Goal: Task Accomplishment & Management: Complete application form

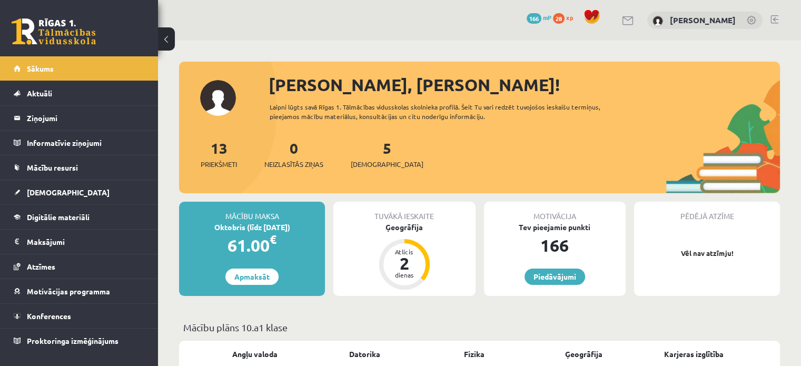
click at [374, 156] on div "5 [DEMOGRAPHIC_DATA]" at bounding box center [387, 153] width 73 height 33
click at [371, 145] on link "5 Ieskaites" at bounding box center [387, 154] width 73 height 31
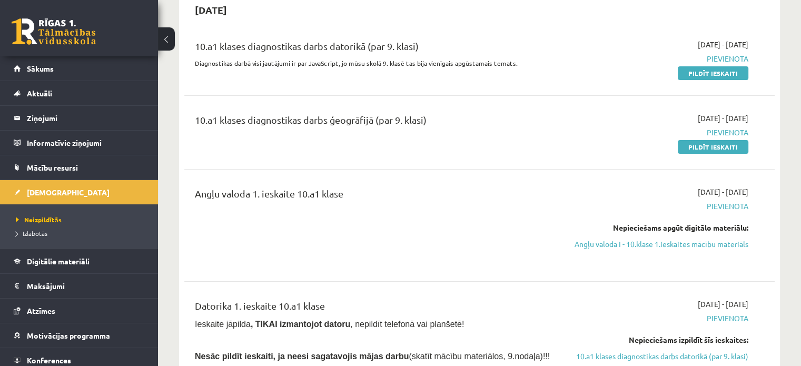
scroll to position [110, 0]
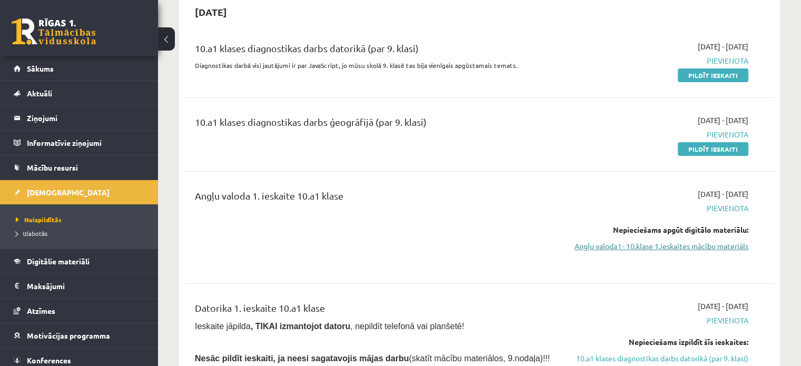
click at [719, 248] on link "Angļu valoda I - 10.klase 1.ieskaites mācību materiāls" at bounding box center [662, 246] width 174 height 11
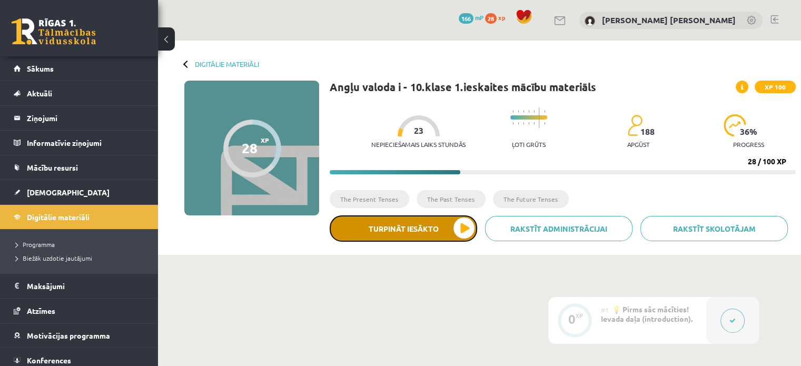
drag, startPoint x: 0, startPoint y: 0, endPoint x: 396, endPoint y: 237, distance: 461.6
click at [396, 237] on button "Turpināt iesākto" at bounding box center [403, 228] width 147 height 26
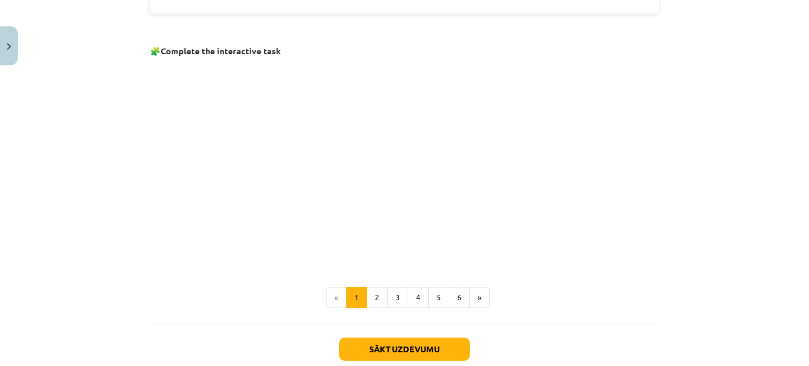
scroll to position [674, 0]
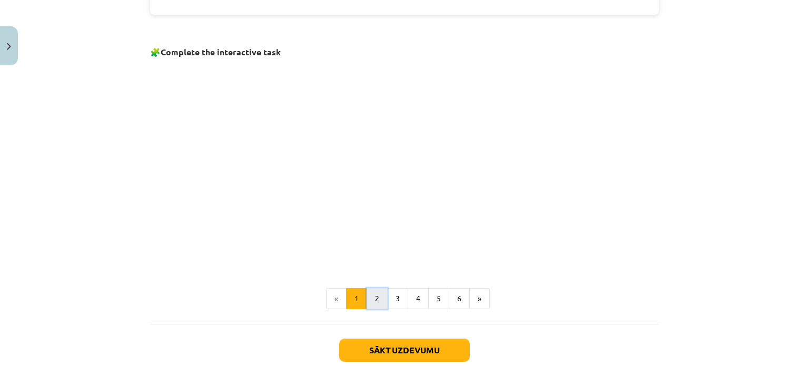
click at [370, 292] on button "2" at bounding box center [377, 298] width 21 height 21
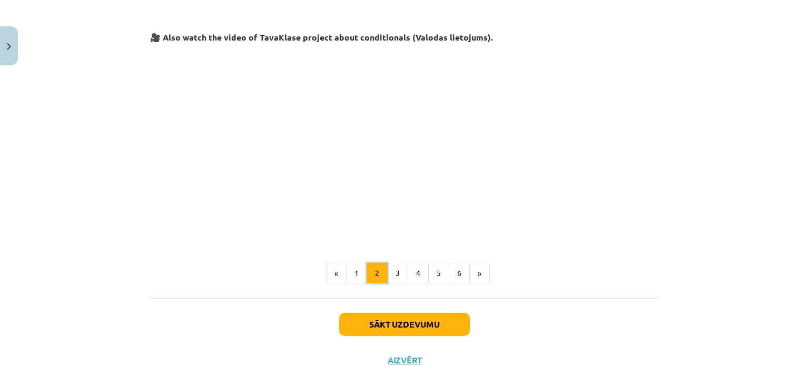
scroll to position [450, 0]
click at [402, 265] on button "3" at bounding box center [397, 272] width 21 height 21
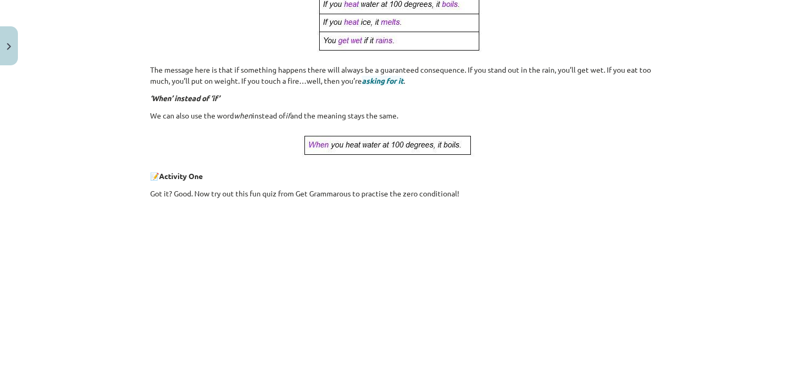
scroll to position [493, 0]
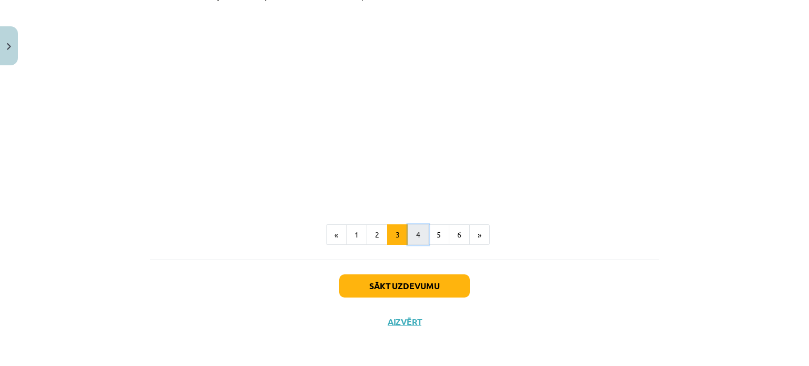
click at [411, 236] on button "4" at bounding box center [418, 234] width 21 height 21
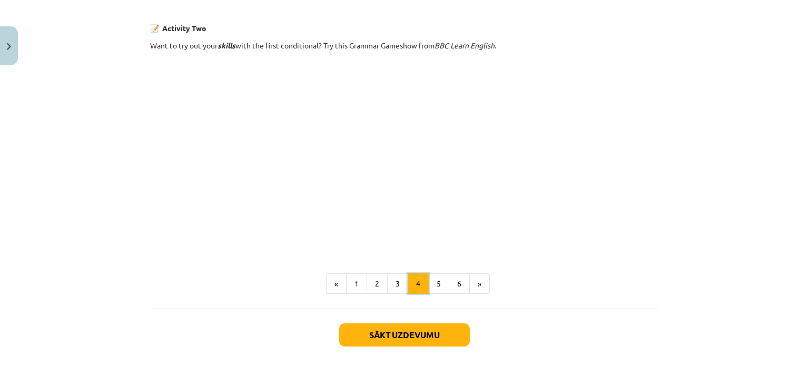
scroll to position [725, 0]
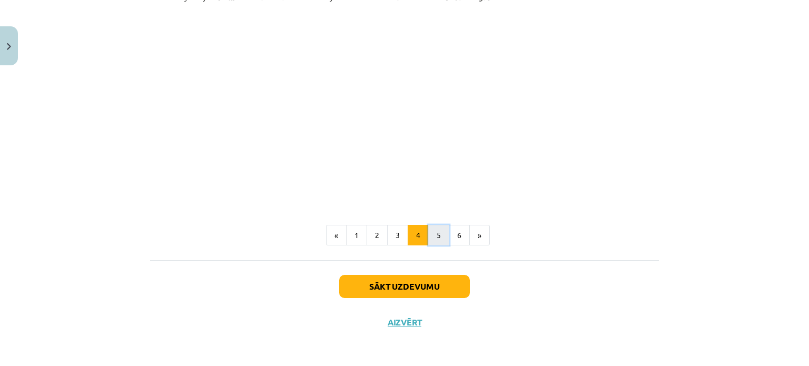
click at [442, 242] on button "5" at bounding box center [438, 235] width 21 height 21
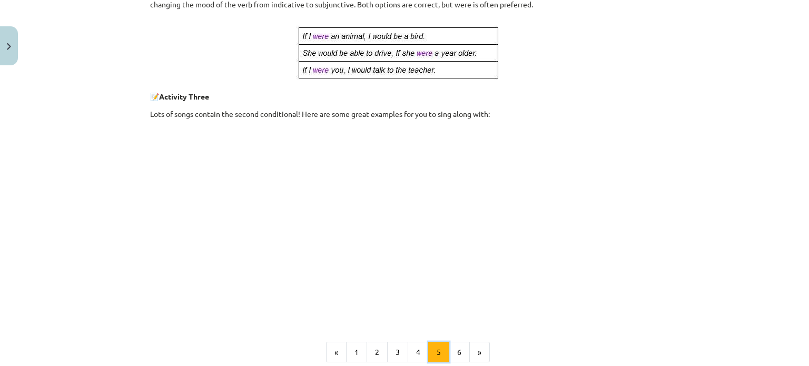
scroll to position [599, 0]
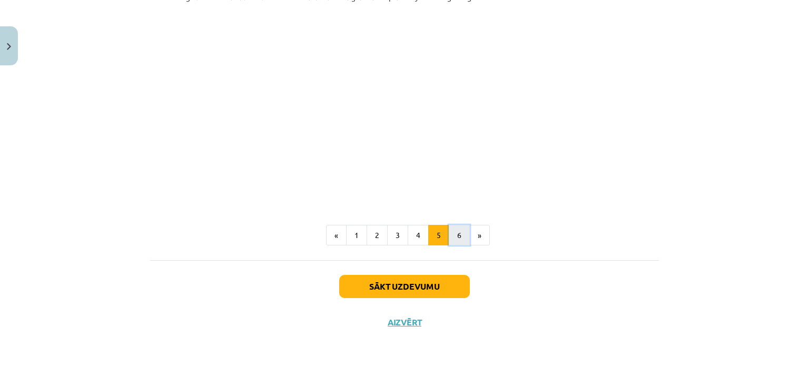
click at [452, 228] on button "6" at bounding box center [459, 235] width 21 height 21
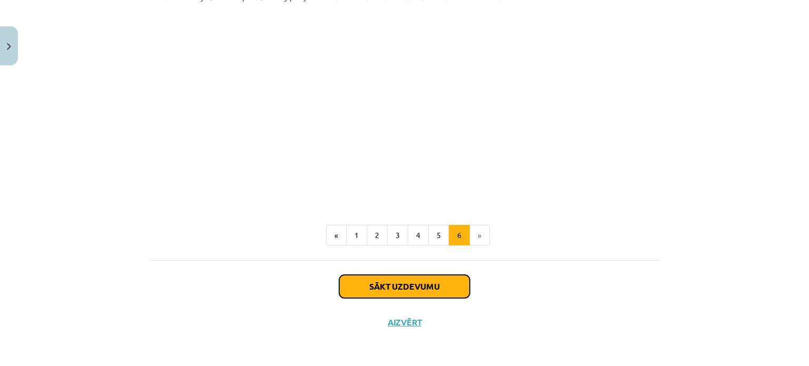
click at [409, 289] on button "Sākt uzdevumu" at bounding box center [404, 286] width 131 height 23
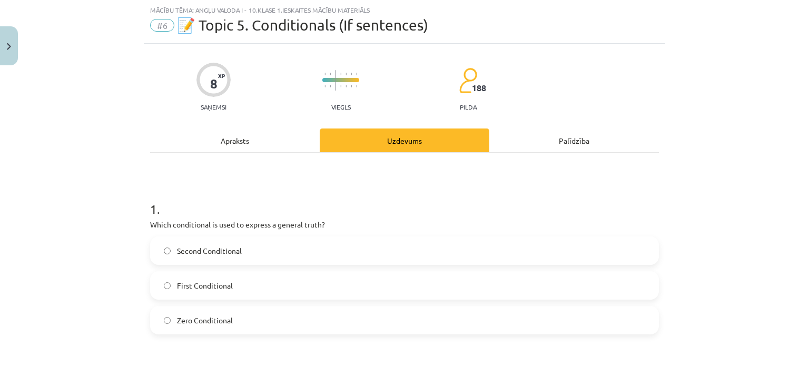
scroll to position [121, 0]
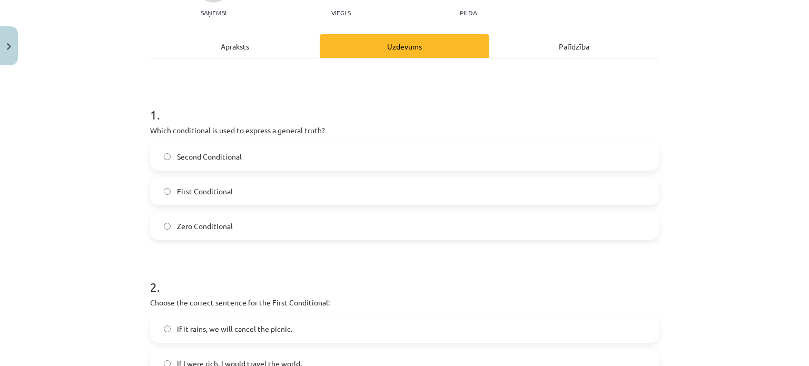
click at [226, 216] on label "Zero Conditional" at bounding box center [404, 226] width 507 height 26
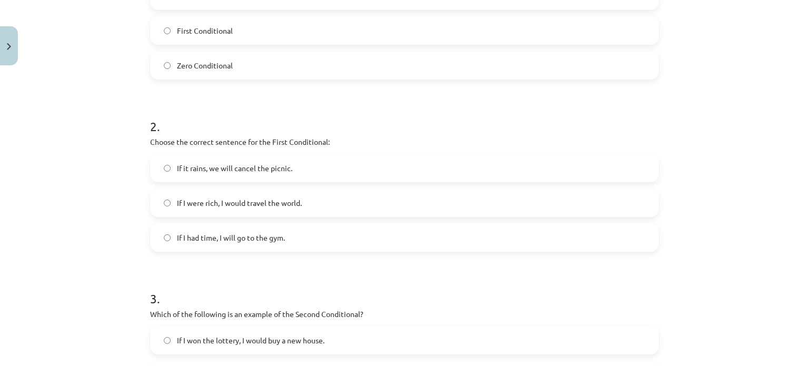
scroll to position [288, 0]
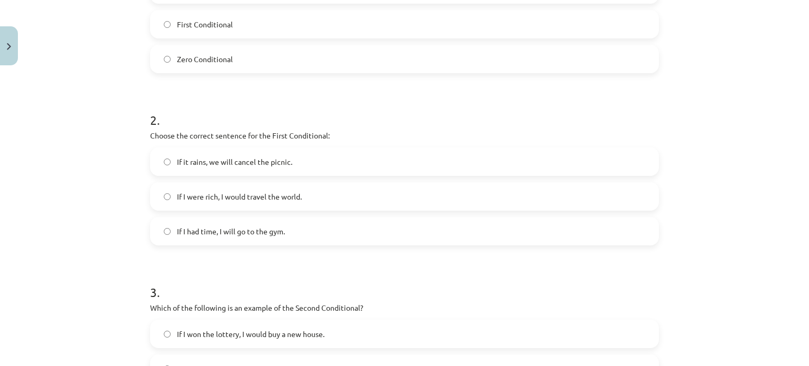
click at [261, 153] on label "If it rains, we will cancel the picnic." at bounding box center [404, 162] width 507 height 26
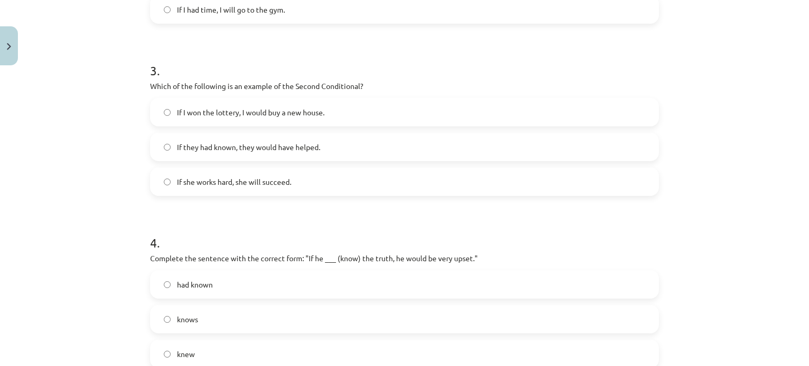
click at [232, 107] on span "If I won the lottery, I would buy a new house." at bounding box center [250, 112] width 147 height 11
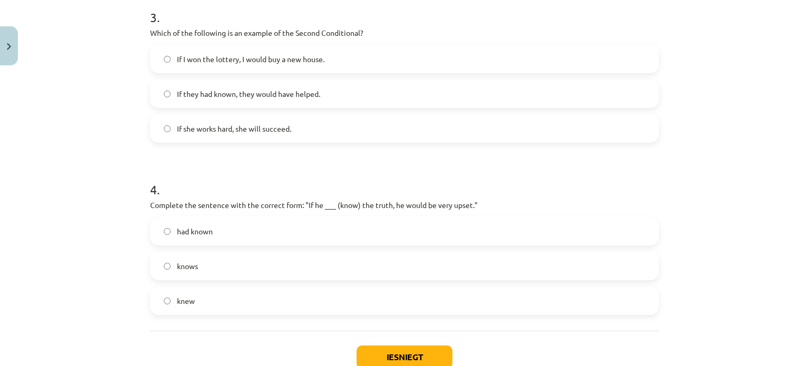
scroll to position [633, 0]
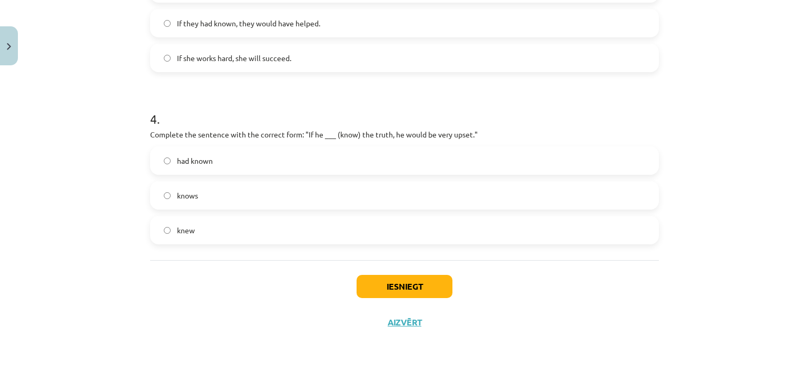
click at [295, 236] on label "knew" at bounding box center [404, 230] width 507 height 26
click at [273, 168] on label "had known" at bounding box center [404, 160] width 507 height 26
click at [375, 288] on button "Iesniegt" at bounding box center [405, 286] width 96 height 23
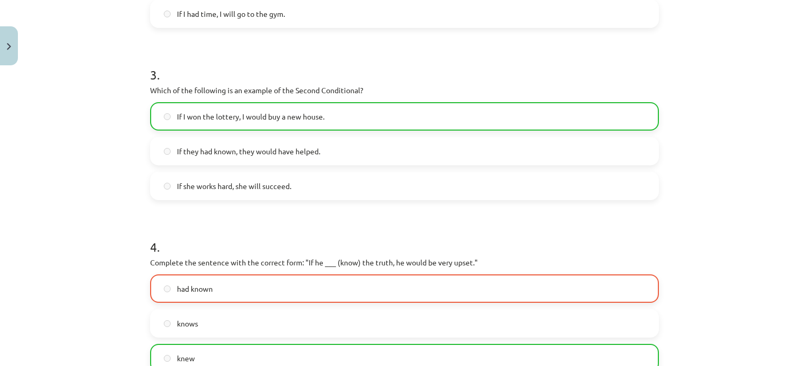
scroll to position [594, 0]
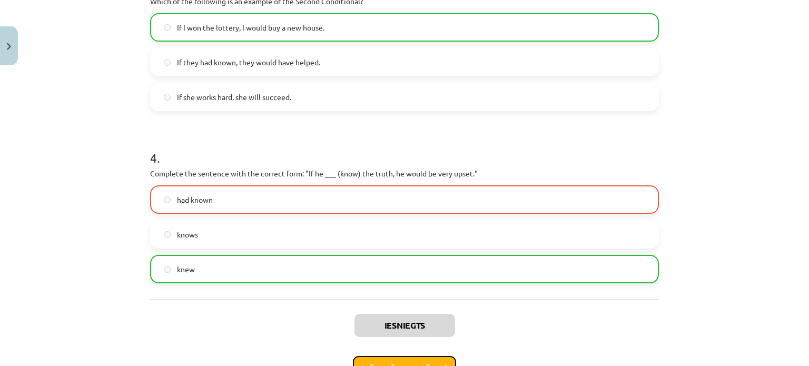
click at [406, 359] on button "Nākamā nodarbība" at bounding box center [404, 368] width 103 height 24
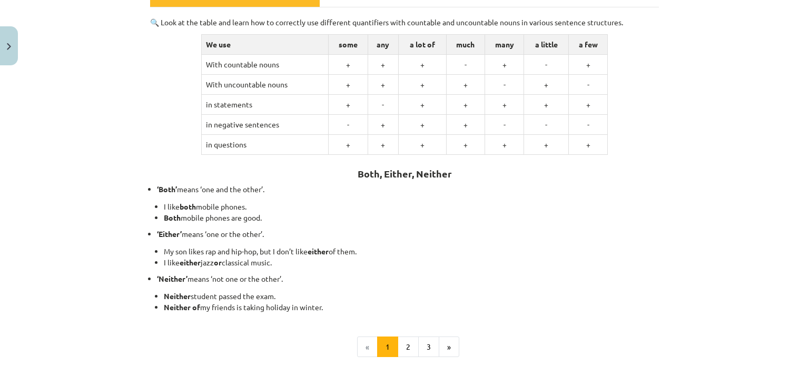
scroll to position [171, 0]
click at [400, 349] on button "2" at bounding box center [408, 347] width 21 height 21
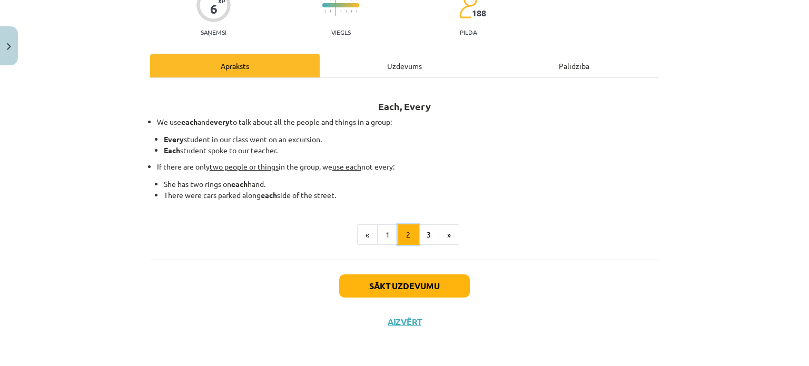
scroll to position [101, 0]
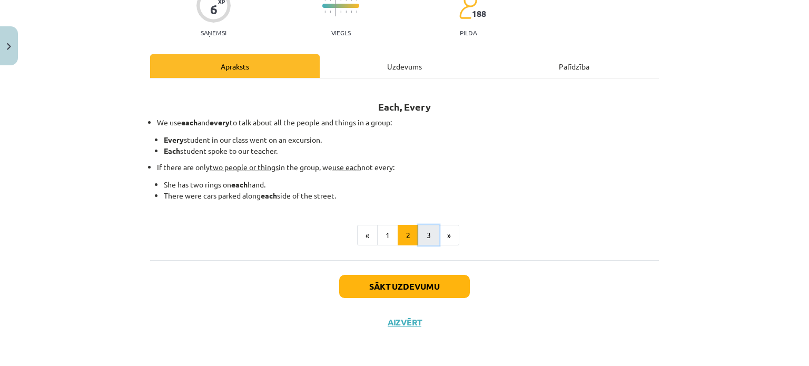
click at [421, 238] on button "3" at bounding box center [428, 235] width 21 height 21
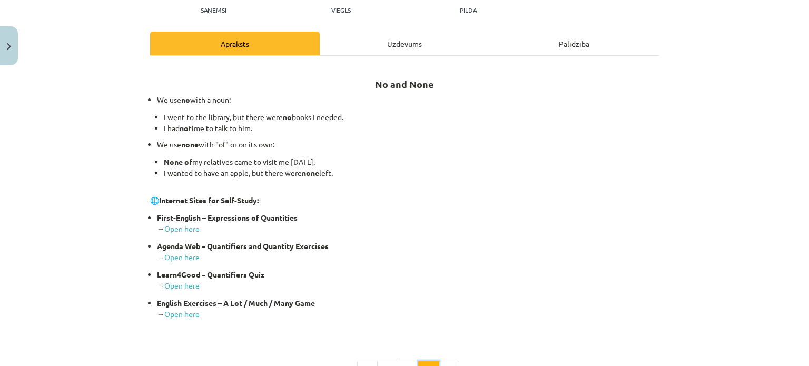
scroll to position [259, 0]
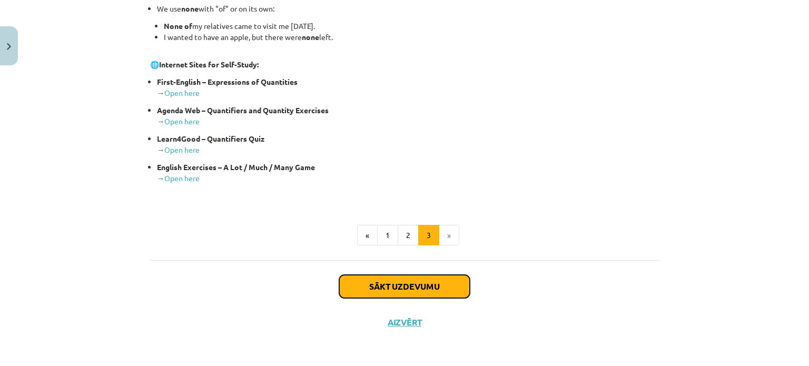
click at [382, 276] on button "Sākt uzdevumu" at bounding box center [404, 286] width 131 height 23
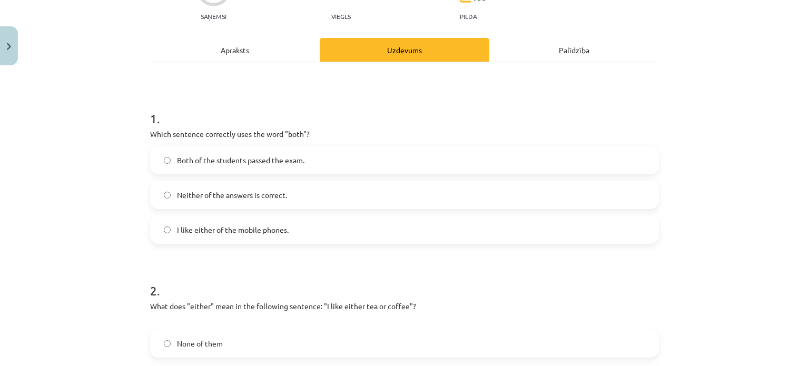
scroll to position [122, 0]
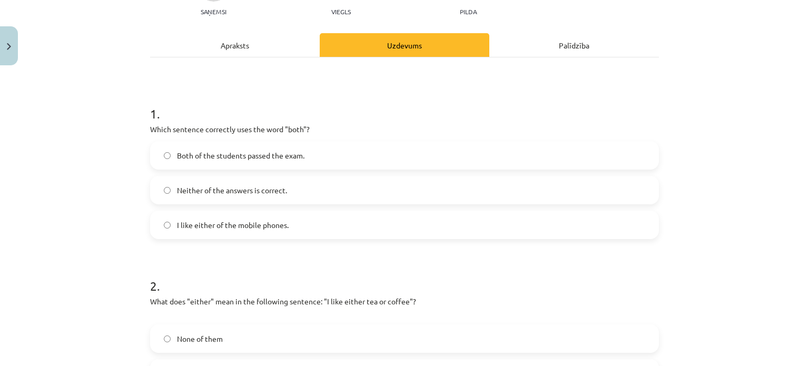
click at [302, 157] on label "Both of the students passed the exam." at bounding box center [404, 155] width 507 height 26
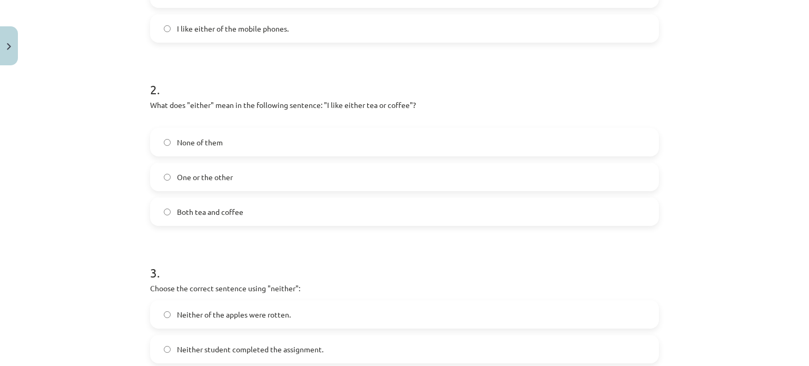
scroll to position [318, 0]
click at [305, 182] on label "One or the other" at bounding box center [404, 177] width 507 height 26
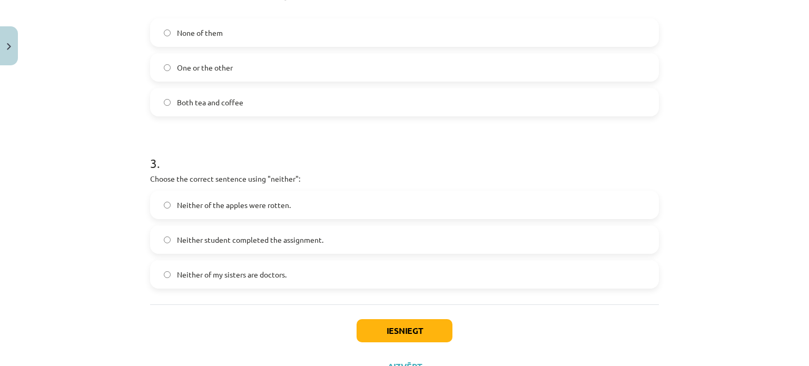
scroll to position [472, 0]
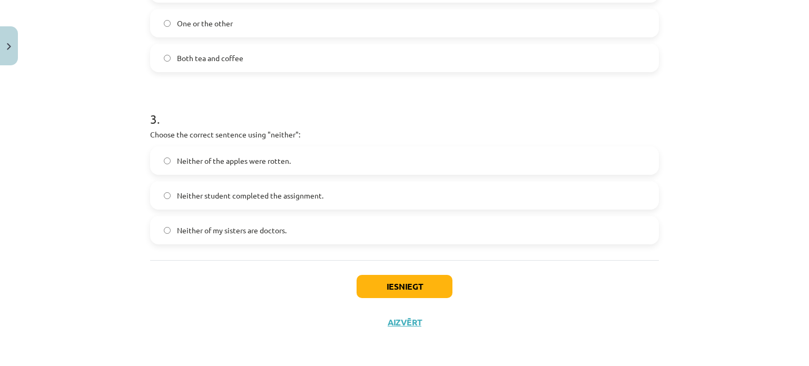
click at [209, 155] on span "Neither of the apples were rotten." at bounding box center [234, 160] width 114 height 11
click at [243, 241] on label "Neither of my sisters are doctors." at bounding box center [404, 230] width 507 height 26
click at [378, 288] on button "Iesniegt" at bounding box center [405, 286] width 96 height 23
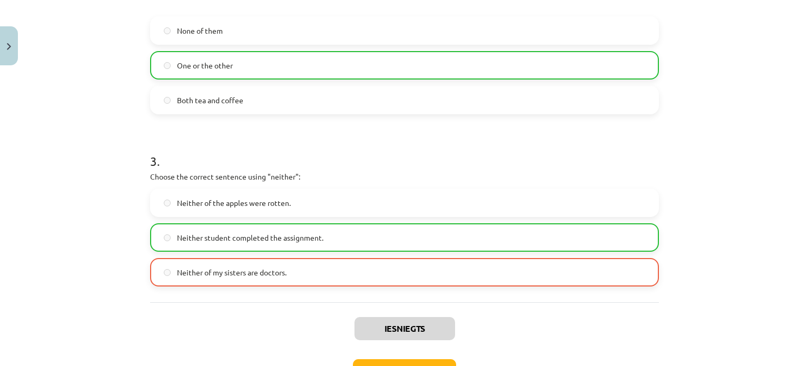
scroll to position [505, 0]
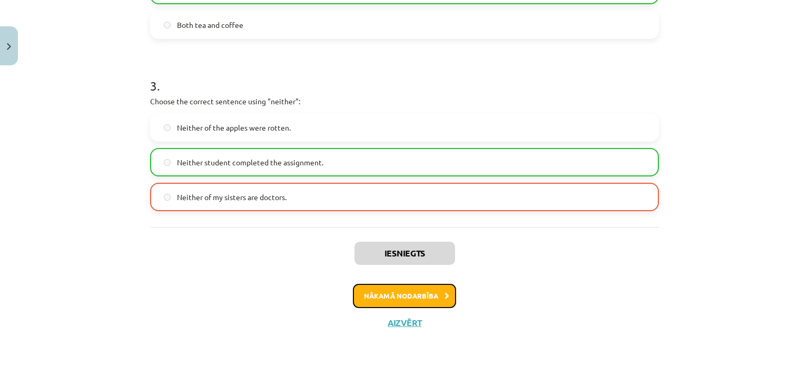
click at [401, 294] on button "Nākamā nodarbība" at bounding box center [404, 296] width 103 height 24
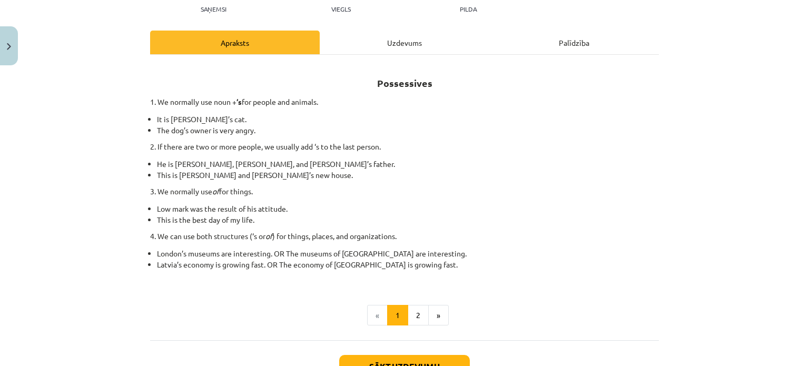
scroll to position [121, 0]
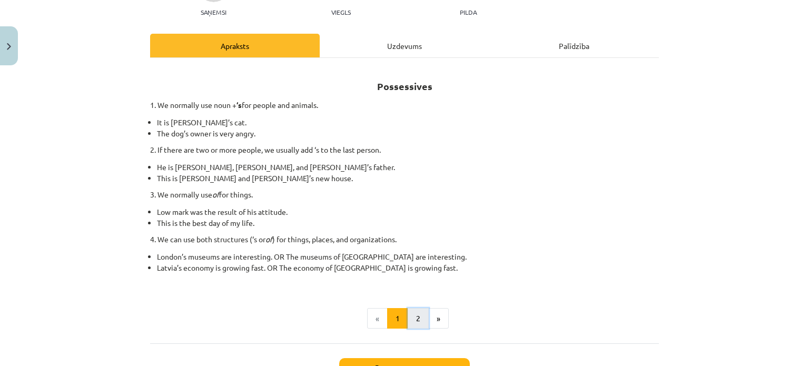
click at [411, 323] on button "2" at bounding box center [418, 318] width 21 height 21
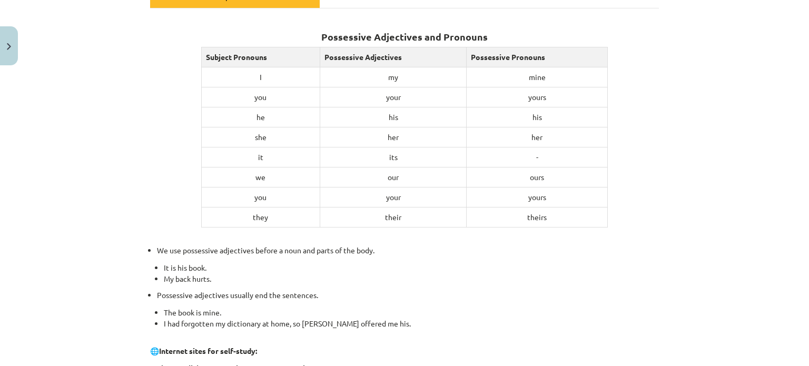
scroll to position [438, 0]
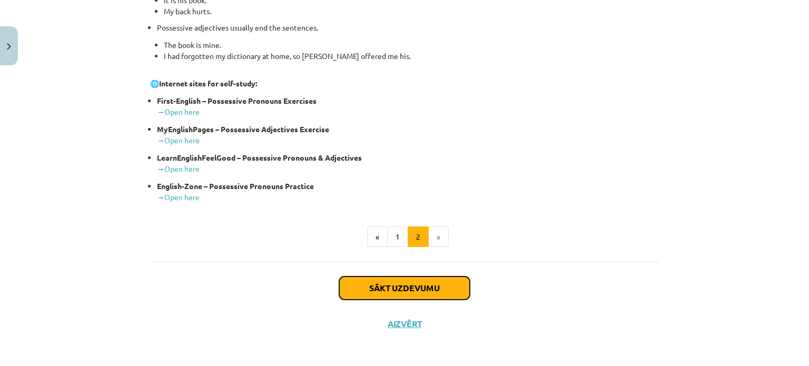
click at [350, 277] on button "Sākt uzdevumu" at bounding box center [404, 288] width 131 height 23
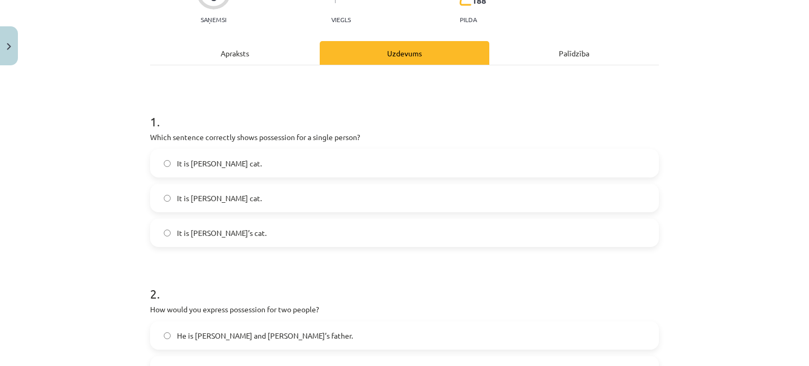
scroll to position [114, 0]
click at [169, 231] on label "It is Jane’s cat." at bounding box center [404, 232] width 507 height 26
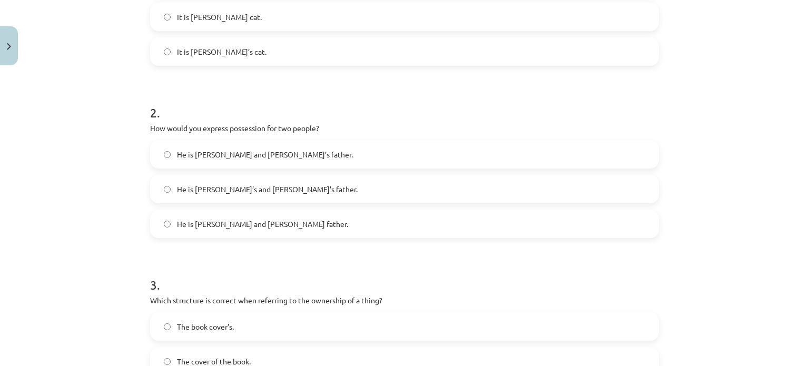
scroll to position [298, 0]
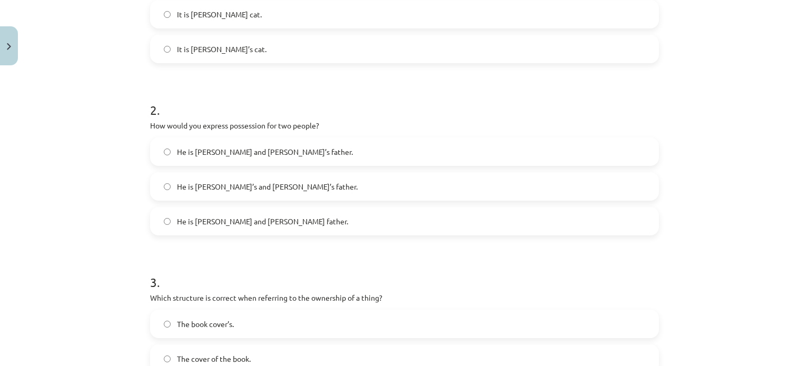
click at [281, 149] on label "He is Alice and James’s father." at bounding box center [404, 152] width 507 height 26
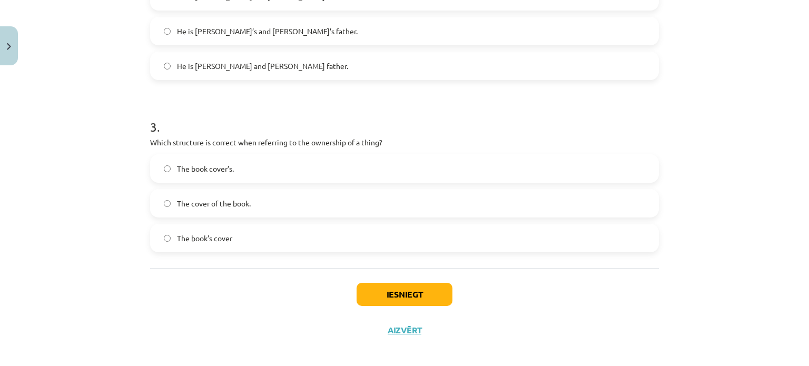
scroll to position [461, 0]
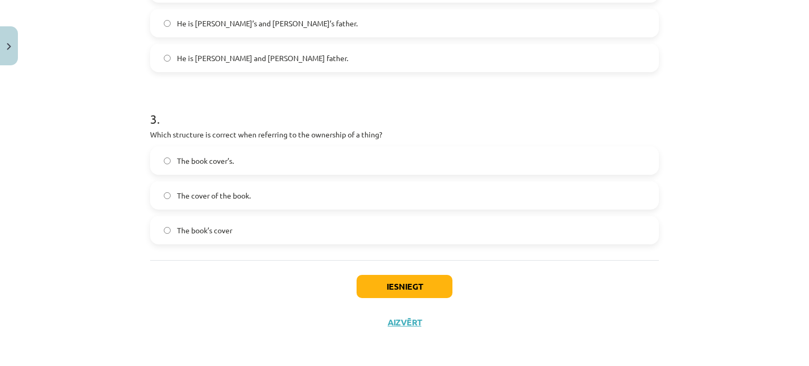
click at [295, 197] on label "The cover of the book." at bounding box center [404, 195] width 507 height 26
click at [380, 280] on button "Iesniegt" at bounding box center [405, 286] width 96 height 23
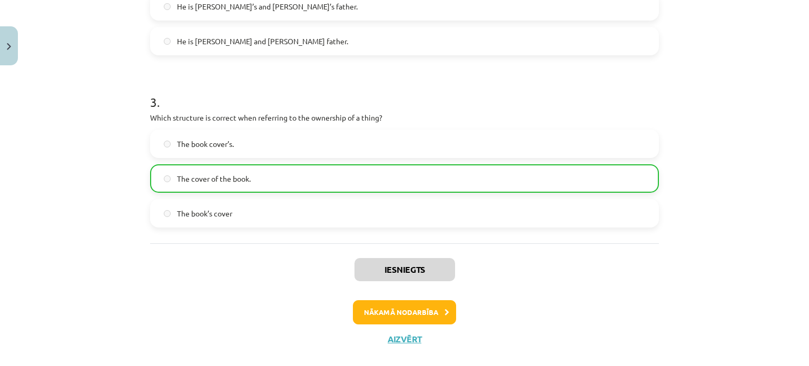
scroll to position [481, 0]
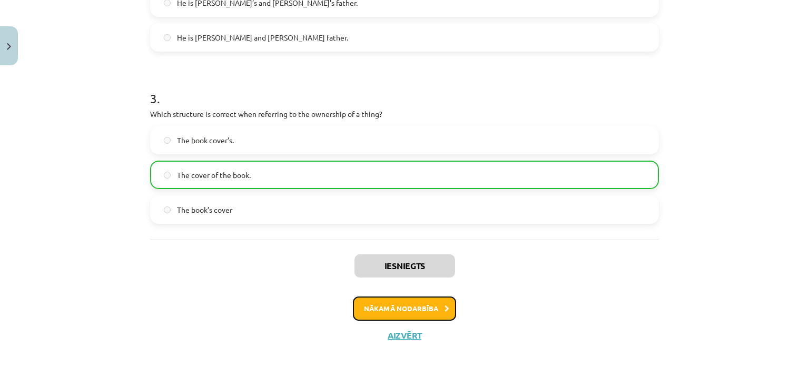
click at [417, 313] on button "Nākamā nodarbība" at bounding box center [404, 309] width 103 height 24
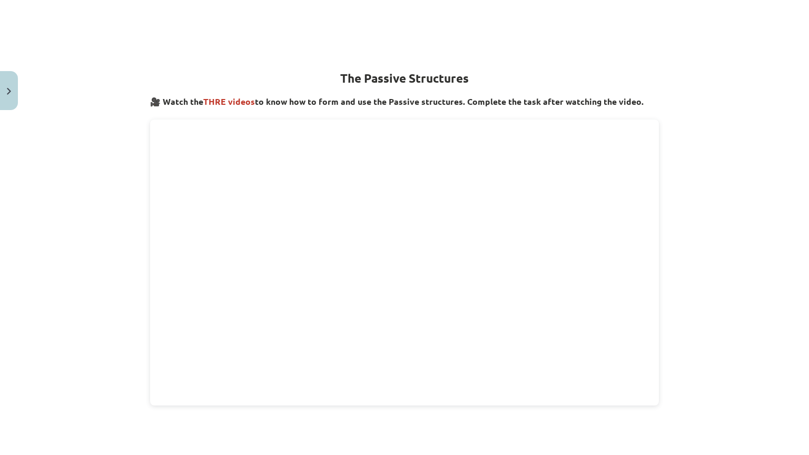
scroll to position [182, 0]
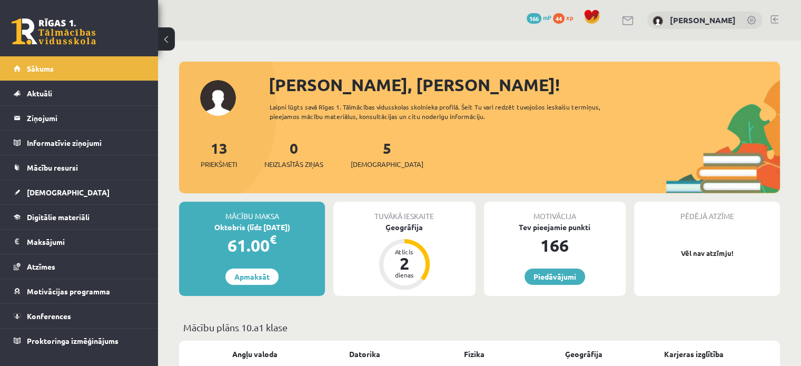
click at [359, 145] on div "5 [DEMOGRAPHIC_DATA]" at bounding box center [387, 153] width 73 height 33
click at [363, 147] on div "5 [DEMOGRAPHIC_DATA]" at bounding box center [387, 153] width 73 height 33
click at [371, 155] on link "5 [DEMOGRAPHIC_DATA]" at bounding box center [387, 154] width 73 height 31
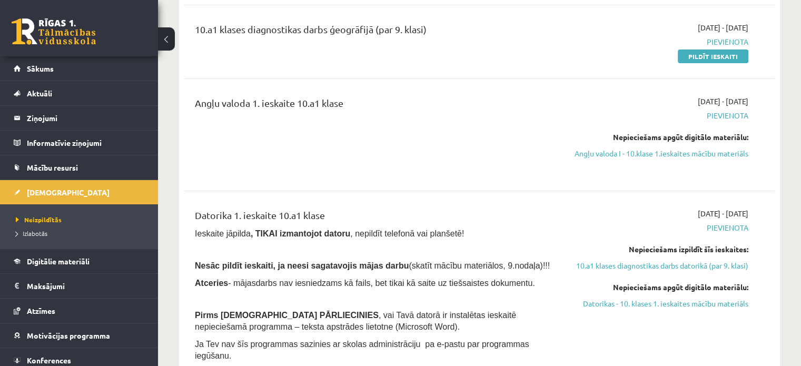
scroll to position [203, 0]
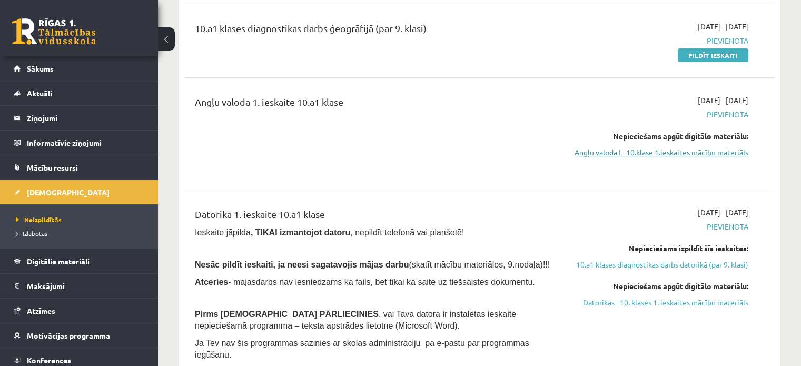
click at [730, 151] on link "Angļu valoda I - 10.klase 1.ieskaites mācību materiāls" at bounding box center [662, 152] width 174 height 11
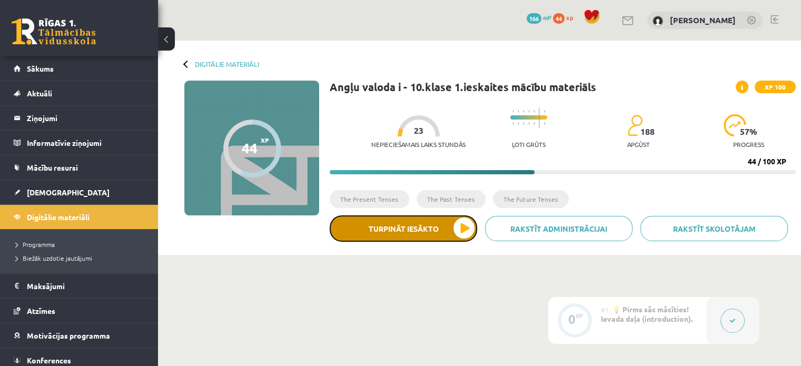
click at [388, 216] on button "Turpināt iesākto" at bounding box center [403, 228] width 147 height 26
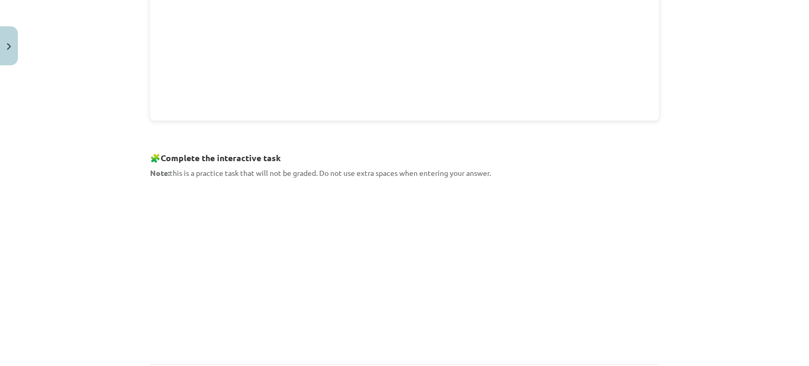
scroll to position [422, 0]
click at [527, 356] on div "The Passive Structures 🎥 Watch the THRE videos to know how to form and use the …" at bounding box center [404, 60] width 509 height 607
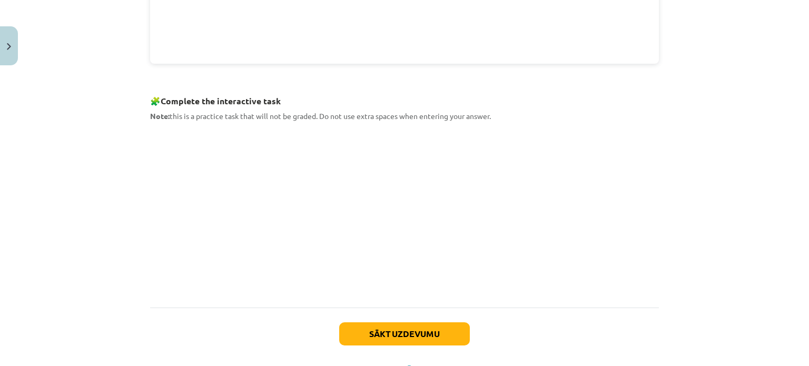
scroll to position [478, 0]
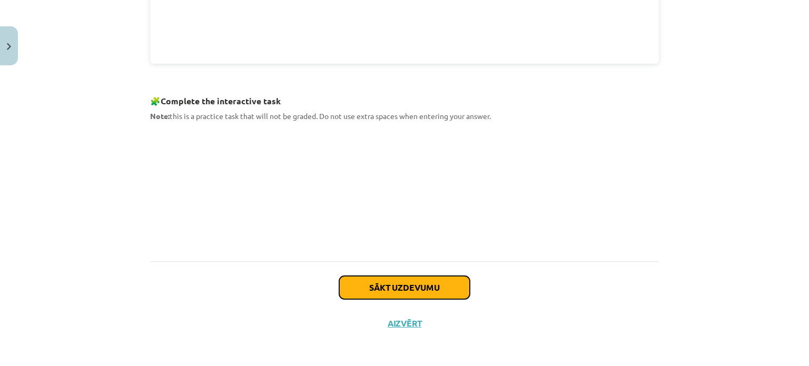
click at [434, 289] on button "Sākt uzdevumu" at bounding box center [404, 287] width 131 height 23
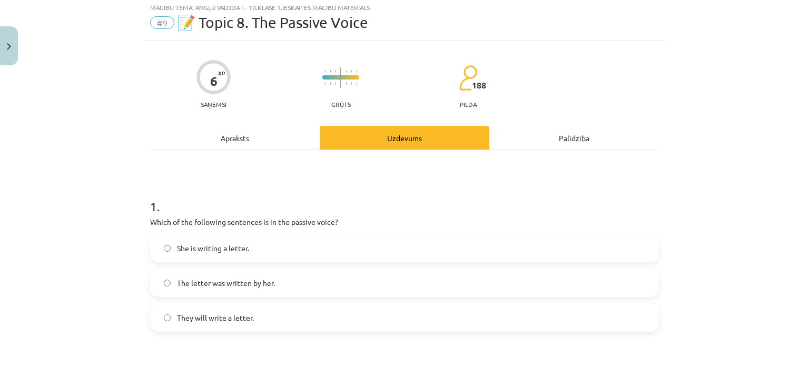
scroll to position [26, 0]
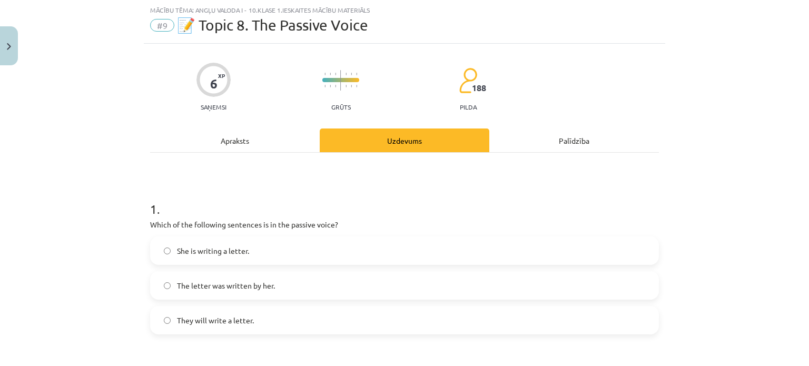
click at [201, 291] on label "The letter was written by her." at bounding box center [404, 285] width 507 height 26
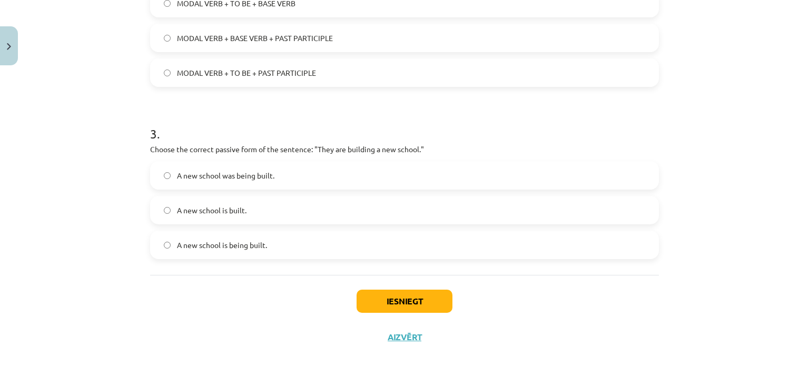
scroll to position [438, 0]
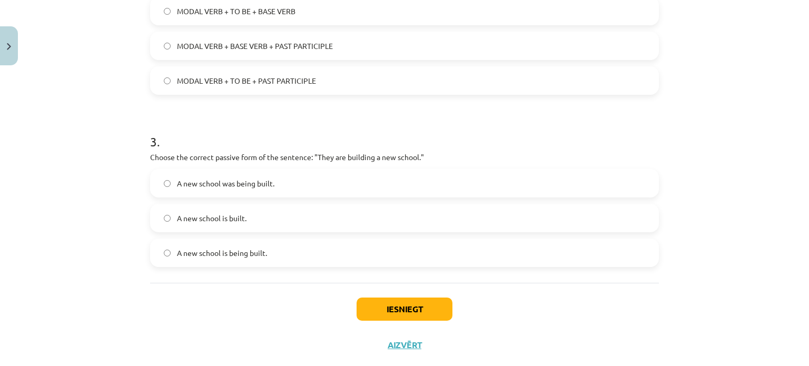
click at [297, 259] on label "A new school is being built." at bounding box center [404, 253] width 507 height 26
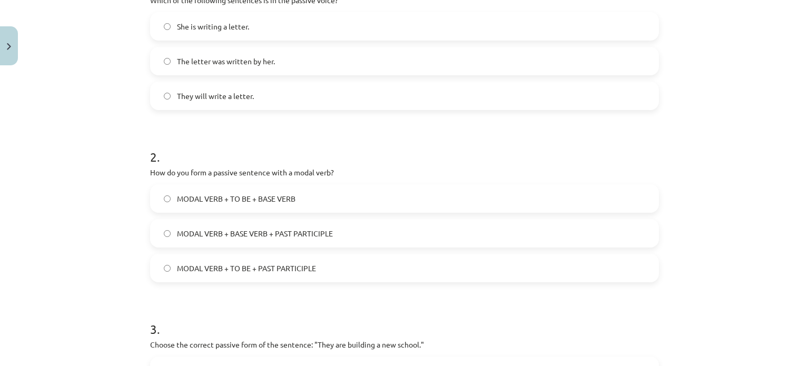
scroll to position [251, 0]
click at [294, 267] on span "MODAL VERB + TO BE + PAST PARTICIPLE" at bounding box center [246, 268] width 139 height 11
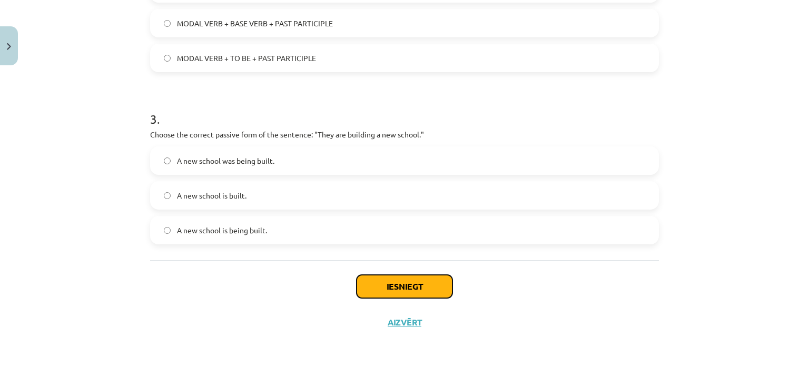
click at [423, 282] on button "Iesniegt" at bounding box center [405, 286] width 96 height 23
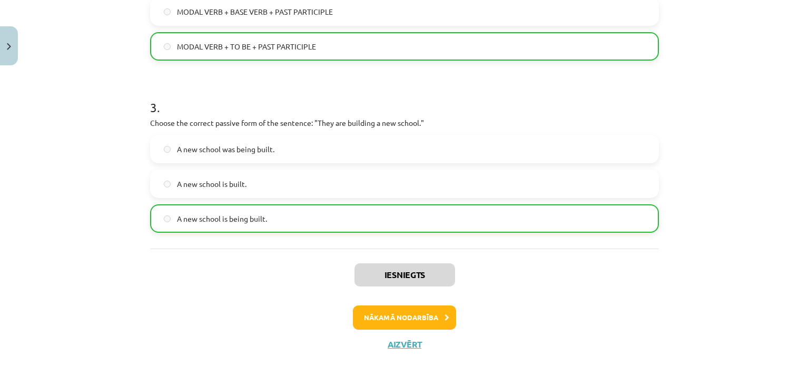
scroll to position [474, 0]
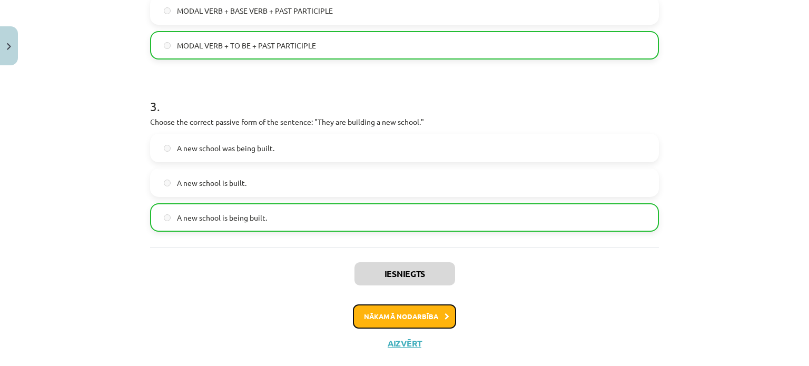
click at [406, 316] on button "Nākamā nodarbība" at bounding box center [404, 316] width 103 height 24
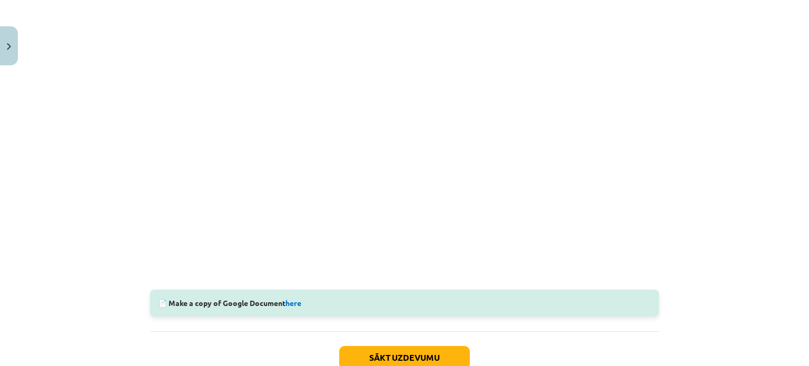
scroll to position [242, 0]
click at [300, 302] on link "here" at bounding box center [293, 302] width 16 height 9
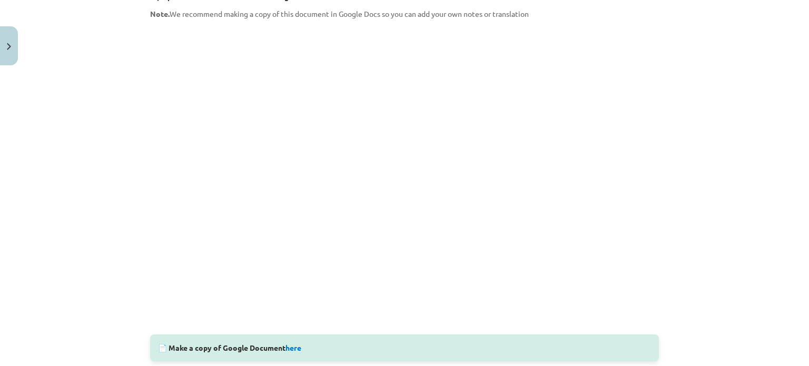
scroll to position [314, 0]
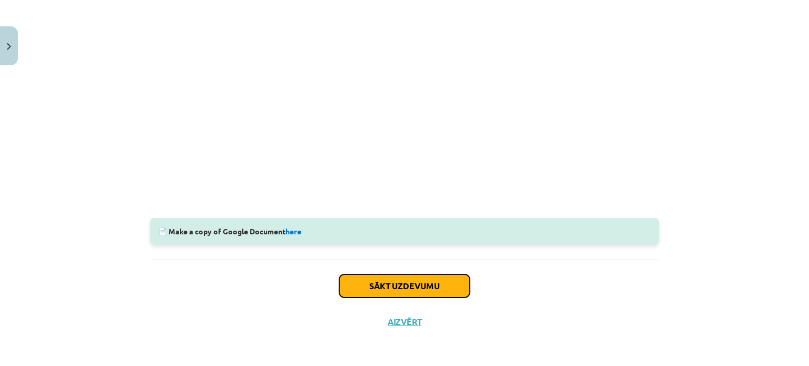
click at [392, 290] on button "Sākt uzdevumu" at bounding box center [404, 285] width 131 height 23
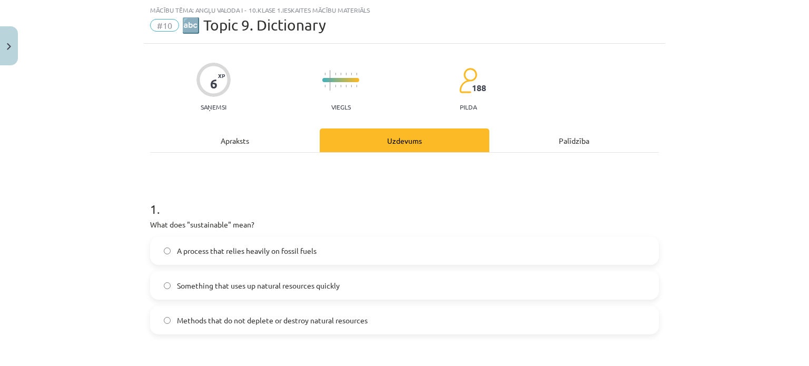
scroll to position [131, 0]
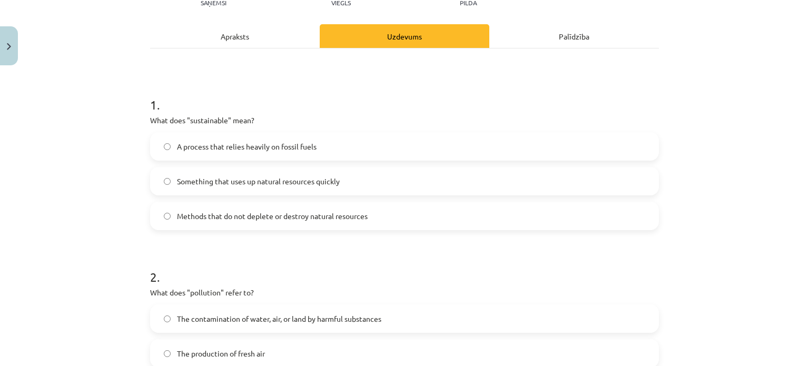
click at [254, 211] on span "Methods that do not deplete or destroy natural resources" at bounding box center [272, 216] width 191 height 11
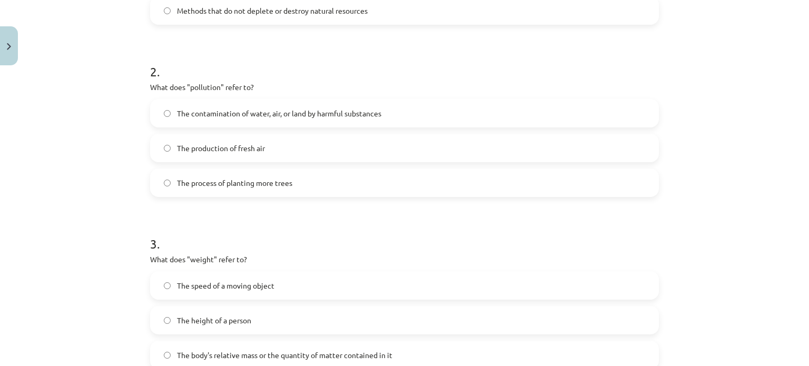
scroll to position [337, 0]
click at [199, 111] on span "The contamination of water, air, or land by harmful substances" at bounding box center [279, 112] width 204 height 11
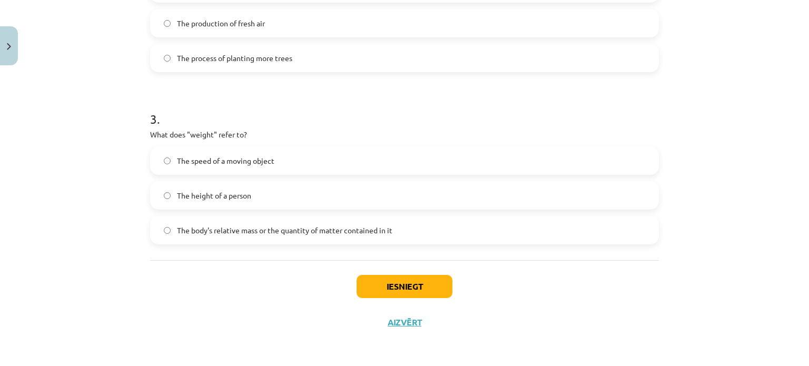
scroll to position [461, 0]
click at [267, 226] on span "The body's relative mass or the quantity of matter contained in it" at bounding box center [284, 230] width 215 height 11
click at [365, 281] on button "Iesniegt" at bounding box center [405, 286] width 96 height 23
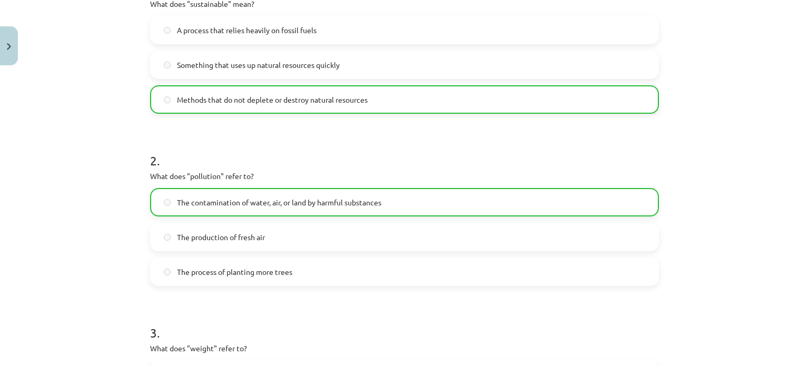
scroll to position [494, 0]
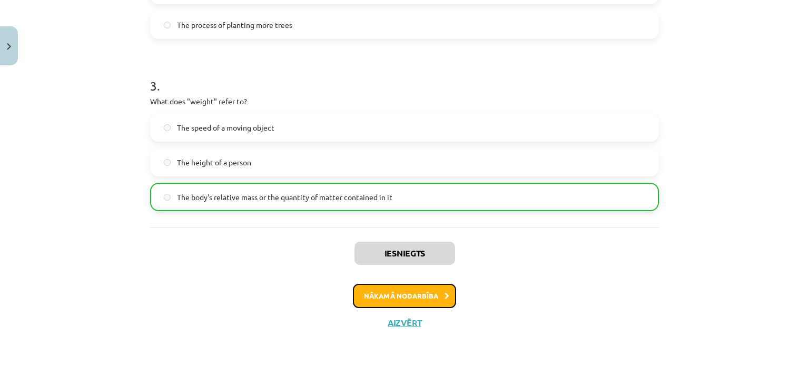
click at [421, 292] on button "Nākamā nodarbība" at bounding box center [404, 296] width 103 height 24
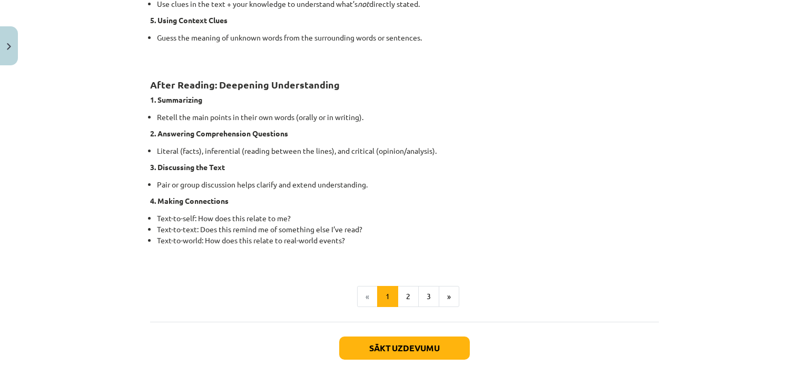
scroll to position [850, 0]
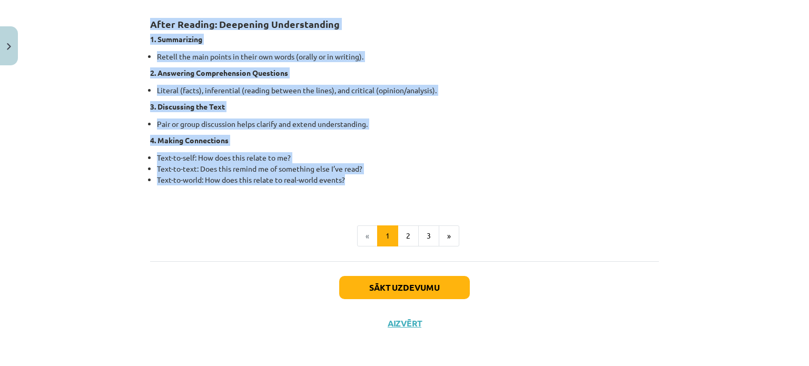
drag, startPoint x: 146, startPoint y: 78, endPoint x: 350, endPoint y: 182, distance: 228.7
copy div "Before Reading: Preparing to Understand 1. Previewing the Text Look at titles, …"
click at [405, 239] on button "2" at bounding box center [408, 235] width 21 height 21
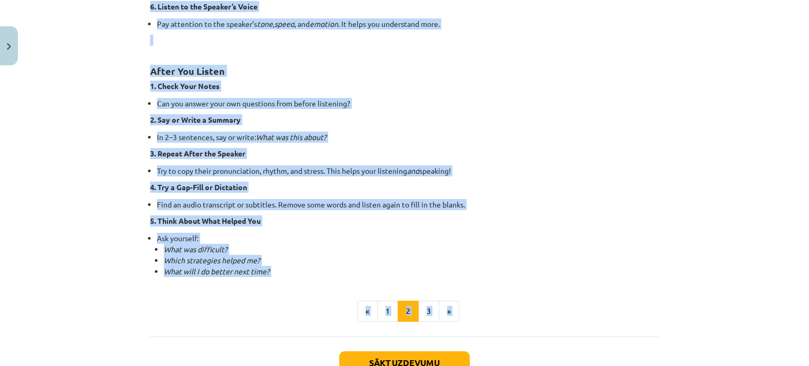
scroll to position [710, 0]
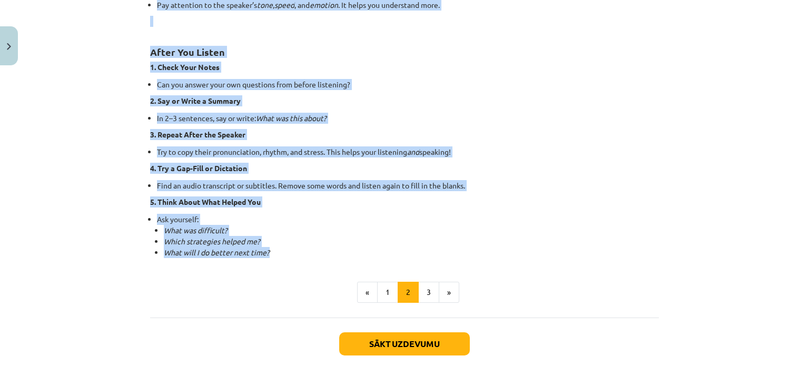
drag, startPoint x: 282, startPoint y: 71, endPoint x: 282, endPoint y: 254, distance: 183.3
copy div "How to Improve Your Listening Skills (for Self-Study) You can train your listen…"
click at [427, 297] on button "3" at bounding box center [428, 292] width 21 height 21
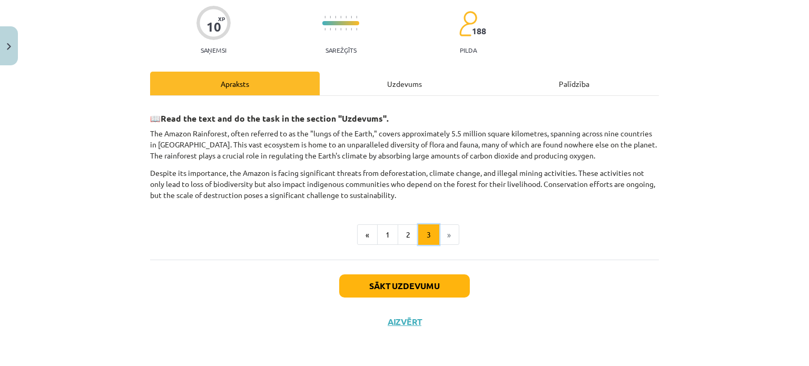
scroll to position [82, 0]
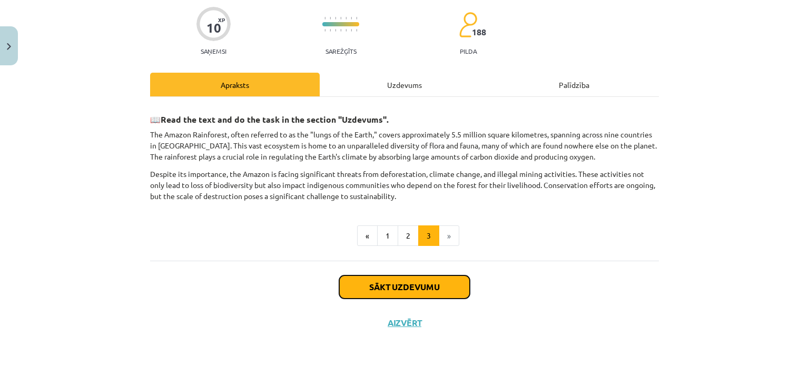
click at [363, 289] on button "Sākt uzdevumu" at bounding box center [404, 286] width 131 height 23
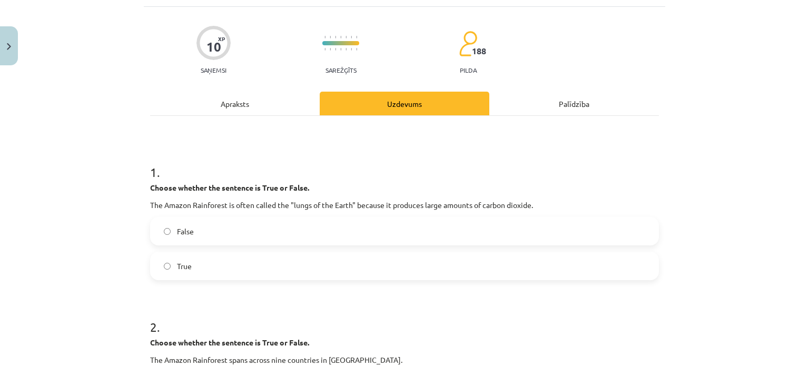
scroll to position [0, 0]
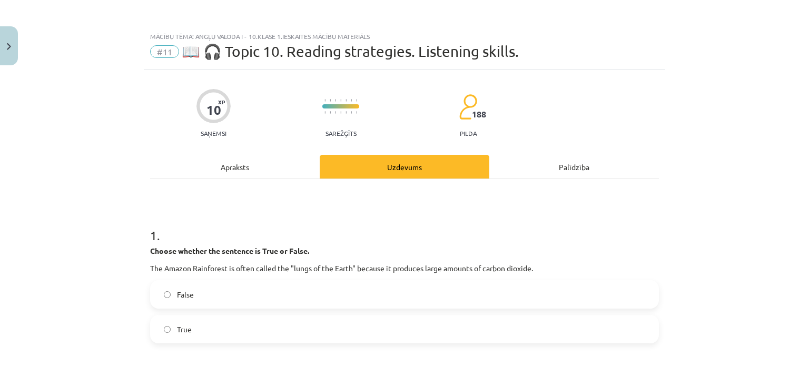
click at [230, 166] on div "Apraksts" at bounding box center [235, 167] width 170 height 24
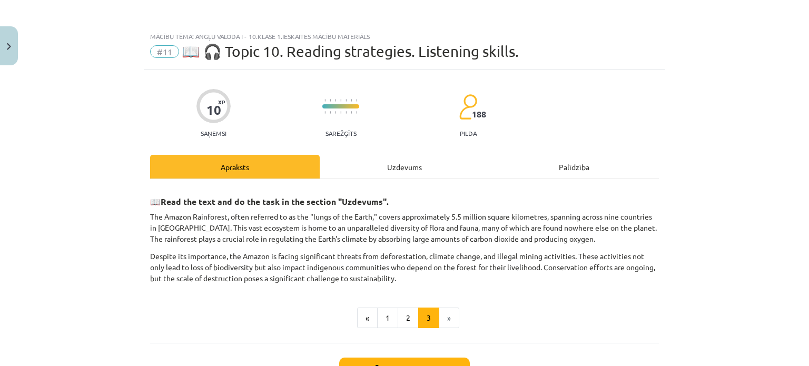
scroll to position [26, 0]
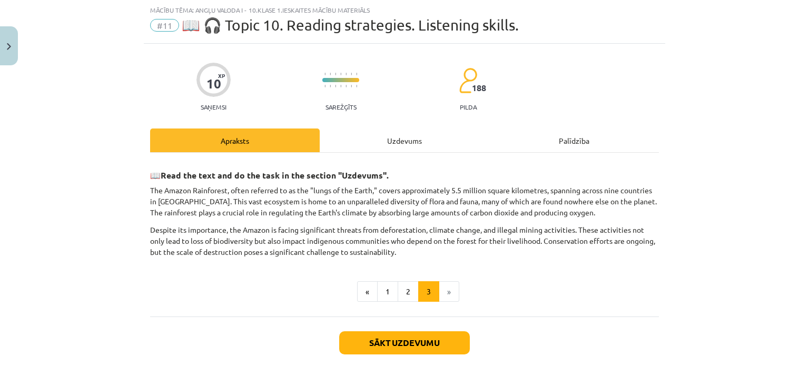
click at [386, 133] on div "Uzdevums" at bounding box center [405, 141] width 170 height 24
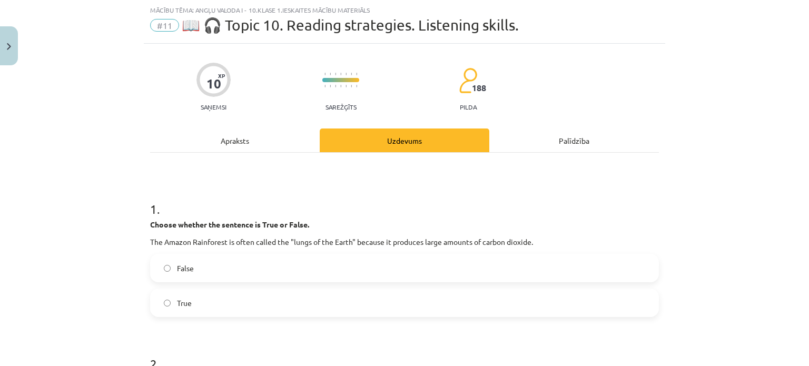
click at [249, 143] on div "Apraksts" at bounding box center [235, 141] width 170 height 24
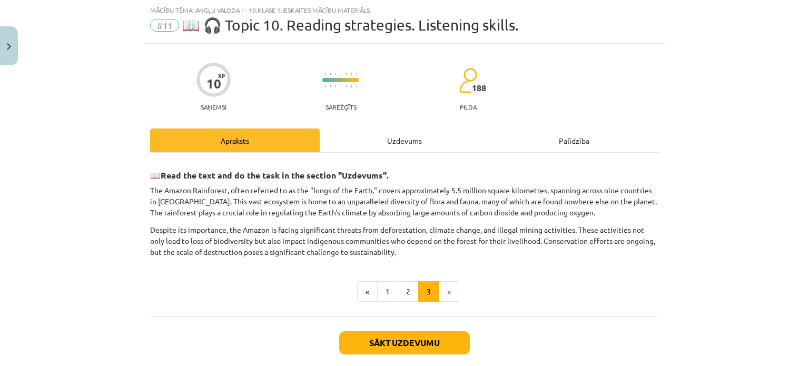
click at [389, 130] on div "Uzdevums" at bounding box center [405, 141] width 170 height 24
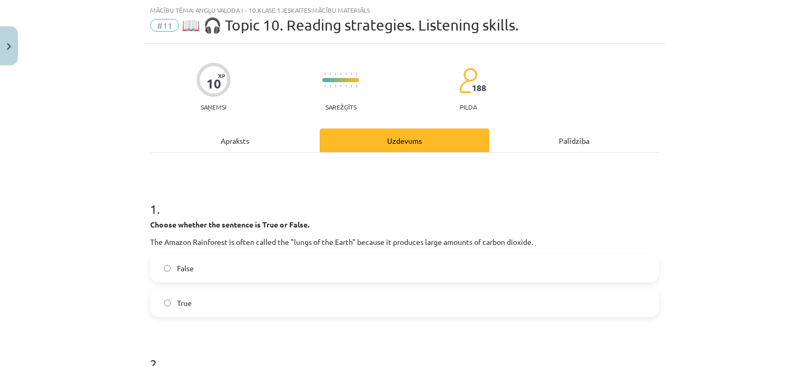
click at [183, 273] on label "False" at bounding box center [404, 268] width 507 height 26
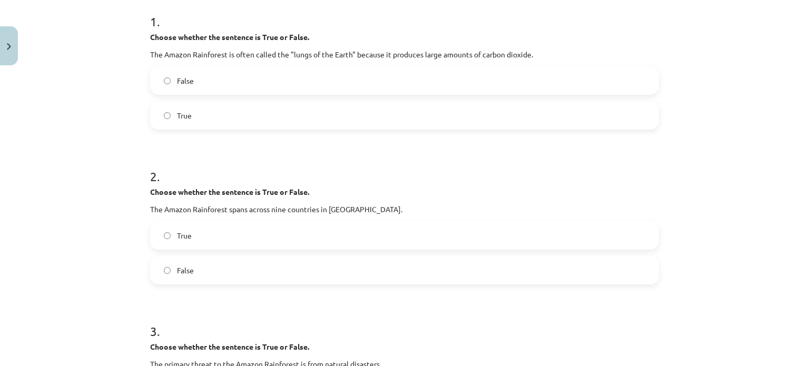
scroll to position [0, 0]
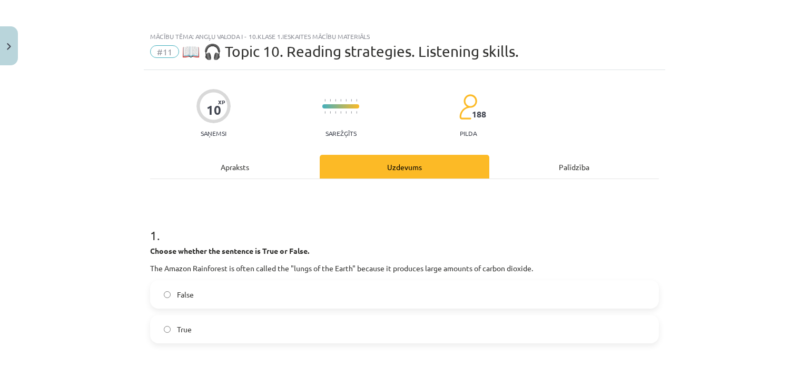
click at [271, 170] on div "Apraksts" at bounding box center [235, 167] width 170 height 24
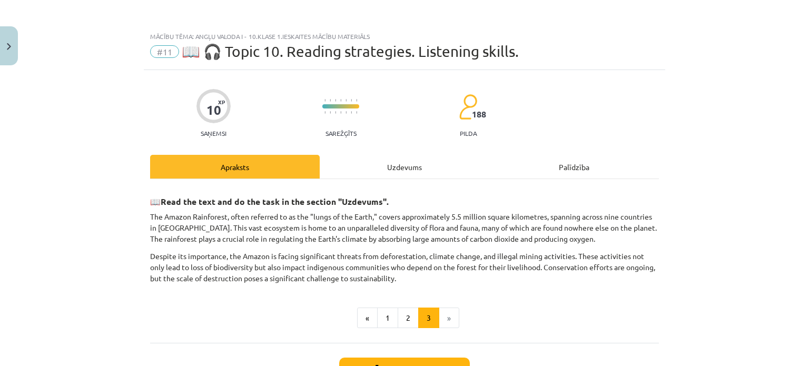
scroll to position [26, 0]
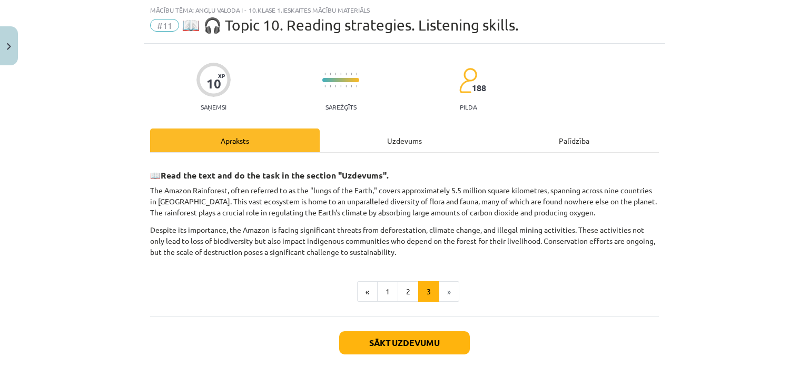
click at [368, 133] on div "Uzdevums" at bounding box center [405, 141] width 170 height 24
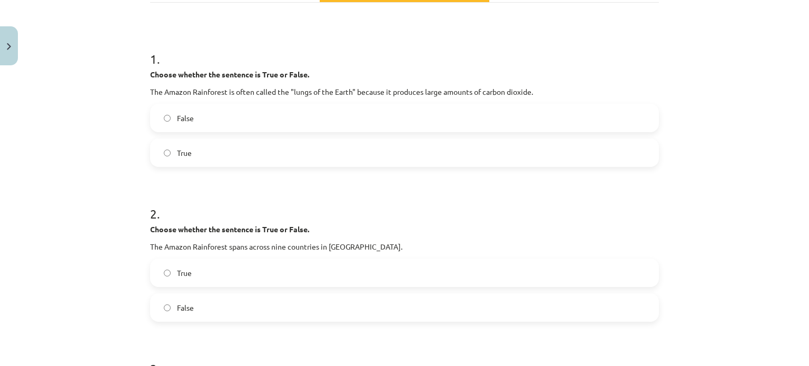
scroll to position [180, 0]
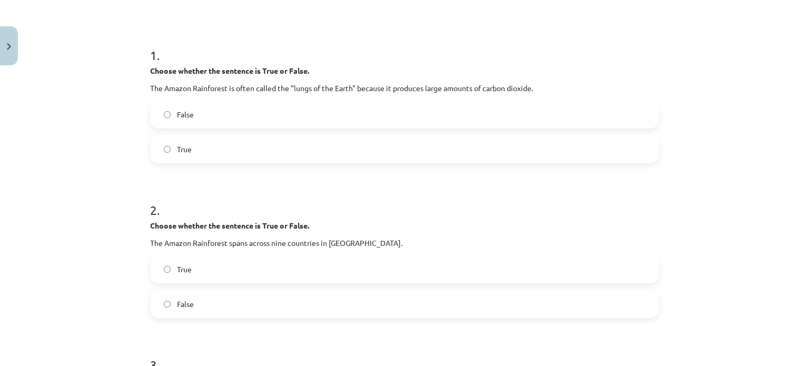
click at [301, 267] on label "True" at bounding box center [404, 269] width 507 height 26
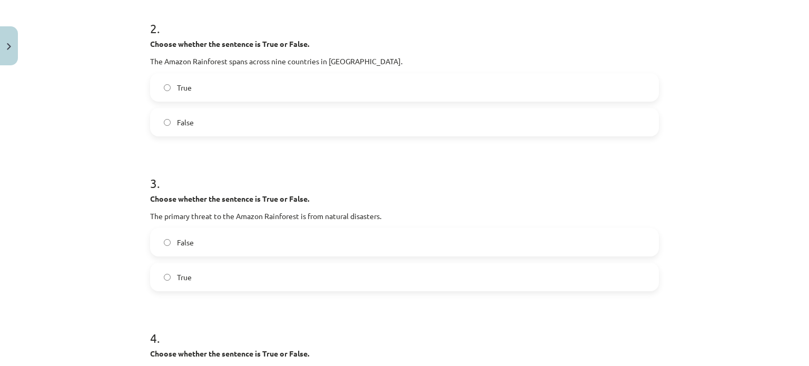
scroll to position [361, 0]
click at [292, 270] on label "True" at bounding box center [404, 277] width 507 height 26
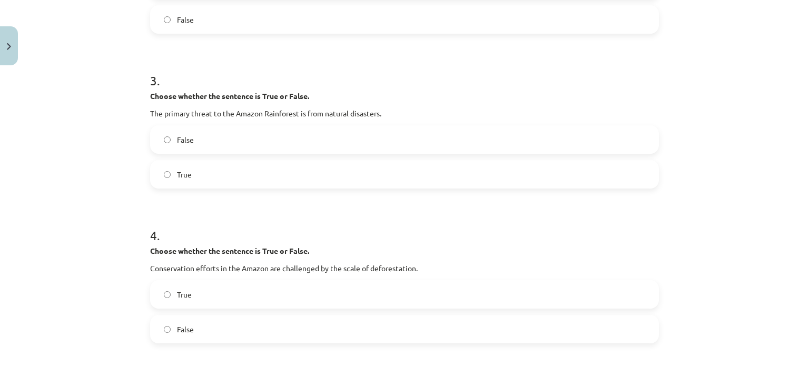
scroll to position [531, 0]
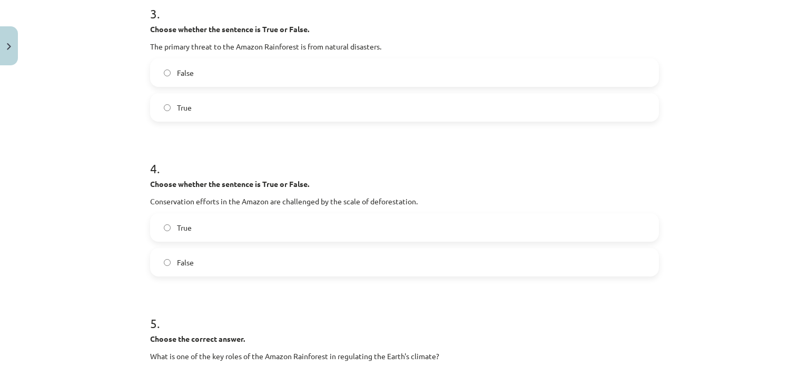
click at [289, 234] on label "True" at bounding box center [404, 227] width 507 height 26
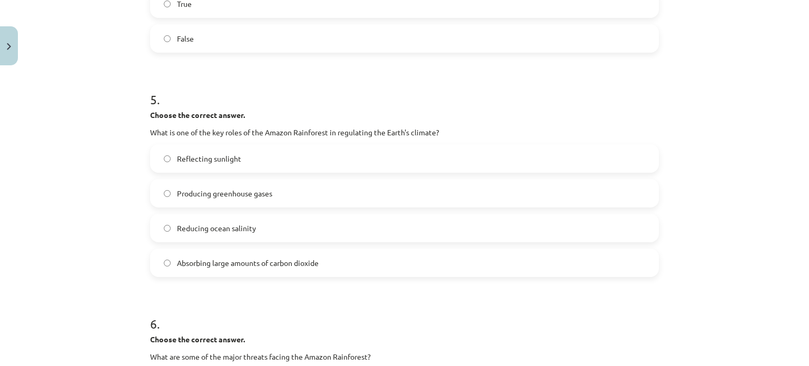
scroll to position [760, 0]
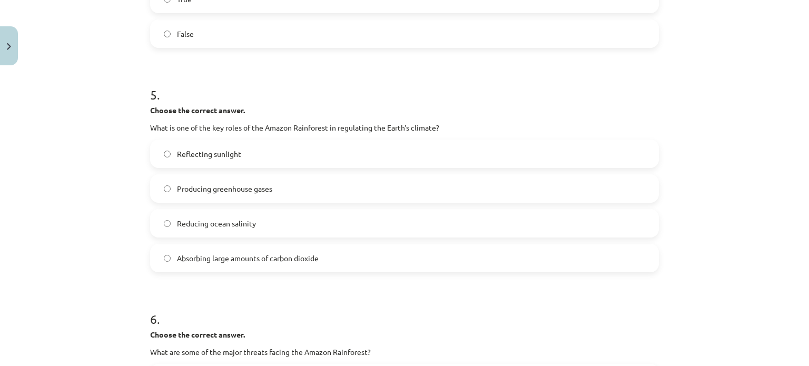
click at [270, 262] on span "Absorbing large amounts of carbon dioxide" at bounding box center [248, 258] width 142 height 11
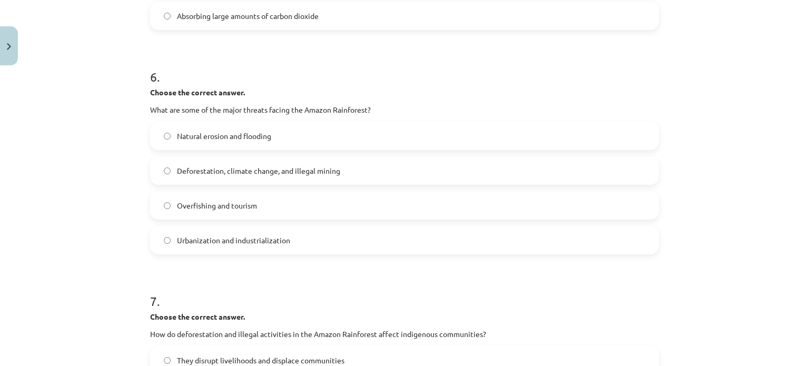
scroll to position [1003, 0]
click at [273, 180] on label "Deforestation, climate change, and illegal mining" at bounding box center [404, 170] width 507 height 26
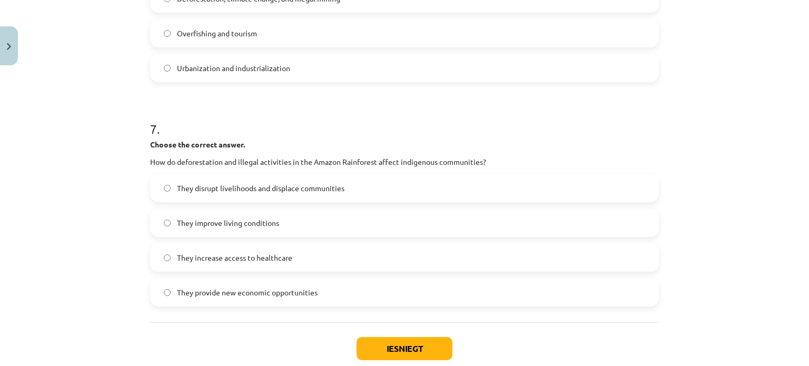
scroll to position [1175, 0]
click at [269, 189] on span "They disrupt livelihoods and displace communities" at bounding box center [260, 187] width 167 height 11
click at [390, 343] on button "Iesniegt" at bounding box center [405, 348] width 96 height 23
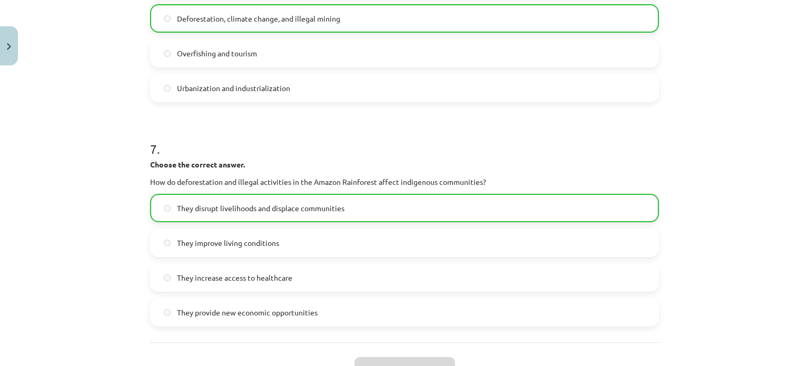
scroll to position [1270, 0]
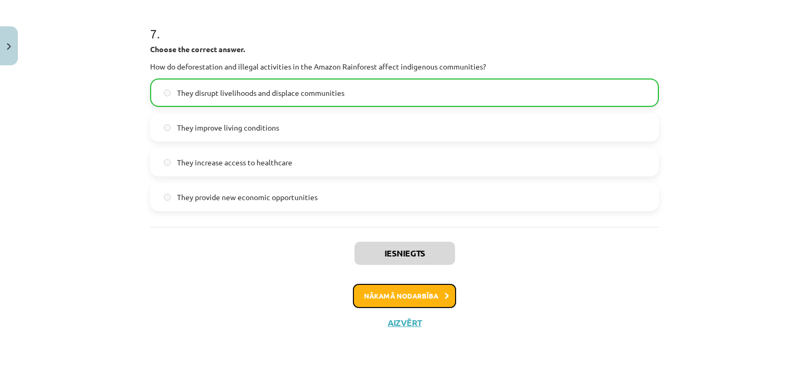
click at [385, 288] on button "Nākamā nodarbība" at bounding box center [404, 296] width 103 height 24
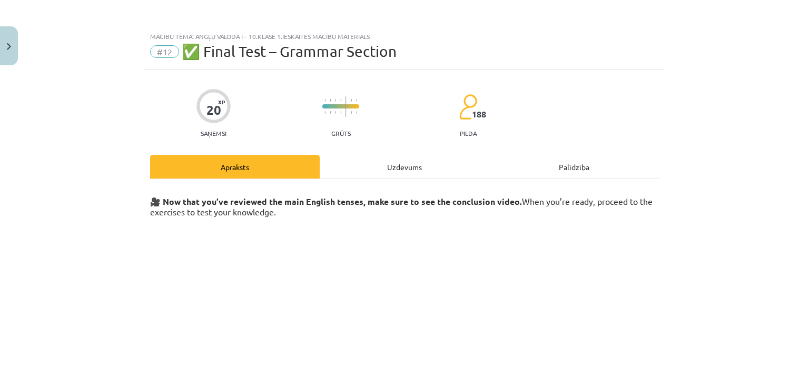
scroll to position [174, 0]
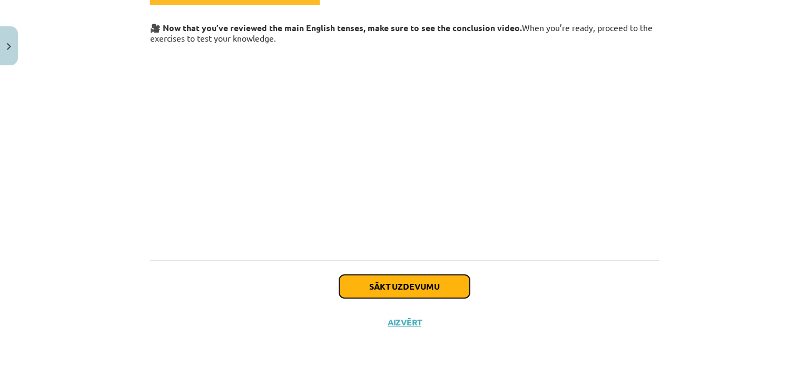
click at [384, 285] on button "Sākt uzdevumu" at bounding box center [404, 286] width 131 height 23
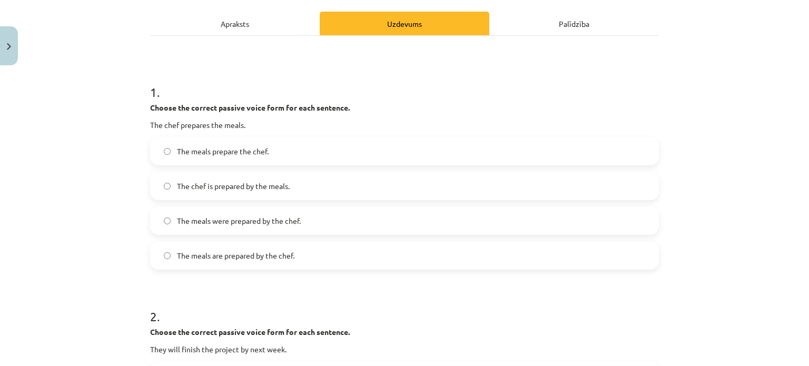
scroll to position [168, 0]
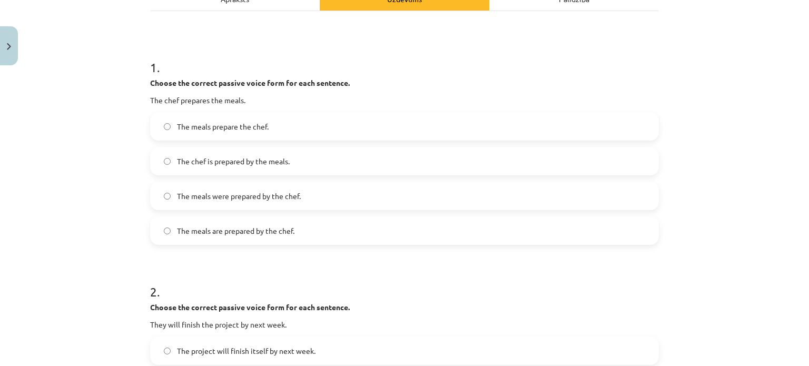
click at [304, 239] on label "The meals are prepared by the chef." at bounding box center [404, 231] width 507 height 26
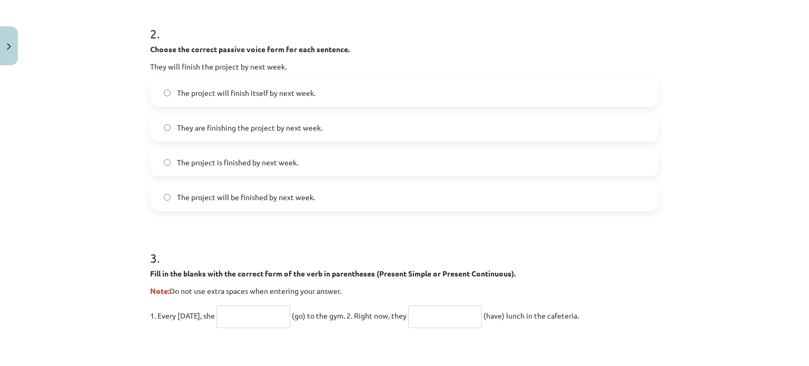
scroll to position [413, 0]
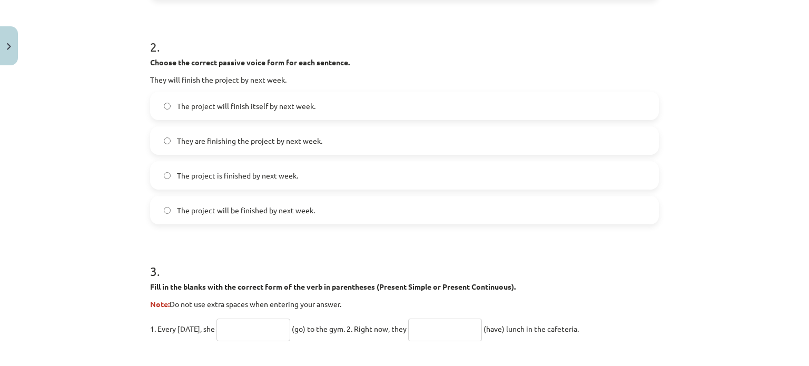
click at [298, 216] on label "The project will be finished by next week." at bounding box center [404, 210] width 507 height 26
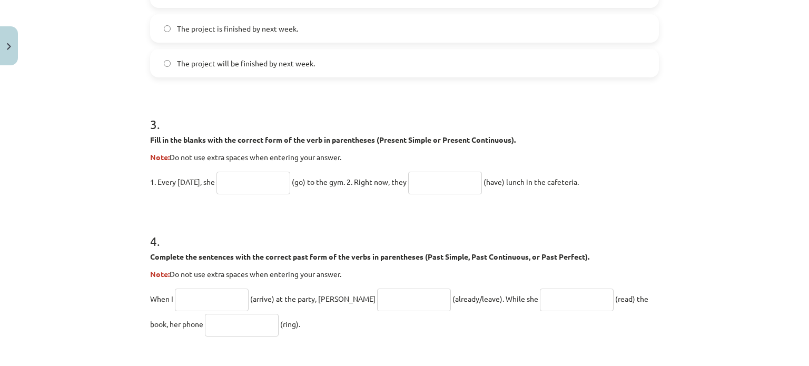
scroll to position [590, 0]
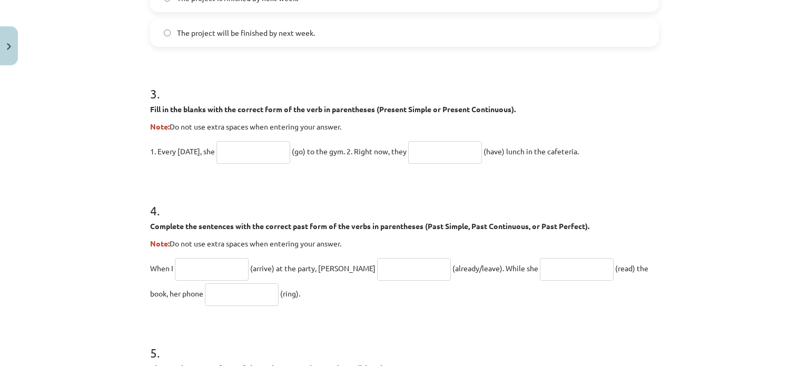
click at [257, 156] on input "text" at bounding box center [253, 152] width 74 height 23
type input "****"
click at [442, 155] on input "text" at bounding box center [445, 152] width 74 height 23
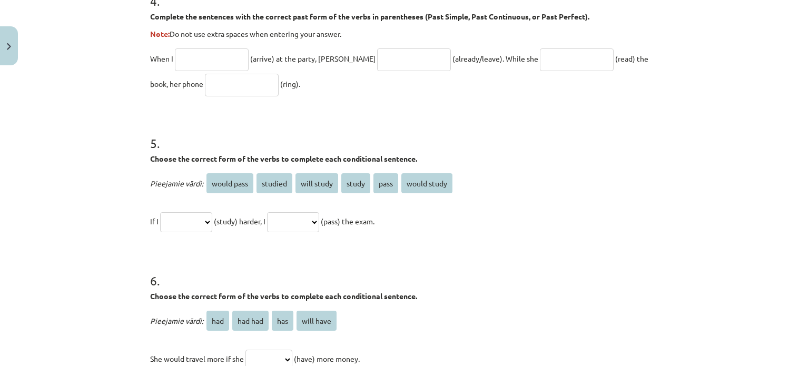
type input "**********"
click at [201, 50] on input "text" at bounding box center [212, 59] width 74 height 23
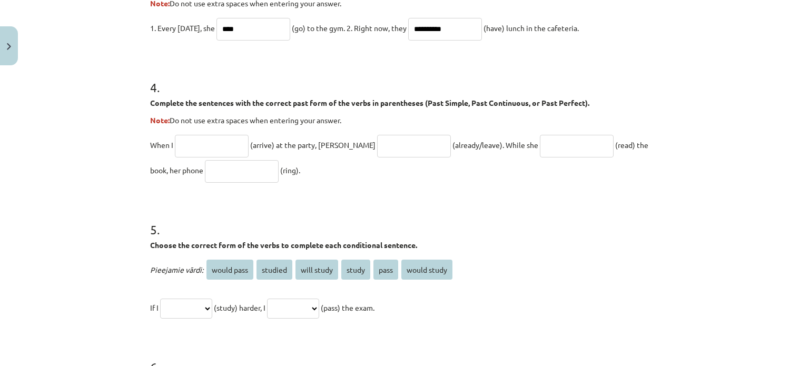
scroll to position [713, 0]
click at [377, 147] on input "text" at bounding box center [414, 146] width 74 height 23
type input "**********"
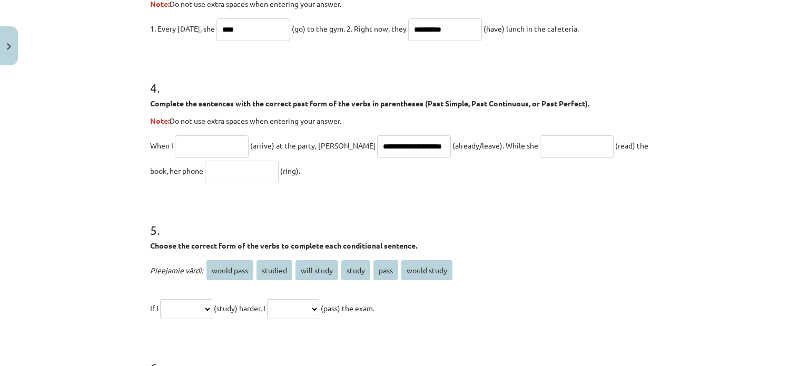
click at [206, 153] on input "text" at bounding box center [212, 146] width 74 height 23
type input "******"
click at [403, 142] on input "**********" at bounding box center [414, 146] width 74 height 23
click at [377, 146] on input "**********" at bounding box center [414, 146] width 74 height 23
type input "**********"
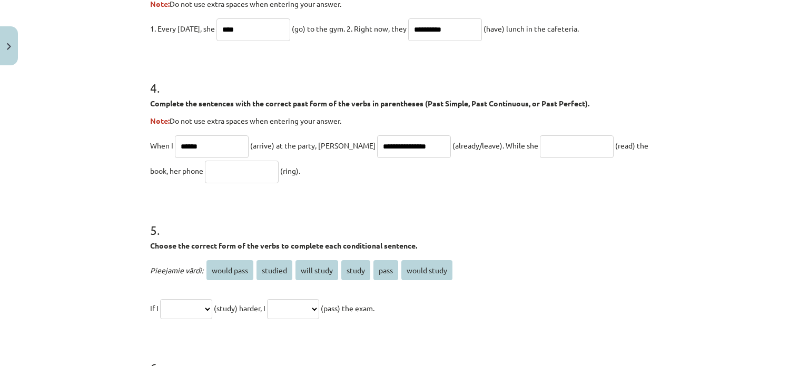
click at [220, 149] on input "******" at bounding box center [212, 146] width 74 height 23
type input "*******"
click at [540, 151] on input "text" at bounding box center [577, 146] width 74 height 23
type input "**********"
click at [207, 180] on input "text" at bounding box center [242, 172] width 74 height 23
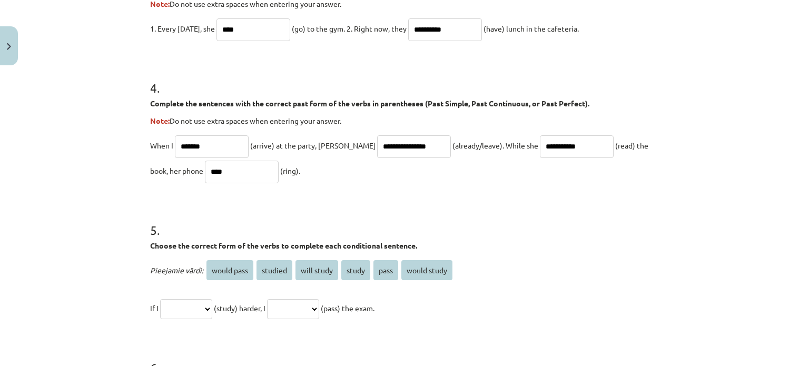
scroll to position [839, 0]
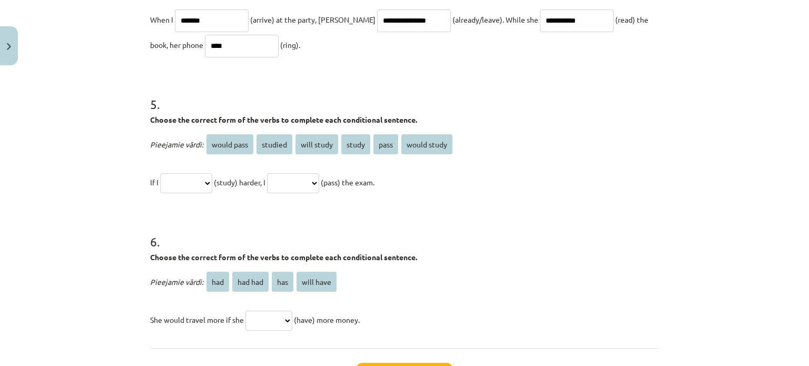
type input "****"
click at [195, 183] on select "**********" at bounding box center [186, 183] width 52 height 20
select select "*****"
click at [160, 173] on select "**********" at bounding box center [186, 183] width 52 height 20
click at [319, 176] on select "**********" at bounding box center [293, 183] width 52 height 20
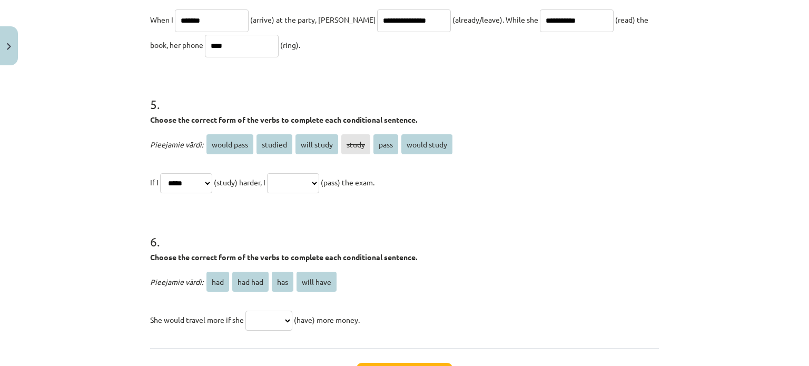
select select "**********"
click at [279, 173] on select "**********" at bounding box center [293, 183] width 52 height 20
click at [206, 185] on select "**********" at bounding box center [186, 183] width 52 height 20
click at [200, 185] on select "**********" at bounding box center [186, 183] width 52 height 20
click at [307, 218] on h1 "6 ." at bounding box center [404, 232] width 509 height 33
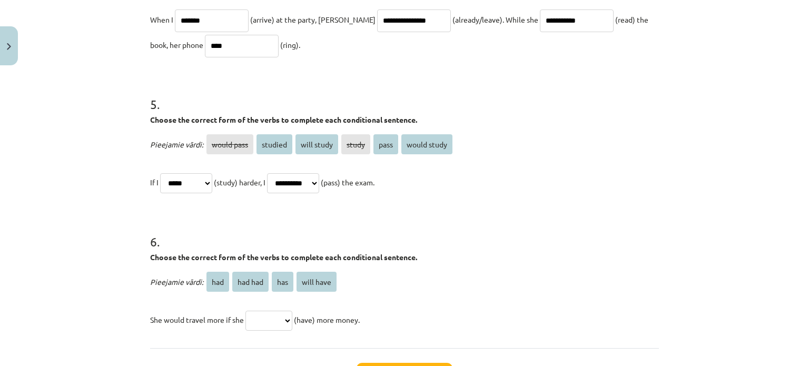
click at [204, 186] on select "**********" at bounding box center [186, 183] width 52 height 20
click at [160, 173] on select "**********" at bounding box center [186, 183] width 52 height 20
click at [193, 184] on select "**********" at bounding box center [186, 183] width 52 height 20
click at [200, 186] on select "**********" at bounding box center [186, 183] width 52 height 20
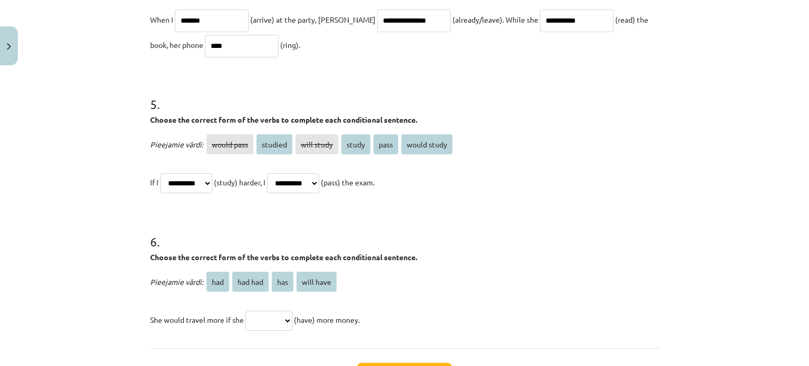
select select "*******"
click at [160, 173] on select "**********" at bounding box center [186, 183] width 52 height 20
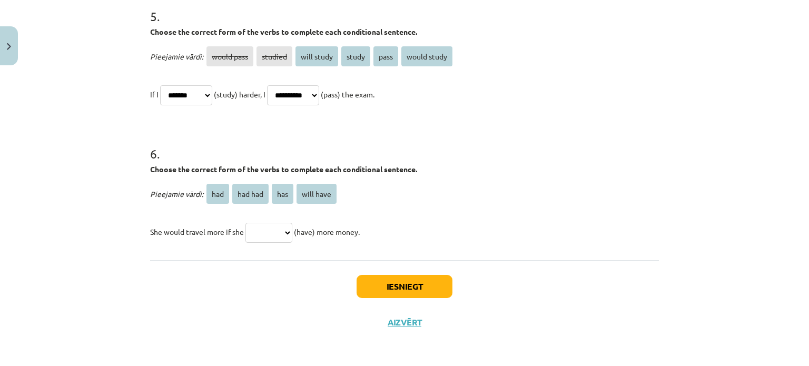
click at [270, 228] on select "*** ******* *** *********" at bounding box center [268, 233] width 47 height 20
select select "***"
click at [245, 223] on select "*** ******* *** *********" at bounding box center [268, 233] width 47 height 20
click at [427, 290] on button "Iesniegt" at bounding box center [405, 286] width 96 height 23
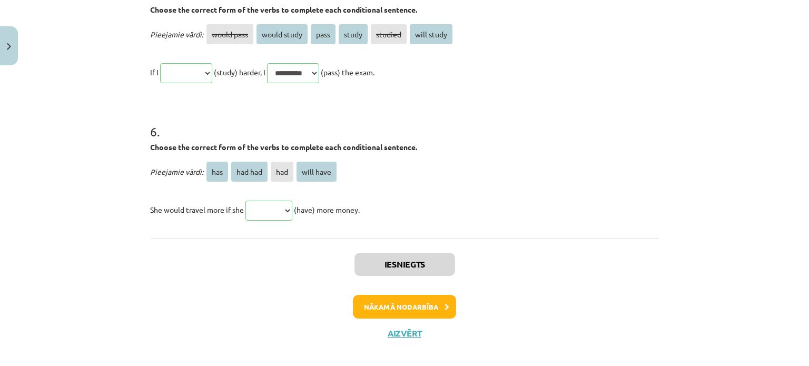
scroll to position [1115, 0]
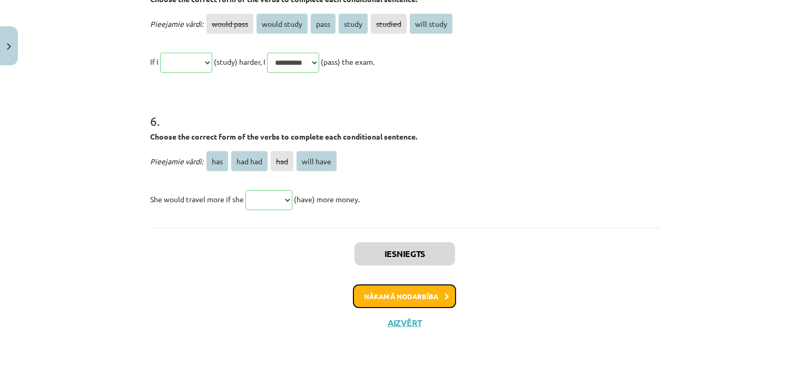
click at [415, 296] on button "Nākamā nodarbība" at bounding box center [404, 296] width 103 height 24
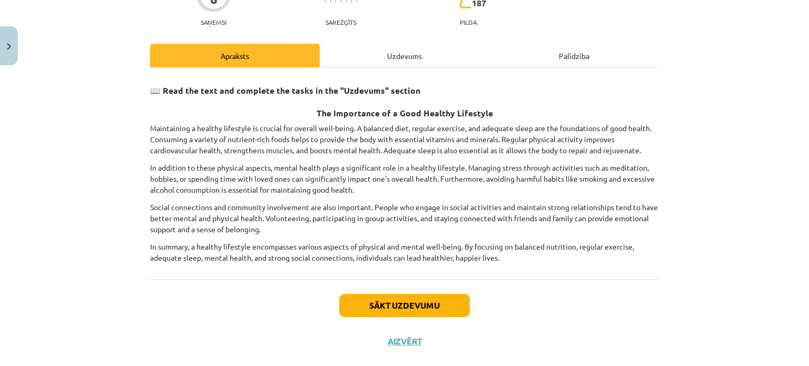
scroll to position [112, 0]
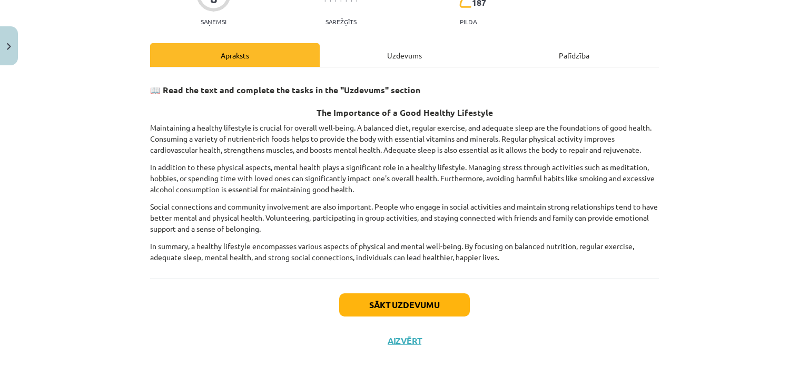
click at [390, 55] on div "Uzdevums" at bounding box center [405, 55] width 170 height 24
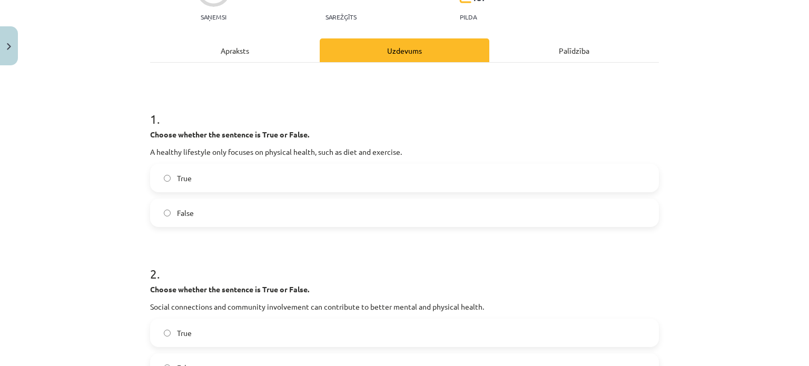
scroll to position [116, 0]
click at [352, 222] on label "False" at bounding box center [404, 213] width 507 height 26
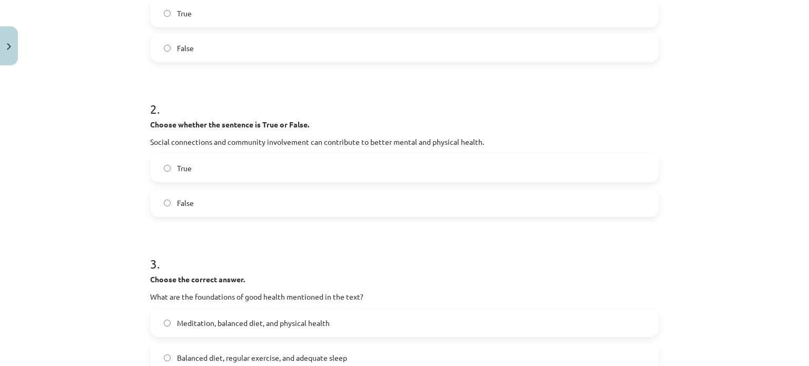
click at [308, 170] on label "True" at bounding box center [404, 168] width 507 height 26
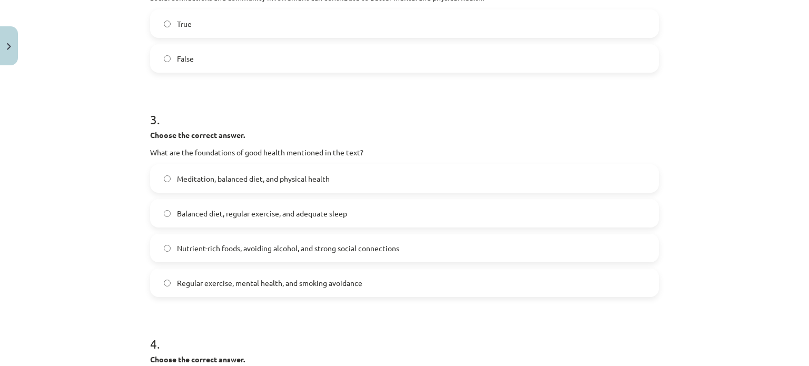
scroll to position [475, 0]
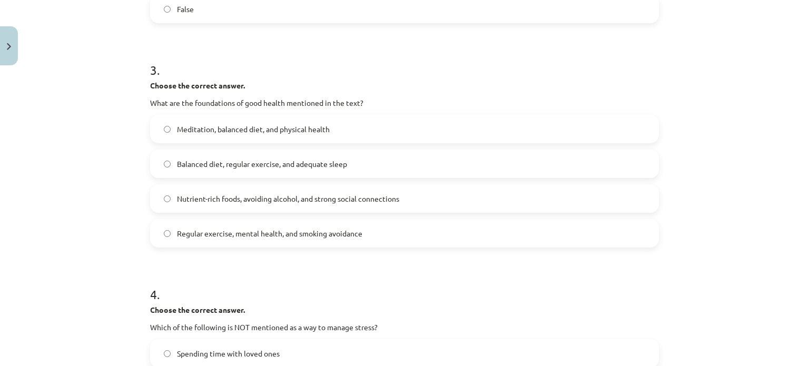
click at [360, 168] on label "Balanced diet, regular exercise, and adequate sleep" at bounding box center [404, 164] width 507 height 26
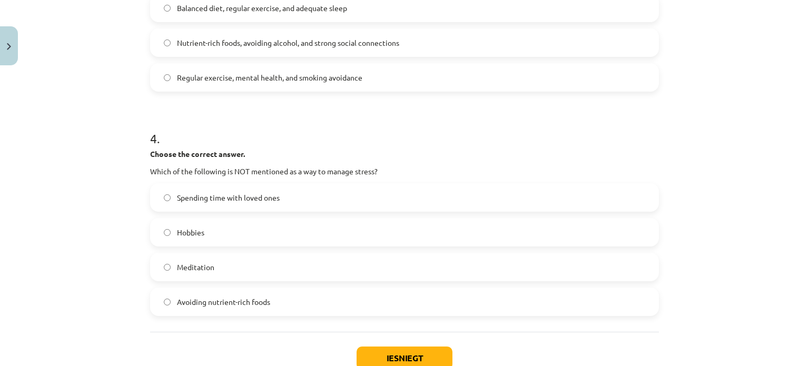
scroll to position [632, 0]
click at [462, 299] on label "Avoiding nutrient-rich foods" at bounding box center [404, 301] width 507 height 26
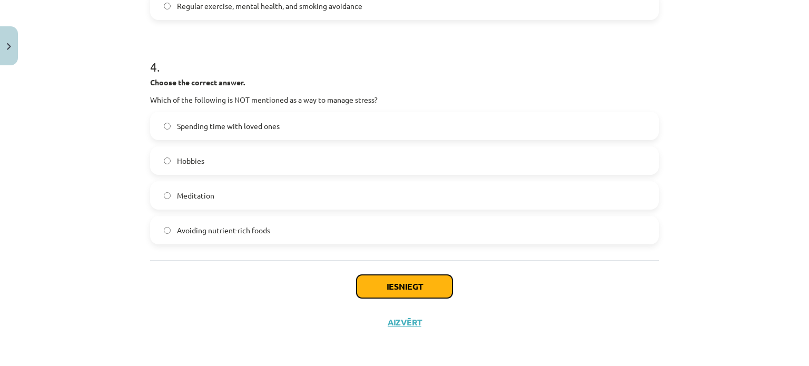
click at [418, 285] on button "Iesniegt" at bounding box center [405, 286] width 96 height 23
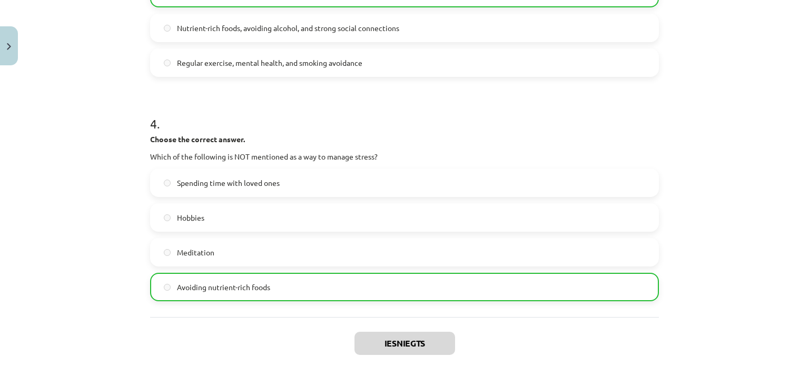
scroll to position [736, 0]
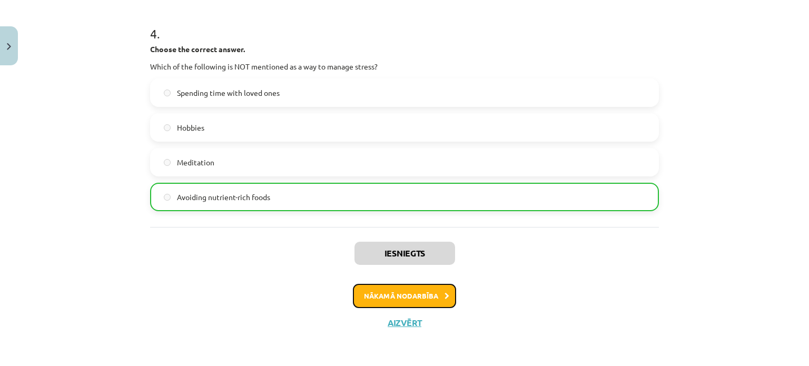
click at [410, 300] on button "Nākamā nodarbība" at bounding box center [404, 296] width 103 height 24
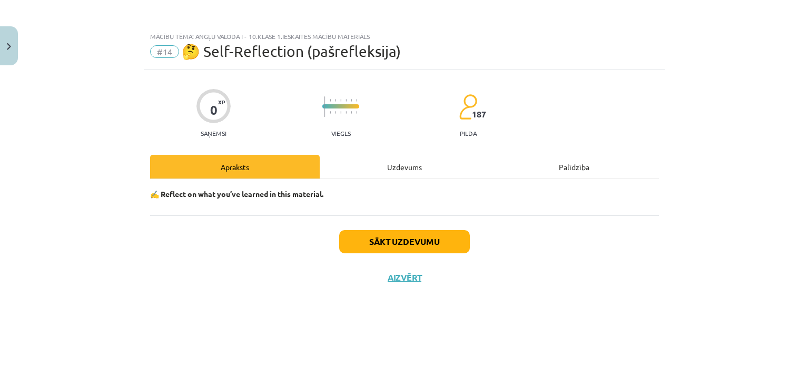
scroll to position [0, 0]
click at [417, 171] on div "Uzdevums" at bounding box center [405, 167] width 170 height 24
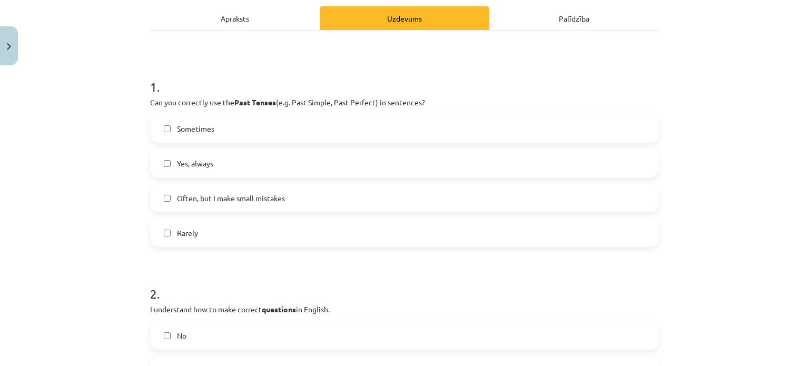
scroll to position [149, 0]
click at [275, 193] on span "Often, but I make small mistakes" at bounding box center [231, 197] width 108 height 11
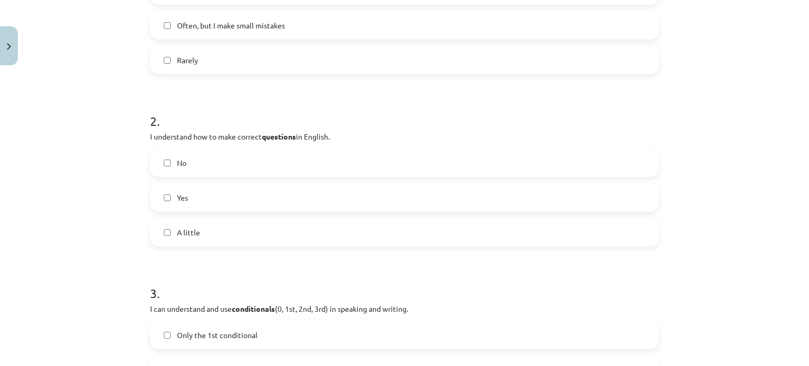
scroll to position [324, 0]
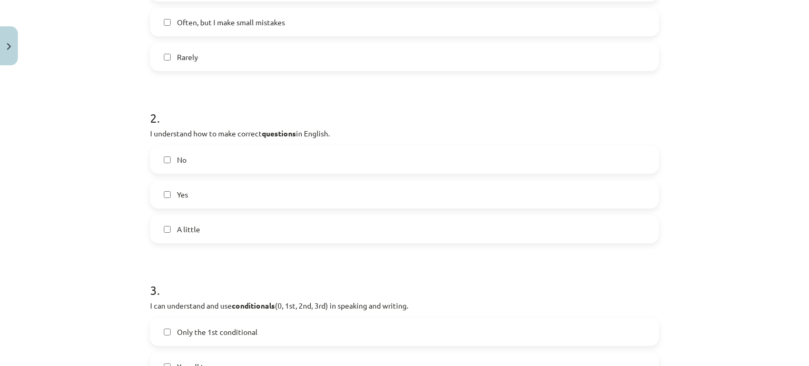
click at [200, 183] on label "Yes" at bounding box center [404, 194] width 507 height 26
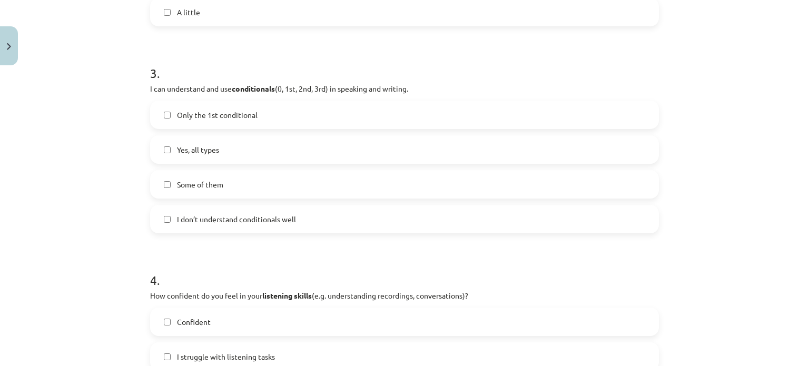
scroll to position [544, 0]
click at [246, 174] on label "Some of them" at bounding box center [404, 182] width 507 height 26
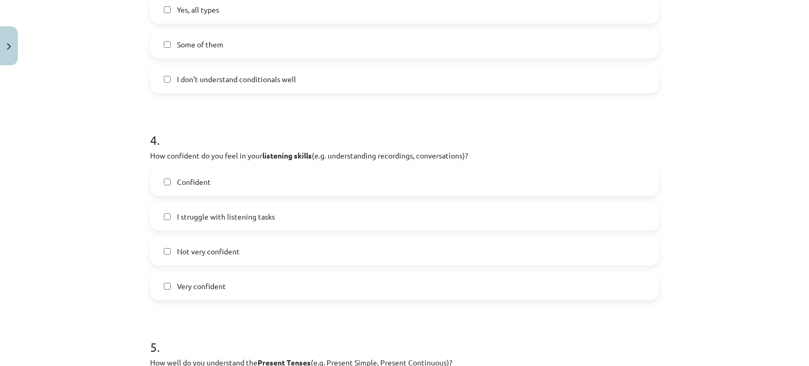
scroll to position [701, 0]
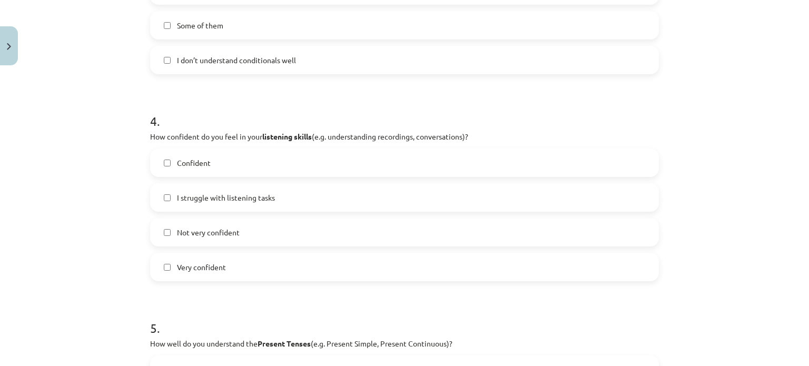
click at [289, 232] on label "Not very confident" at bounding box center [404, 232] width 507 height 26
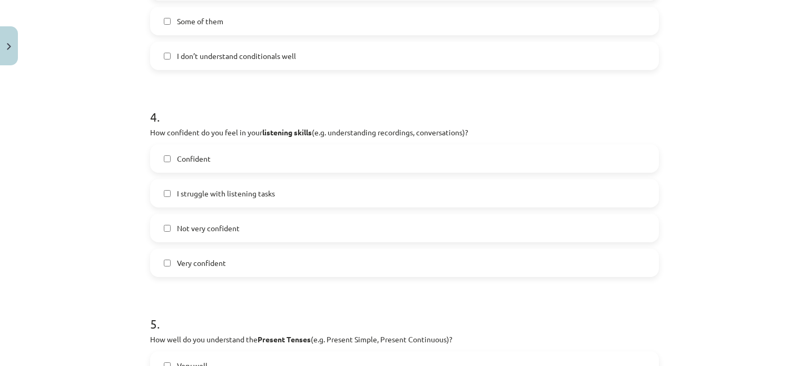
scroll to position [704, 0]
click at [225, 166] on label "Confident" at bounding box center [404, 159] width 507 height 26
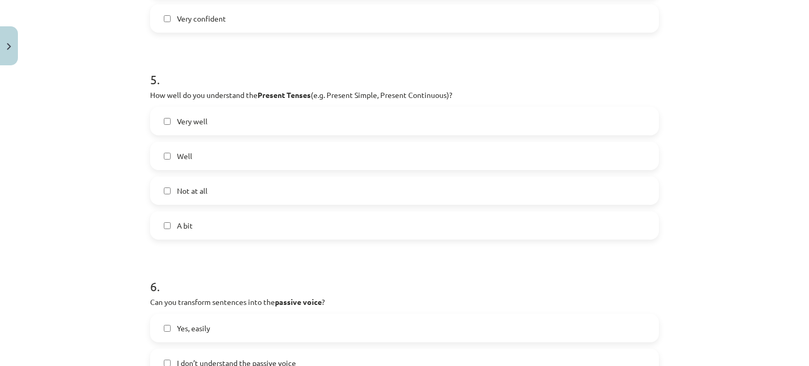
scroll to position [748, 0]
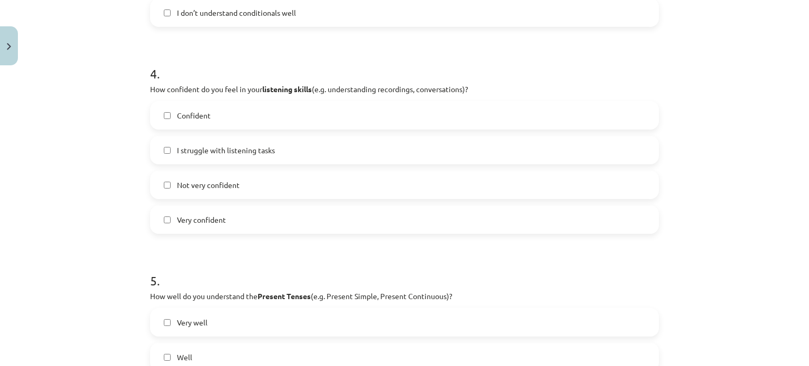
click at [233, 186] on span "Not very confident" at bounding box center [208, 185] width 63 height 11
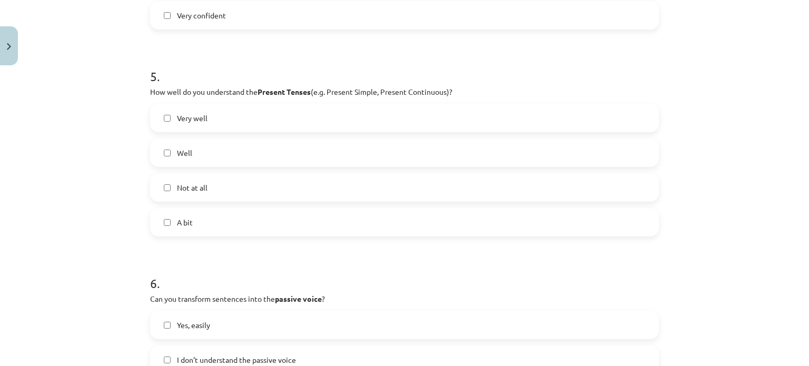
scroll to position [952, 0]
click at [171, 122] on label "Very well" at bounding box center [404, 118] width 507 height 26
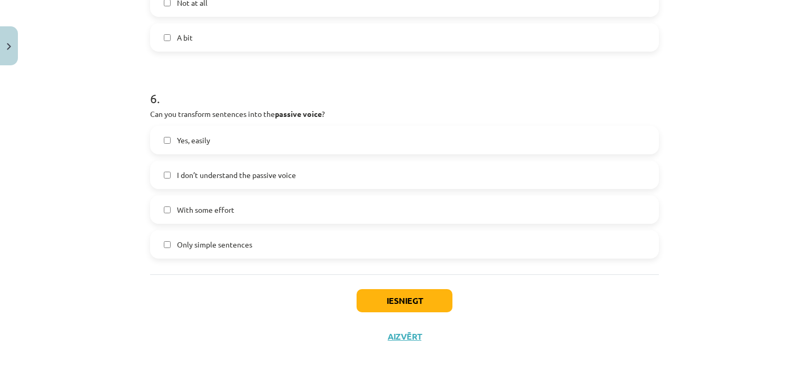
scroll to position [1143, 0]
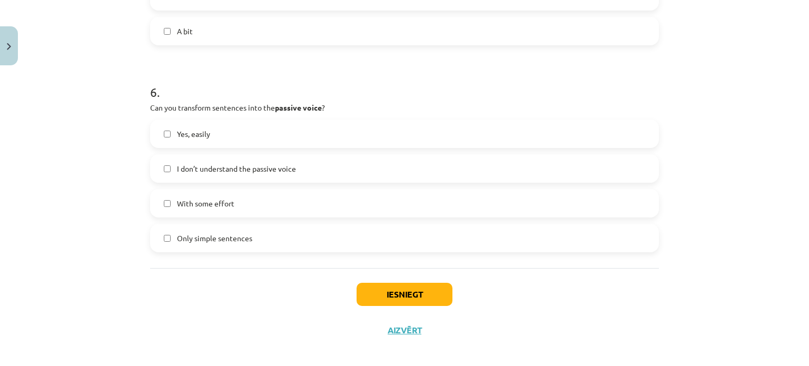
click at [215, 137] on label "Yes, easily" at bounding box center [404, 134] width 507 height 26
click at [402, 299] on button "Iesniegt" at bounding box center [405, 294] width 96 height 23
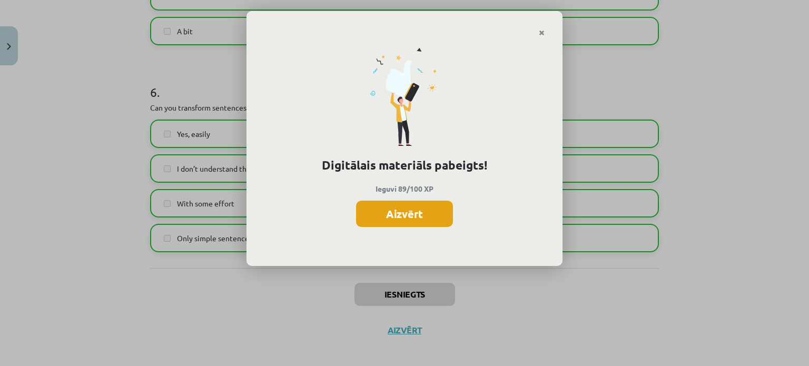
click at [422, 214] on button "Aizvērt" at bounding box center [404, 214] width 97 height 26
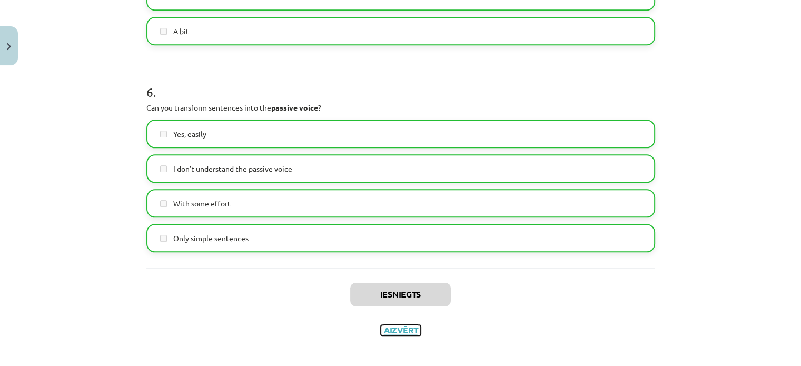
click at [402, 332] on button "Aizvērt" at bounding box center [401, 330] width 40 height 11
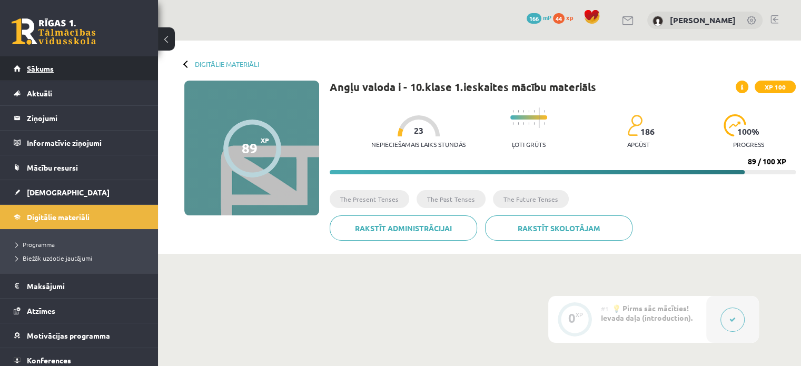
click at [52, 63] on link "Sākums" at bounding box center [79, 68] width 131 height 24
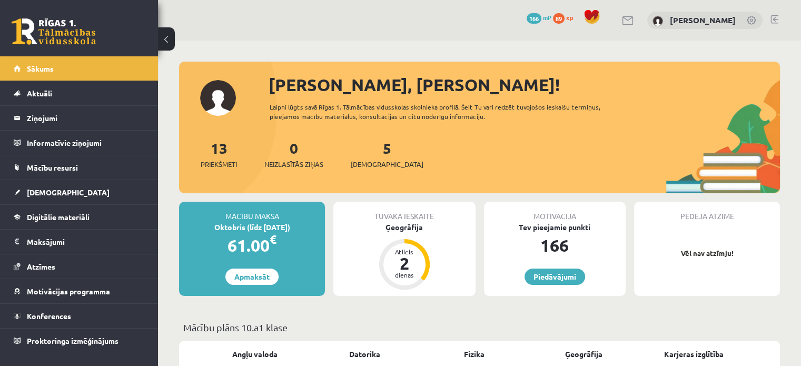
click at [376, 157] on div "5 [DEMOGRAPHIC_DATA]" at bounding box center [387, 153] width 73 height 33
click at [369, 155] on link "5 [DEMOGRAPHIC_DATA]" at bounding box center [387, 154] width 73 height 31
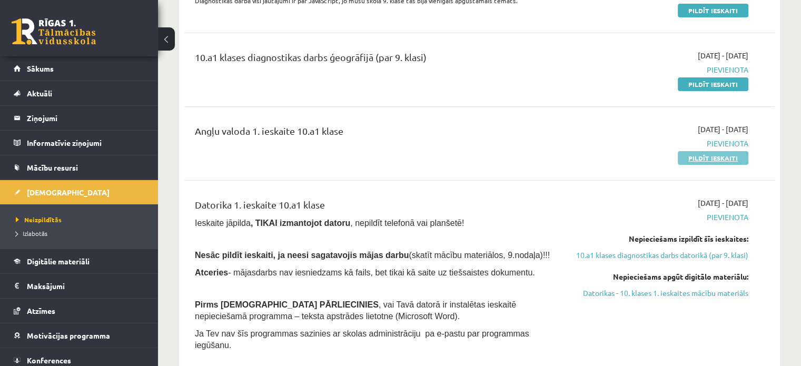
scroll to position [177, 0]
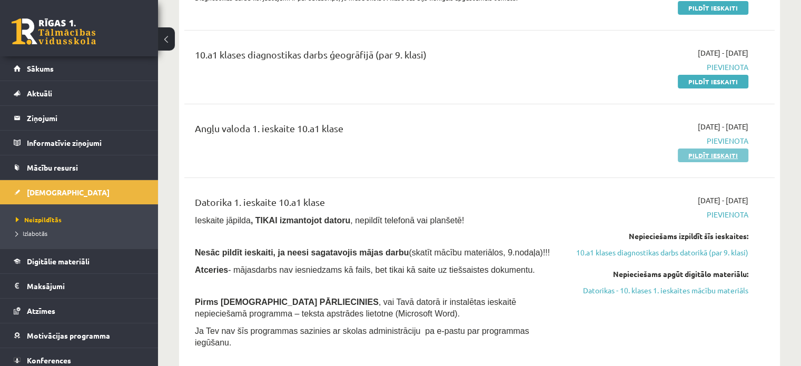
click at [696, 152] on link "Pildīt ieskaiti" at bounding box center [713, 156] width 71 height 14
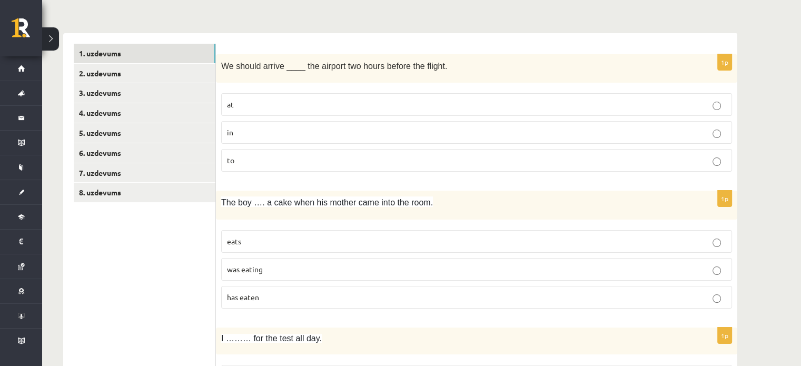
scroll to position [145, 0]
click at [484, 113] on label "at" at bounding box center [476, 104] width 511 height 23
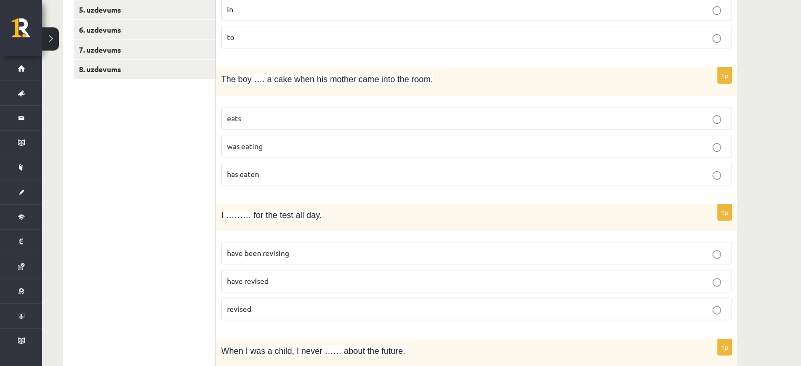
click at [428, 157] on fieldset "eats was eating has eaten" at bounding box center [476, 145] width 511 height 87
click at [406, 149] on p "was eating" at bounding box center [476, 146] width 499 height 11
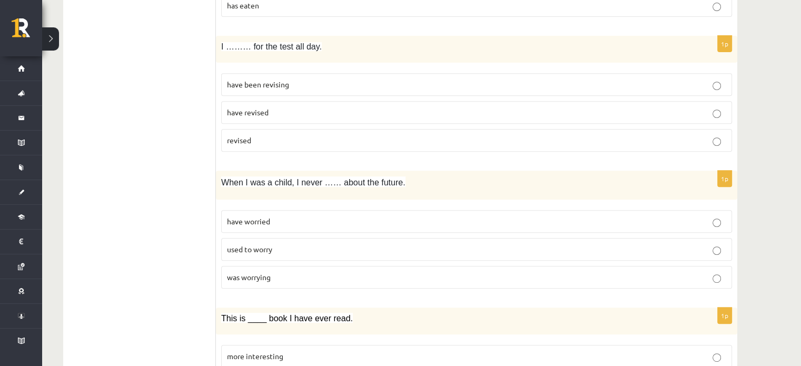
scroll to position [381, 0]
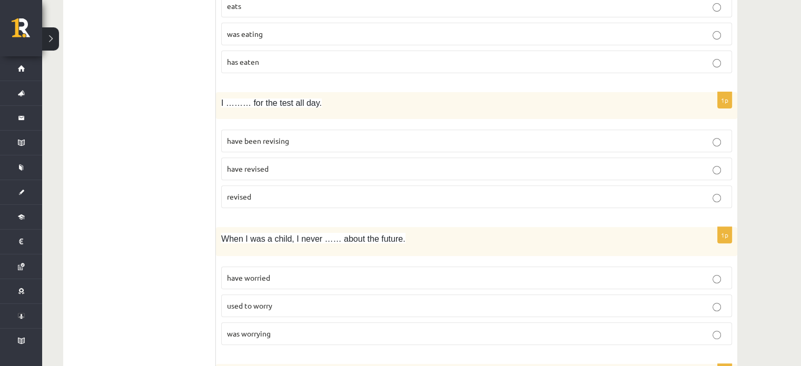
click at [295, 140] on p "have been revising" at bounding box center [476, 140] width 499 height 11
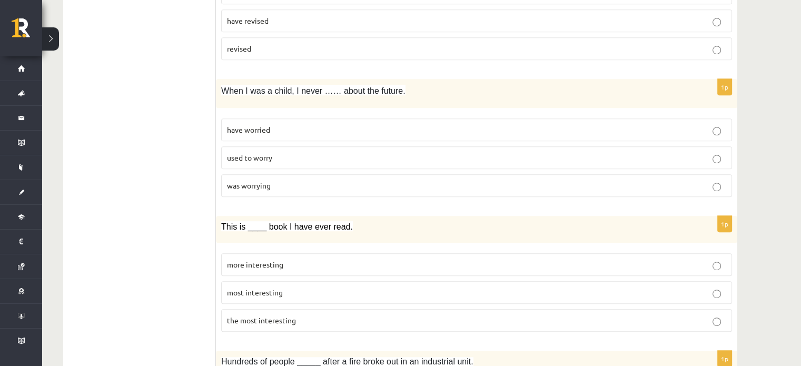
scroll to position [530, 0]
click at [308, 157] on p "used to worry" at bounding box center [476, 156] width 499 height 11
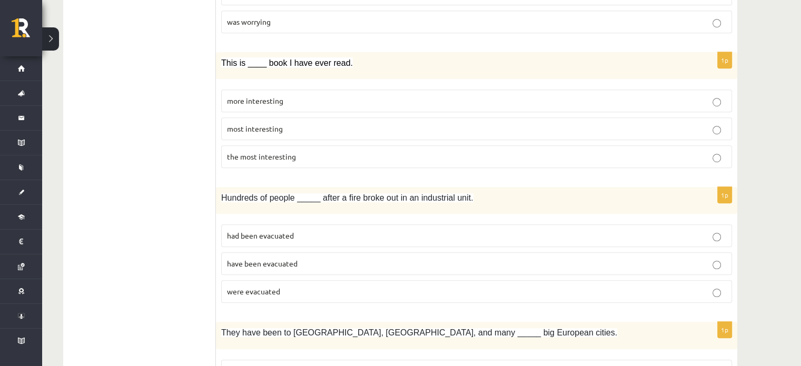
scroll to position [692, 0]
click at [278, 160] on label "the most interesting" at bounding box center [476, 157] width 511 height 23
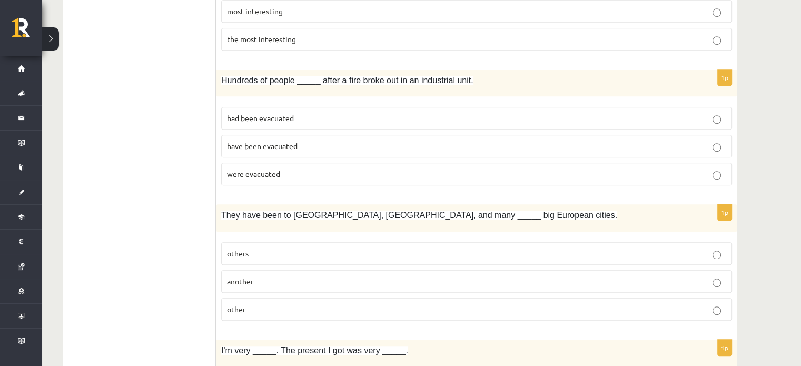
scroll to position [809, 0]
click at [370, 170] on p "were evacuated" at bounding box center [476, 175] width 499 height 11
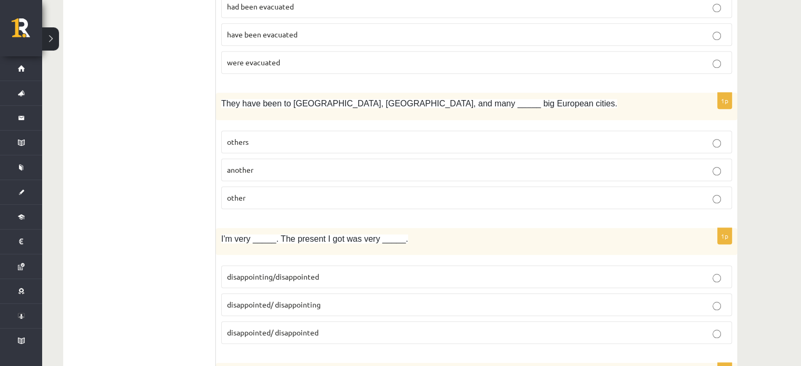
scroll to position [922, 0]
click at [253, 186] on label "other" at bounding box center [476, 197] width 511 height 23
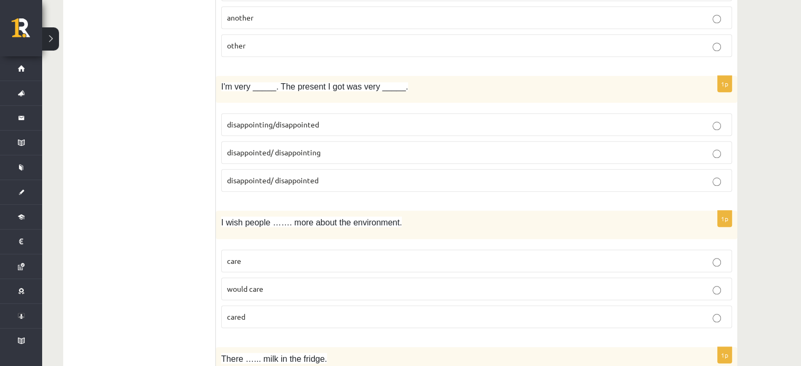
scroll to position [1078, 0]
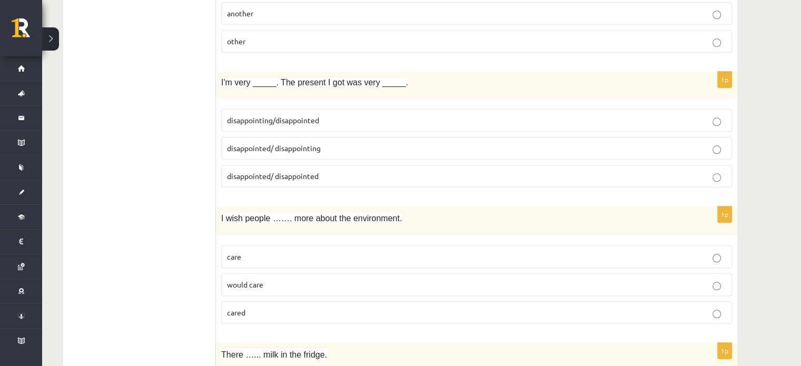
click at [320, 149] on label "disappointed/ disappointing" at bounding box center [476, 148] width 511 height 23
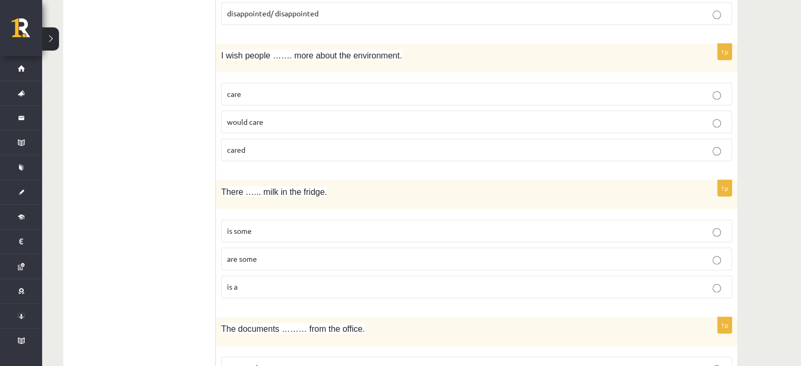
scroll to position [1245, 0]
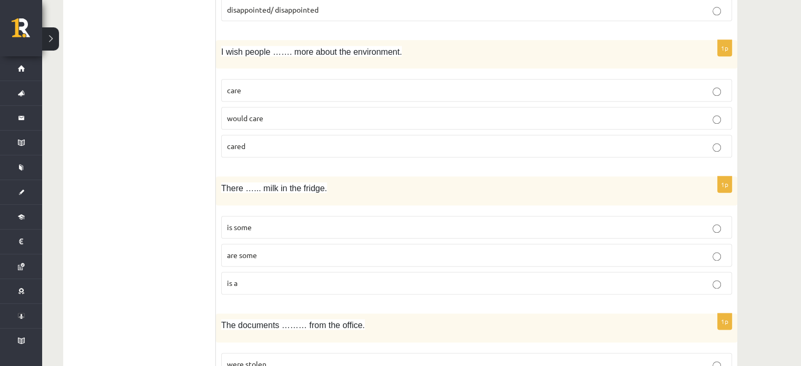
click at [272, 141] on p "cared" at bounding box center [476, 146] width 499 height 11
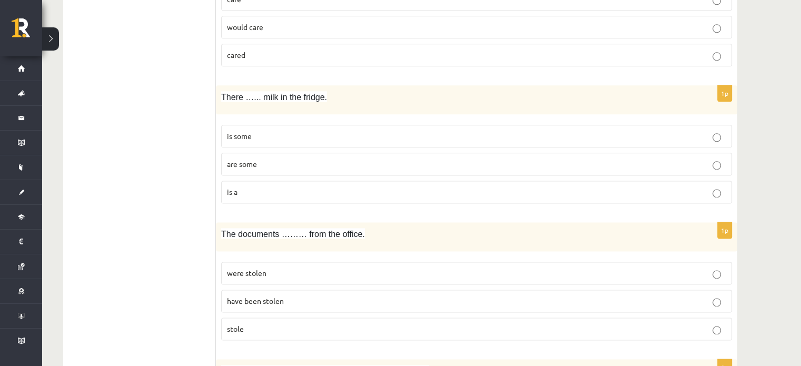
scroll to position [1337, 0]
click at [242, 130] on span "is some" at bounding box center [239, 134] width 25 height 9
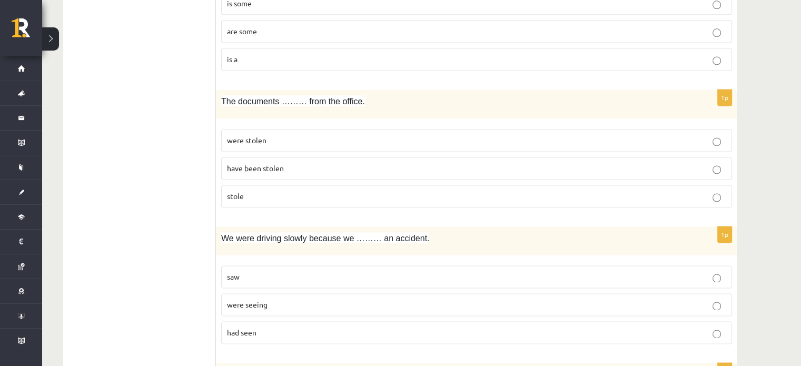
scroll to position [1468, 0]
click at [265, 140] on label "were stolen" at bounding box center [476, 140] width 511 height 23
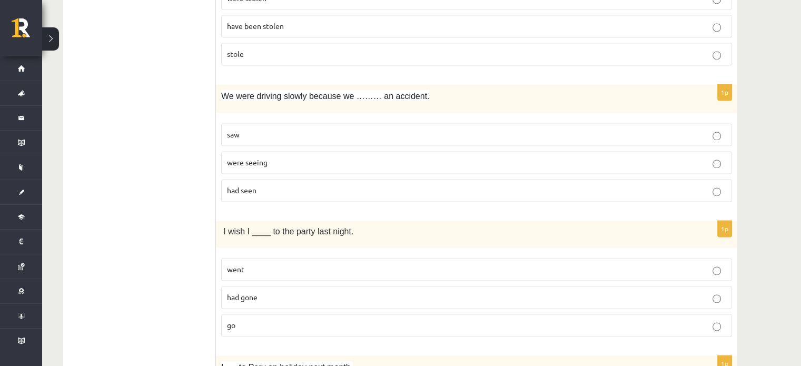
scroll to position [1611, 0]
click at [280, 184] on p "had seen" at bounding box center [476, 189] width 499 height 11
click at [259, 129] on p "saw" at bounding box center [476, 134] width 499 height 11
click at [342, 156] on p "were seeing" at bounding box center [476, 161] width 499 height 11
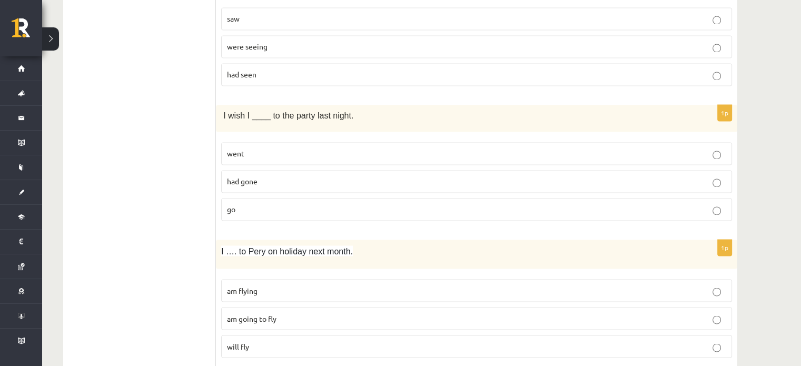
scroll to position [1728, 0]
click at [280, 175] on p "had gone" at bounding box center [476, 180] width 499 height 11
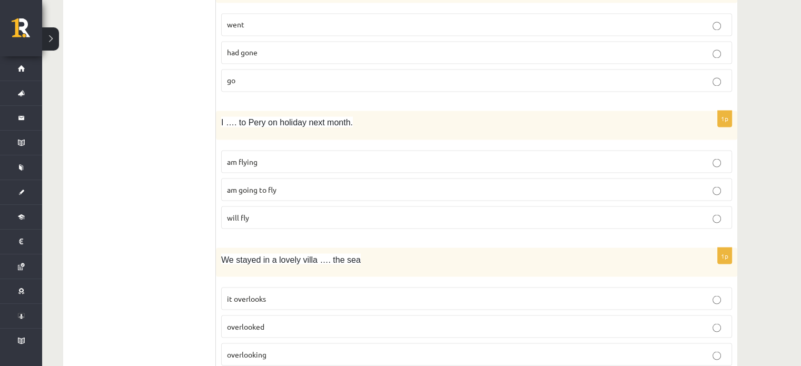
scroll to position [1855, 0]
click at [294, 184] on p "am going to fly" at bounding box center [476, 189] width 499 height 11
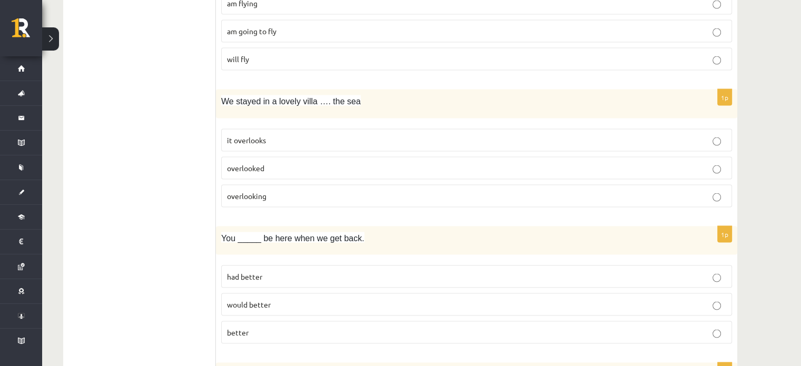
scroll to position [2013, 0]
click at [282, 191] on p "overlooking" at bounding box center [476, 196] width 499 height 11
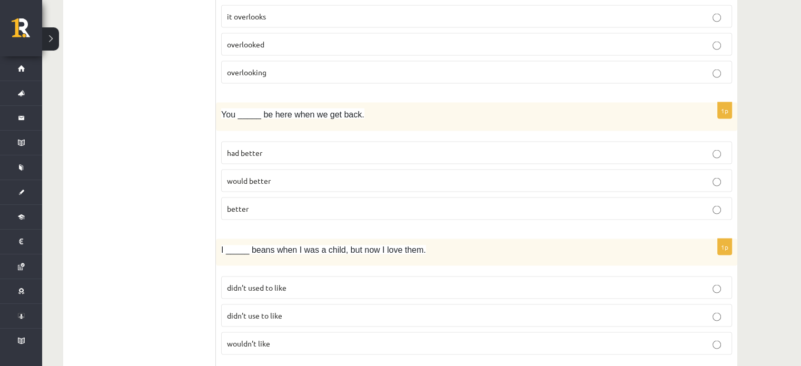
scroll to position [2148, 0]
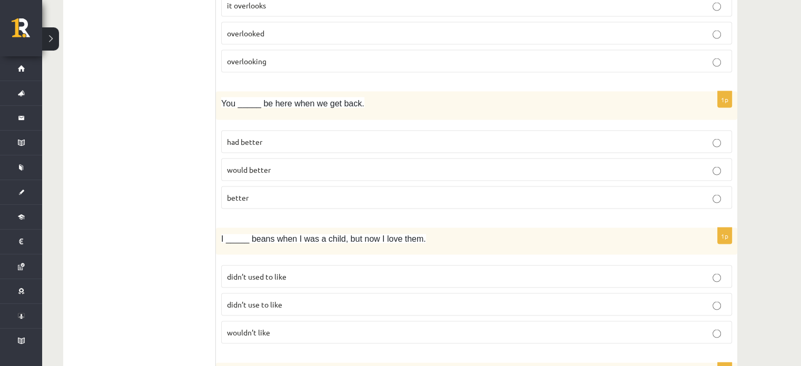
click at [298, 192] on label "better" at bounding box center [476, 197] width 511 height 23
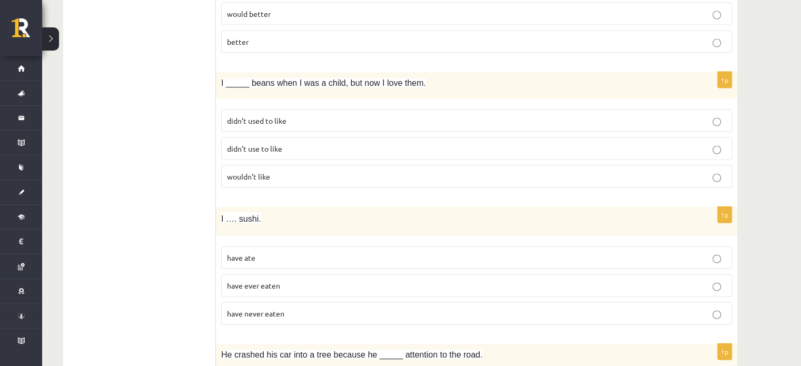
click at [263, 115] on p "didn’t used to like" at bounding box center [476, 120] width 499 height 11
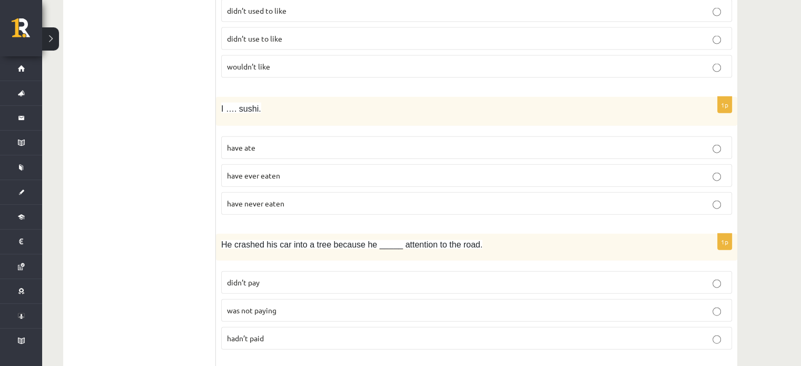
scroll to position [2414, 0]
click at [303, 198] on label "have never eaten" at bounding box center [476, 204] width 511 height 23
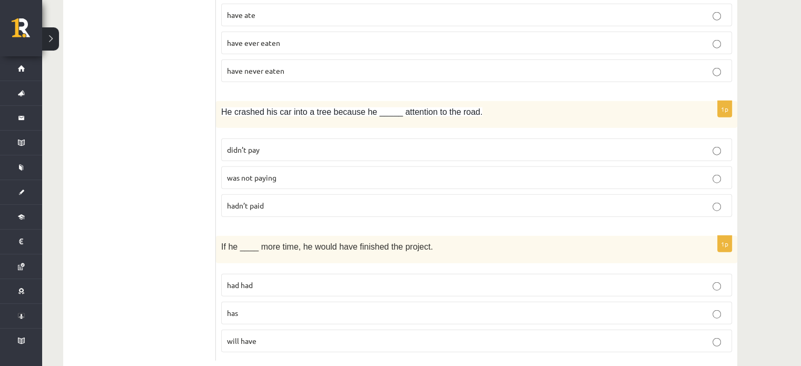
scroll to position [2549, 0]
click at [315, 198] on p "hadn’t paid" at bounding box center [476, 203] width 499 height 11
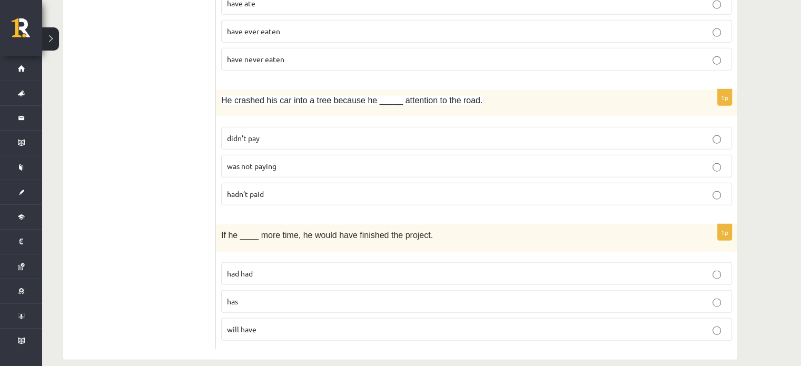
click at [277, 268] on p "had had" at bounding box center [476, 273] width 499 height 11
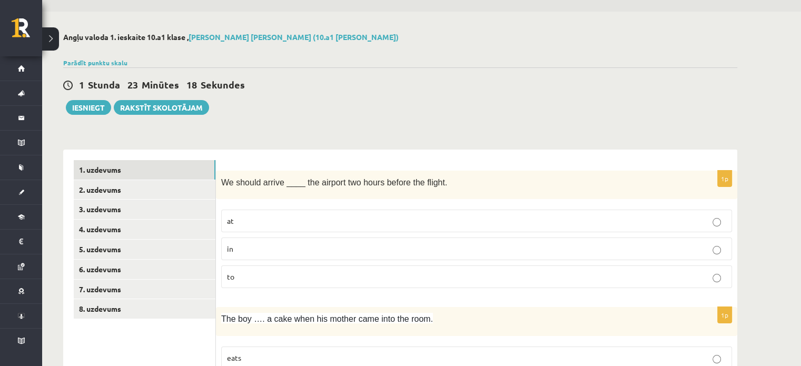
scroll to position [0, 0]
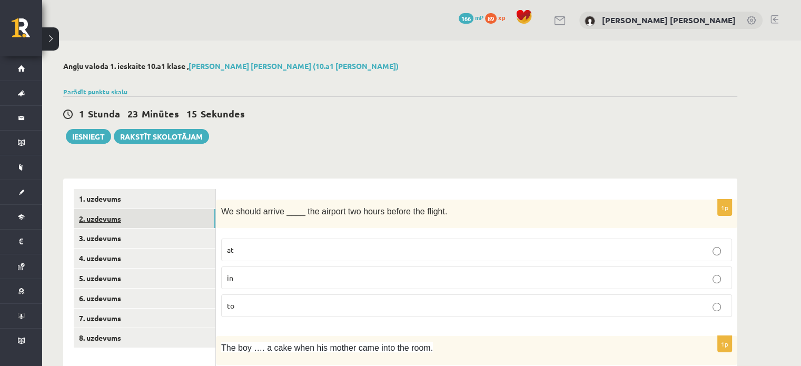
click at [154, 219] on link "2. uzdevums" at bounding box center [145, 218] width 142 height 19
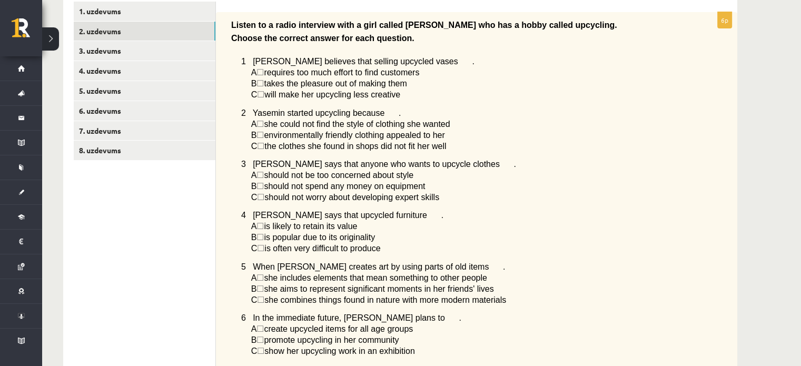
scroll to position [487, 0]
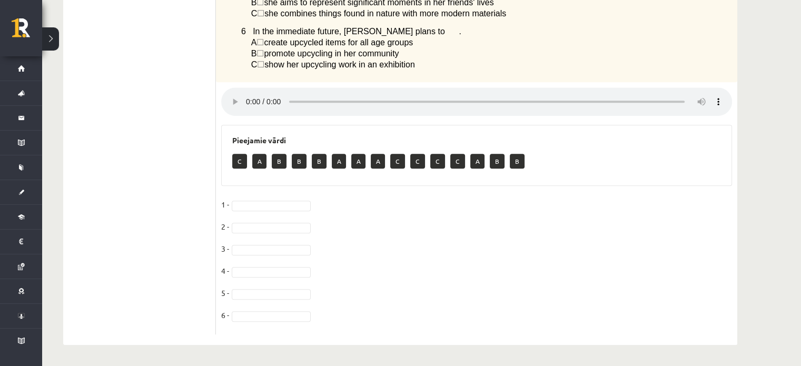
click at [239, 161] on p "C" at bounding box center [239, 161] width 15 height 15
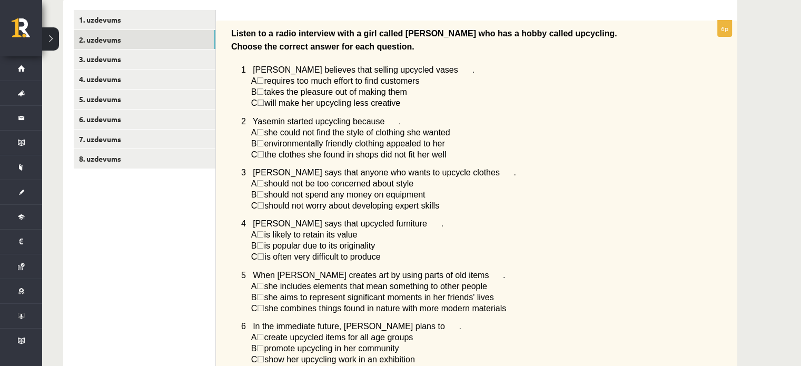
scroll to position [177, 0]
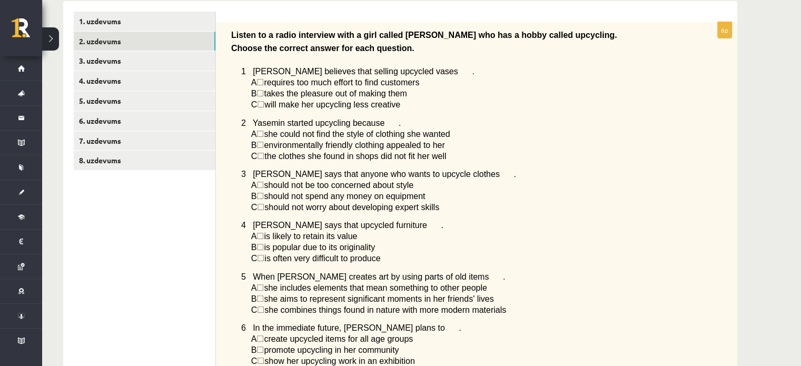
click at [264, 94] on span "☐" at bounding box center [260, 93] width 7 height 9
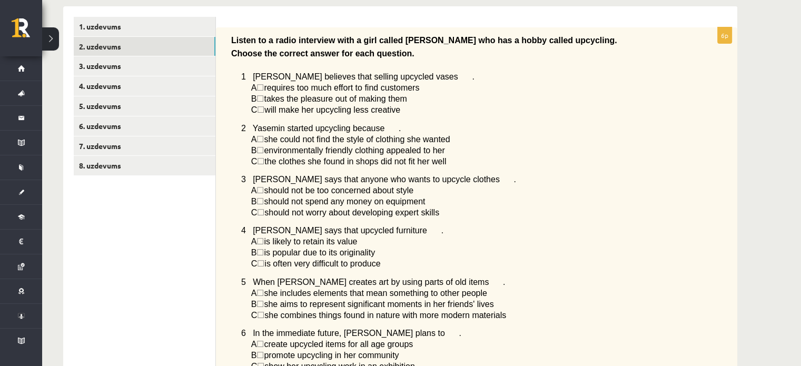
scroll to position [487, 0]
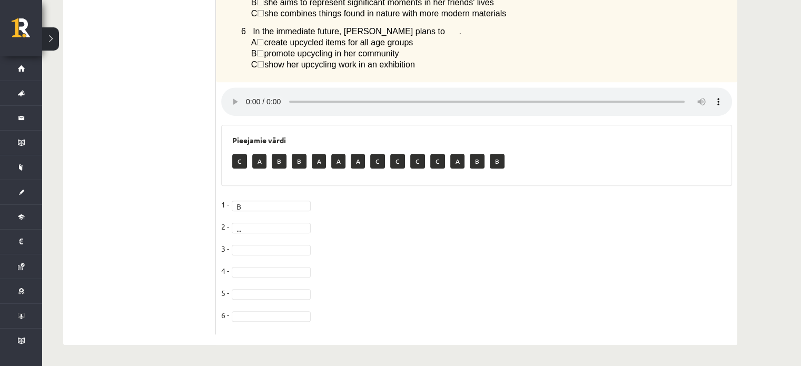
click at [269, 223] on div "..." at bounding box center [271, 228] width 79 height 11
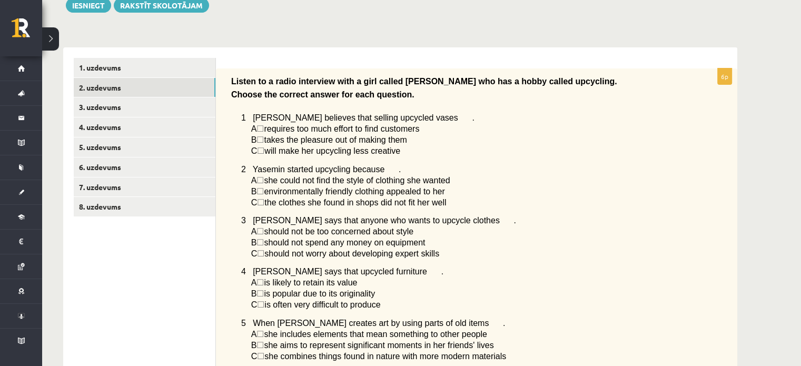
scroll to position [131, 0]
click at [153, 104] on link "3. uzdevums" at bounding box center [145, 107] width 142 height 19
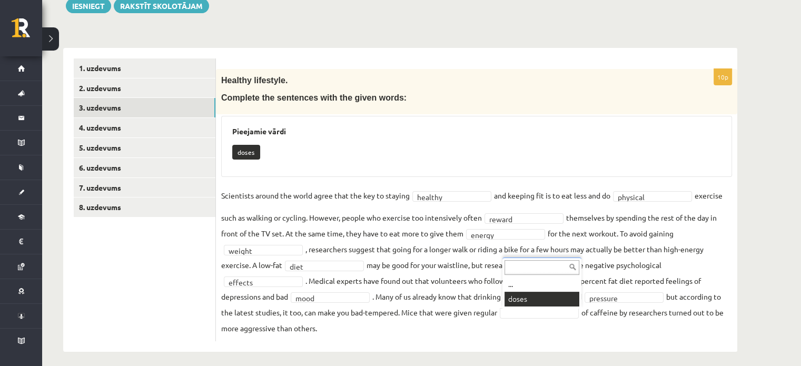
scroll to position [112, 0]
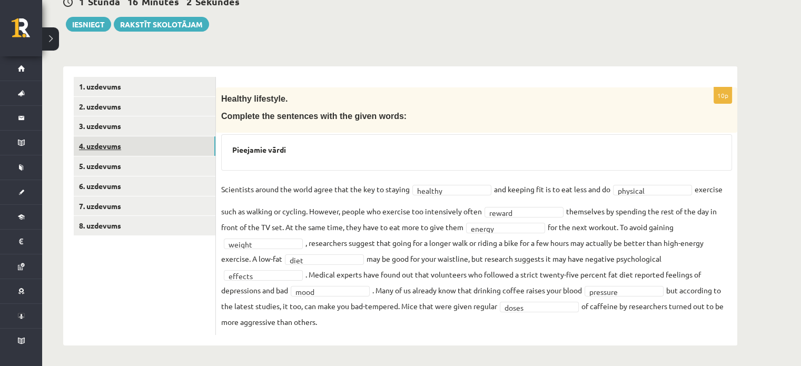
click at [132, 142] on link "4. uzdevums" at bounding box center [145, 145] width 142 height 19
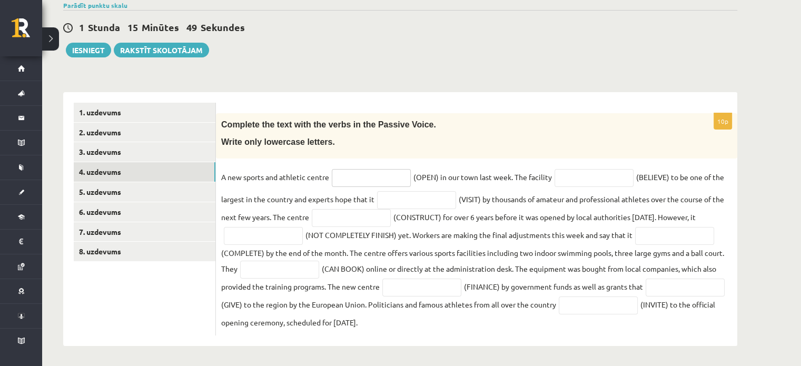
click at [350, 180] on input "text" at bounding box center [371, 178] width 79 height 18
click at [336, 177] on input "******" at bounding box center [371, 178] width 79 height 18
type input "**********"
click at [615, 177] on input "text" at bounding box center [594, 178] width 79 height 18
click at [412, 200] on input "text" at bounding box center [416, 200] width 79 height 18
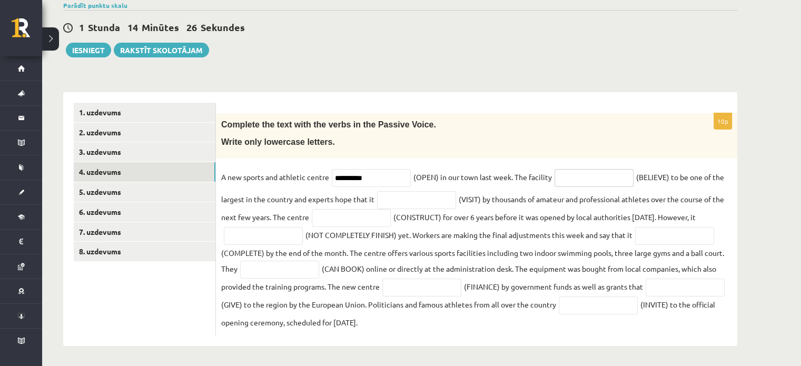
click at [571, 178] on input "text" at bounding box center [594, 178] width 79 height 18
type input "**********"
click at [408, 206] on input "text" at bounding box center [416, 200] width 79 height 18
type input "**********"
click at [352, 220] on input "text" at bounding box center [351, 218] width 79 height 18
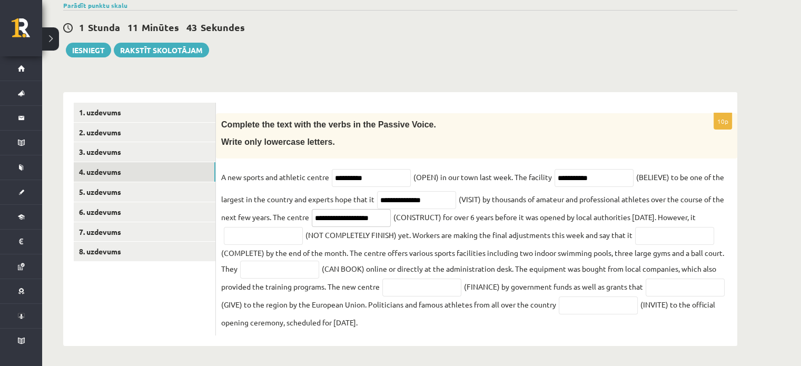
type input "**********"
click at [265, 234] on input "text" at bounding box center [263, 236] width 79 height 18
type input "**********"
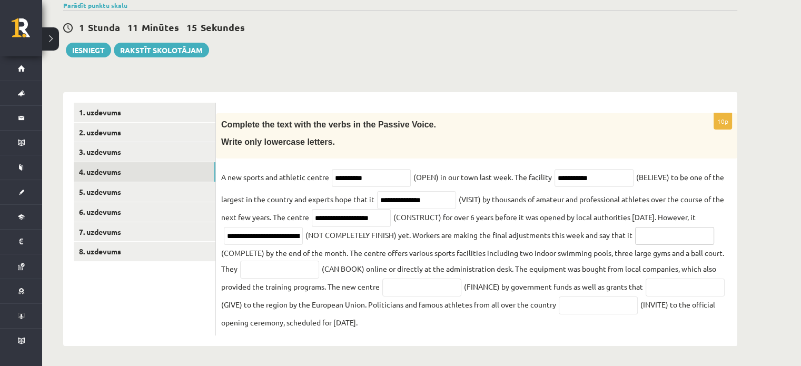
click at [655, 239] on input "text" at bounding box center [674, 236] width 79 height 18
type input "**********"
click at [279, 265] on input "text" at bounding box center [279, 270] width 79 height 18
type input "**********"
click at [435, 284] on input "text" at bounding box center [421, 288] width 79 height 18
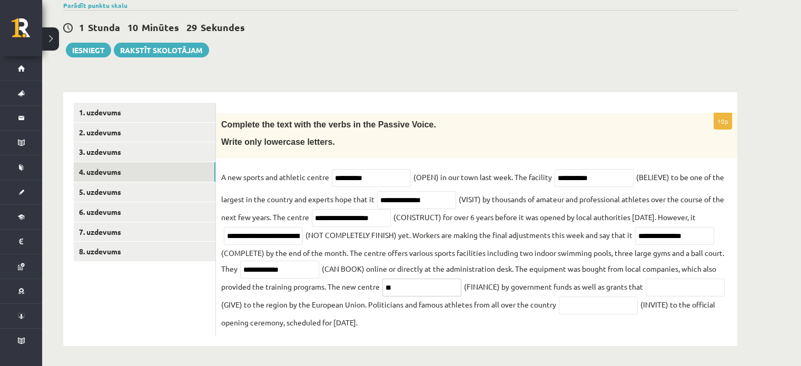
type input "*"
type input "**********"
click at [646, 297] on input "text" at bounding box center [685, 288] width 79 height 18
click at [646, 297] on input "********" at bounding box center [685, 288] width 79 height 18
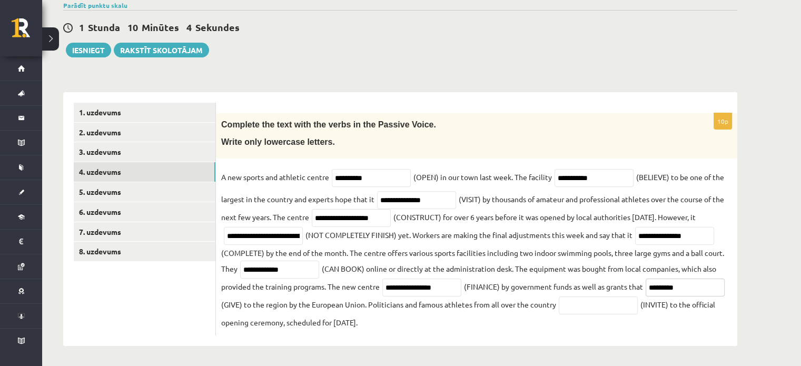
click at [646, 297] on input "*********" at bounding box center [685, 288] width 79 height 18
type input "*********"
click at [638, 307] on input "text" at bounding box center [598, 306] width 79 height 18
type input "**********"
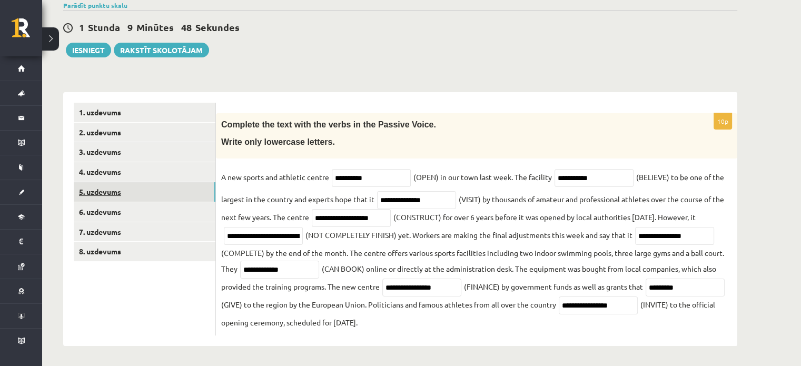
click at [152, 198] on link "5. uzdevums" at bounding box center [145, 191] width 142 height 19
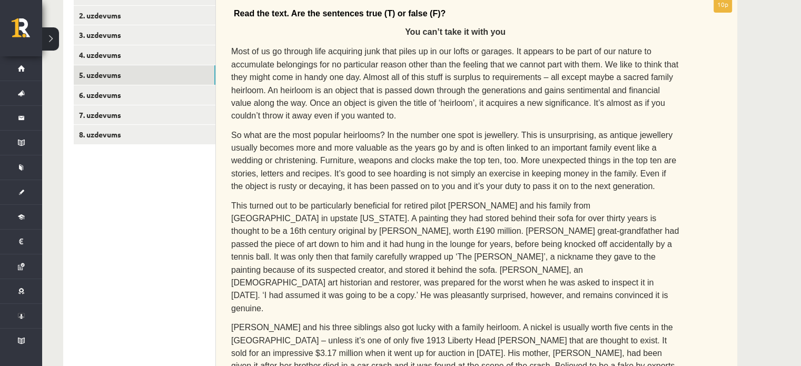
scroll to position [202, 0]
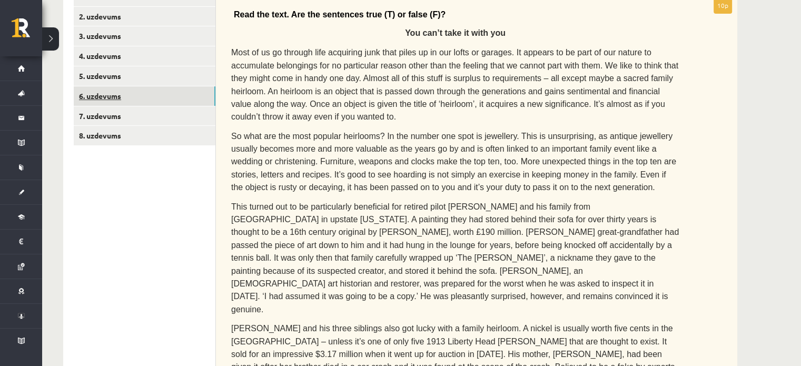
click at [202, 101] on link "6. uzdevums" at bounding box center [145, 95] width 142 height 19
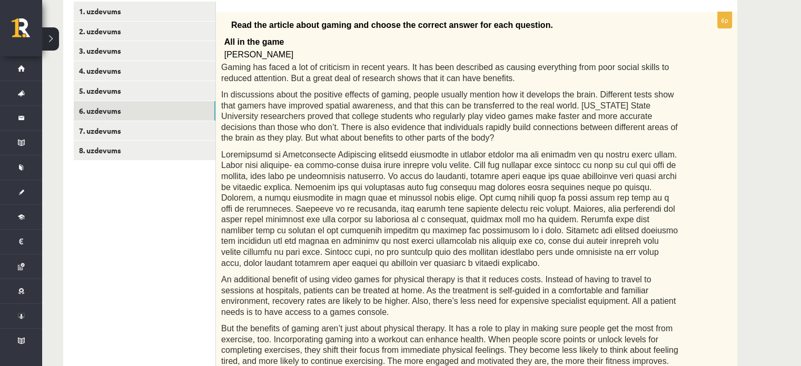
scroll to position [188, 0]
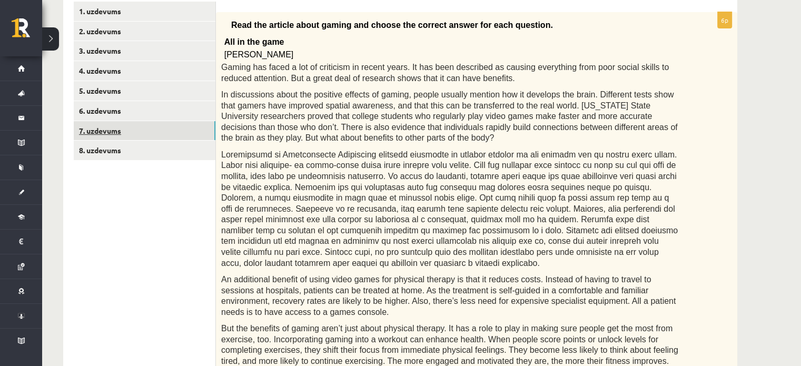
click at [98, 122] on link "7. uzdevums" at bounding box center [145, 130] width 142 height 19
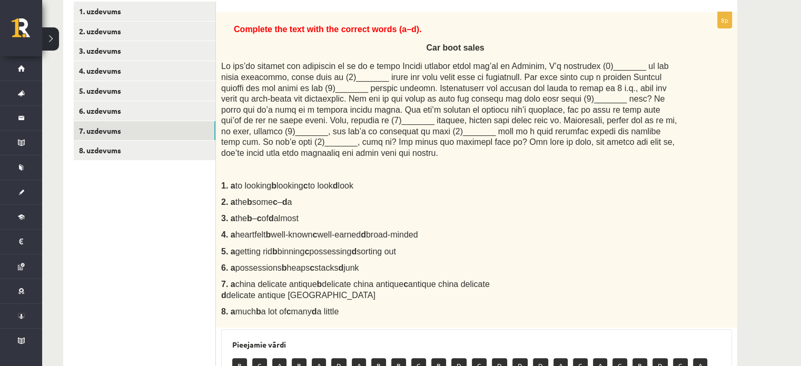
click at [336, 80] on span at bounding box center [449, 110] width 456 height 96
click at [342, 80] on span at bounding box center [449, 110] width 456 height 96
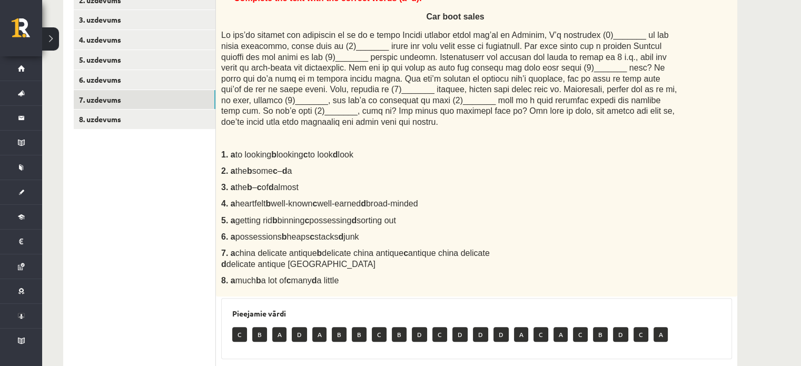
scroll to position [377, 0]
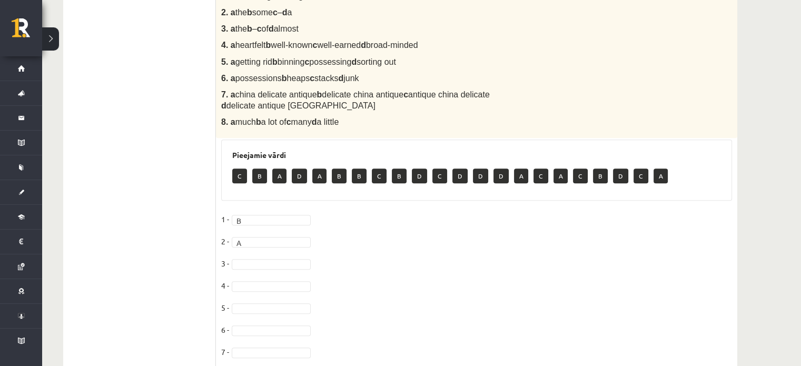
click at [298, 246] on fieldset "1 - B * 2 - A * 3 - 4 - 5 - 6 - 7 - 8 -" at bounding box center [476, 299] width 511 height 177
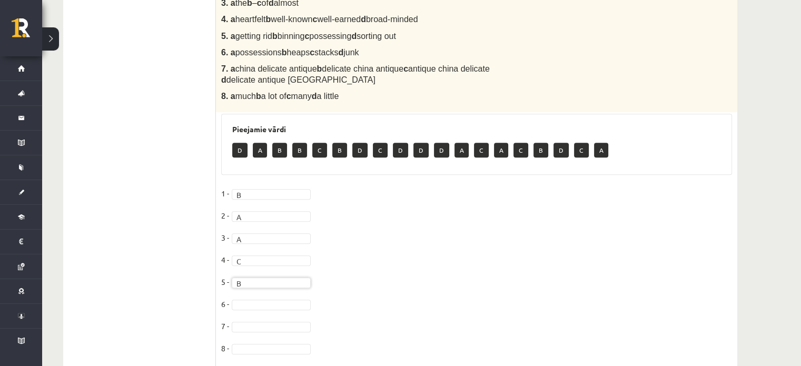
scroll to position [423, 0]
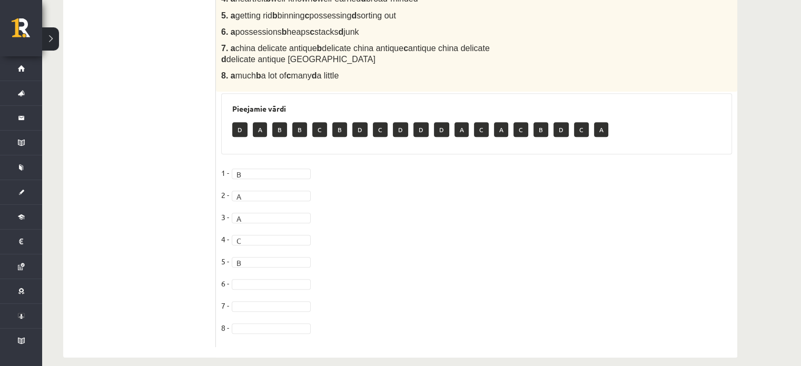
click at [269, 265] on fieldset "1 - B * 2 - A * 3 - A * 4 - C * 5 - B * 6 - 7 - 8 -" at bounding box center [476, 253] width 511 height 177
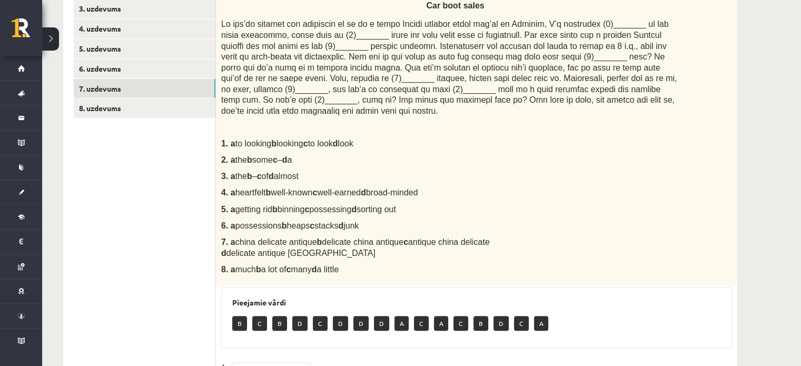
scroll to position [217, 0]
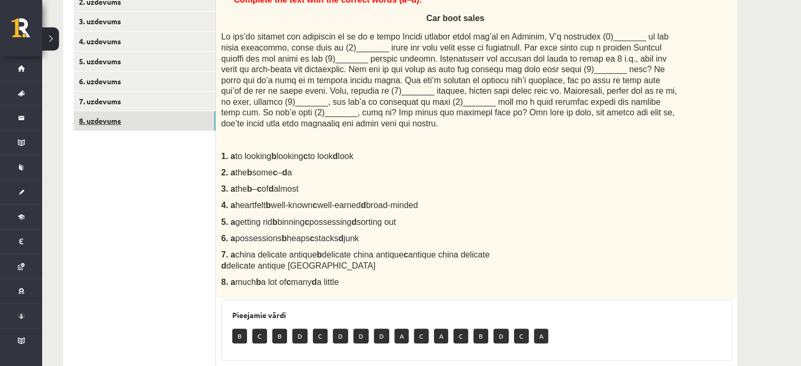
click at [129, 121] on link "8. uzdevums" at bounding box center [145, 120] width 142 height 19
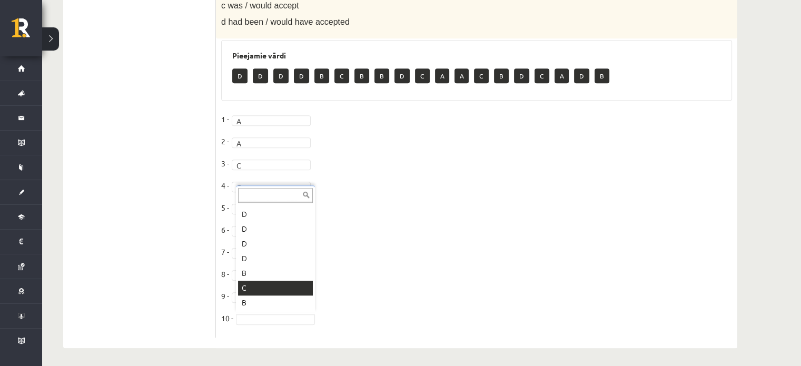
scroll to position [172, 0]
click at [366, 284] on fieldset "1 - A * 2 - A * 3 - C * 4 - C * 5 - B * 6 - A * 7 - B * 8 - C * 9 - A * 10 - A *" at bounding box center [476, 221] width 511 height 221
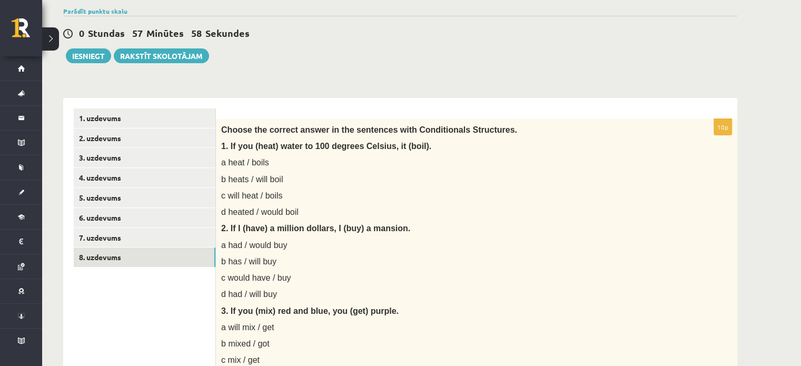
scroll to position [81, 0]
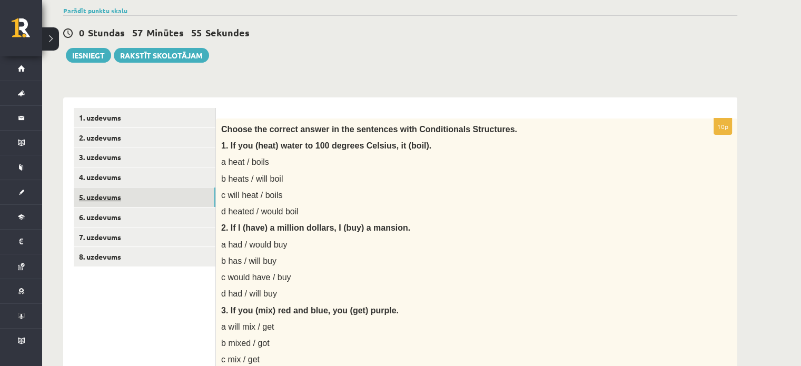
click at [102, 195] on link "5. uzdevums" at bounding box center [145, 197] width 142 height 19
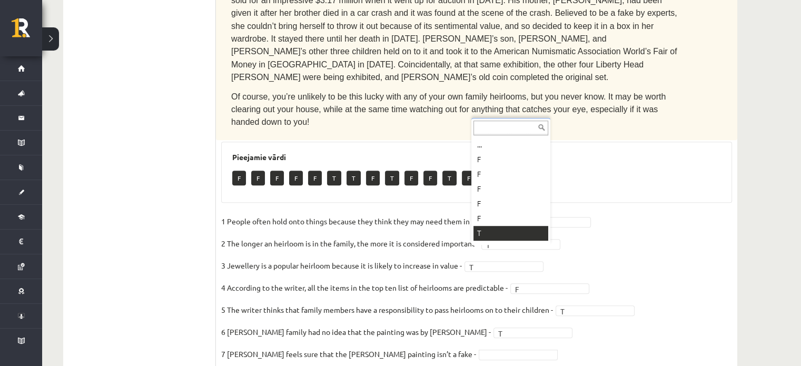
scroll to position [13, 0]
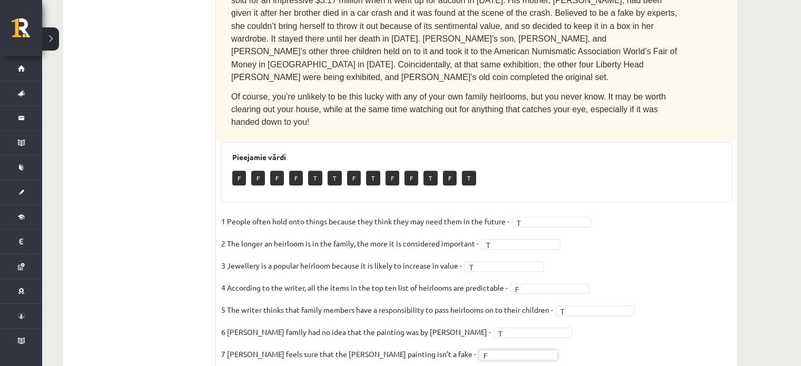
click at [609, 297] on fieldset "1 People often hold onto things because they think they may need them in the fu…" at bounding box center [476, 323] width 511 height 221
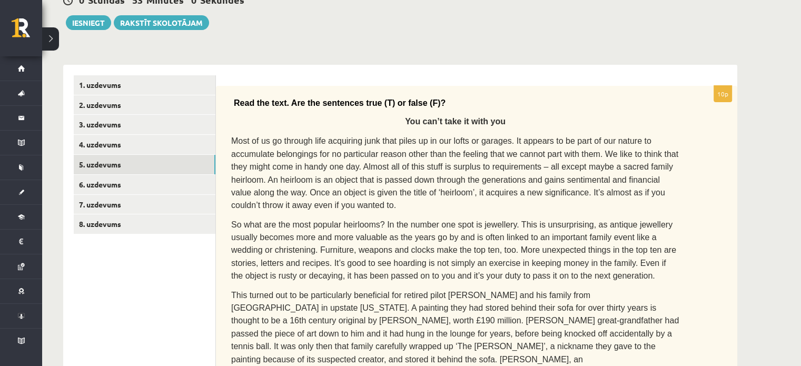
scroll to position [113, 0]
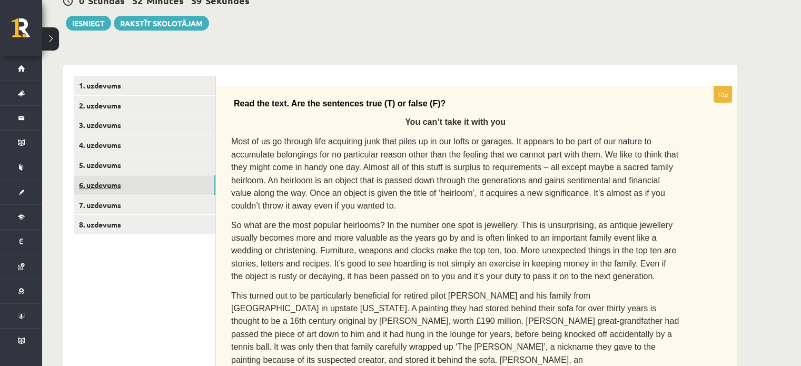
click at [142, 185] on link "6. uzdevums" at bounding box center [145, 184] width 142 height 19
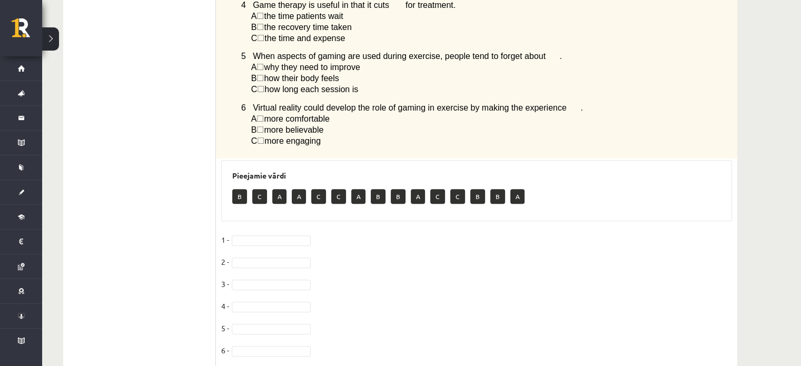
scroll to position [770, 0]
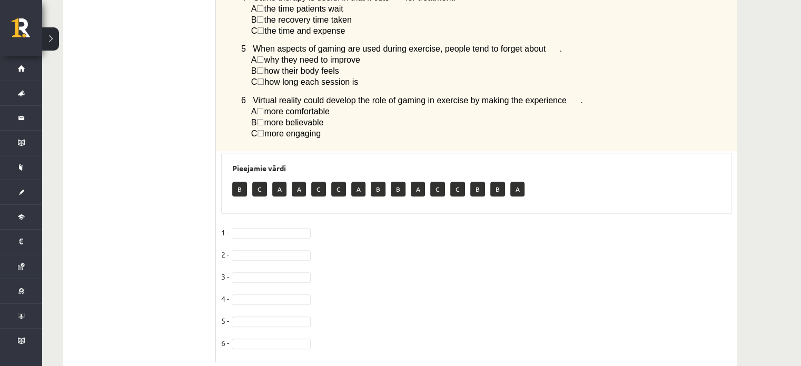
click at [284, 225] on fieldset "1 - 2 - 3 - 4 - 5 - 6 -" at bounding box center [476, 290] width 511 height 133
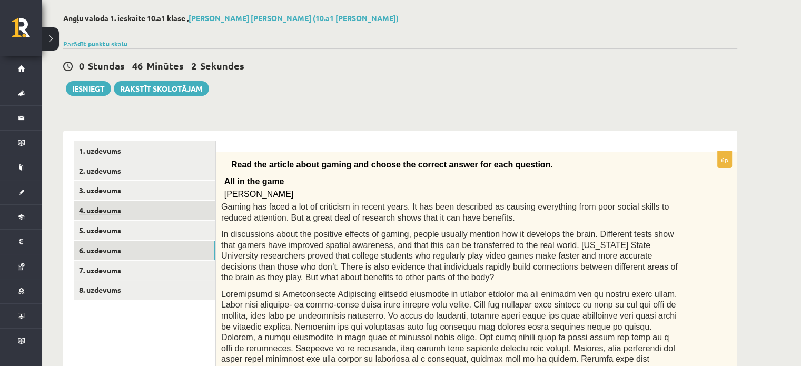
scroll to position [46, 0]
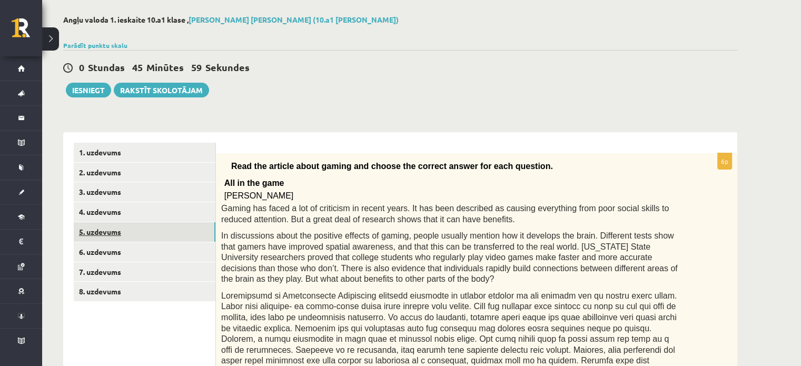
click at [128, 223] on link "5. uzdevums" at bounding box center [145, 231] width 142 height 19
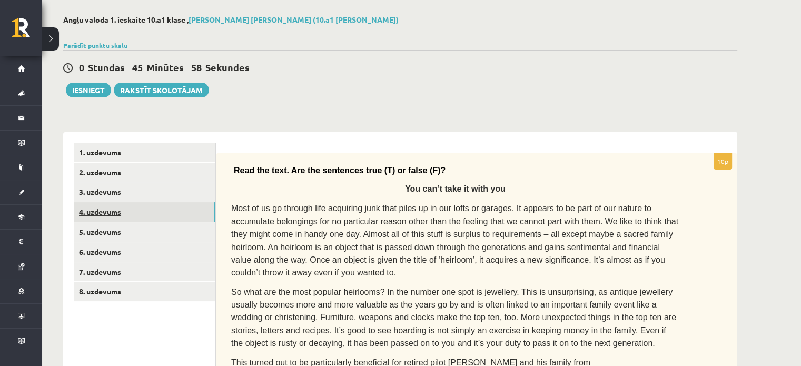
click at [126, 214] on link "4. uzdevums" at bounding box center [145, 211] width 142 height 19
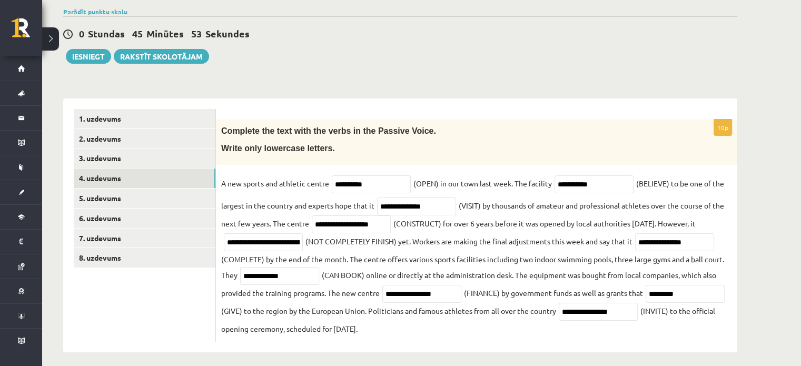
scroll to position [82, 0]
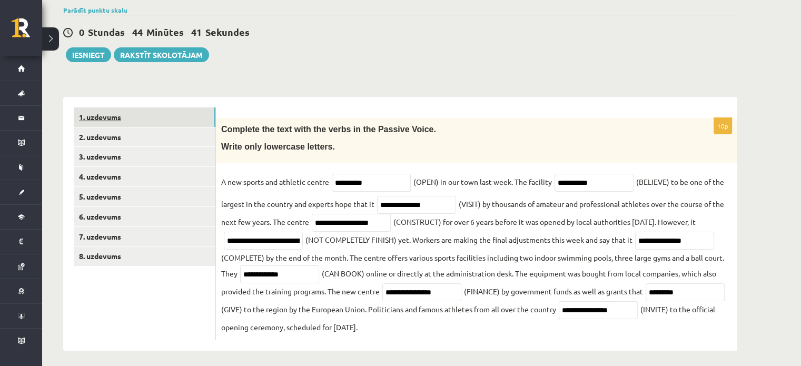
click at [126, 115] on link "1. uzdevums" at bounding box center [145, 116] width 142 height 19
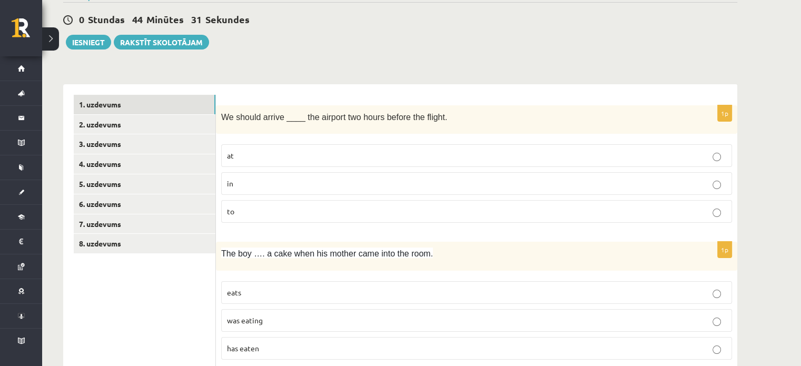
scroll to position [0, 0]
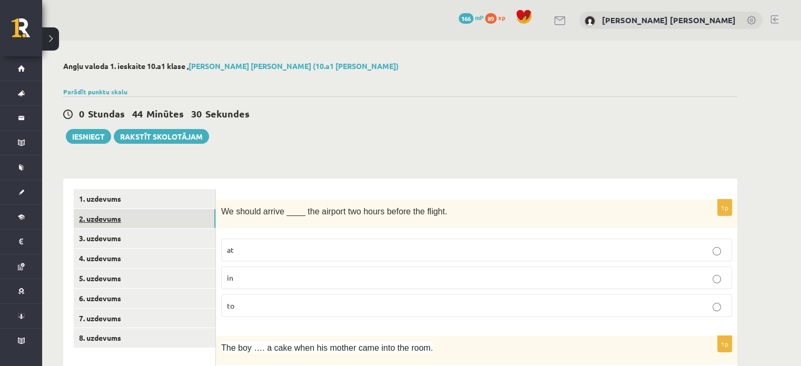
click at [171, 214] on link "2. uzdevums" at bounding box center [145, 218] width 142 height 19
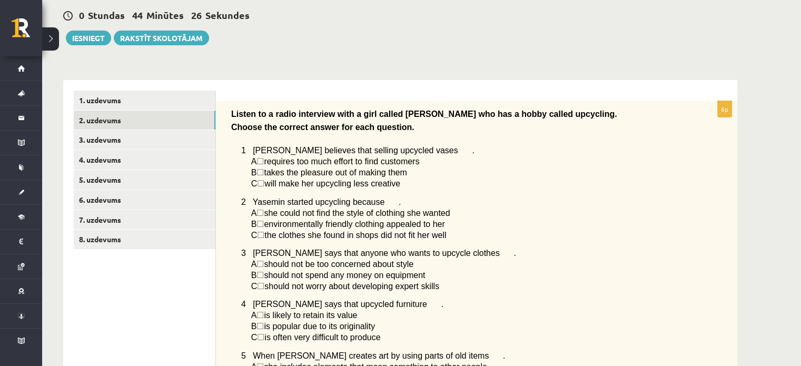
scroll to position [97, 0]
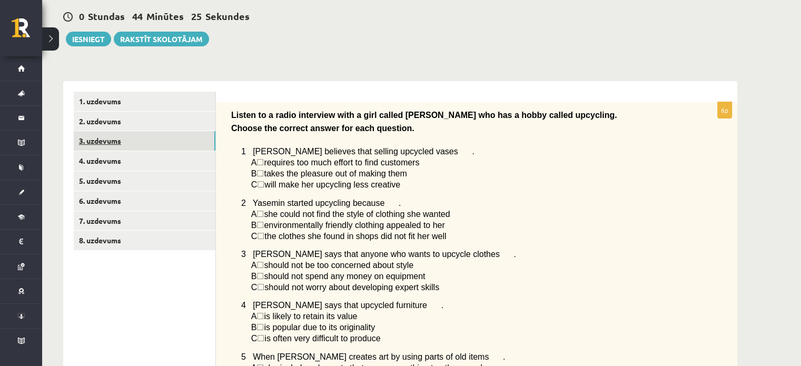
click at [122, 148] on link "3. uzdevums" at bounding box center [145, 140] width 142 height 19
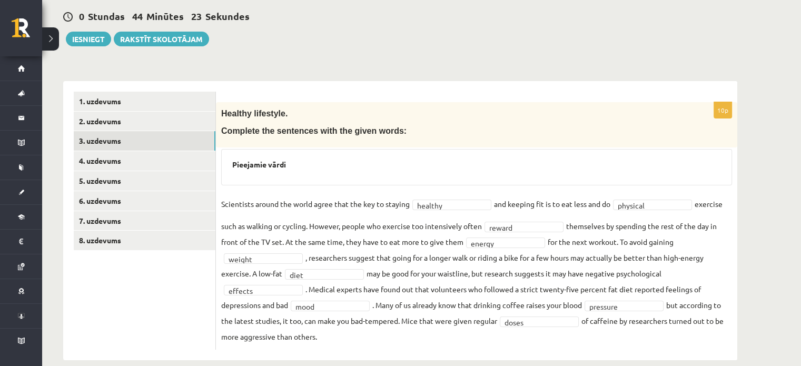
scroll to position [112, 0]
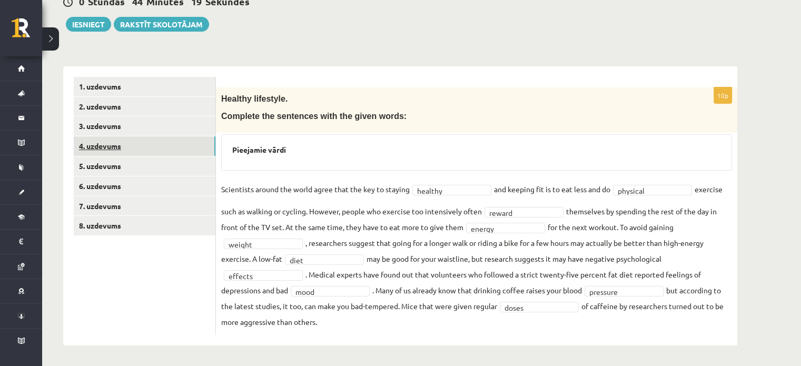
click at [152, 145] on link "4. uzdevums" at bounding box center [145, 145] width 142 height 19
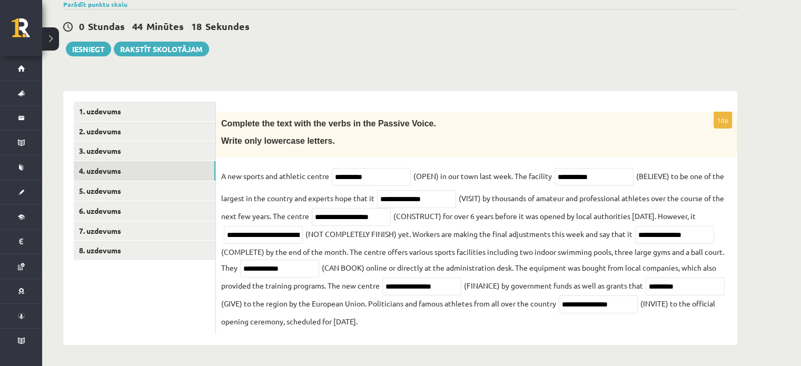
scroll to position [86, 0]
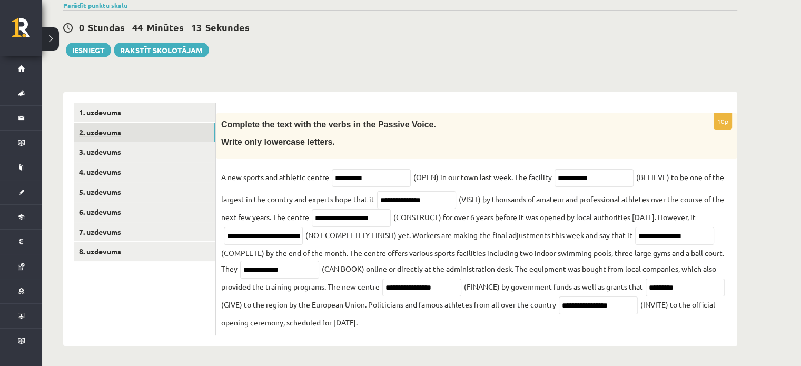
click at [137, 132] on link "2. uzdevums" at bounding box center [145, 132] width 142 height 19
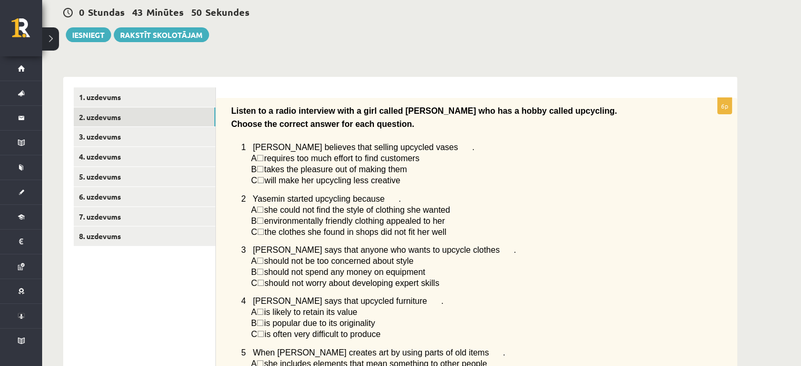
scroll to position [100, 0]
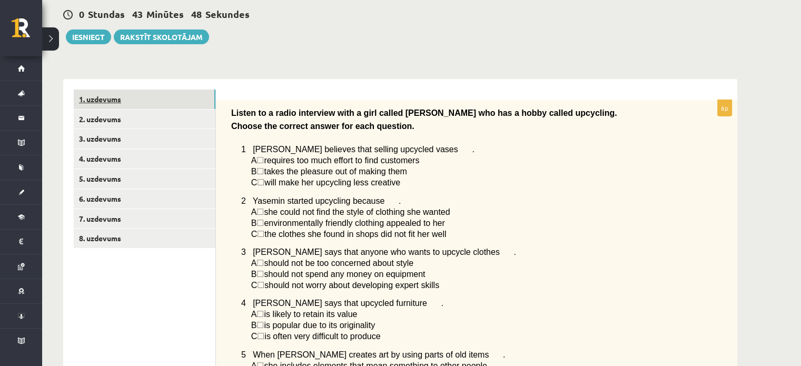
click at [137, 104] on link "1. uzdevums" at bounding box center [145, 99] width 142 height 19
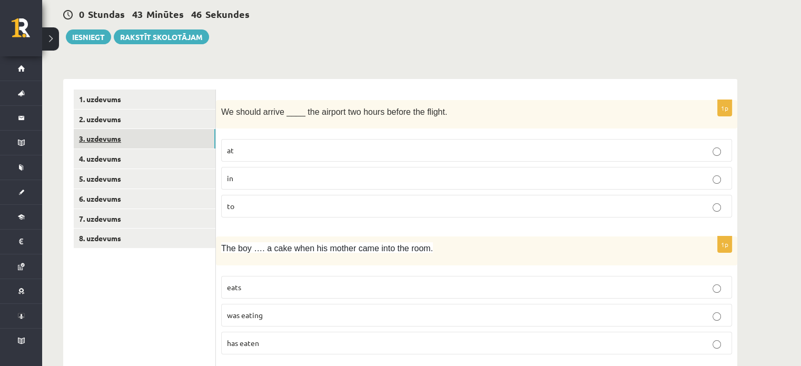
click at [137, 140] on link "3. uzdevums" at bounding box center [145, 138] width 142 height 19
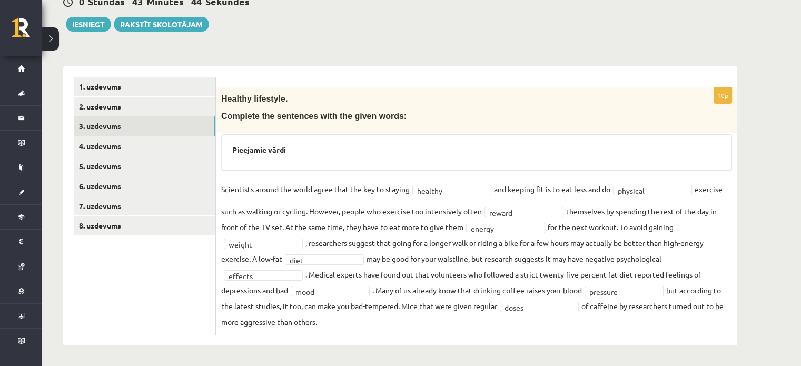
scroll to position [112, 0]
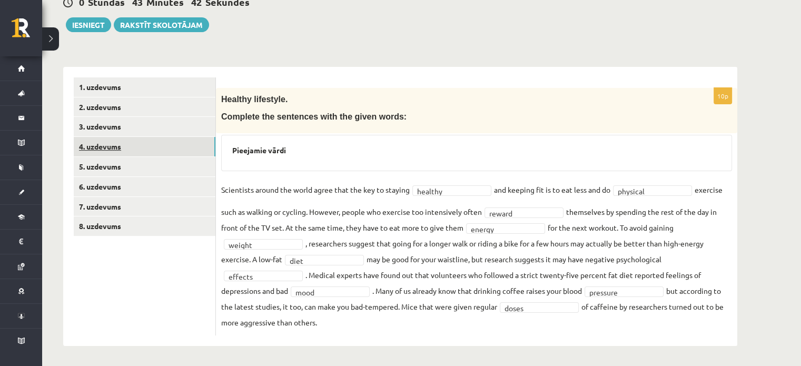
click at [93, 146] on link "4. uzdevums" at bounding box center [145, 146] width 142 height 19
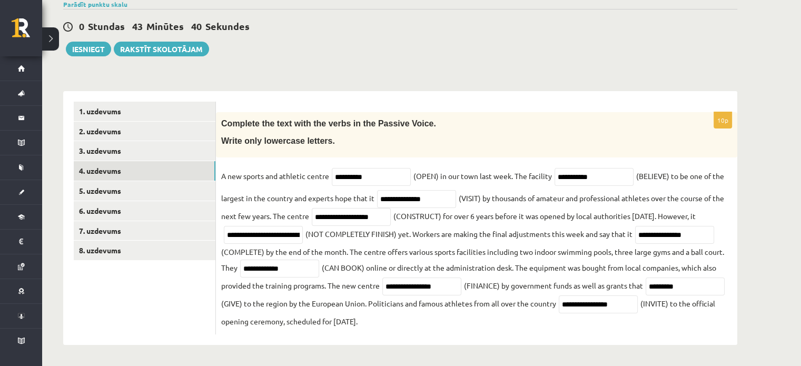
scroll to position [86, 0]
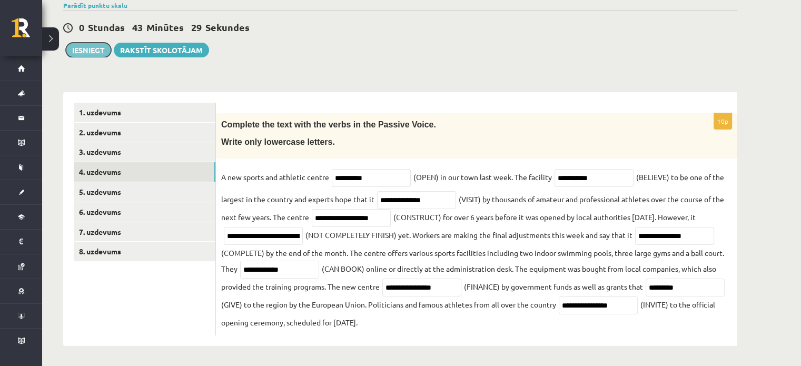
click at [88, 50] on button "Iesniegt" at bounding box center [88, 50] width 45 height 15
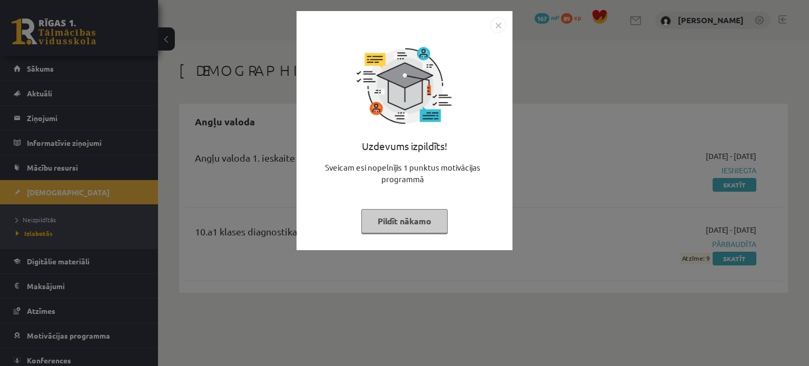
click at [389, 221] on button "Pildīt nākamo" at bounding box center [404, 221] width 86 height 24
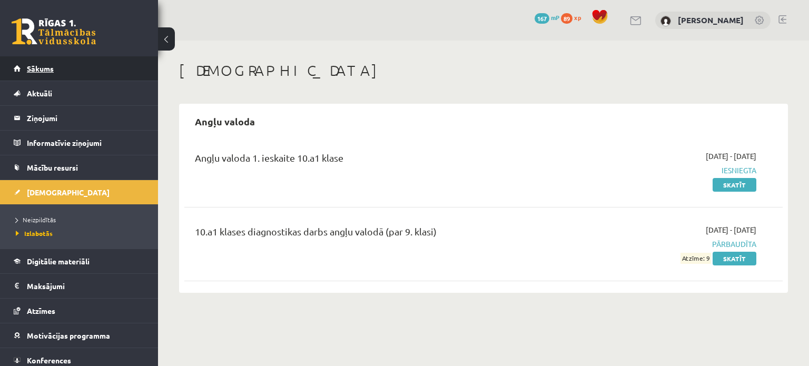
click at [55, 61] on link "Sākums" at bounding box center [79, 68] width 131 height 24
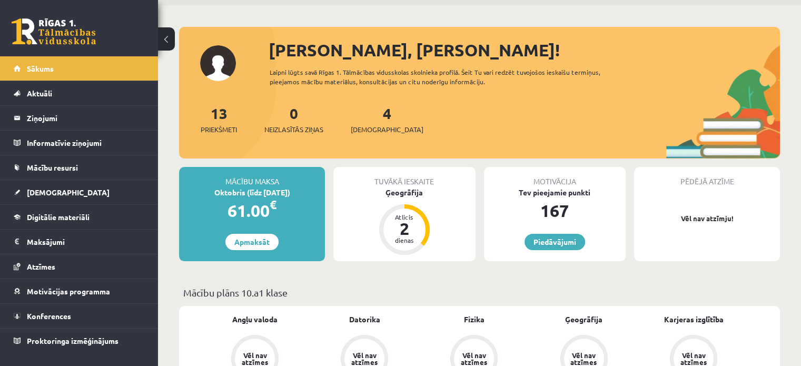
scroll to position [37, 0]
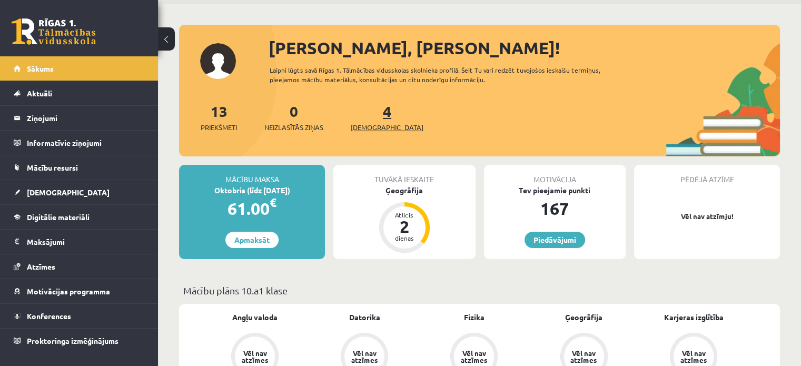
click at [373, 117] on link "4 Ieskaites" at bounding box center [387, 117] width 73 height 31
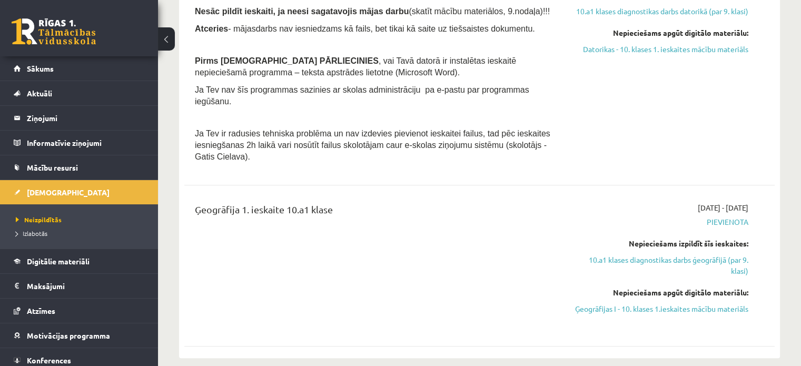
scroll to position [508, 0]
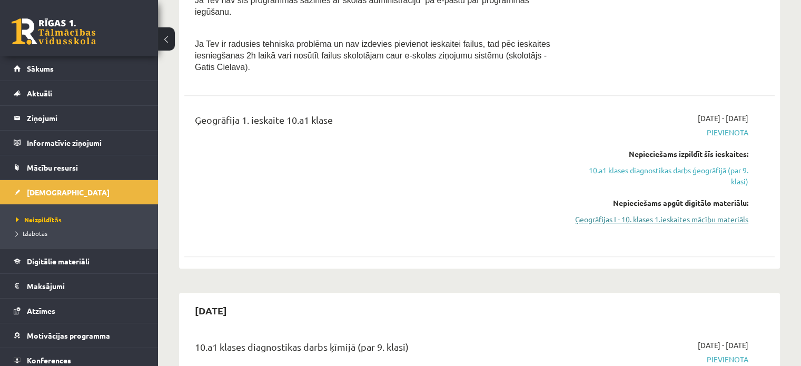
click at [662, 214] on link "Ģeogrāfijas I - 10. klases 1.ieskaites mācību materiāls" at bounding box center [662, 219] width 174 height 11
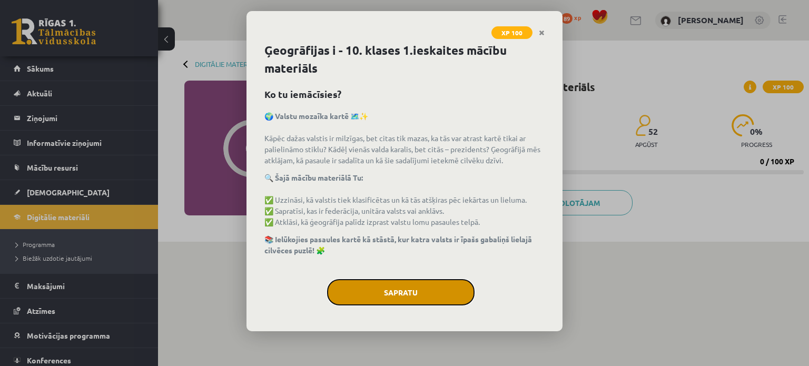
click at [386, 290] on button "Sapratu" at bounding box center [400, 292] width 147 height 26
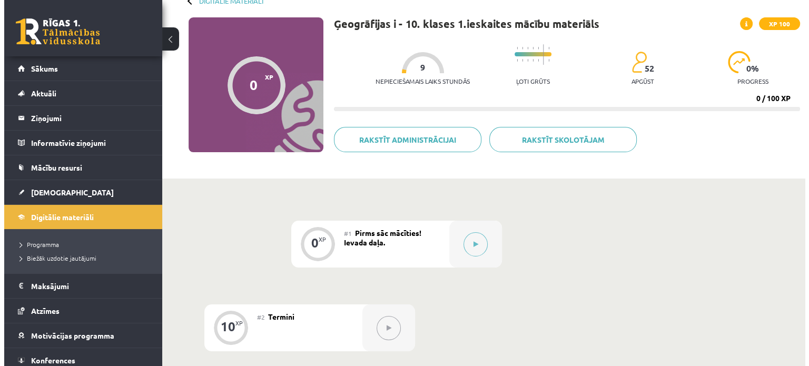
scroll to position [63, 0]
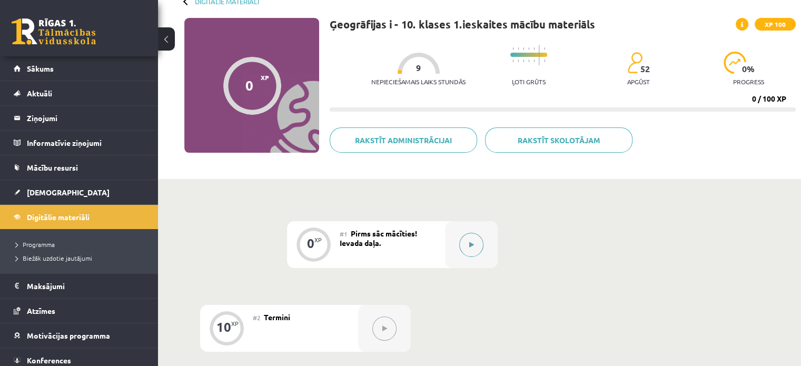
click at [476, 252] on button at bounding box center [471, 245] width 24 height 24
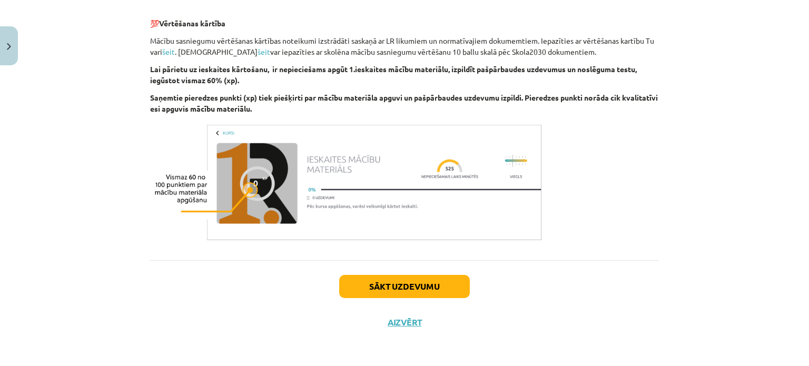
scroll to position [625, 0]
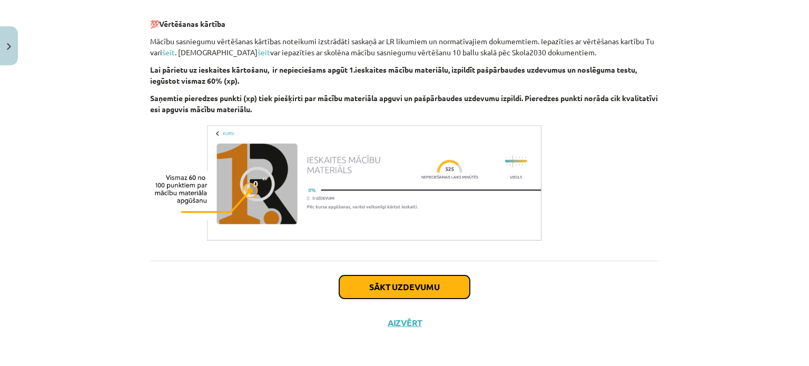
click at [436, 282] on button "Sākt uzdevumu" at bounding box center [404, 286] width 131 height 23
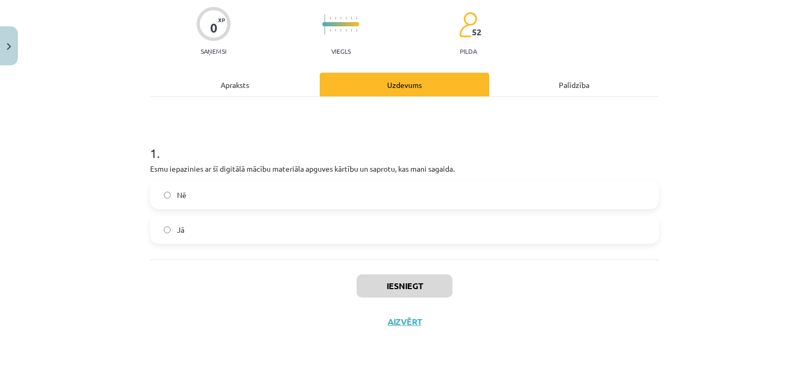
scroll to position [26, 0]
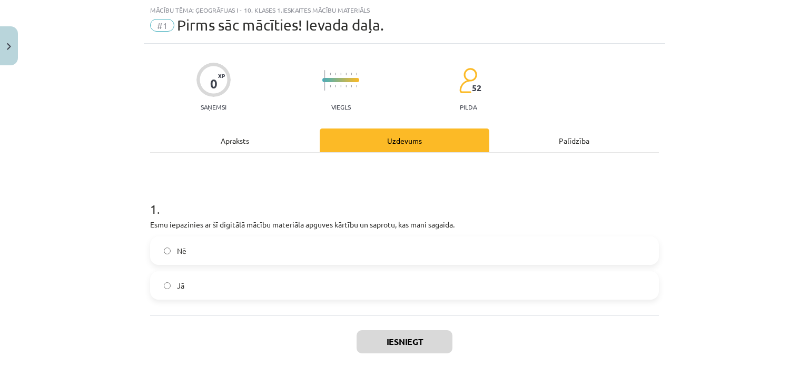
click at [360, 275] on label "Jā" at bounding box center [404, 285] width 507 height 26
click at [398, 344] on button "Iesniegt" at bounding box center [405, 341] width 96 height 23
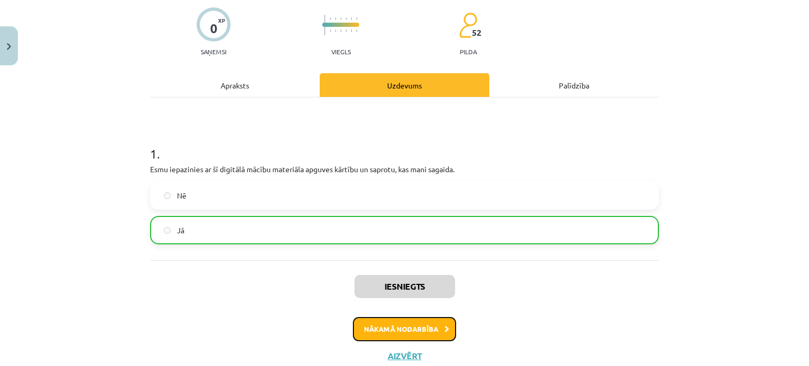
click at [381, 322] on button "Nākamā nodarbība" at bounding box center [404, 329] width 103 height 24
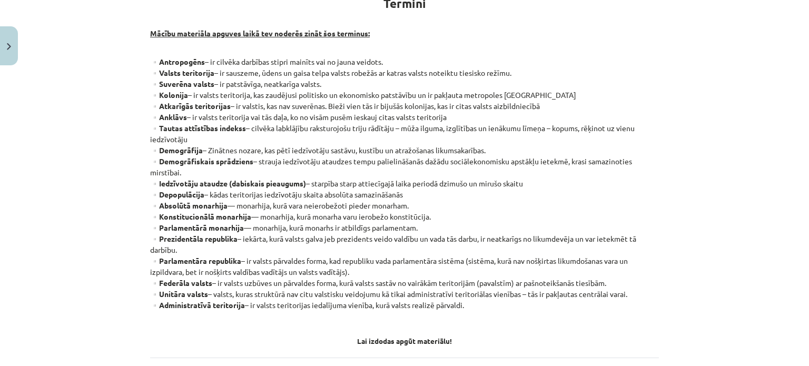
scroll to position [308, 0]
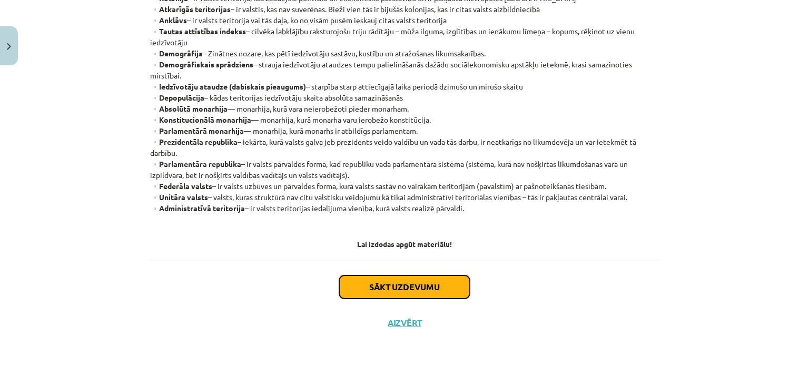
click at [378, 284] on button "Sākt uzdevumu" at bounding box center [404, 286] width 131 height 23
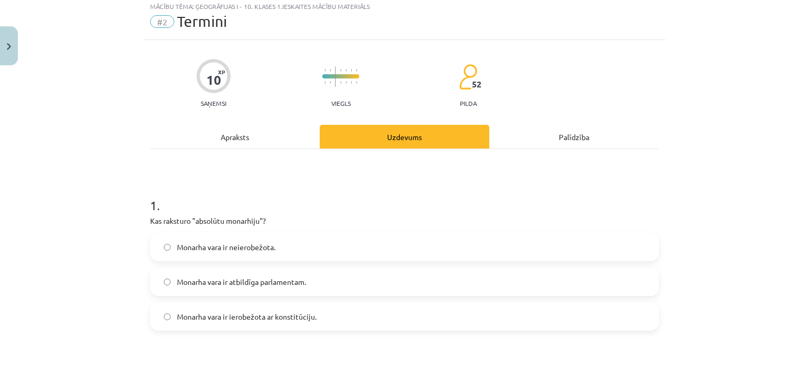
scroll to position [26, 0]
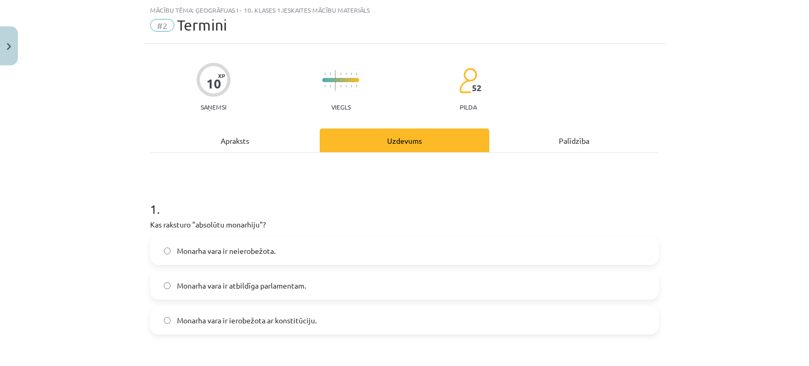
click at [255, 139] on div "Apraksts" at bounding box center [235, 141] width 170 height 24
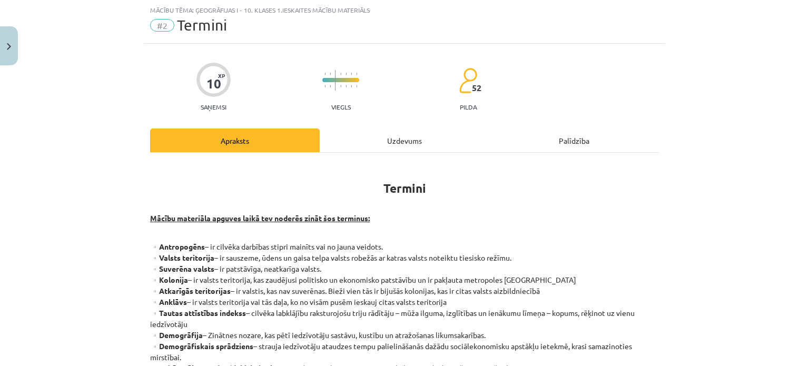
scroll to position [308, 0]
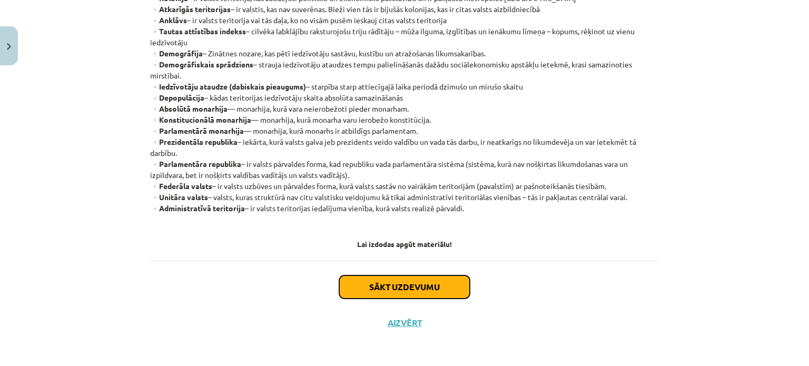
click at [409, 290] on button "Sākt uzdevumu" at bounding box center [404, 286] width 131 height 23
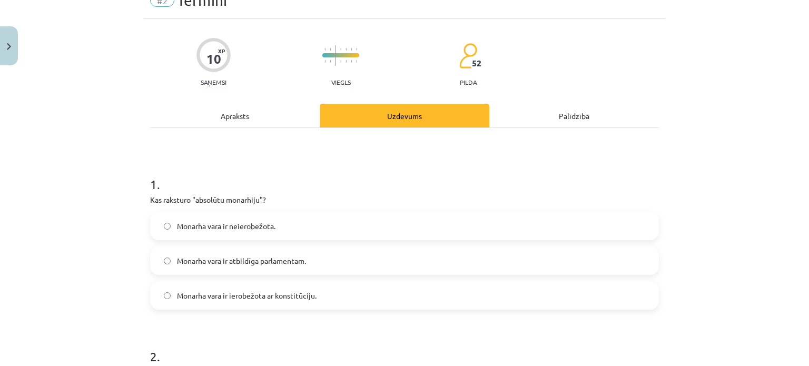
scroll to position [52, 0]
click at [226, 217] on label "Monarha vara ir neierobežota." at bounding box center [404, 225] width 507 height 26
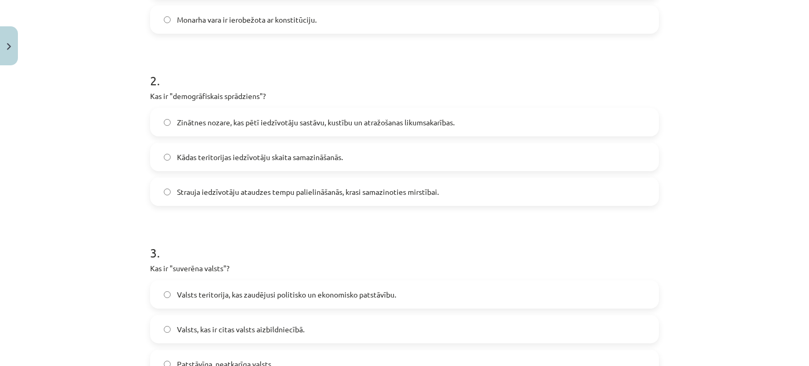
scroll to position [328, 0]
click at [285, 193] on span "Strauja iedzīvotāju ataudzes tempu palielināšanās, krasi samazinoties mirstībai." at bounding box center [308, 191] width 262 height 11
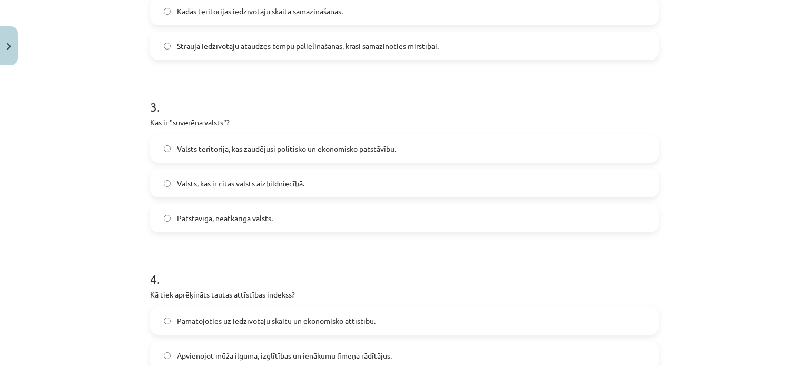
scroll to position [474, 0]
click at [270, 217] on label "Patstāvīga, neatkarīga valsts." at bounding box center [404, 217] width 507 height 26
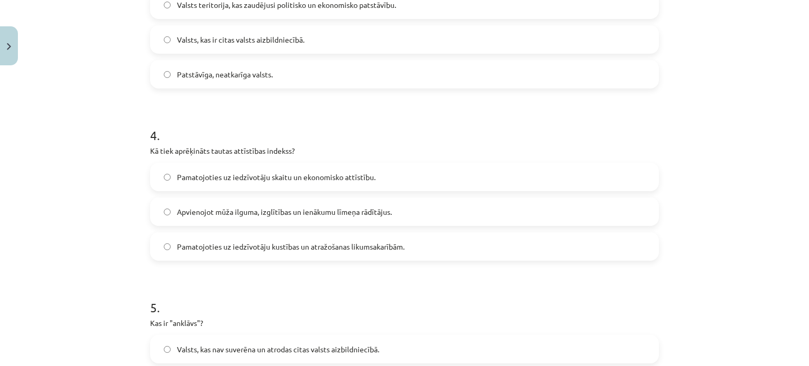
click at [195, 205] on label "Apvienojot mūža ilguma, izglītības un ienākumu līmeņa rādītājus." at bounding box center [404, 212] width 507 height 26
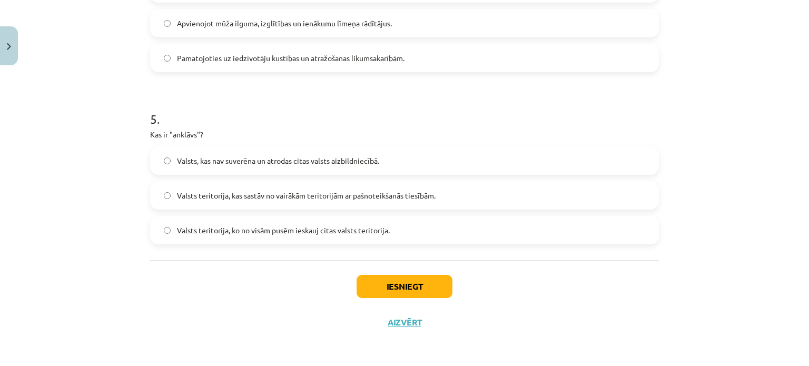
click at [205, 192] on span "Valsts teritorija, kas sastāv no vairākām teritorijām ar pašnoteikšanās tiesībā…" at bounding box center [306, 195] width 259 height 11
click at [230, 226] on span "Valsts teritorija, ko no visām pusēm ieskauj citas valsts teritorija." at bounding box center [283, 230] width 213 height 11
click at [366, 287] on button "Iesniegt" at bounding box center [405, 286] width 96 height 23
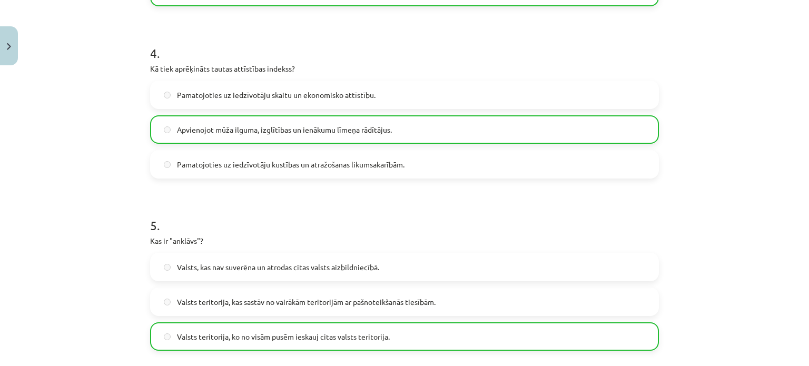
scroll to position [839, 0]
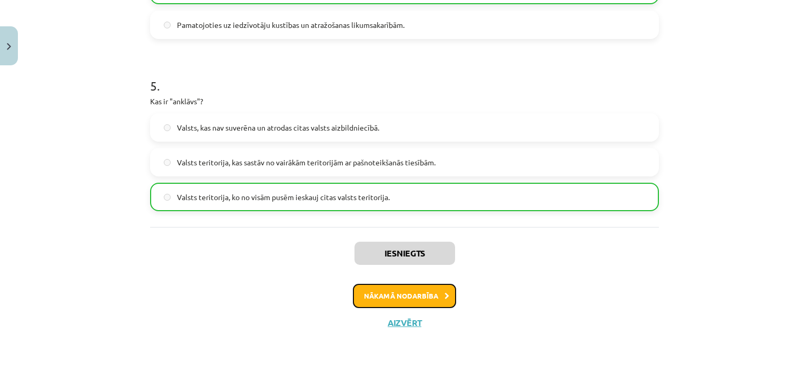
click at [375, 293] on button "Nākamā nodarbība" at bounding box center [404, 296] width 103 height 24
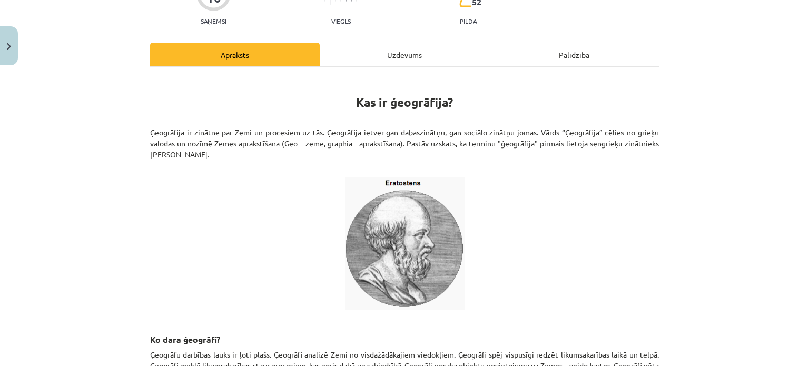
scroll to position [0, 0]
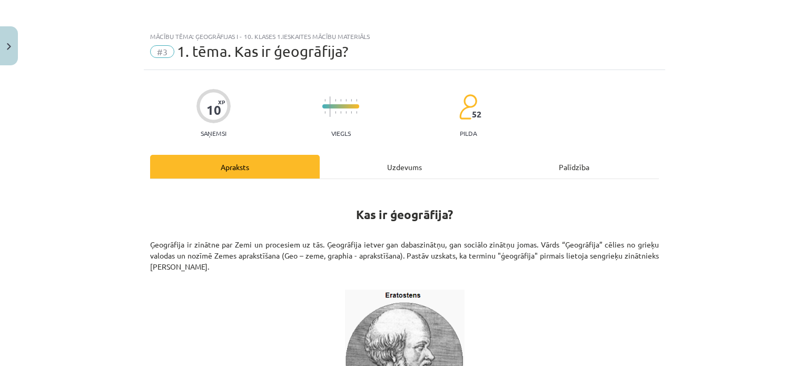
click at [382, 173] on div "Uzdevums" at bounding box center [405, 167] width 170 height 24
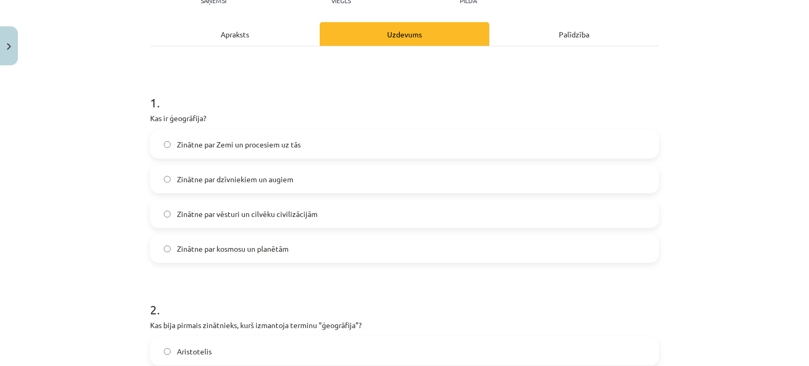
scroll to position [134, 0]
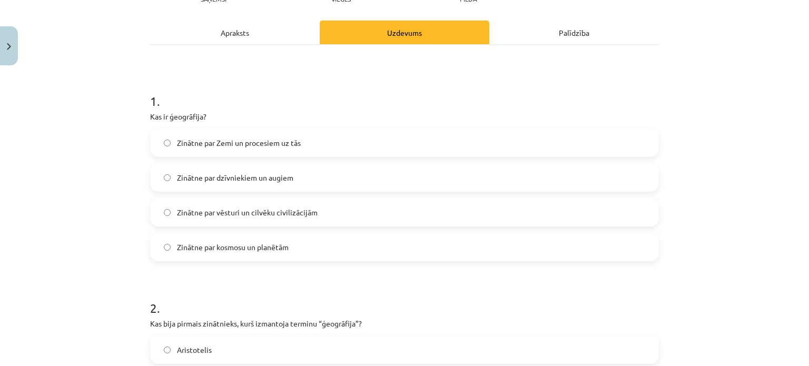
click at [219, 144] on span "Zinātne par Zemi un procesiem uz tās" at bounding box center [239, 142] width 124 height 11
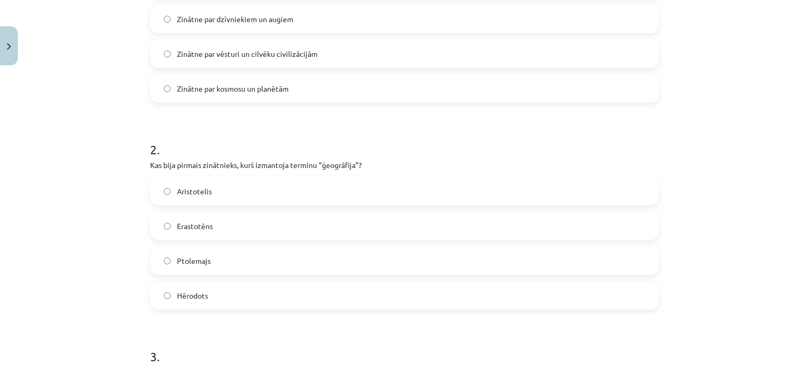
scroll to position [304, 0]
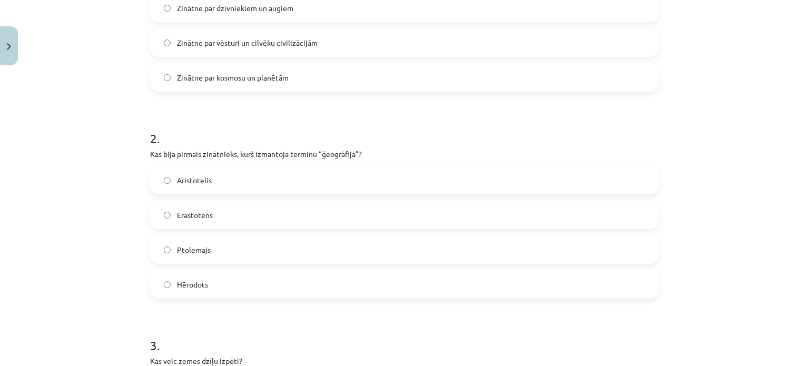
click at [165, 209] on label "Erastotēns" at bounding box center [404, 215] width 507 height 26
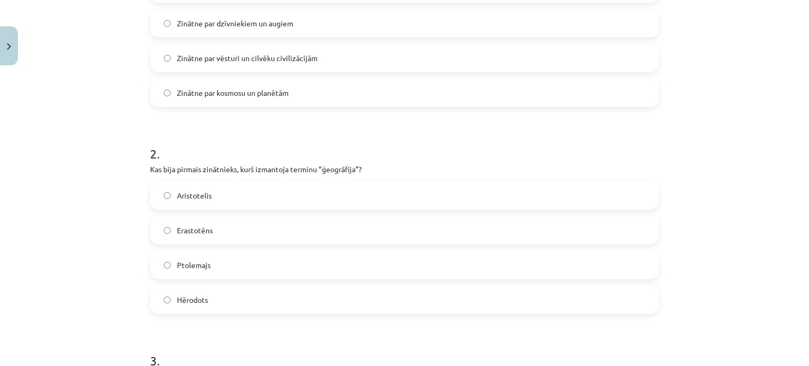
scroll to position [0, 0]
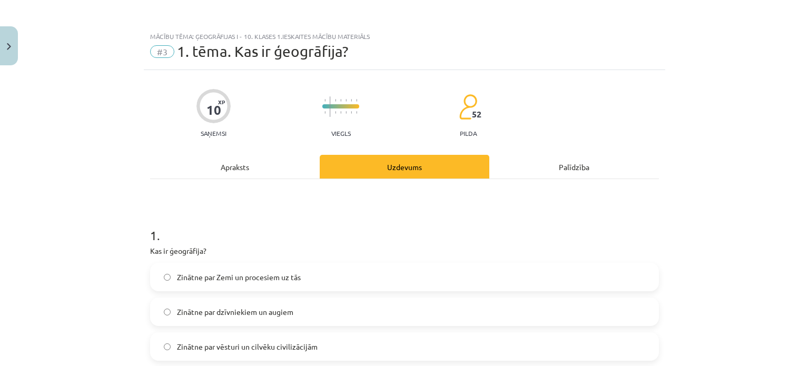
click at [244, 175] on div "Apraksts" at bounding box center [235, 167] width 170 height 24
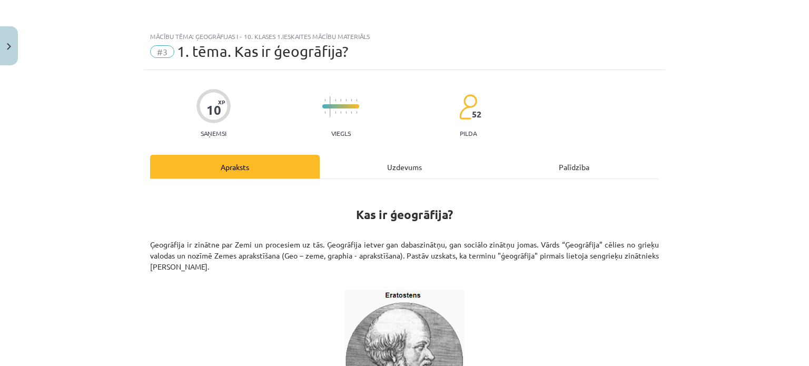
click at [359, 168] on div "Uzdevums" at bounding box center [405, 167] width 170 height 24
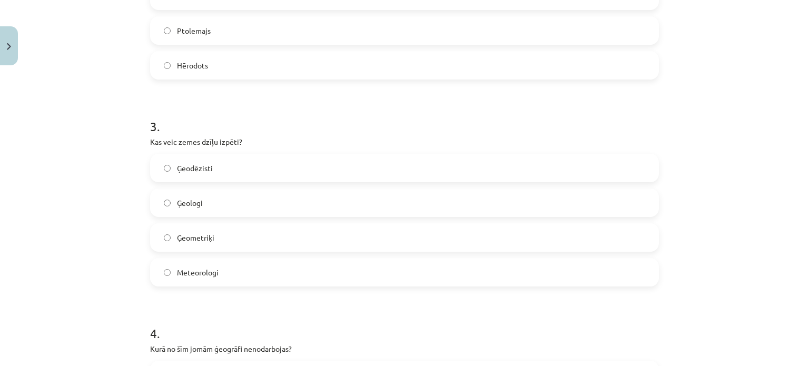
scroll to position [526, 0]
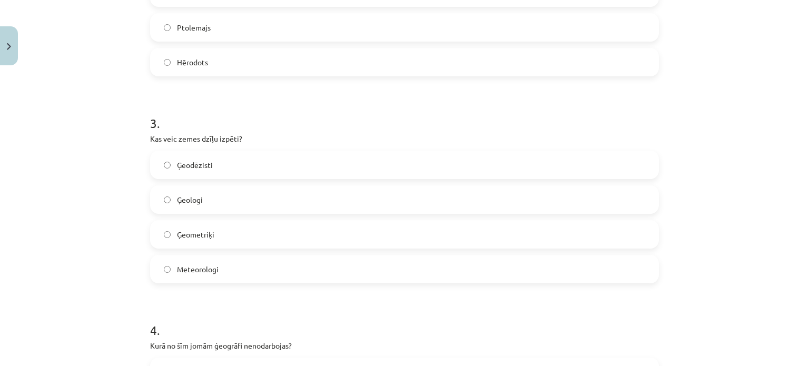
click at [192, 187] on label "Ģeologi" at bounding box center [404, 199] width 507 height 26
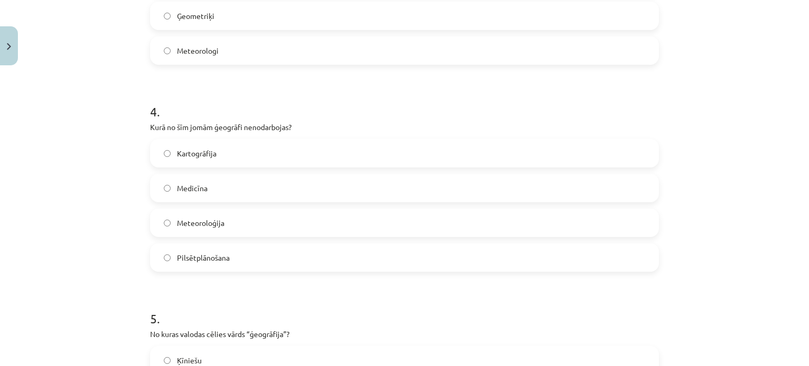
scroll to position [782, 0]
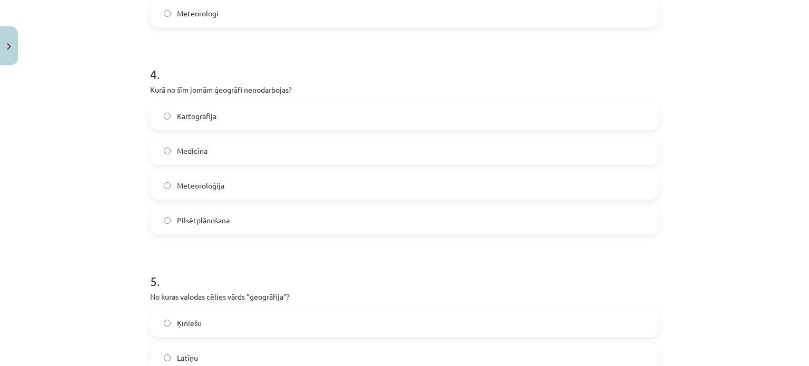
click at [249, 221] on label "Pilsētplānošana" at bounding box center [404, 220] width 507 height 26
click at [201, 175] on label "Meteoroloģija" at bounding box center [404, 185] width 507 height 26
click at [188, 143] on label "Medicīna" at bounding box center [404, 150] width 507 height 26
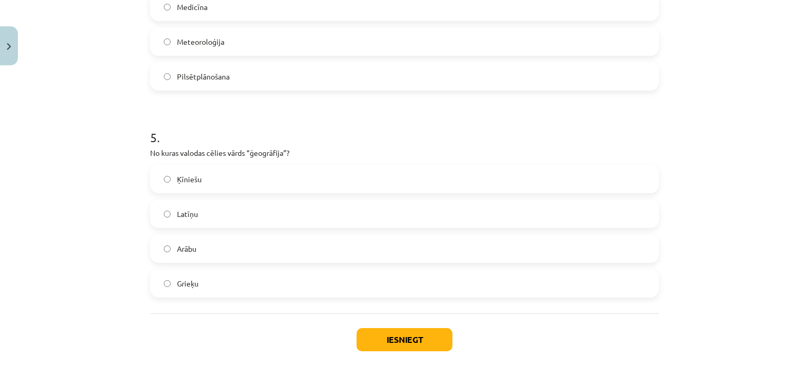
scroll to position [928, 0]
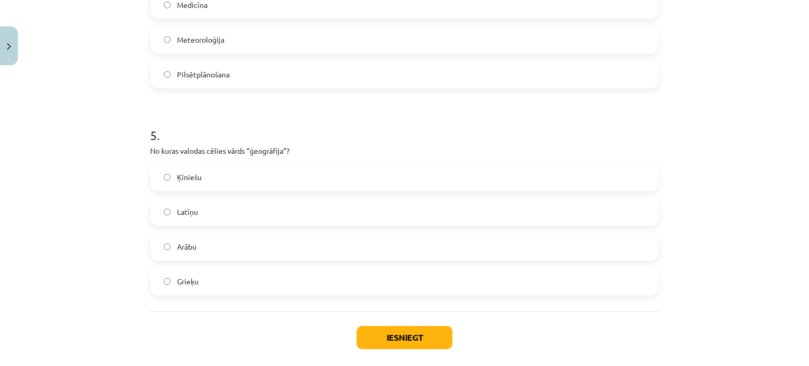
click at [267, 283] on label "Grieķu" at bounding box center [404, 281] width 507 height 26
click at [389, 341] on button "Iesniegt" at bounding box center [405, 337] width 96 height 23
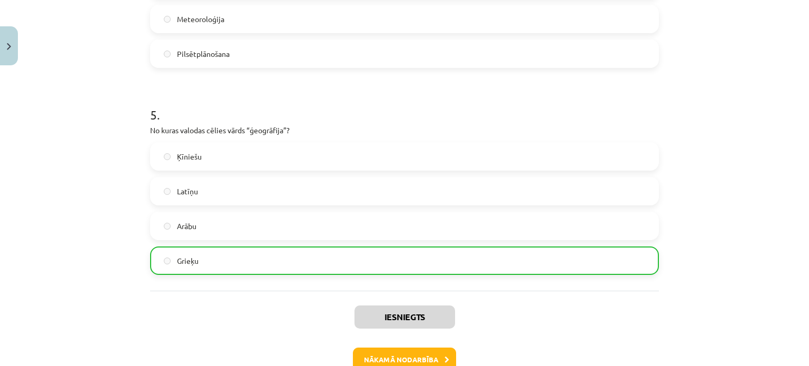
scroll to position [1012, 0]
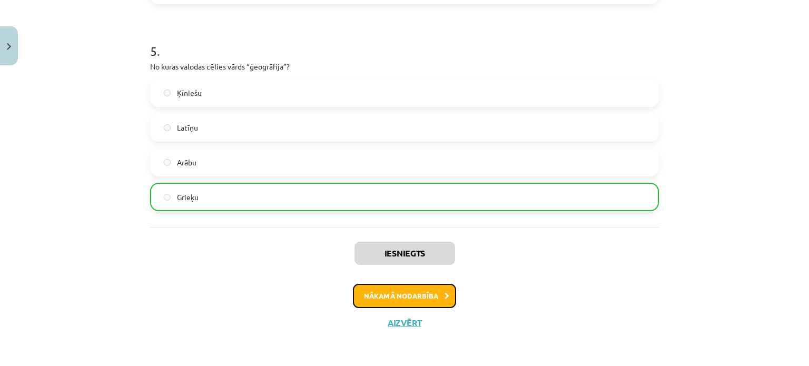
click at [426, 299] on button "Nākamā nodarbība" at bounding box center [404, 296] width 103 height 24
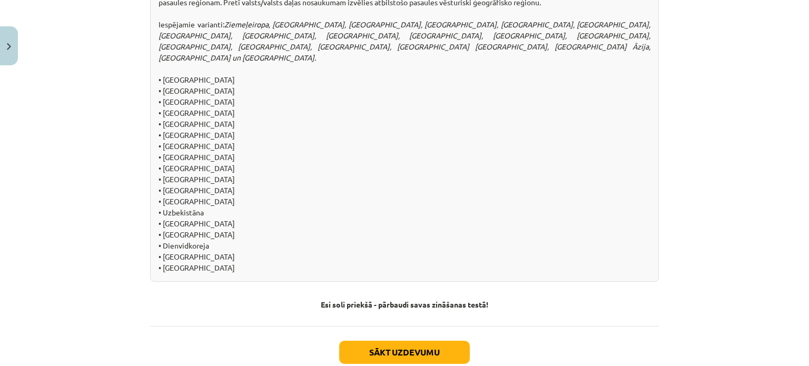
scroll to position [1162, 0]
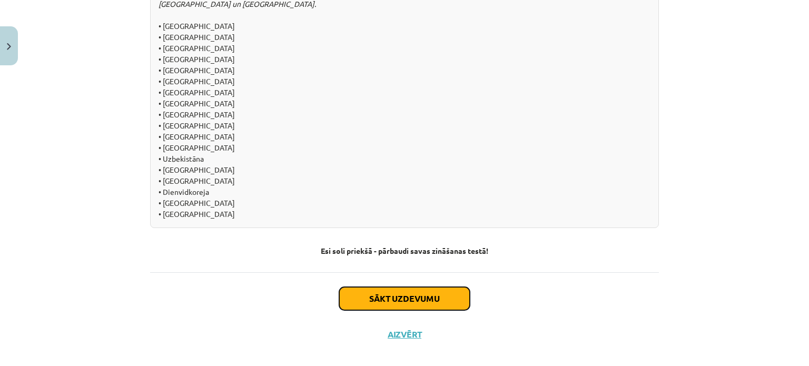
click at [391, 287] on button "Sākt uzdevumu" at bounding box center [404, 298] width 131 height 23
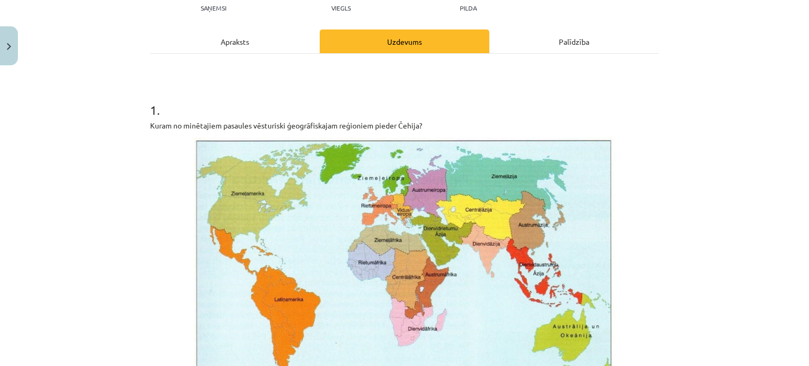
scroll to position [124, 0]
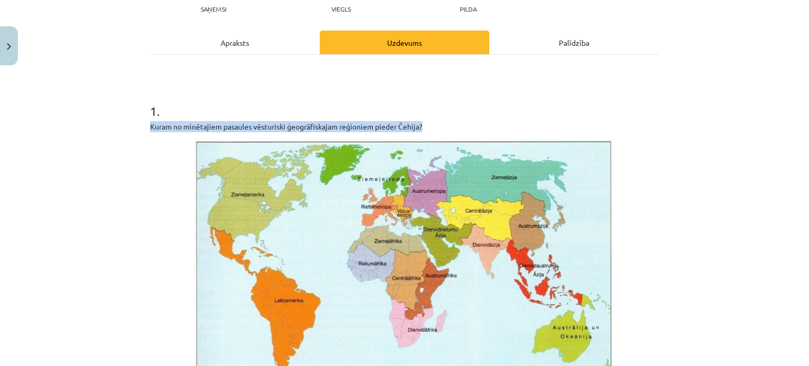
drag, startPoint x: 147, startPoint y: 123, endPoint x: 427, endPoint y: 130, distance: 279.8
click at [427, 130] on p "Kuram no minētajiem pasaules vēsturiski ģeogrāfiskajam reģioniem pieder Čehija?" at bounding box center [404, 126] width 509 height 11
copy p "Kuram no minētajiem pasaules vēsturiski ģeogrāfiskajam reģioniem pieder Čehija?"
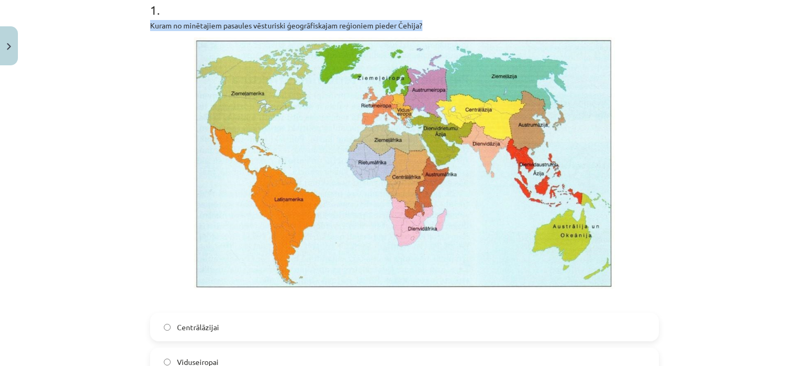
scroll to position [225, 0]
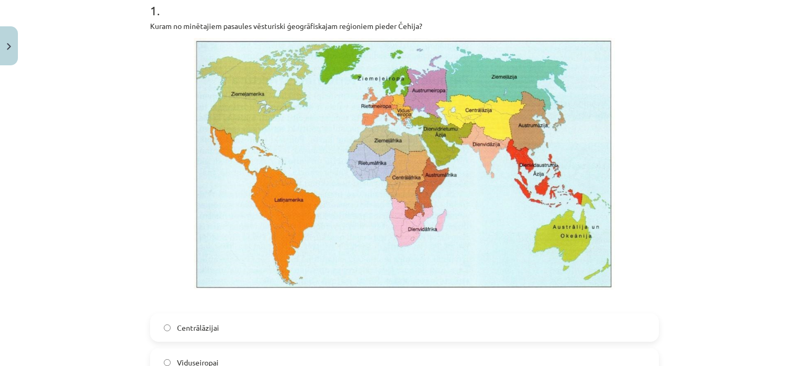
click at [683, 233] on div "Mācību tēma: Ģeogrāfijas i - 10. klases 1.ieskaites mācību materiāls #4 2. tēma…" at bounding box center [404, 183] width 809 height 366
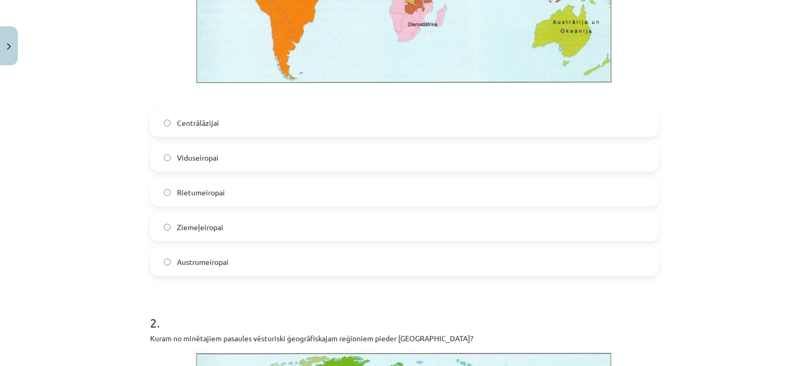
scroll to position [429, 0]
click at [217, 159] on label "Viduseiropai" at bounding box center [404, 158] width 507 height 26
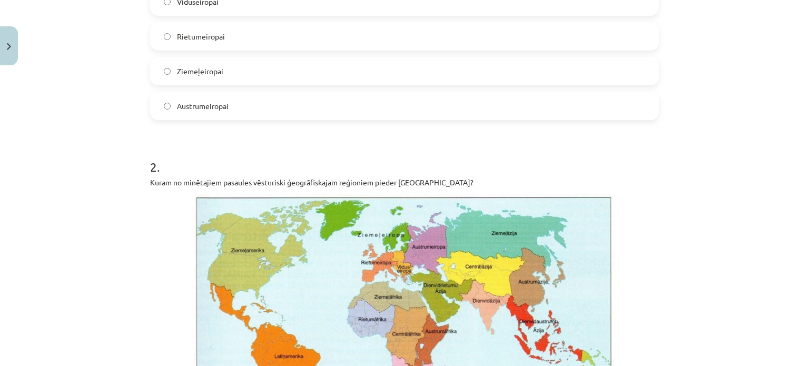
scroll to position [591, 0]
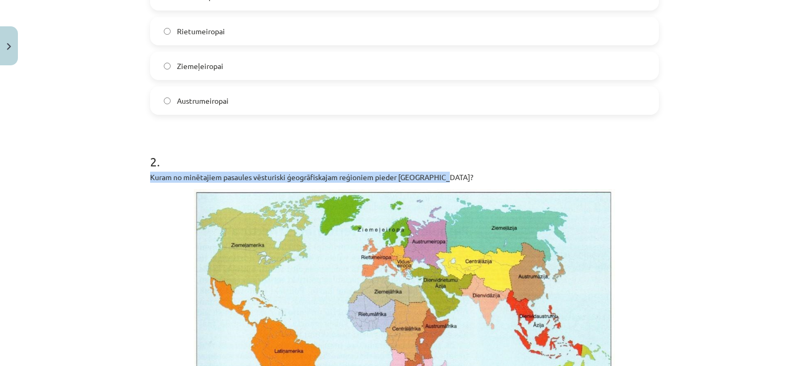
drag, startPoint x: 144, startPoint y: 175, endPoint x: 480, endPoint y: 173, distance: 336.6
copy p "Kuram no minētajiem pasaules vēsturiski ģeogrāfiskajam reģioniem pieder Madagas…"
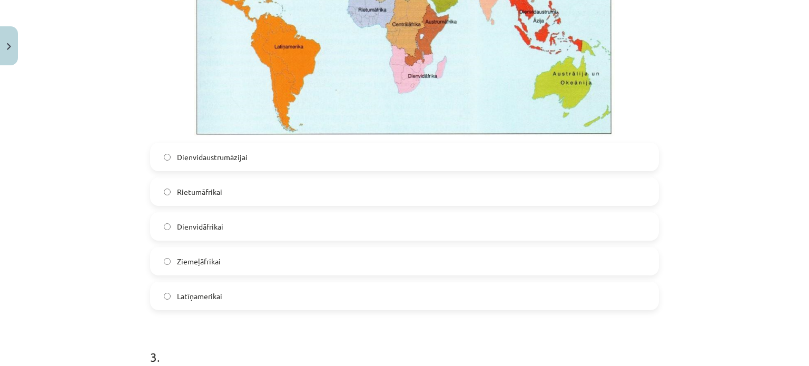
click at [443, 273] on label "Ziemeļāfrikai" at bounding box center [404, 261] width 507 height 26
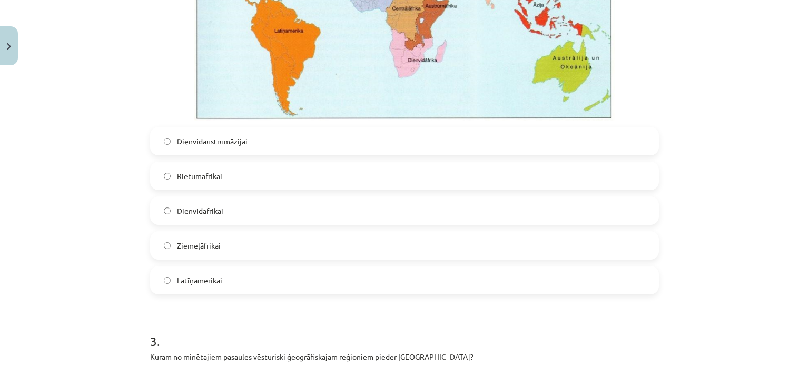
click at [192, 286] on label "Latīņamerikai" at bounding box center [404, 280] width 507 height 26
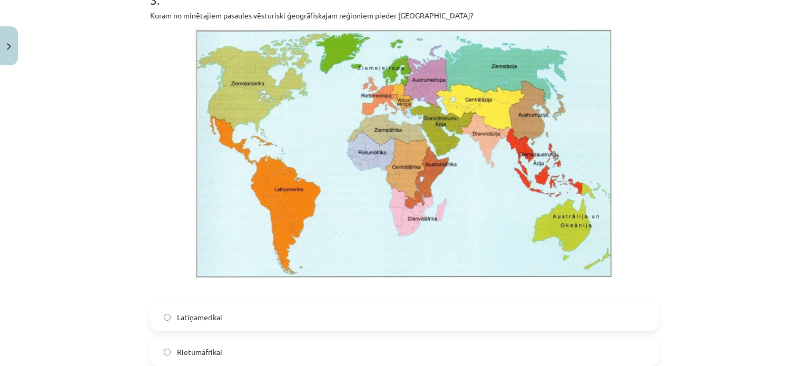
scroll to position [1201, 0]
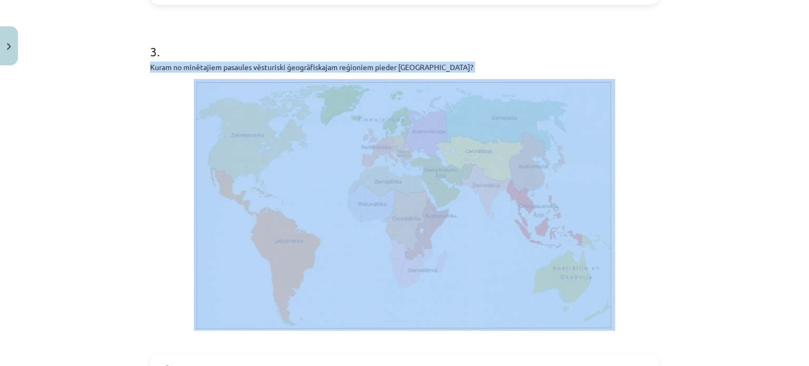
drag, startPoint x: 145, startPoint y: 63, endPoint x: 411, endPoint y: 74, distance: 265.7
click at [411, 74] on div "Kuram no minētajiem pasaules vēsturiski ģeogrāfiskajam reģioniem pieder Peru?" at bounding box center [404, 205] width 509 height 287
copy div "Kuram no minētajiem pasaules vēsturiski ģeogrāfiskajam reģioniem pieder Peru?"
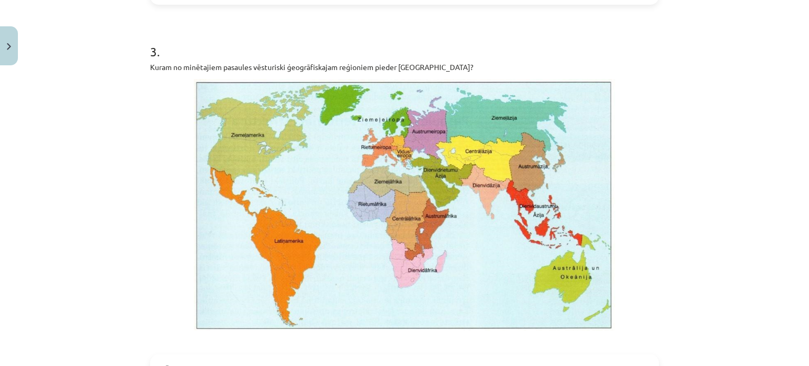
click at [633, 169] on p at bounding box center [404, 205] width 509 height 252
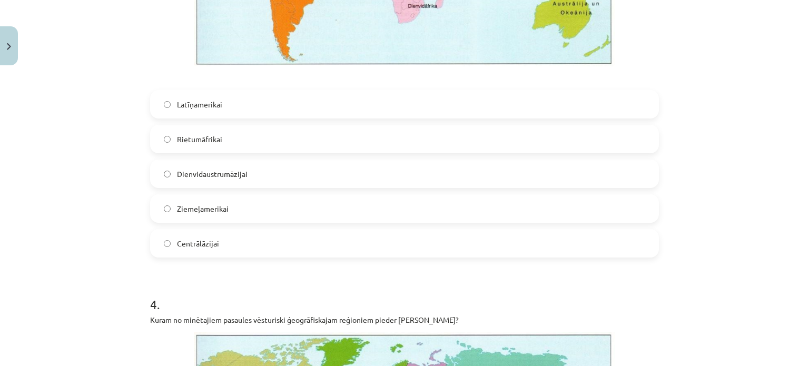
scroll to position [1466, 0]
click at [417, 97] on label "Latīņamerikai" at bounding box center [404, 104] width 507 height 26
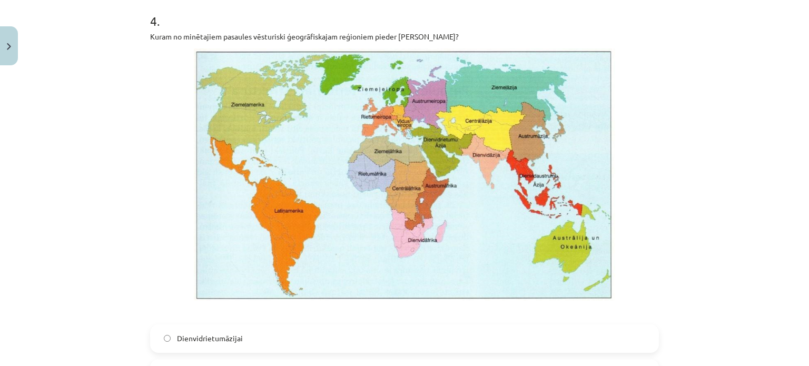
scroll to position [1750, 0]
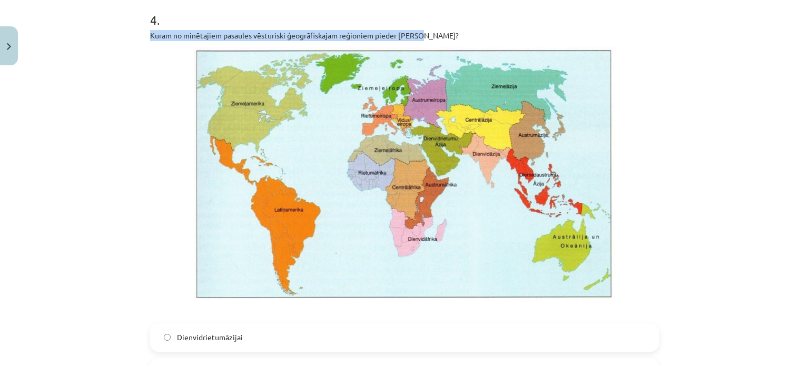
drag, startPoint x: 142, startPoint y: 32, endPoint x: 428, endPoint y: 41, distance: 285.6
copy p "Kuram no minētajiem pasaules vēsturiski ģeogrāfiskajam reģioniem pieder Irāka?"
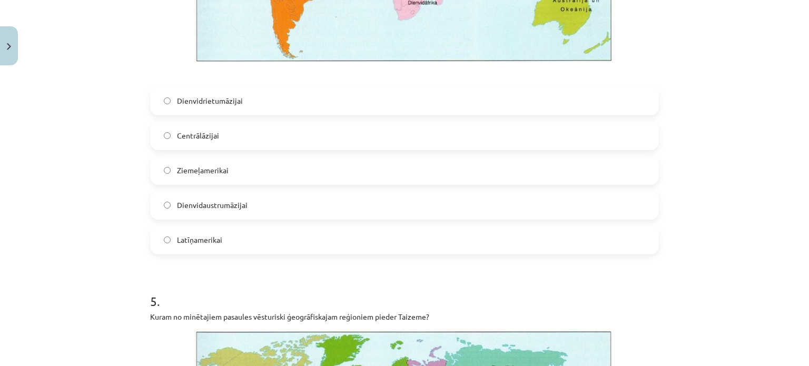
scroll to position [1986, 0]
click at [221, 105] on span "Dienvidrietumāzijai" at bounding box center [210, 100] width 66 height 11
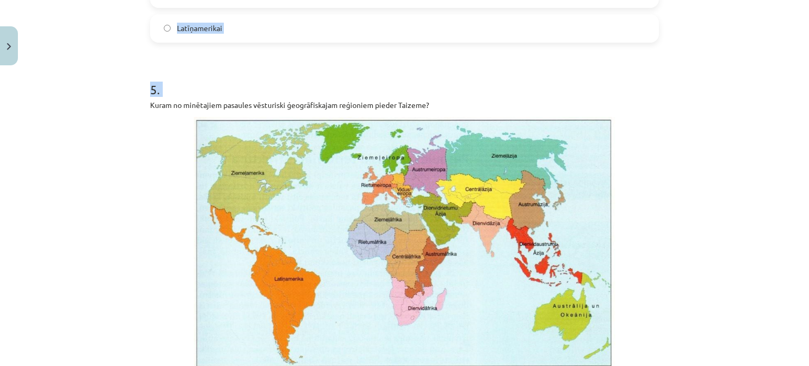
scroll to position [2191, 0]
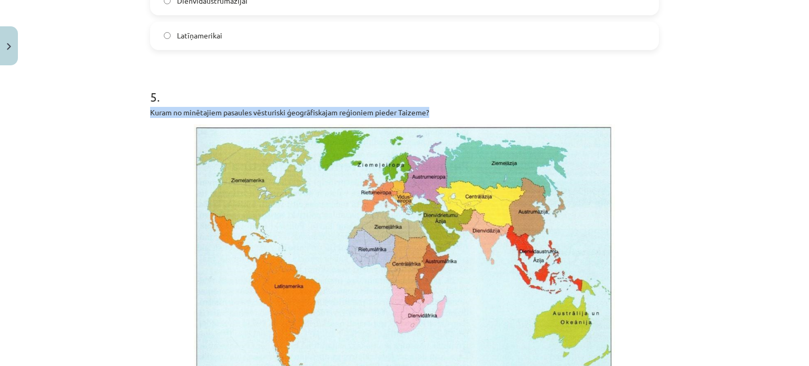
drag, startPoint x: 147, startPoint y: 16, endPoint x: 447, endPoint y: 114, distance: 315.6
click at [447, 114] on p "Kuram no minētajiem pasaules vēsturiski ģeogrāfiskajam reģioniem pieder Taizeme?" at bounding box center [404, 112] width 509 height 11
copy p "Kuram no minētajiem pasaules vēsturiski ģeogrāfiskajam reģioniem pieder Taizeme?"
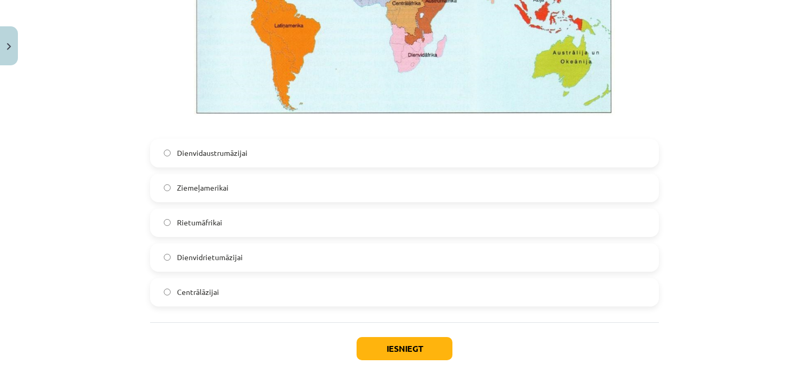
scroll to position [2452, 0]
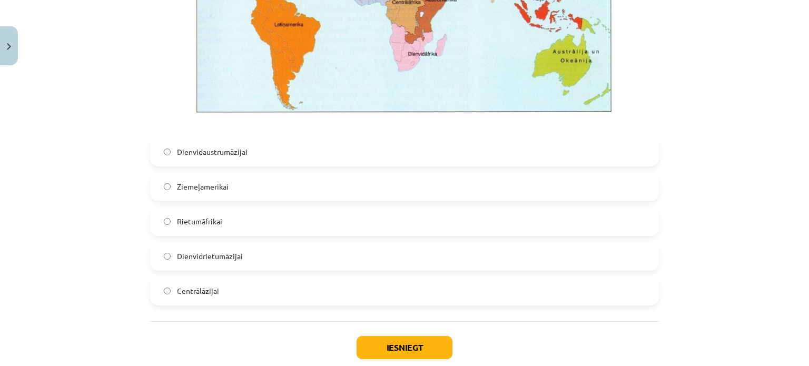
click at [514, 175] on label "Ziemeļamerikai" at bounding box center [404, 187] width 507 height 26
click at [492, 144] on label "Dienvidaustrumāzijai" at bounding box center [404, 152] width 507 height 26
click at [416, 337] on button "Iesniegt" at bounding box center [405, 347] width 96 height 23
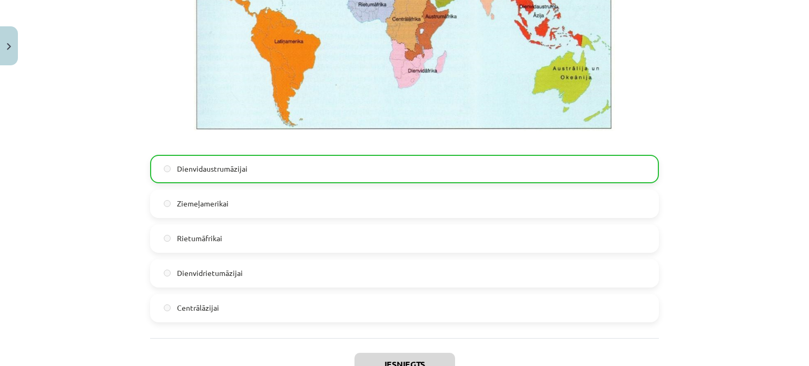
scroll to position [2547, 0]
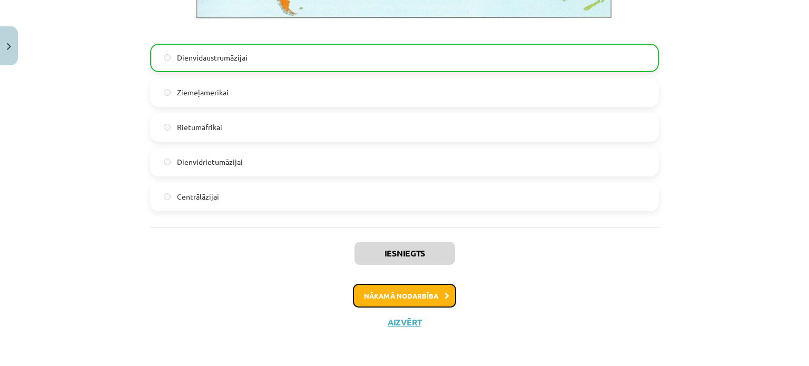
click at [430, 292] on button "Nākamā nodarbība" at bounding box center [404, 296] width 103 height 24
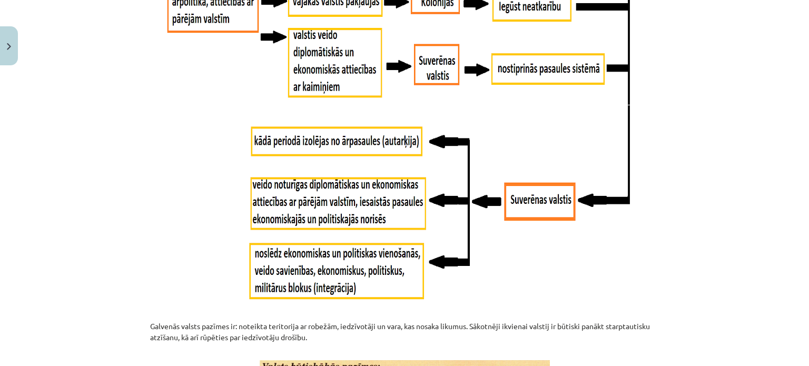
scroll to position [1402, 0]
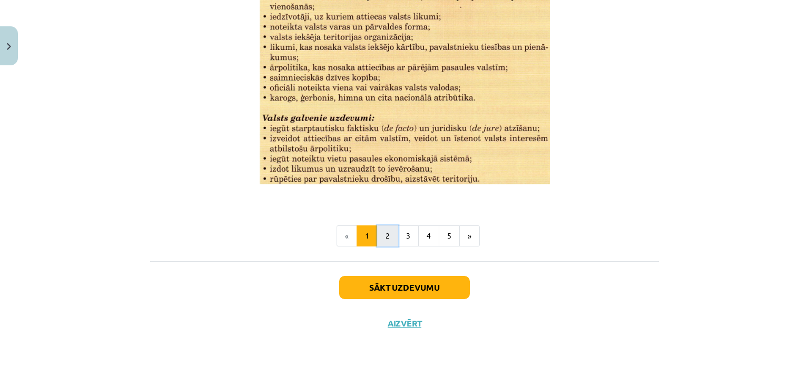
click at [390, 225] on button "2" at bounding box center [387, 235] width 21 height 21
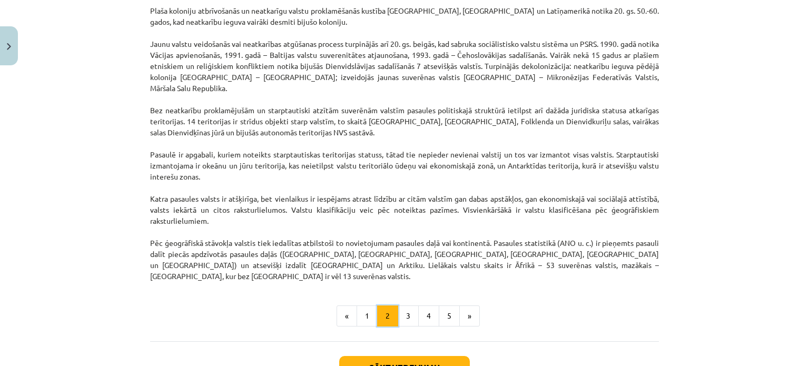
scroll to position [863, 0]
click at [360, 304] on button "1" at bounding box center [367, 314] width 21 height 21
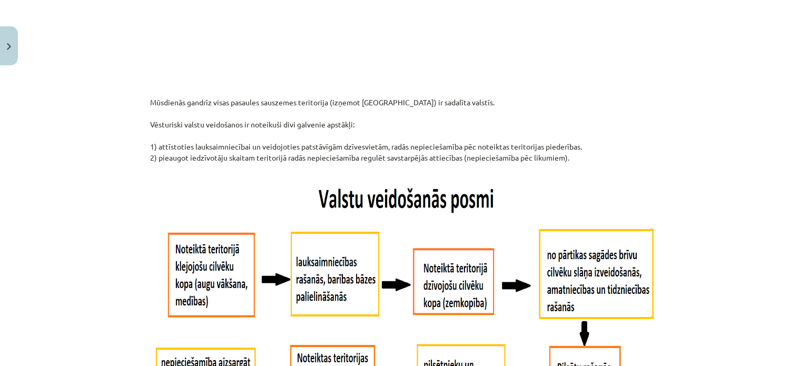
scroll to position [489, 0]
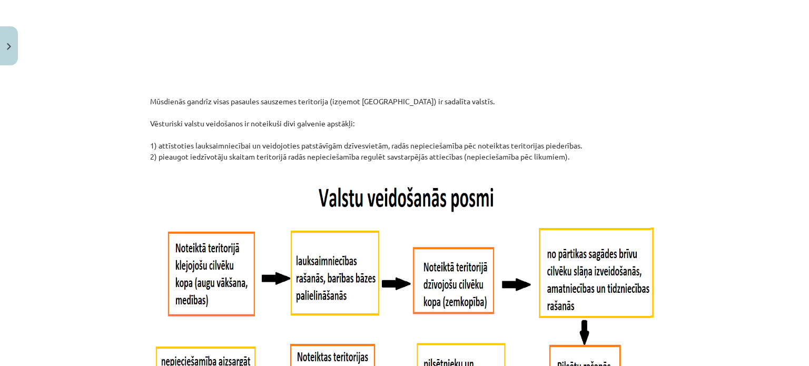
drag, startPoint x: 148, startPoint y: 124, endPoint x: 560, endPoint y: 151, distance: 413.3
click at [560, 151] on p "Mūsdienās gandrīz visas pasaules sauszemes teritorija (izņemot Antarktīdu) ir s…" at bounding box center [404, 134] width 509 height 77
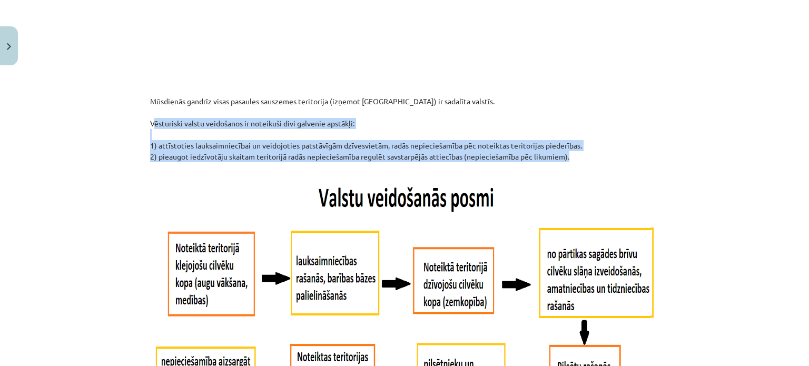
click at [560, 151] on p "Mūsdienās gandrīz visas pasaules sauszemes teritorija (izņemot Antarktīdu) ir s…" at bounding box center [404, 134] width 509 height 77
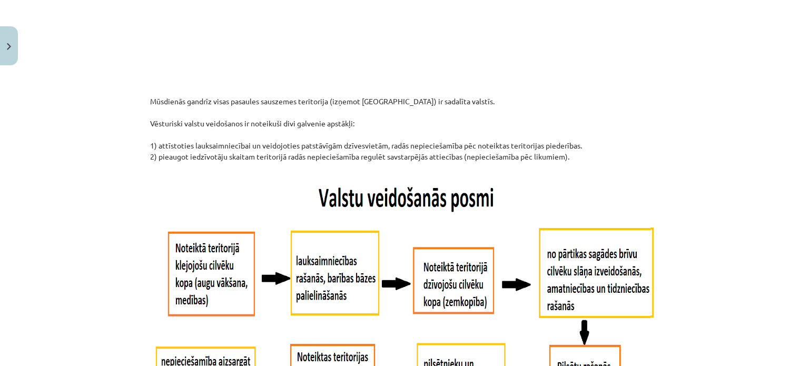
drag, startPoint x: 146, startPoint y: 102, endPoint x: 618, endPoint y: 155, distance: 475.0
click at [618, 155] on p "Mūsdienās gandrīz visas pasaules sauszemes teritorija (izņemot Antarktīdu) ir s…" at bounding box center [404, 134] width 509 height 77
copy p "Mūsdienās gandrīz visas pasaules sauszemes teritorija (izņemot Antarktīdu) ir s…"
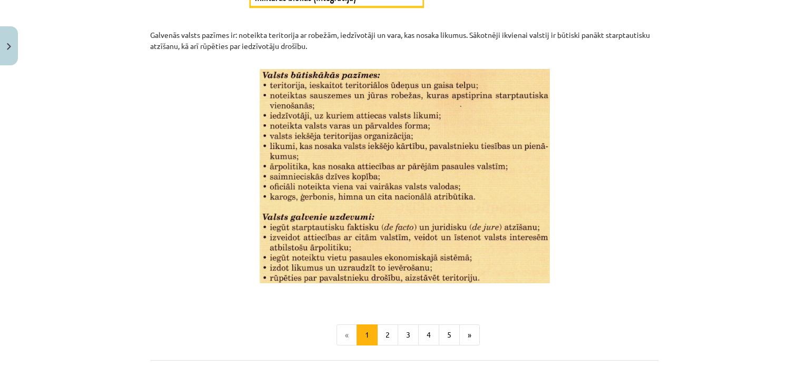
scroll to position [1303, 0]
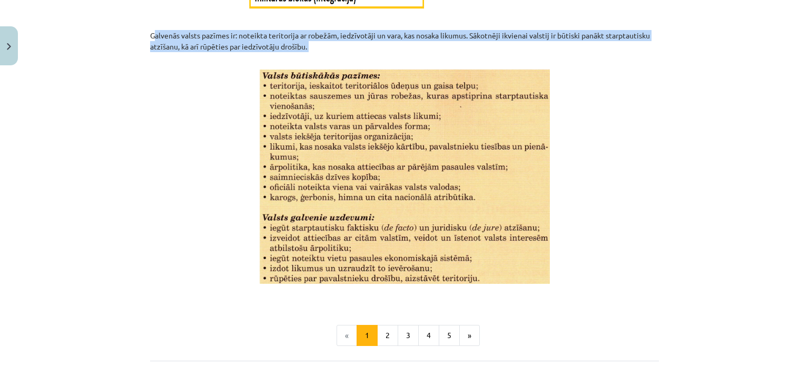
drag, startPoint x: 147, startPoint y: 32, endPoint x: 324, endPoint y: 62, distance: 179.9
click at [324, 62] on p "Galvenās valsts pazīmes ir: noteikta teritorija ar robežām, iedzīvotāji un vara…" at bounding box center [404, 46] width 509 height 33
copy p "Galvenās valsts pazīmes ir: noteikta teritorija ar robežām, iedzīvotāji un vara…"
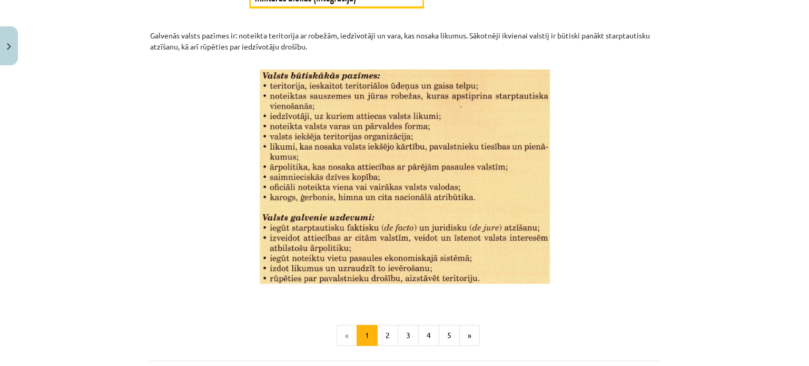
click at [183, 186] on p at bounding box center [404, 177] width 509 height 214
click at [382, 333] on button "2" at bounding box center [387, 335] width 21 height 21
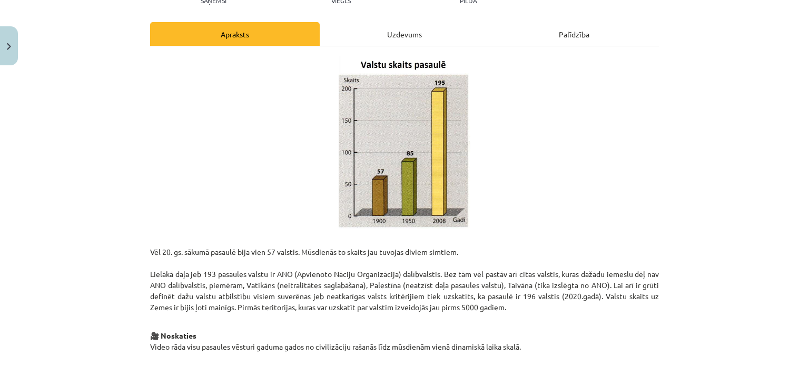
scroll to position [196, 0]
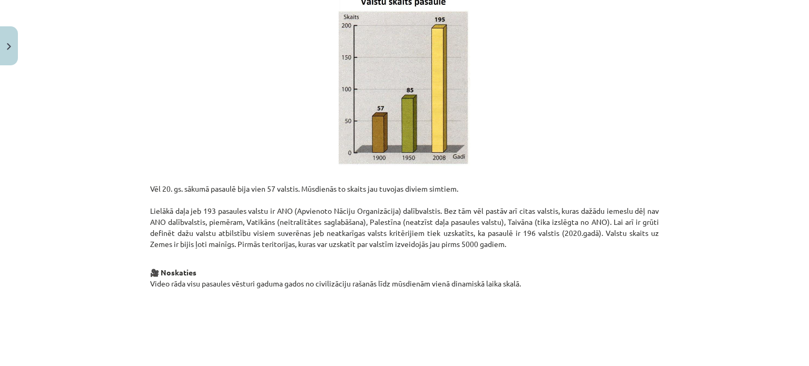
drag, startPoint x: 145, startPoint y: 187, endPoint x: 570, endPoint y: 248, distance: 429.3
click at [570, 248] on p "Vēl 20. gs. sākumā pasaulē bija vien 57 valstis. Mūsdienās to skaits jau tuvoja…" at bounding box center [404, 210] width 509 height 77
copy p "Vēl 20. gs. sākumā pasaulē bija vien 57 valstis. Mūsdienās to skaits jau tuvoja…"
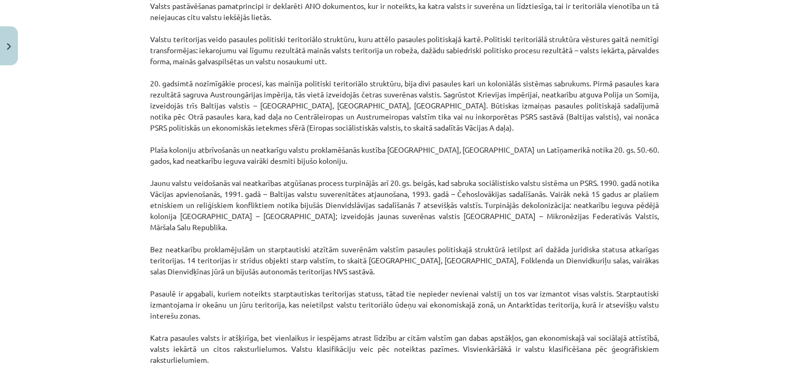
scroll to position [921, 0]
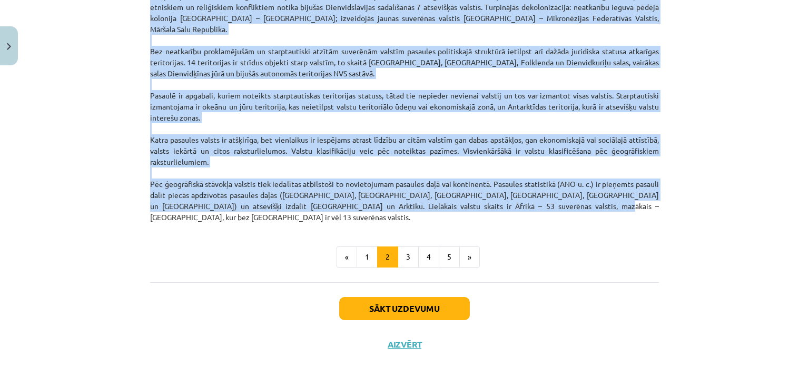
drag, startPoint x: 147, startPoint y: 167, endPoint x: 495, endPoint y: 195, distance: 348.7
click at [495, 195] on p "Valsts pastāvēšanas pamatprincipi ir deklarēti ANO dokumentos, kur ir noteikts,…" at bounding box center [404, 6] width 509 height 431
copy p "Valsts pastāvēšanas pamatprincipi ir deklarēti ANO dokumentos, kur ir noteikts,…"
click at [597, 194] on p "Valsts pastāvēšanas pamatprincipi ir deklarēti ANO dokumentos, kur ir noteikts,…" at bounding box center [404, 6] width 509 height 431
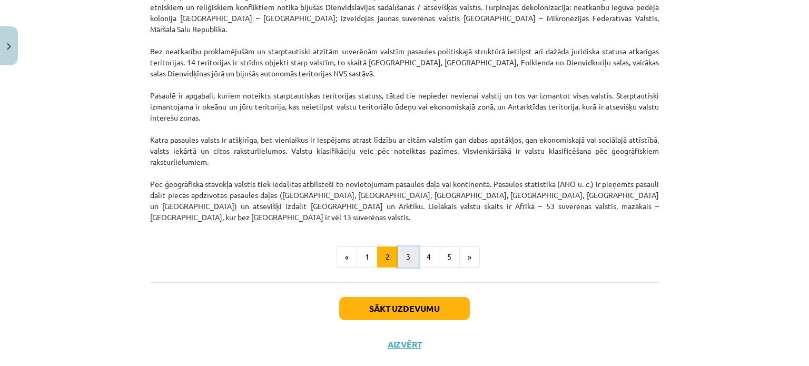
click at [402, 246] on button "3" at bounding box center [408, 256] width 21 height 21
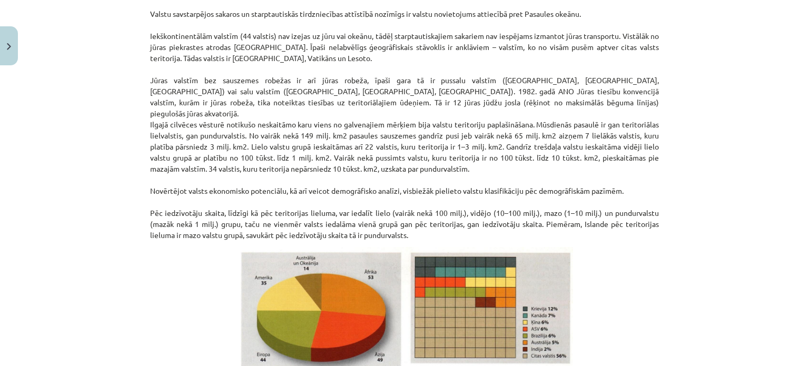
scroll to position [183, 0]
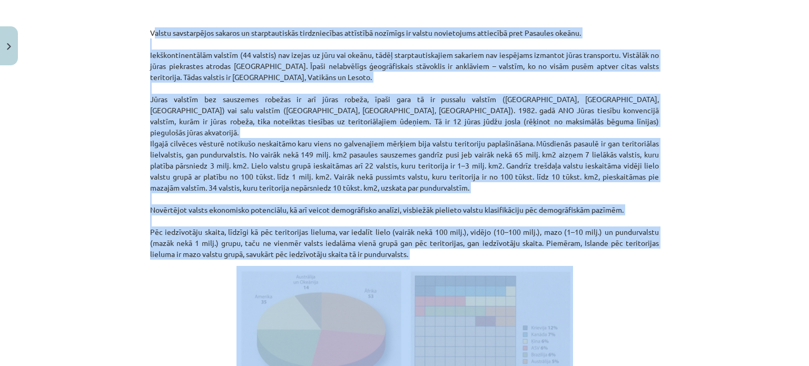
drag, startPoint x: 143, startPoint y: 32, endPoint x: 457, endPoint y: 251, distance: 382.8
click at [457, 251] on div "10 XP Saņemsi Viegls 52 pilda Apraksts Uzdevums Palīdzība Valstu savstarpējos s…" at bounding box center [404, 290] width 521 height 807
copy div "Valstu savstarpējos sakaros un starptautiskās tirdzniecības attīstībā nozīmīgs …"
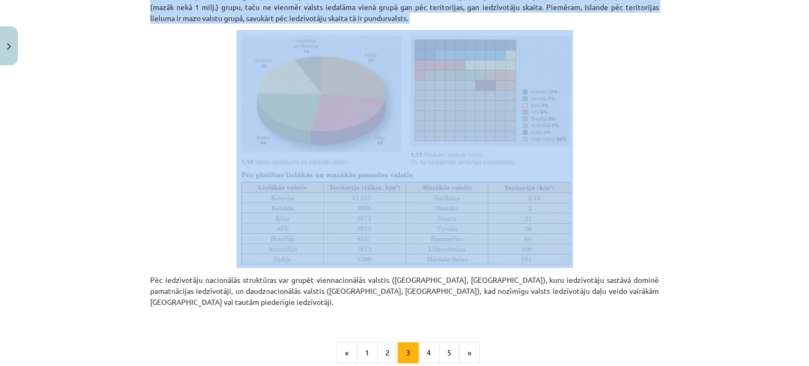
scroll to position [381, 0]
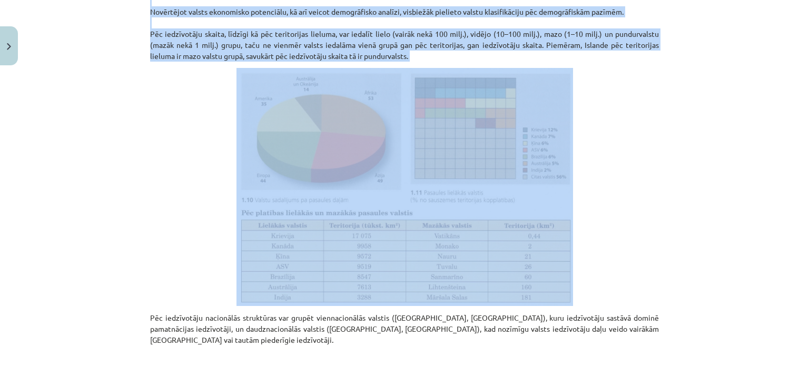
click at [217, 250] on p at bounding box center [404, 187] width 509 height 238
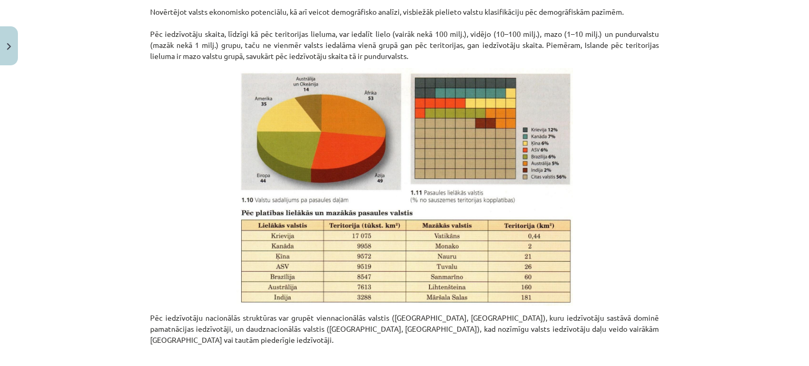
scroll to position [515, 0]
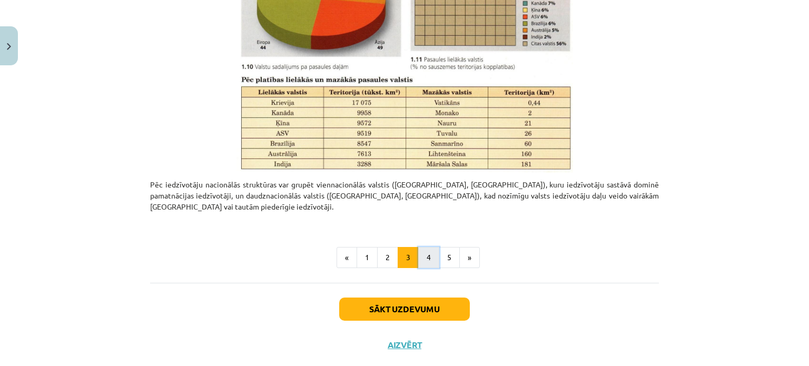
click at [418, 247] on button "4" at bounding box center [428, 257] width 21 height 21
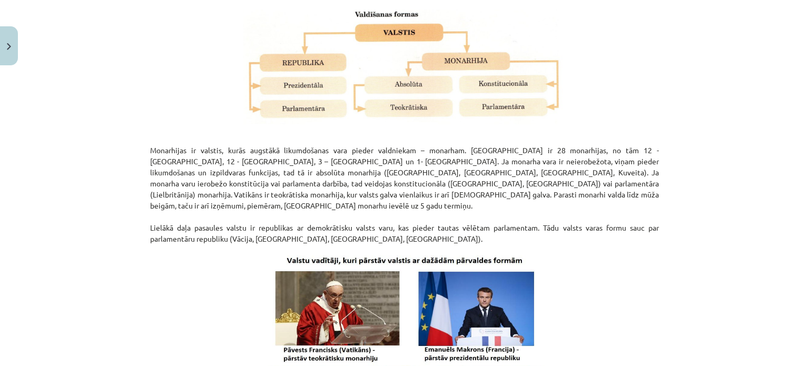
scroll to position [188, 0]
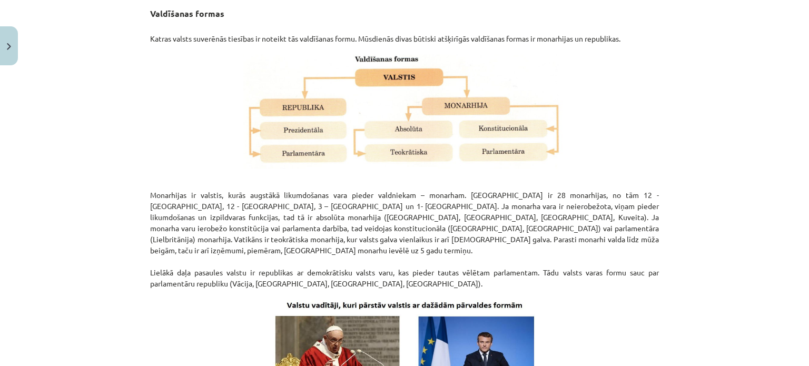
click at [684, 162] on div "Mācību tēma: Ģeogrāfijas i - 10. klases 1.ieskaites mācību materiāls #5 3. tēma…" at bounding box center [404, 183] width 809 height 366
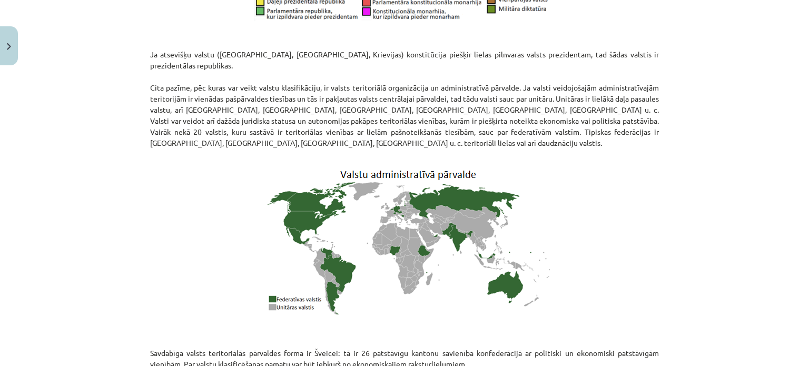
scroll to position [916, 0]
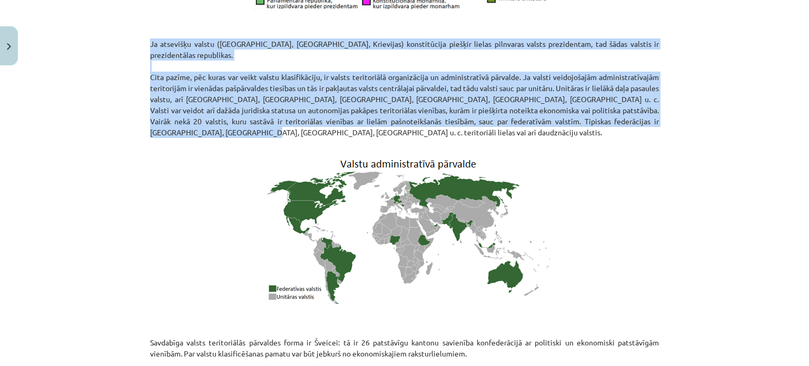
drag, startPoint x: 147, startPoint y: 31, endPoint x: 254, endPoint y: 111, distance: 134.0
click at [254, 111] on p "Ja atsevišķu valstu (ASV, Francijas, Krievijas) konstitūcija piešķir lielas pil…" at bounding box center [404, 93] width 509 height 111
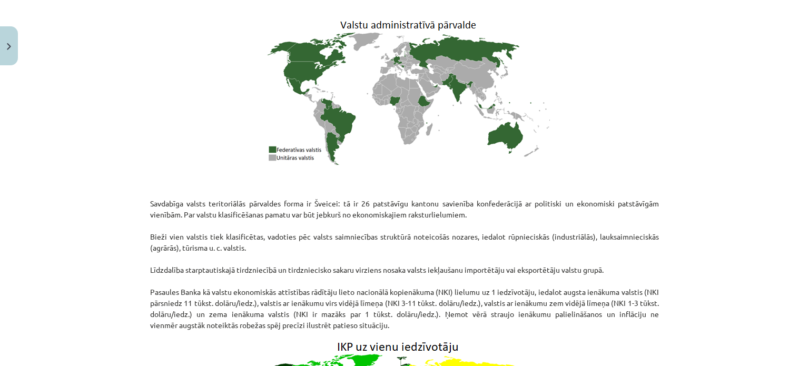
scroll to position [1056, 0]
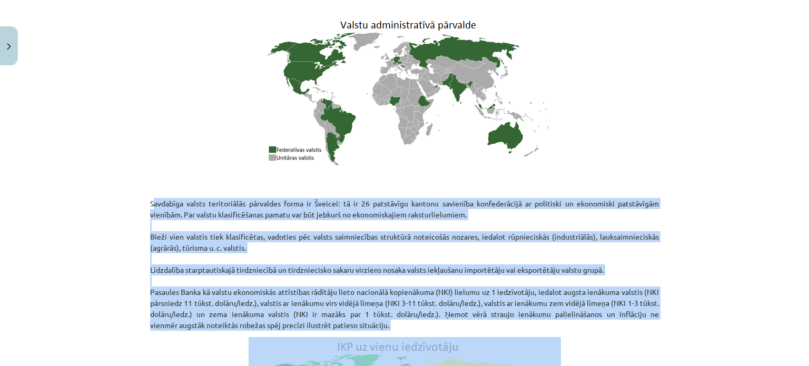
drag, startPoint x: 145, startPoint y: 179, endPoint x: 471, endPoint y: 309, distance: 350.8
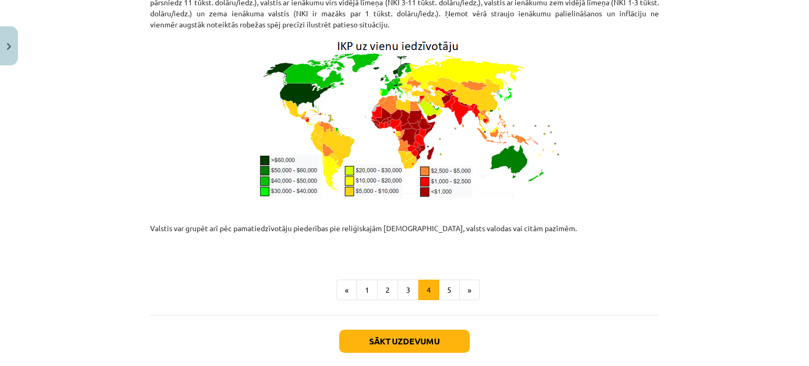
click at [272, 216] on p "Valstis var grupēt arī pēc pamatiedzīvotāju piederības pie reliģiskajām konfesi…" at bounding box center [404, 234] width 509 height 44
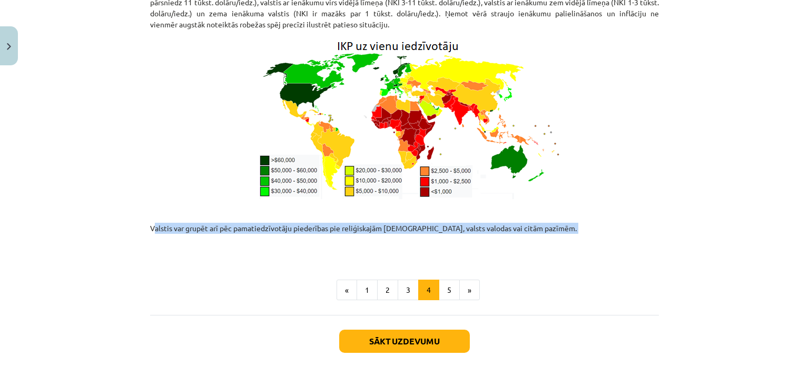
drag, startPoint x: 141, startPoint y: 202, endPoint x: 595, endPoint y: 220, distance: 453.8
click at [442, 280] on button "5" at bounding box center [449, 290] width 21 height 21
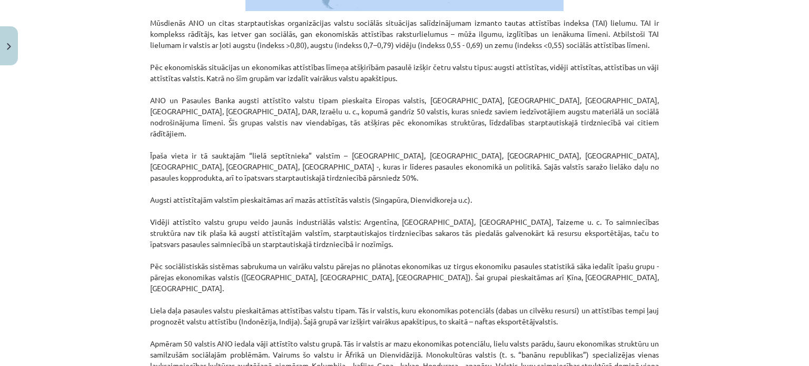
scroll to position [376, 0]
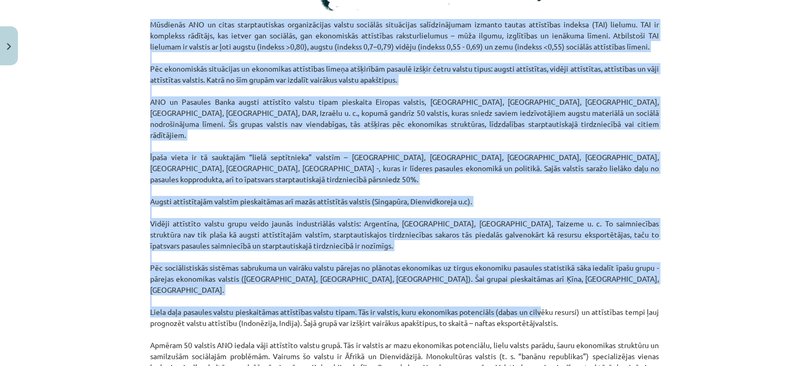
drag, startPoint x: 149, startPoint y: 134, endPoint x: 534, endPoint y: 285, distance: 412.9
click at [534, 285] on p "Mūsdienās ANO un citas starptautiskas organizācijas valstu sociālās situācijas …" at bounding box center [404, 295] width 509 height 553
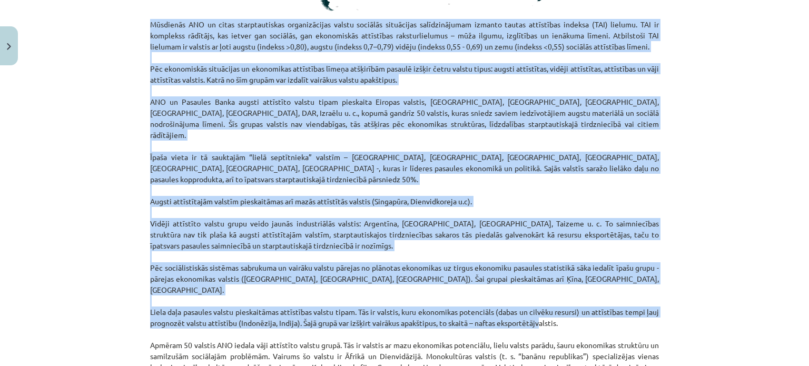
click at [521, 259] on p "Mūsdienās ANO un citas starptautiskas organizācijas valstu sociālās situācijas …" at bounding box center [404, 295] width 509 height 553
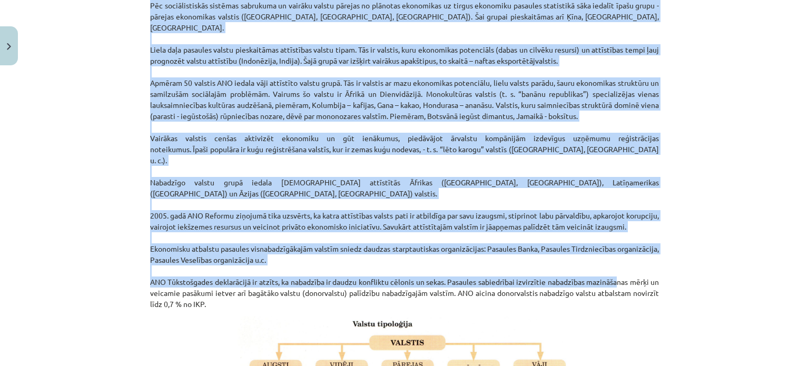
scroll to position [645, 0]
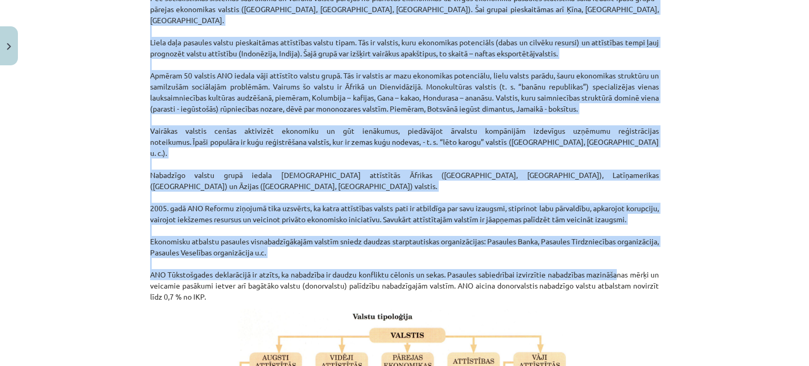
drag, startPoint x: 147, startPoint y: 60, endPoint x: 632, endPoint y: 251, distance: 520.9
click at [632, 251] on p "Mūsdienās ANO un citas starptautiskas organizācijas valstu sociālās situācijas …" at bounding box center [404, 25] width 509 height 553
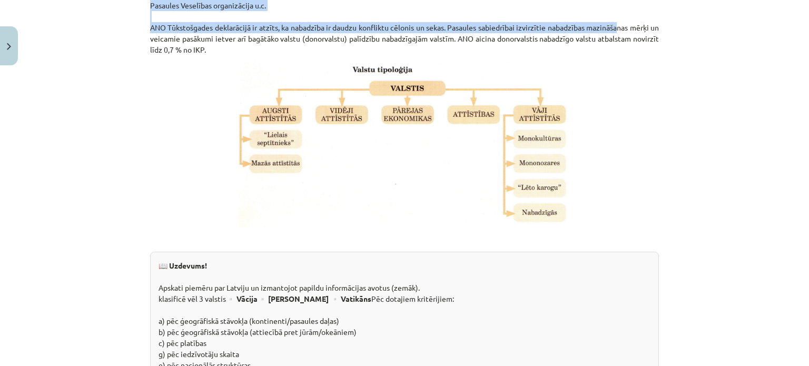
scroll to position [883, 0]
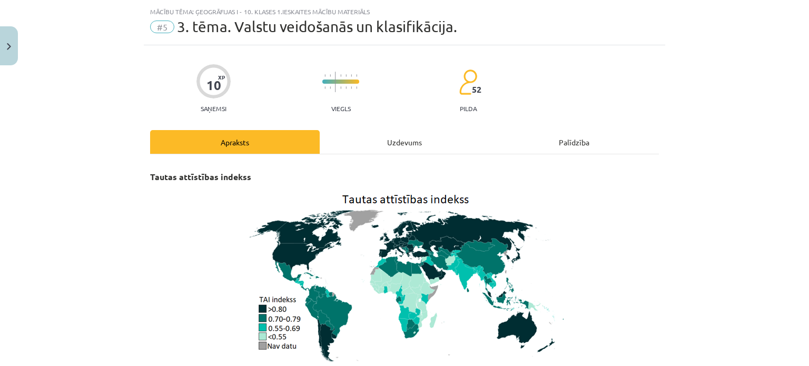
scroll to position [0, 0]
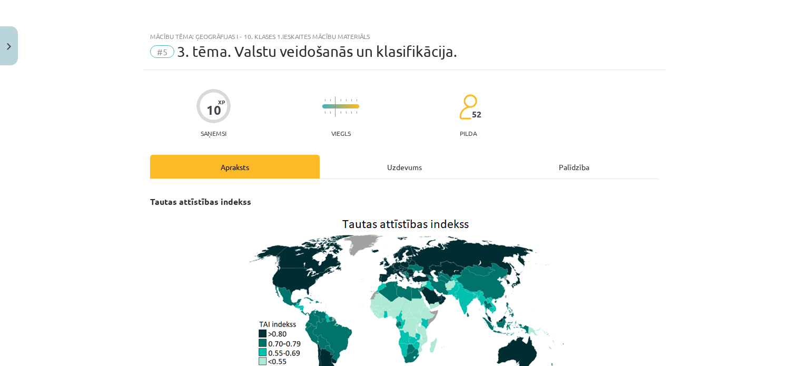
click at [380, 164] on div "Uzdevums" at bounding box center [405, 167] width 170 height 24
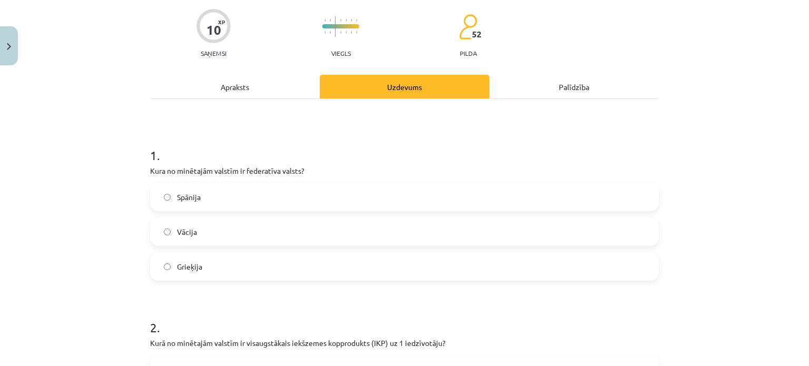
scroll to position [79, 0]
click at [189, 232] on span "Vācija" at bounding box center [187, 233] width 20 height 11
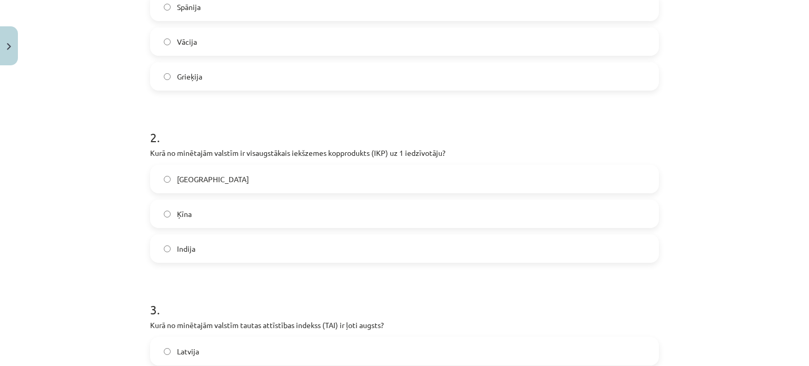
scroll to position [271, 0]
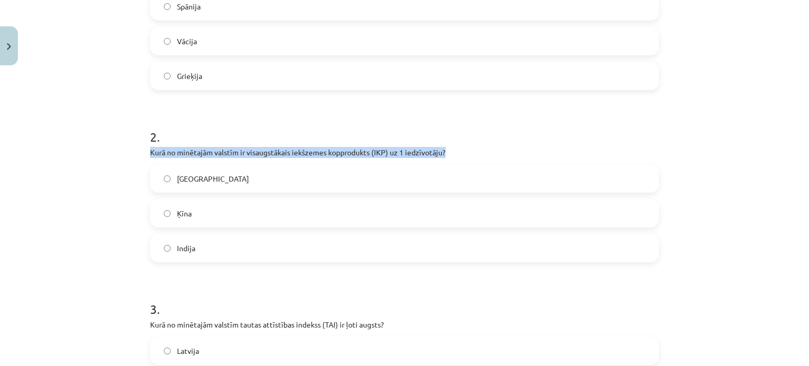
drag, startPoint x: 145, startPoint y: 148, endPoint x: 463, endPoint y: 155, distance: 318.2
click at [463, 155] on p "Kurā no minētajām valstīm ir visaugstākais iekšzemes kopprodukts (IKP) uz 1 ied…" at bounding box center [404, 152] width 509 height 11
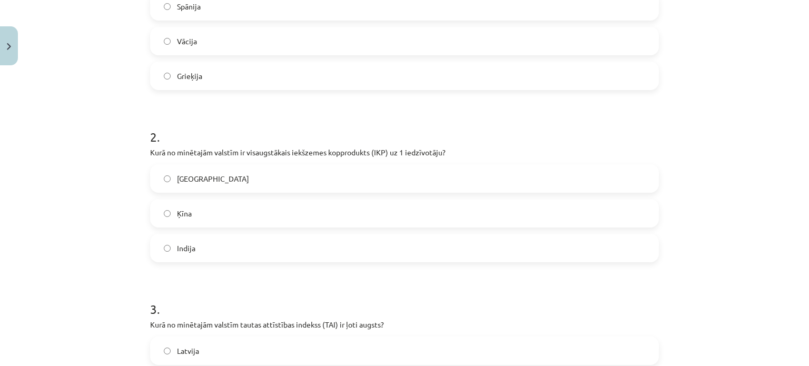
click at [191, 178] on label "ASV" at bounding box center [404, 178] width 507 height 26
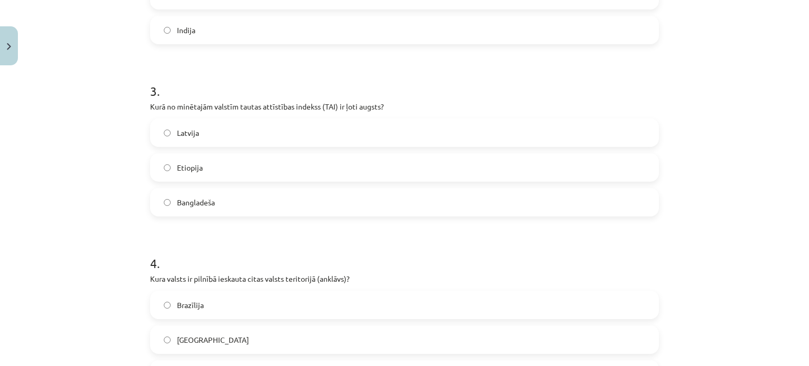
scroll to position [488, 0]
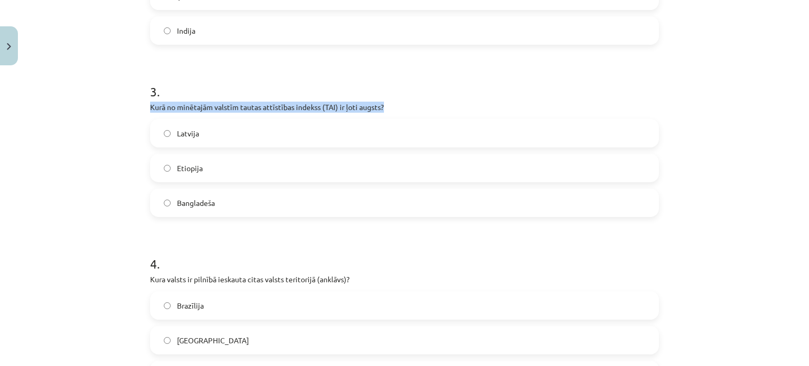
drag, startPoint x: 144, startPoint y: 107, endPoint x: 398, endPoint y: 105, distance: 253.9
click at [398, 105] on div "10 XP Saņemsi Viegls 52 pilda Apraksts Uzdevums Palīdzība 1 . Kura no minētajām…" at bounding box center [404, 120] width 521 height 1076
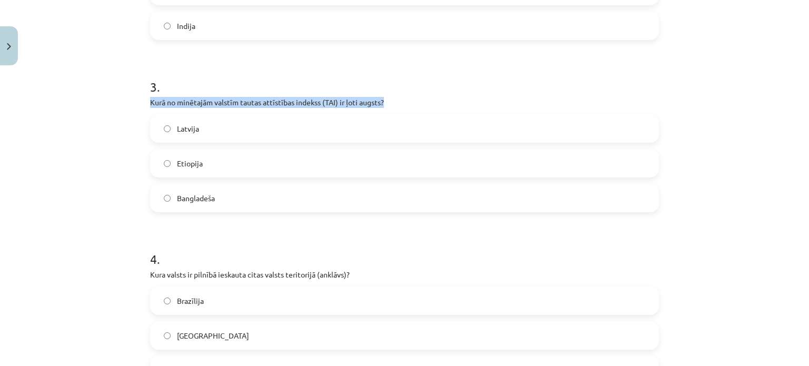
scroll to position [494, 0]
click at [282, 225] on form "1 . Kura no minētajām valstīm ir federatīva valsts? Spānija Vācija Grieķija 2 .…" at bounding box center [404, 136] width 509 height 840
click at [217, 117] on label "Latvija" at bounding box center [404, 128] width 507 height 26
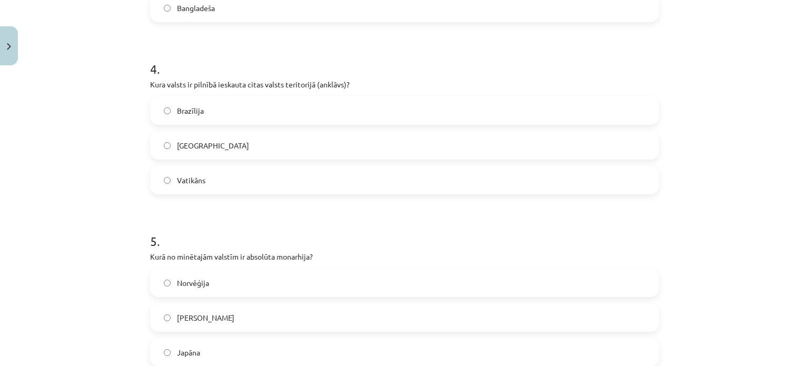
scroll to position [684, 0]
drag, startPoint x: 147, startPoint y: 84, endPoint x: 375, endPoint y: 86, distance: 227.6
click at [375, 86] on p "Kura valsts ir pilnībā ieskauta citas valsts teritorijā (anklāvs)?" at bounding box center [404, 83] width 509 height 11
click at [197, 171] on label "Vatikāns" at bounding box center [404, 179] width 507 height 26
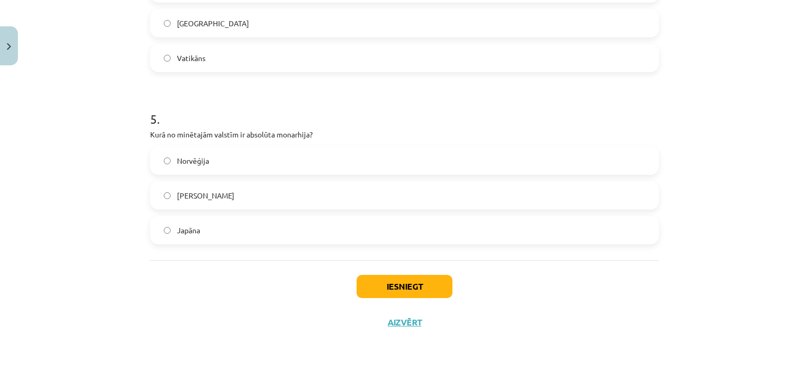
click at [209, 228] on label "Japāna" at bounding box center [404, 230] width 507 height 26
click at [384, 282] on button "Iesniegt" at bounding box center [405, 286] width 96 height 23
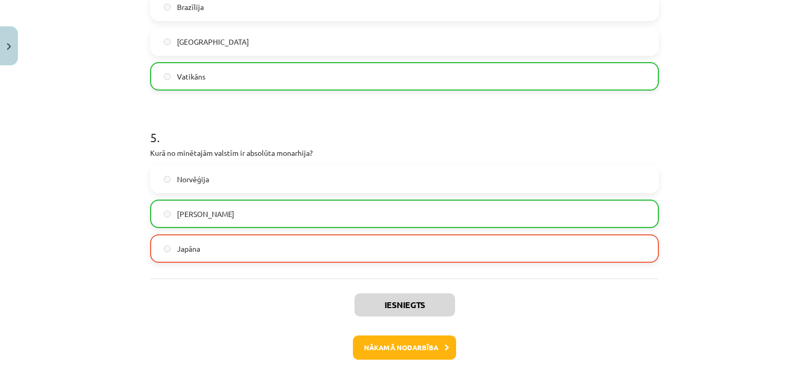
scroll to position [839, 0]
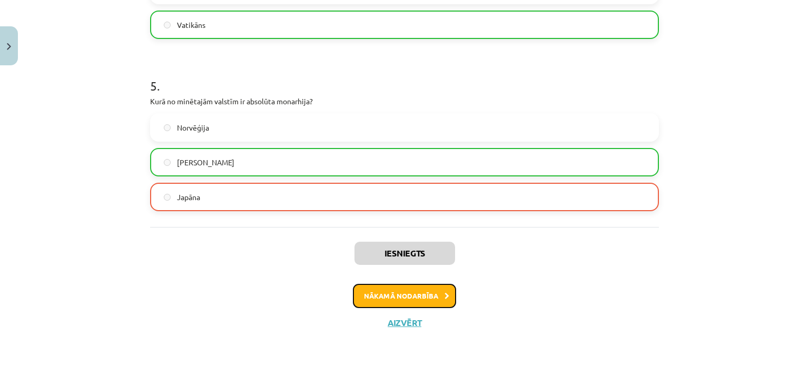
click at [410, 302] on button "Nākamā nodarbība" at bounding box center [404, 296] width 103 height 24
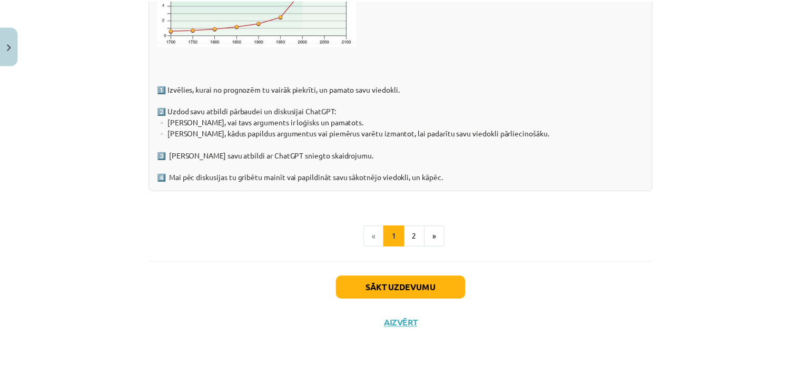
scroll to position [1702, 0]
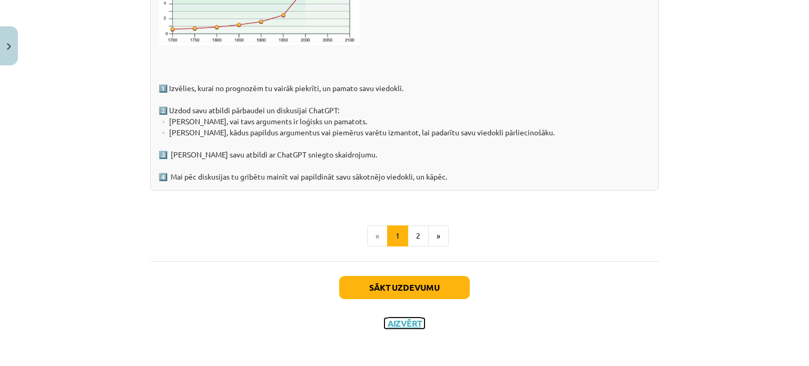
click at [393, 320] on button "Aizvērt" at bounding box center [404, 323] width 40 height 11
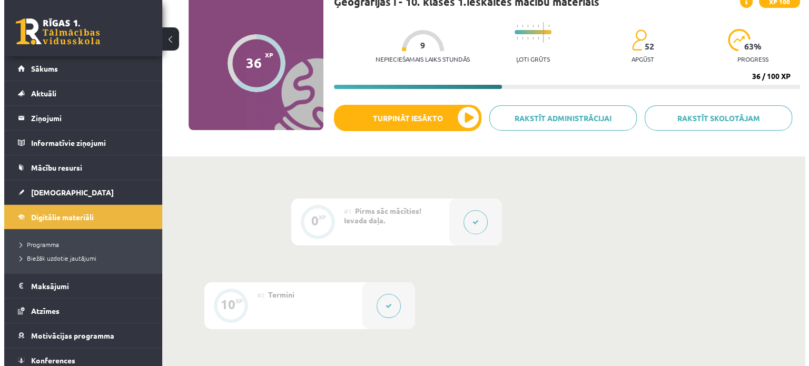
scroll to position [0, 0]
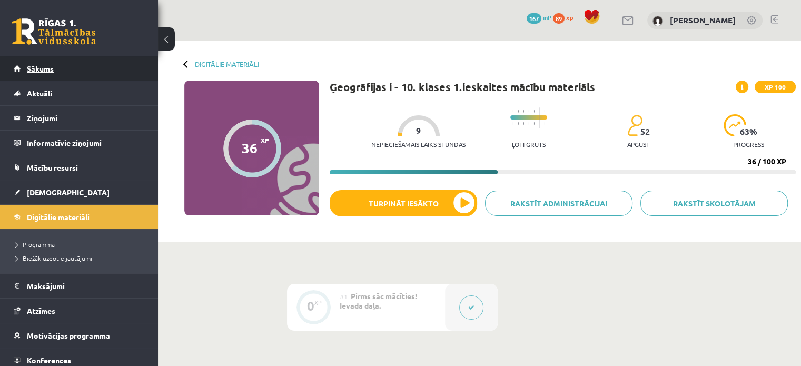
click at [58, 63] on link "Sākums" at bounding box center [79, 68] width 131 height 24
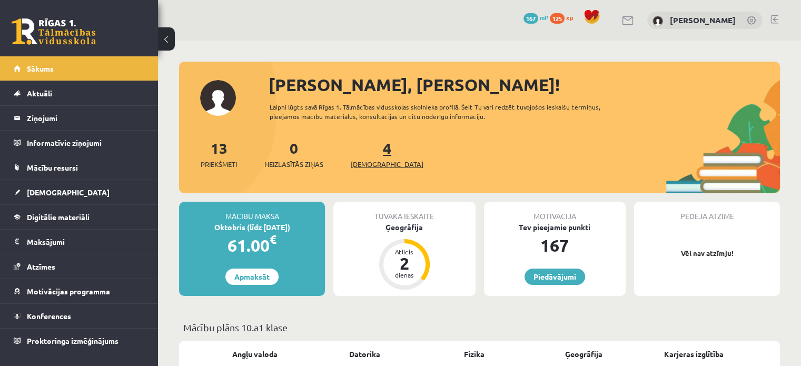
click at [373, 154] on link "4 Ieskaites" at bounding box center [387, 154] width 73 height 31
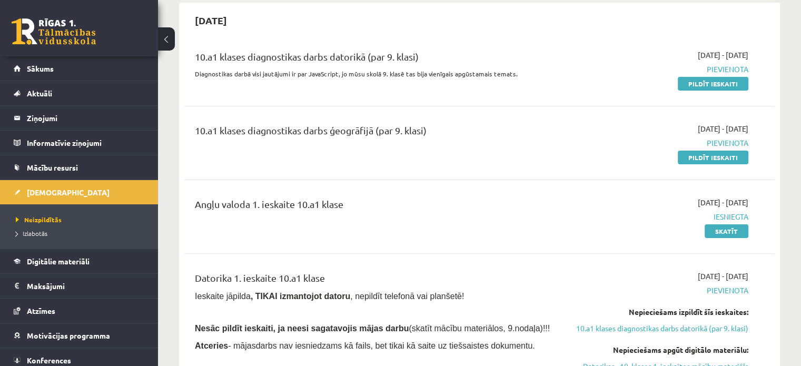
scroll to position [146, 0]
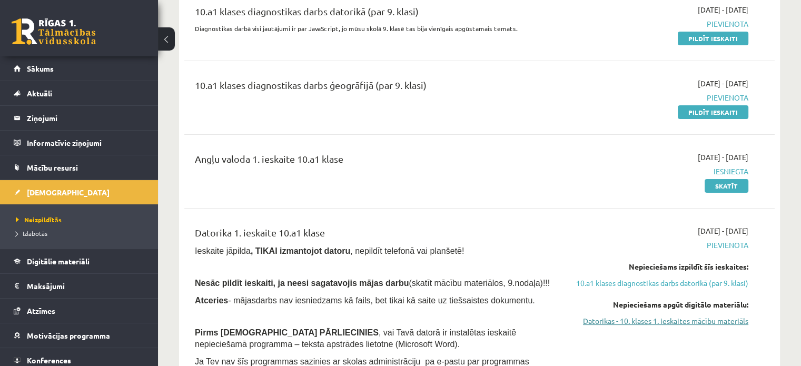
click at [664, 327] on link "Datorikas - 10. klases 1. ieskaites mācību materiāls" at bounding box center [662, 320] width 174 height 11
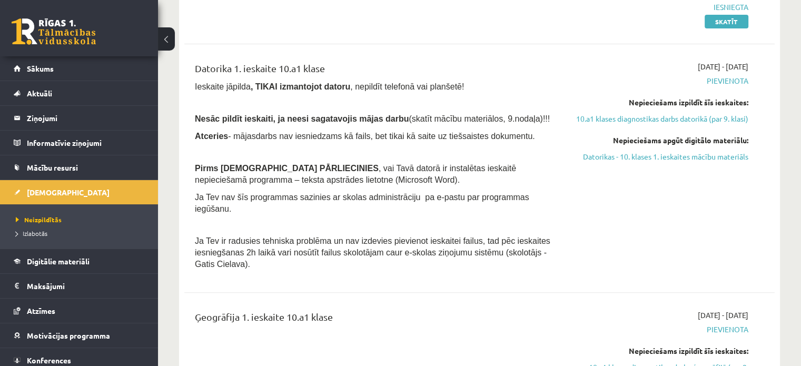
scroll to position [311, 0]
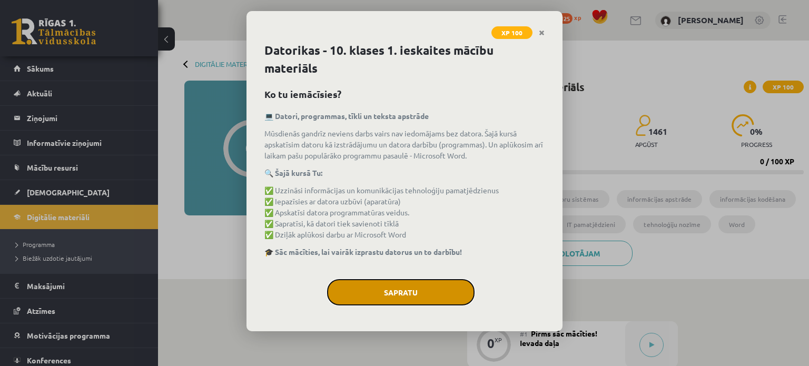
click at [410, 294] on button "Sapratu" at bounding box center [400, 292] width 147 height 26
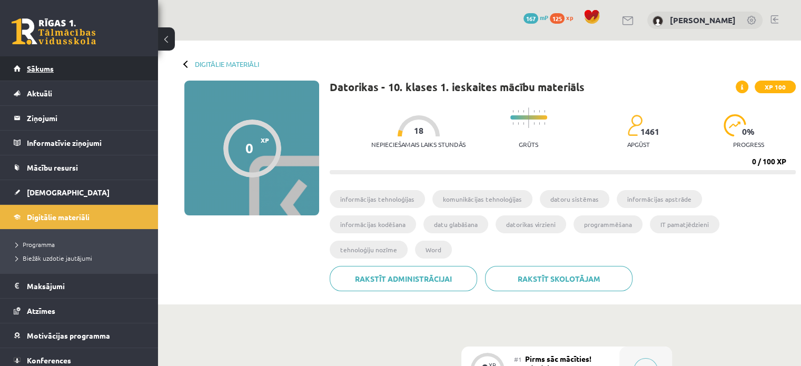
click at [51, 74] on link "Sākums" at bounding box center [79, 68] width 131 height 24
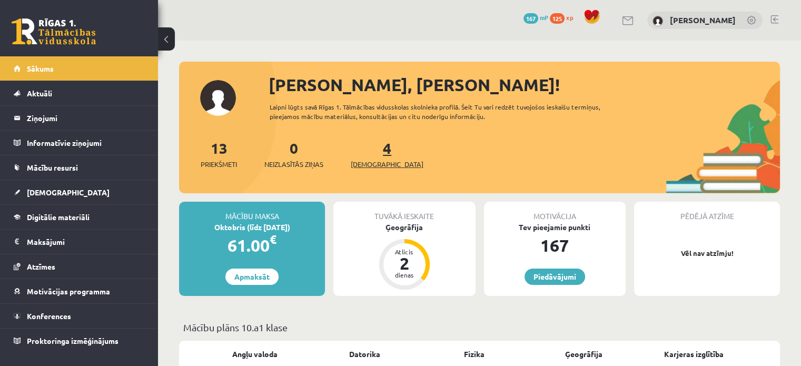
click at [367, 151] on link "4 Ieskaites" at bounding box center [387, 154] width 73 height 31
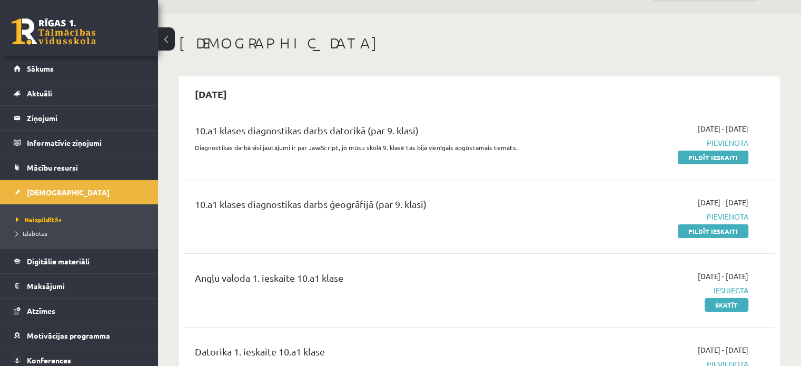
scroll to position [25, 0]
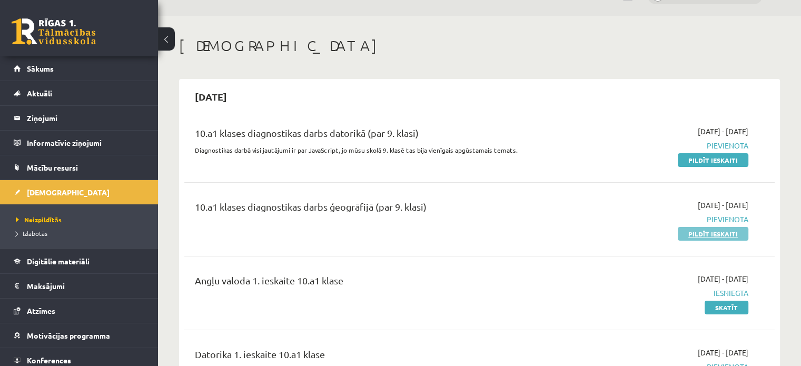
click at [731, 233] on link "Pildīt ieskaiti" at bounding box center [713, 234] width 71 height 14
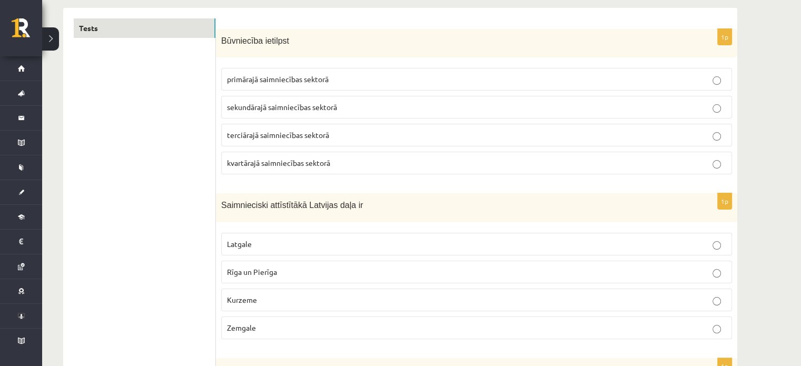
scroll to position [170, 0]
drag, startPoint x: 222, startPoint y: 38, endPoint x: 303, endPoint y: 40, distance: 81.7
click at [303, 40] on p "Būvniecība ietilpst" at bounding box center [450, 41] width 458 height 12
copy span "Būvniecība ietilpst"
click at [257, 110] on span "sekundārajā saimniecības sektorā" at bounding box center [282, 107] width 110 height 9
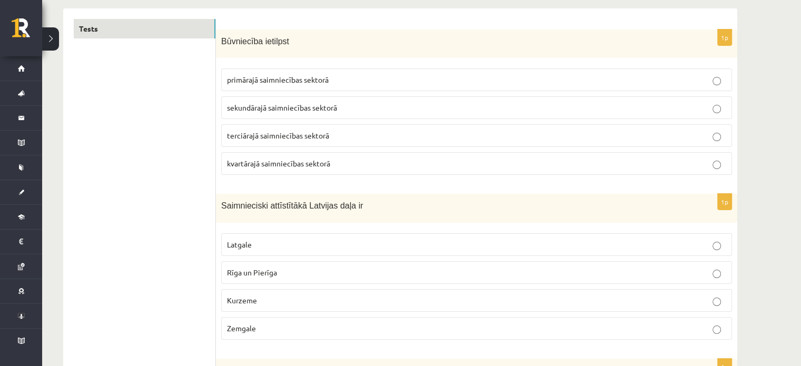
click at [260, 109] on span "sekundārajā saimniecības sektorā" at bounding box center [282, 107] width 110 height 9
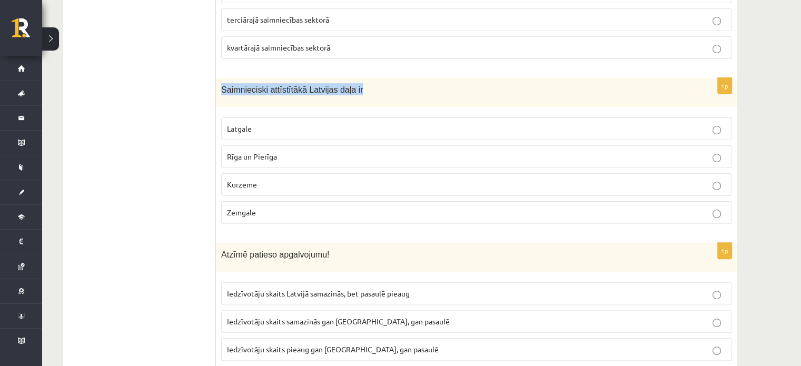
drag, startPoint x: 221, startPoint y: 88, endPoint x: 353, endPoint y: 90, distance: 132.2
click at [353, 90] on p "Saimnieciski attīstītākā Latvijas daļa ir" at bounding box center [450, 89] width 458 height 12
copy span "Saimnieciski attīstītākā Latvijas daļa ir"
click at [283, 153] on p "Rīga un Pierīga" at bounding box center [476, 156] width 499 height 11
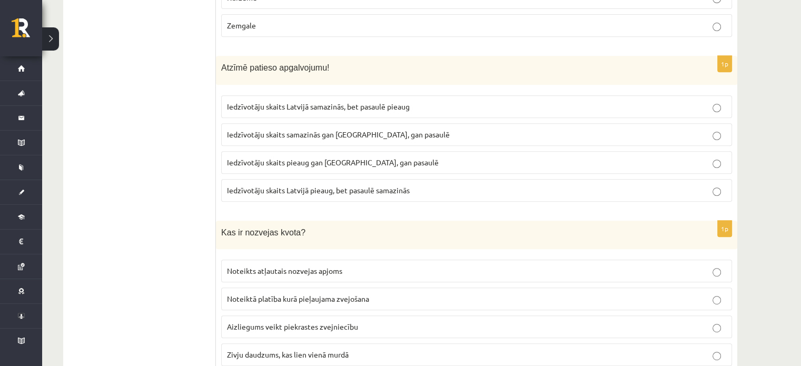
scroll to position [472, 0]
click at [329, 162] on span "Iedzīvotāju skaits pieaug gan [GEOGRAPHIC_DATA], gan pasaulē" at bounding box center [333, 163] width 212 height 9
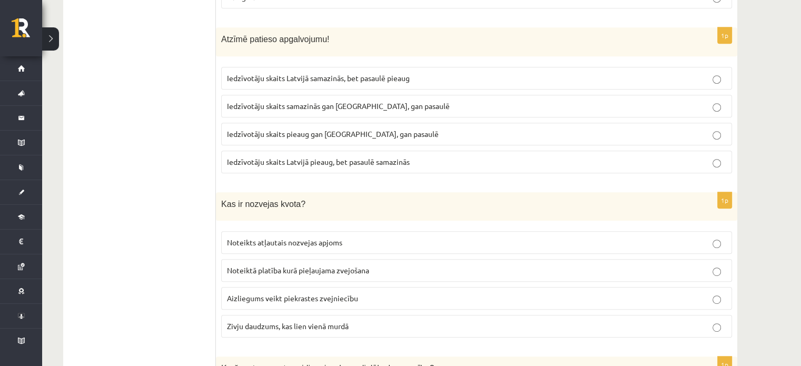
scroll to position [504, 0]
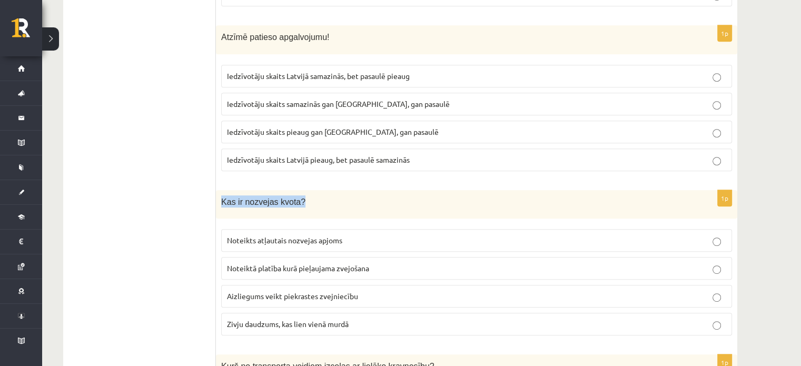
drag, startPoint x: 221, startPoint y: 197, endPoint x: 298, endPoint y: 190, distance: 77.2
click at [298, 190] on div "Kas ir nozvejas kvota?" at bounding box center [476, 204] width 521 height 29
copy span "Kas ir nozvejas kvota?"
click at [307, 206] on div "Kas ir nozvejas kvota?" at bounding box center [476, 204] width 521 height 29
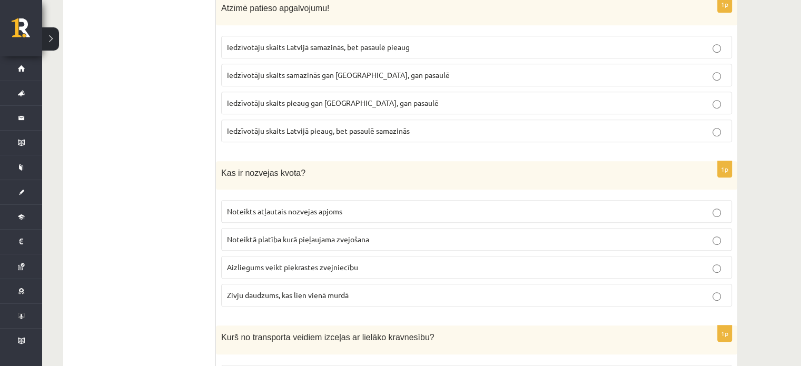
scroll to position [533, 0]
click at [302, 206] on span "Noteikts atļautais nozvejas apjoms" at bounding box center [284, 210] width 115 height 9
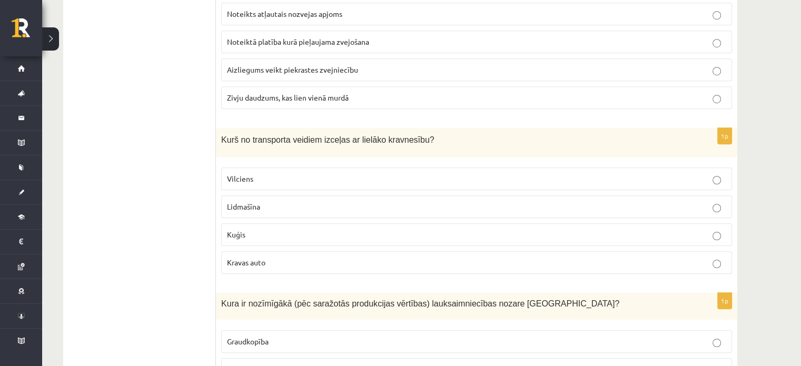
scroll to position [732, 0]
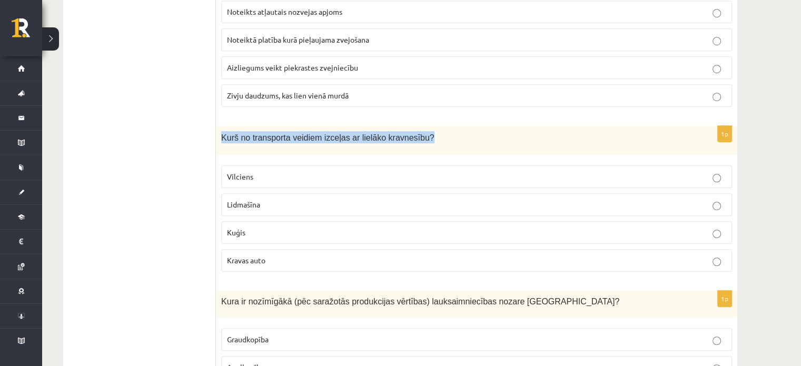
drag, startPoint x: 221, startPoint y: 133, endPoint x: 432, endPoint y: 142, distance: 211.9
click at [432, 142] on div "Kurš no transporta veidiem izceļas ar lielāko kravnesību?" at bounding box center [476, 140] width 521 height 29
copy span "Kurš no transporta veidiem izceļas ar lielāko kravnesību?"
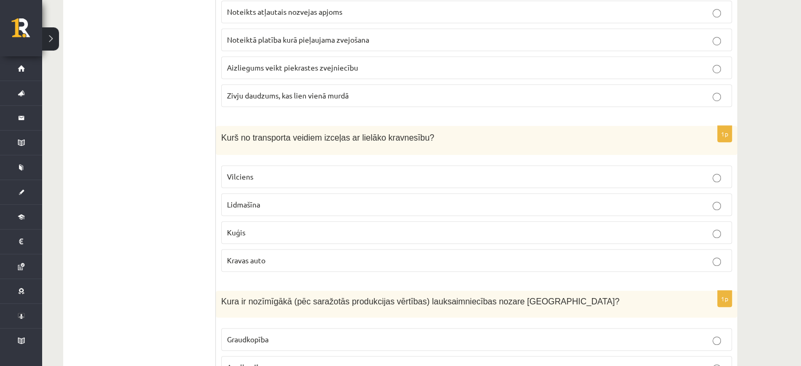
click at [218, 164] on div "1p Kurš no transporta veidiem izceļas ar lielāko kravnesību? [GEOGRAPHIC_DATA] …" at bounding box center [476, 203] width 521 height 154
click at [231, 228] on span "Kuģis" at bounding box center [236, 232] width 18 height 9
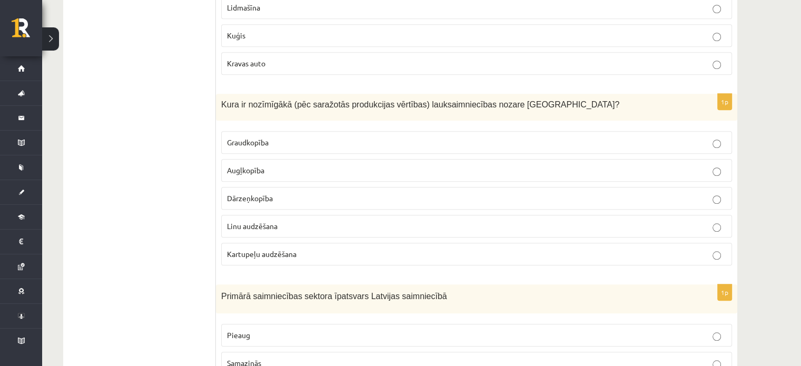
scroll to position [930, 0]
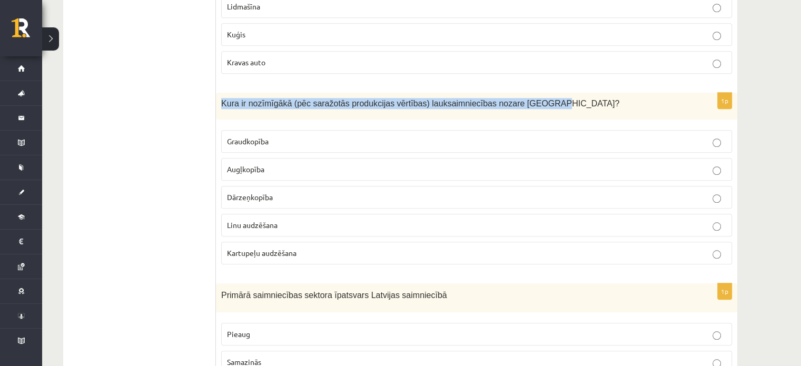
drag, startPoint x: 219, startPoint y: 97, endPoint x: 532, endPoint y: 103, distance: 313.4
click at [532, 103] on div "Kura ir nozīmīgākā (pēc saražotās produkcijas vērtības) lauksaimniecības nozare…" at bounding box center [476, 106] width 521 height 27
copy span "Kura ir nozīmīgākā (pēc saražotās produkcijas vērtības) lauksaimniecības nozare…"
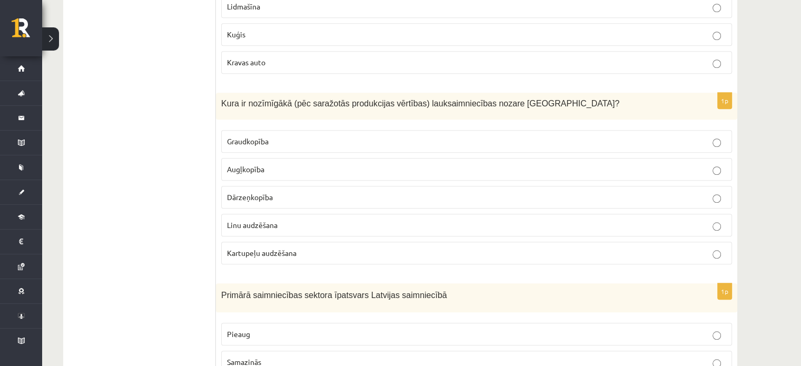
click at [240, 142] on label "Graudkopība" at bounding box center [476, 141] width 511 height 23
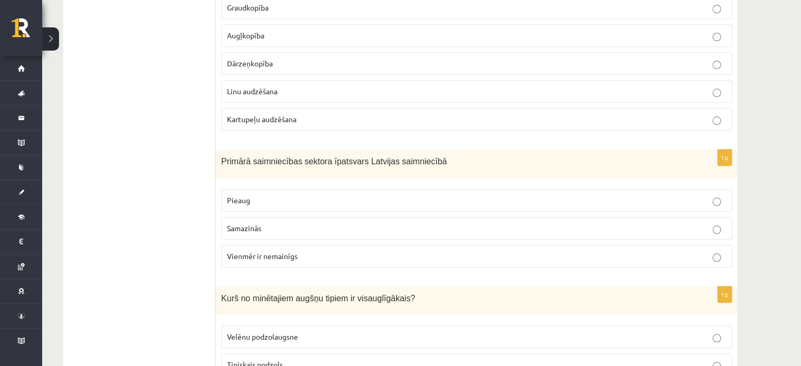
scroll to position [1093, 0]
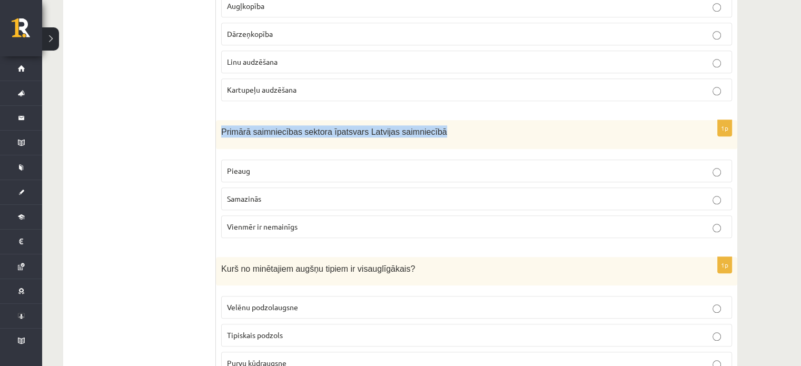
drag, startPoint x: 219, startPoint y: 127, endPoint x: 451, endPoint y: 117, distance: 231.9
click at [451, 120] on div "Primārā saimniecības sektora īpatsvars Latvijas saimniecībā" at bounding box center [476, 134] width 521 height 29
copy span "Primārā saimniecības sektora īpatsvars Latvijas saimniecībā"
click at [442, 125] on p "Primārā saimniecības sektora īpatsvars Latvijas saimniecībā" at bounding box center [450, 131] width 458 height 12
click at [240, 165] on p "Pieaug" at bounding box center [476, 170] width 499 height 11
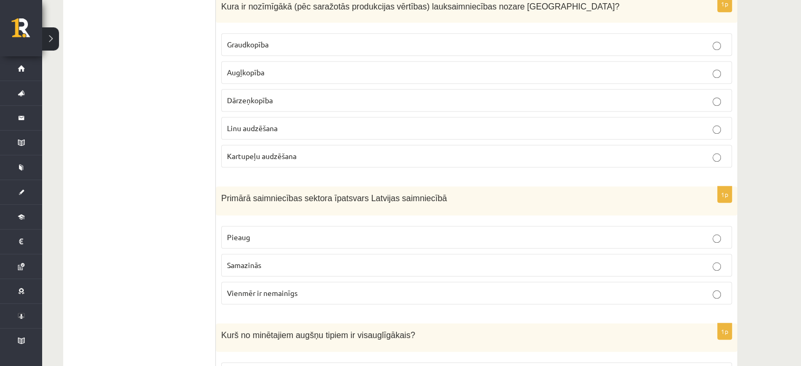
scroll to position [1040, 0]
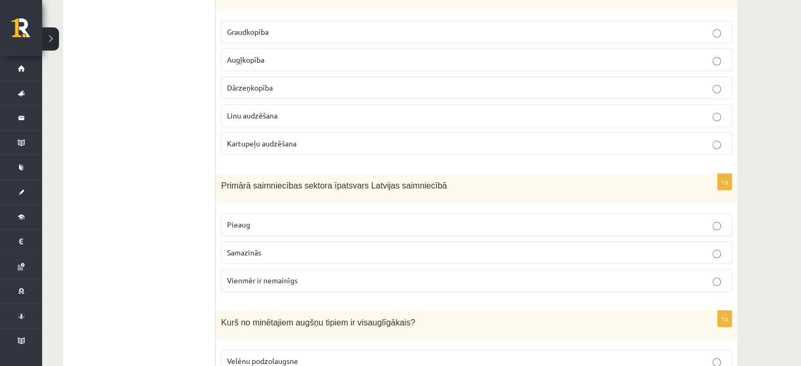
click at [310, 247] on p "Samazinās" at bounding box center [476, 252] width 499 height 11
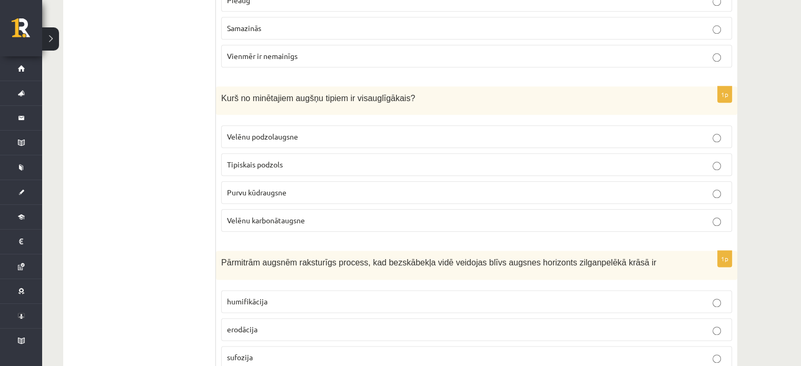
scroll to position [1269, 0]
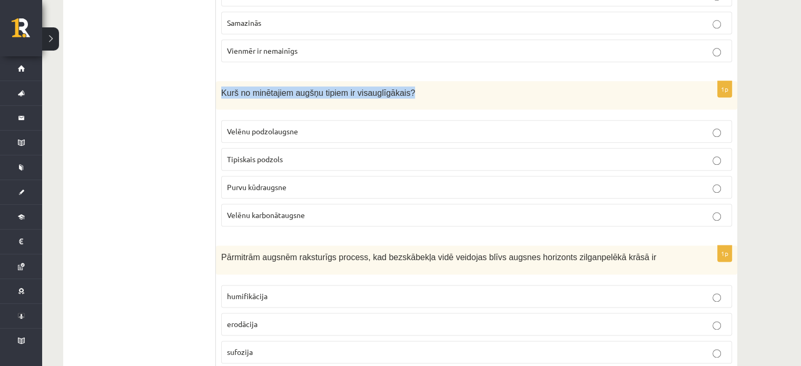
drag, startPoint x: 222, startPoint y: 86, endPoint x: 401, endPoint y: 71, distance: 179.7
copy span "Kurš no minētajiem augšņu tipiem ir visauglīgākais?"
click at [250, 184] on p "Purvu kūdraugsne" at bounding box center [476, 187] width 499 height 11
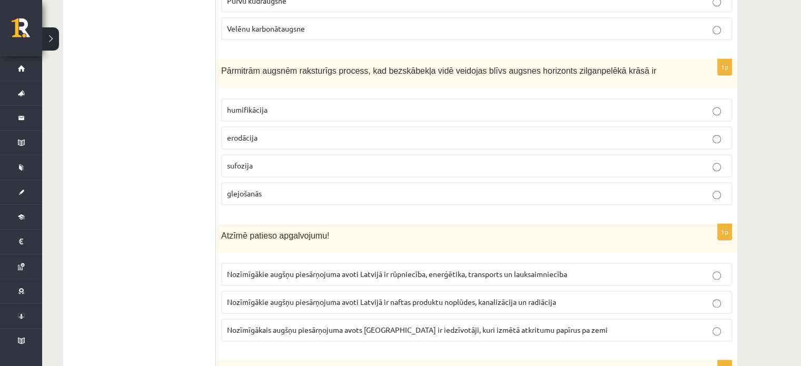
scroll to position [1456, 0]
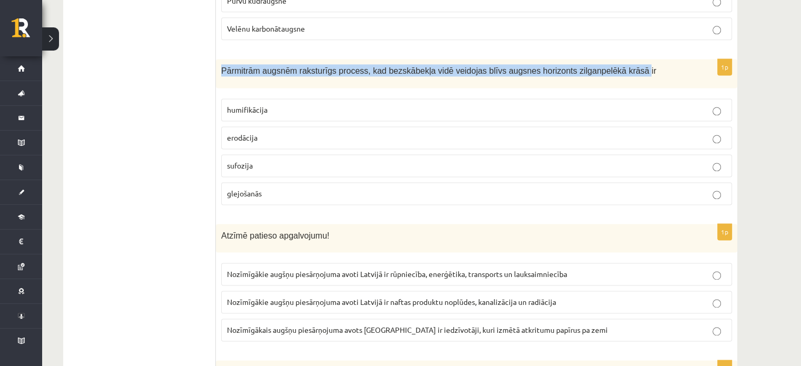
drag, startPoint x: 221, startPoint y: 61, endPoint x: 604, endPoint y: 55, distance: 383.0
click at [604, 59] on div "Pārmitrām augsnēm raksturīgs process, kad bezskābekļa vidē veidojas blīvs augsn…" at bounding box center [476, 73] width 521 height 29
copy span "Pārmitrām augsnēm raksturīgs process, kad bezskābekļa vidē veidojas blīvs augsn…"
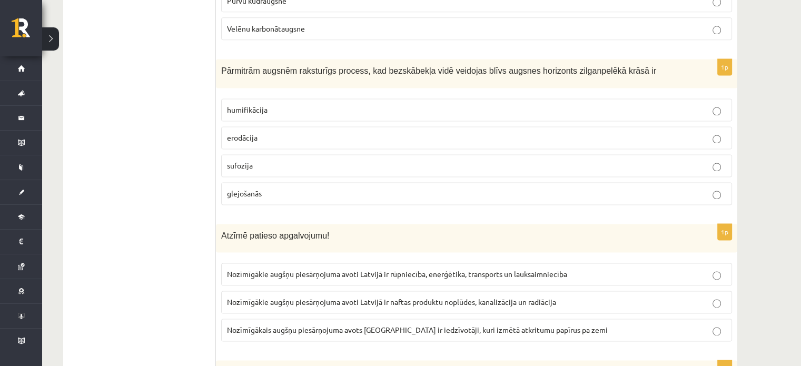
click at [234, 189] on span "glejošanās" at bounding box center [244, 193] width 35 height 9
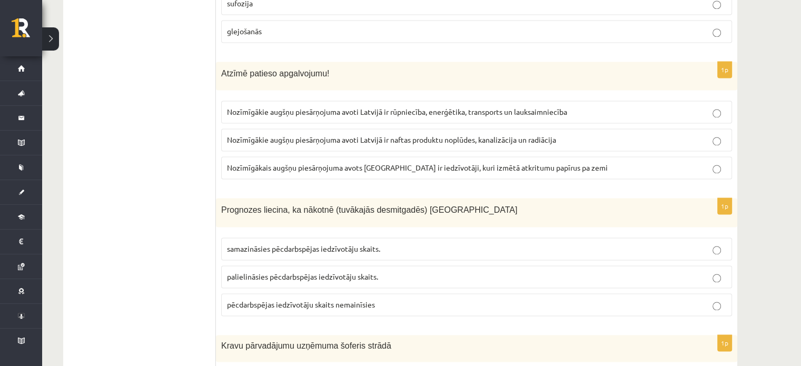
scroll to position [1622, 0]
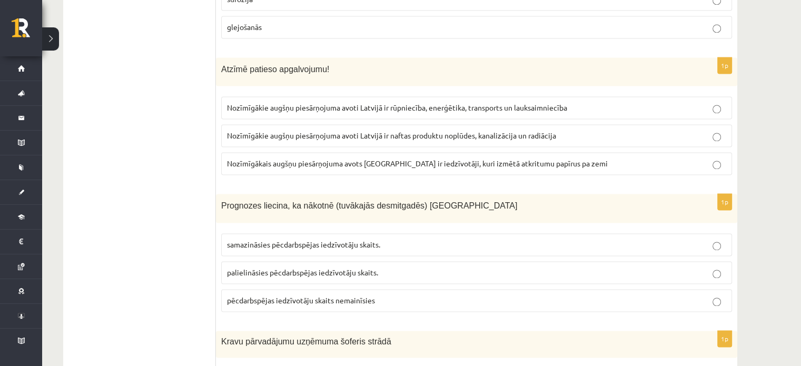
click at [434, 103] on span "Nozīmīgākie augšņu piesārņojuma avoti Latvijā ir rūpniecība, enerģētika, transp…" at bounding box center [397, 107] width 340 height 9
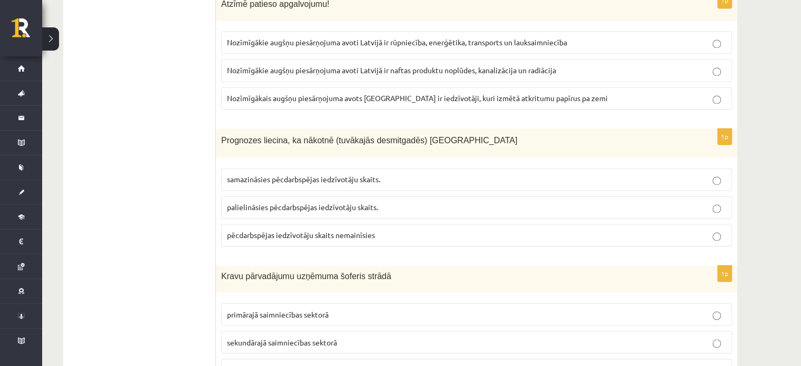
scroll to position [1688, 0]
click at [396, 174] on p "samazināsies pēcdarbspējas iedzīvotāju skaits." at bounding box center [476, 179] width 499 height 11
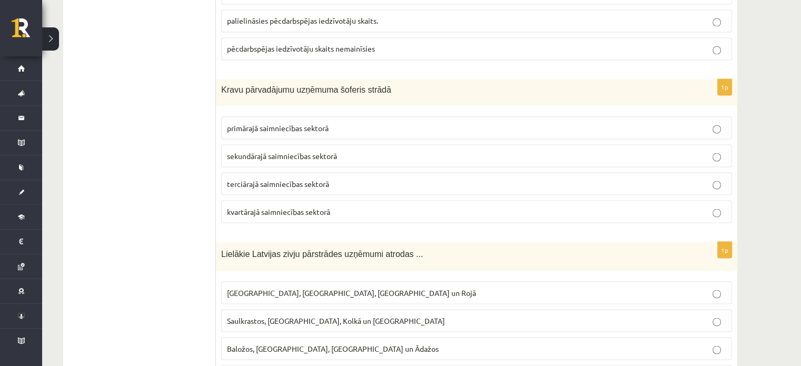
scroll to position [1873, 0]
drag, startPoint x: 221, startPoint y: 78, endPoint x: 390, endPoint y: 70, distance: 168.8
click at [390, 80] on div "Kravu pārvadājumu uzņēmuma šoferis strādā" at bounding box center [476, 93] width 521 height 27
copy span "Kravu pārvadājumu uzņēmuma šoferis strādā"
click at [251, 180] on span "terciārajā saimniecības sektorā" at bounding box center [278, 184] width 102 height 9
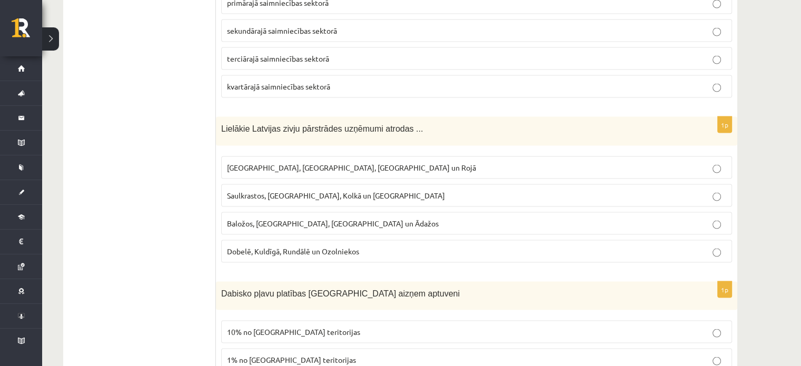
scroll to position [2004, 0]
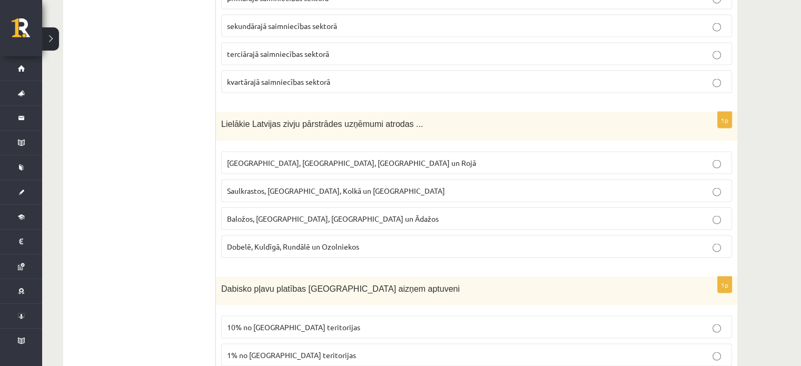
click at [332, 186] on span "Saulkrastos, [GEOGRAPHIC_DATA], Kolkā un [GEOGRAPHIC_DATA]" at bounding box center [336, 190] width 218 height 9
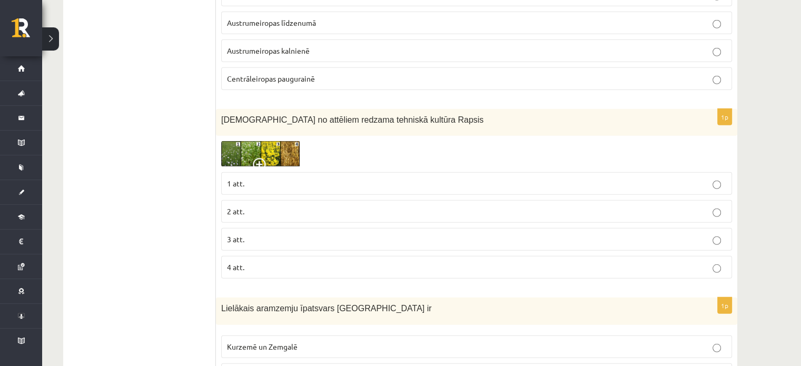
scroll to position [2885, 0]
click at [285, 142] on img at bounding box center [260, 155] width 79 height 26
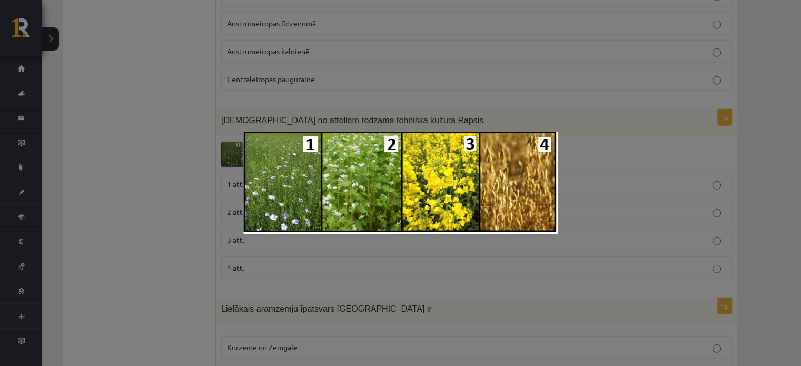
click at [453, 307] on div at bounding box center [400, 183] width 801 height 366
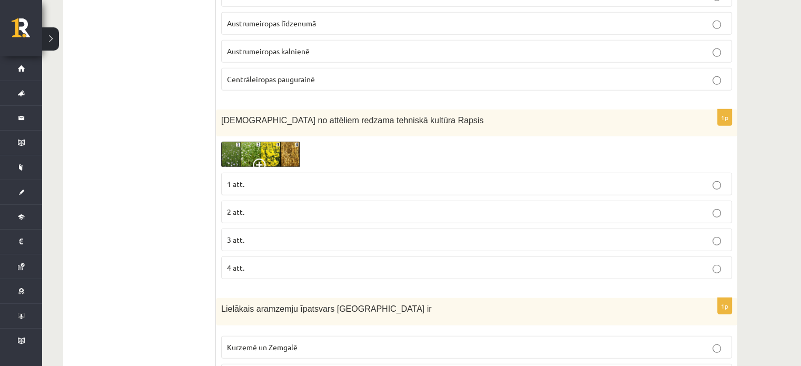
click at [252, 234] on p "3 att." at bounding box center [476, 239] width 499 height 11
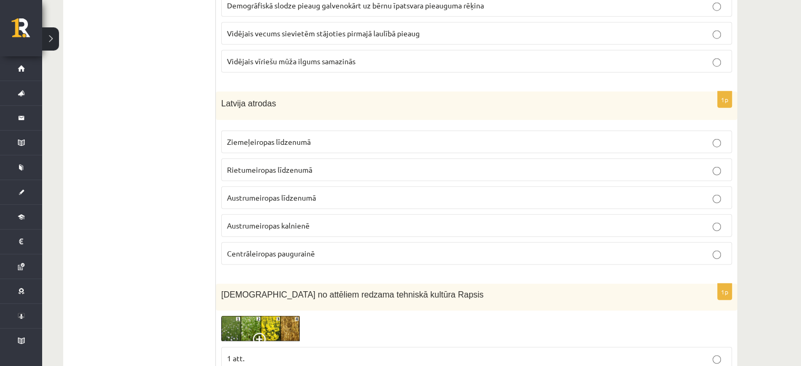
scroll to position [2709, 0]
click at [267, 139] on span "Ziemeļeiropas līdzenumā" at bounding box center [269, 143] width 84 height 9
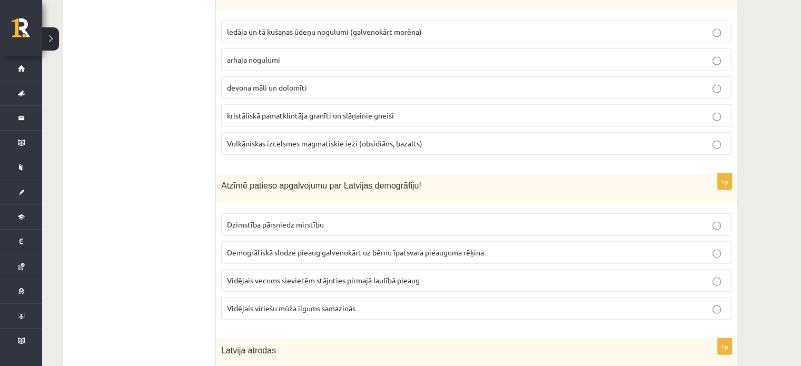
scroll to position [2467, 0]
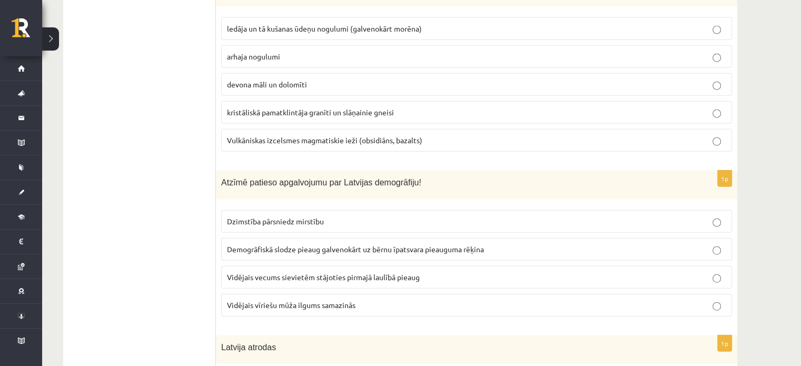
click at [439, 300] on p "Vidējais vīriešu mūža ilgums samazinās" at bounding box center [476, 305] width 499 height 11
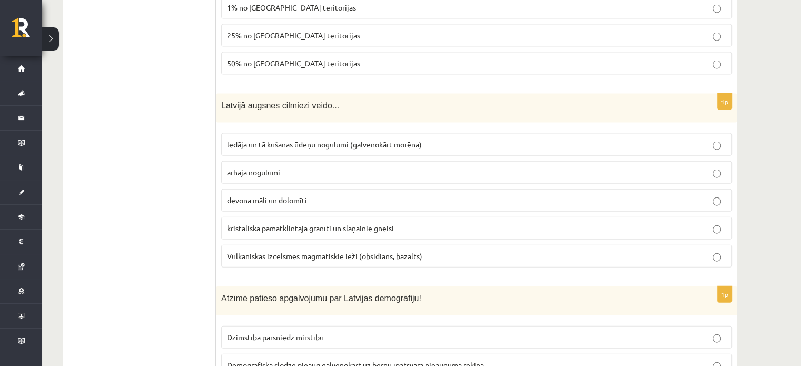
scroll to position [2350, 0]
drag, startPoint x: 221, startPoint y: 93, endPoint x: 319, endPoint y: 92, distance: 98.0
click at [319, 102] on span "Latvijā augsnes cilmiezi veido..." at bounding box center [280, 106] width 118 height 9
copy span "Latvijā augsnes cilmiezi veido"
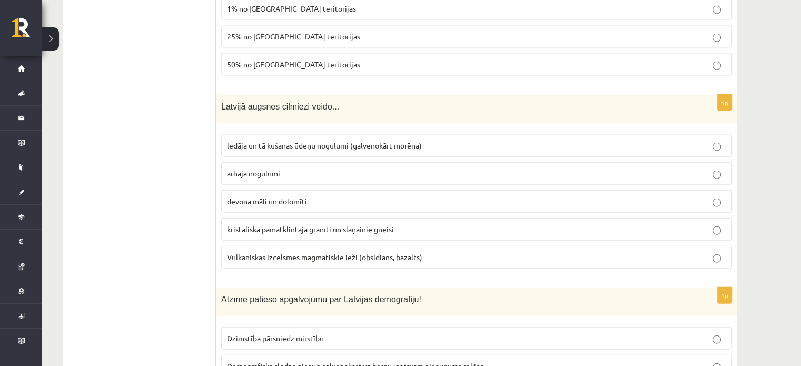
click at [249, 196] on span "devona māli un dolomīti" at bounding box center [267, 200] width 80 height 9
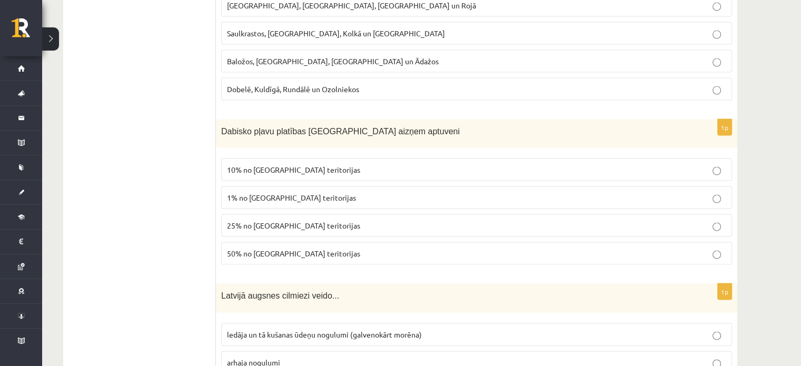
scroll to position [2159, 0]
click at [310, 222] on span "25% no Latvijas teritorijas" at bounding box center [293, 226] width 133 height 9
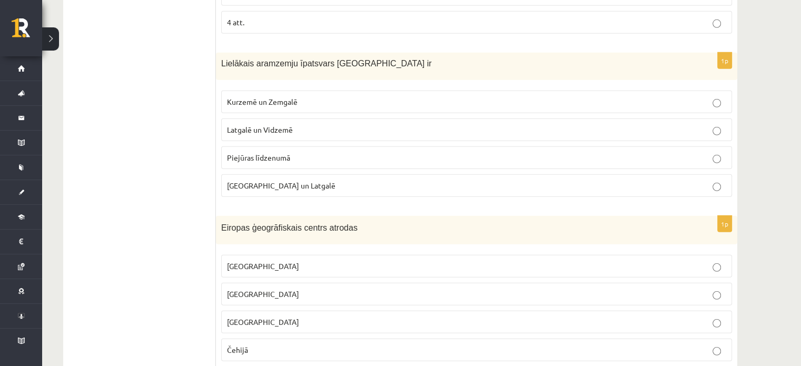
scroll to position [3131, 0]
click at [287, 93] on label "Kurzemē un Zemgalē" at bounding box center [476, 102] width 511 height 23
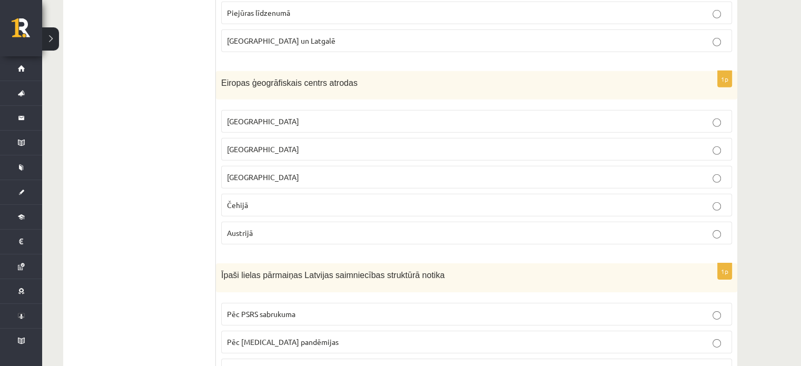
scroll to position [3276, 0]
drag, startPoint x: 222, startPoint y: 62, endPoint x: 318, endPoint y: 51, distance: 96.5
click at [261, 143] on p "Lietuvā" at bounding box center [476, 148] width 499 height 11
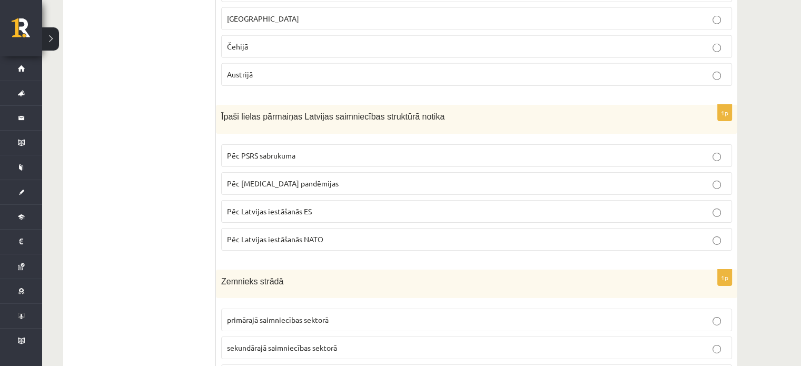
scroll to position [3435, 0]
click at [275, 150] on span "Pēc PSRS sabrukuma" at bounding box center [261, 154] width 68 height 9
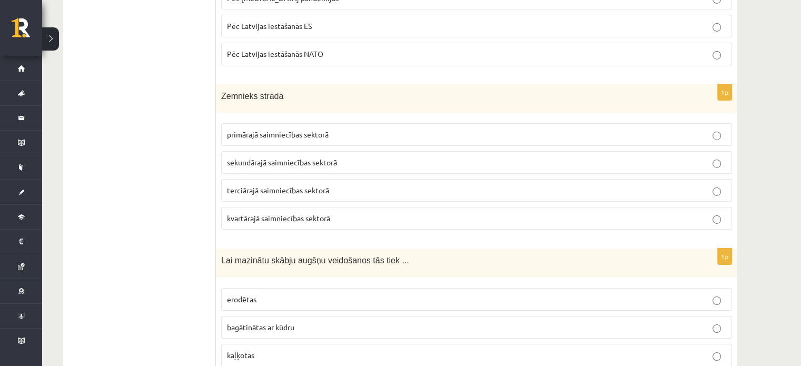
scroll to position [3642, 0]
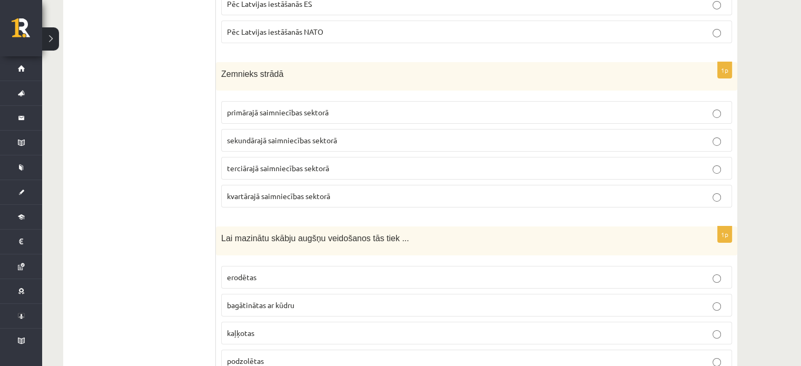
click at [348, 107] on p "primārajā saimniecības sektorā" at bounding box center [476, 112] width 499 height 11
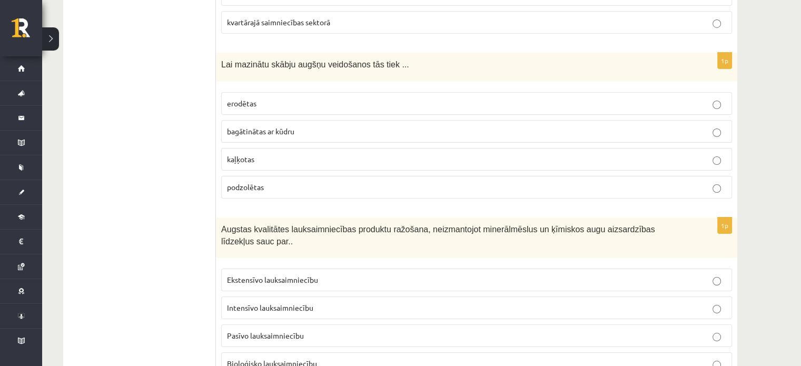
scroll to position [3815, 0]
click at [288, 148] on label "kaļķotas" at bounding box center [476, 159] width 511 height 23
click at [310, 126] on p "bagātinātas ar kūdru" at bounding box center [476, 131] width 499 height 11
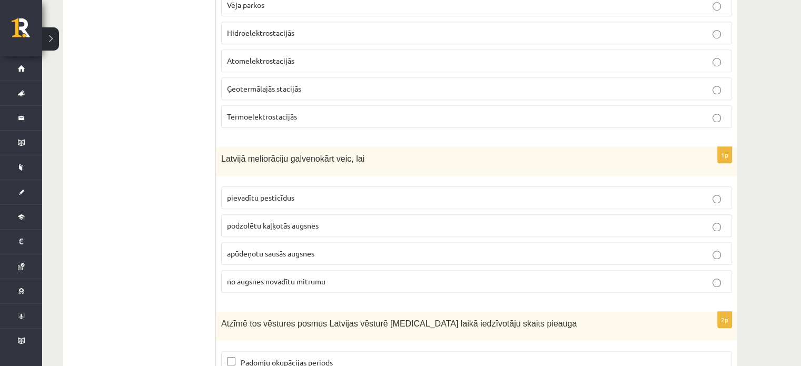
scroll to position [4885, 0]
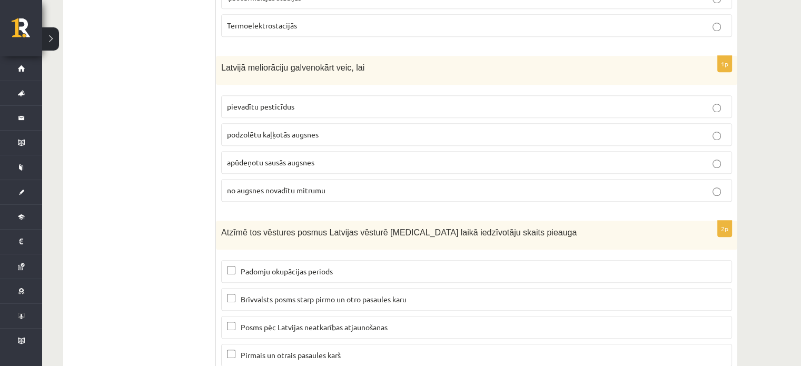
click at [270, 322] on p "Posms pēc Latvijas neatkarības atjaunošanas" at bounding box center [476, 327] width 499 height 11
click at [249, 294] on span "Brīvvalsts posms starp pirmo un otro pasaules karu" at bounding box center [324, 298] width 166 height 9
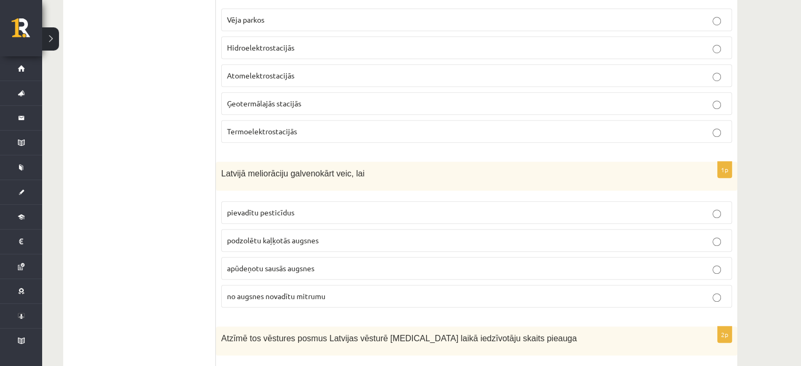
scroll to position [4775, 0]
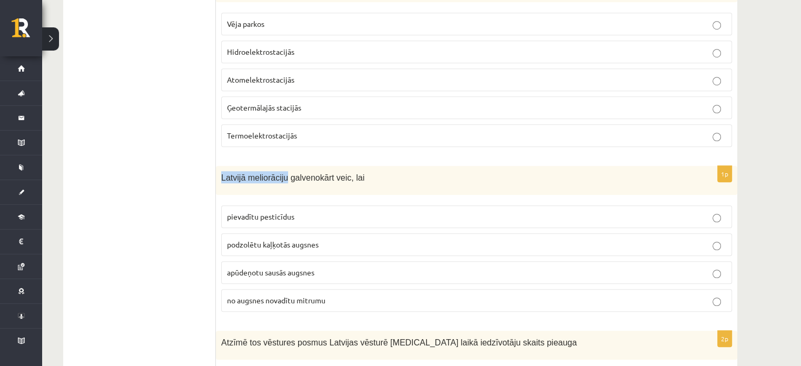
drag, startPoint x: 218, startPoint y: 139, endPoint x: 282, endPoint y: 136, distance: 64.3
click at [282, 166] on div "Latvijā meliorāciju galvenokārt veic, lai" at bounding box center [476, 180] width 521 height 29
click at [238, 268] on span "apūdeņotu sausās augsnes" at bounding box center [270, 272] width 87 height 9
click at [251, 289] on label "no augsnes novadītu mitrumu" at bounding box center [476, 300] width 511 height 23
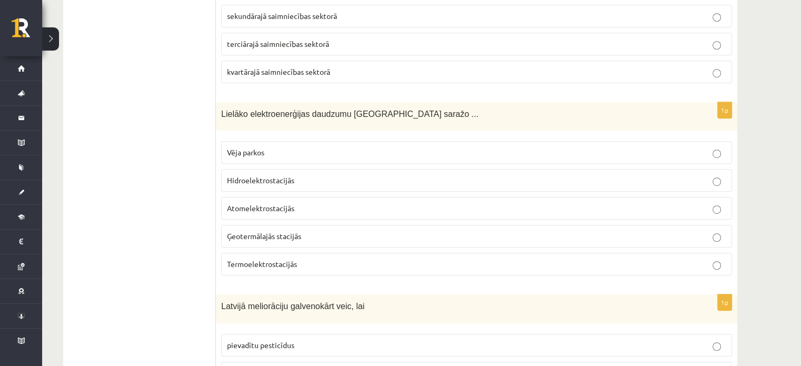
scroll to position [4643, 0]
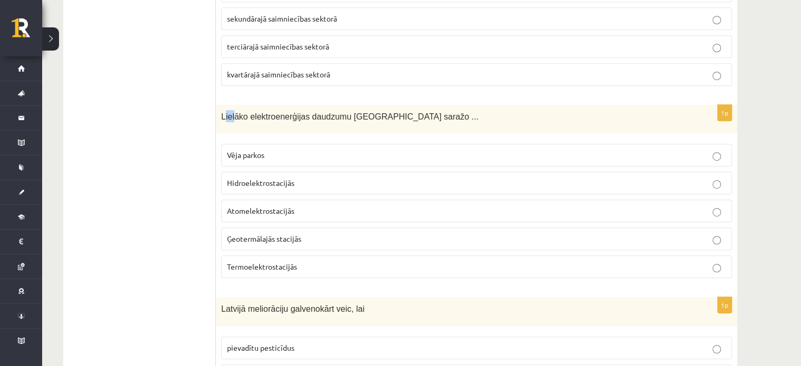
drag, startPoint x: 224, startPoint y: 79, endPoint x: 234, endPoint y: 79, distance: 10.0
click at [234, 112] on span "Lielāko elektroenerģijas daudzumu Latvijā saražo ..." at bounding box center [350, 116] width 258 height 9
drag, startPoint x: 220, startPoint y: 79, endPoint x: 364, endPoint y: 84, distance: 143.9
click at [364, 105] on div "Lielāko elektroenerģijas daudzumu Latvijā saražo ..." at bounding box center [476, 119] width 521 height 29
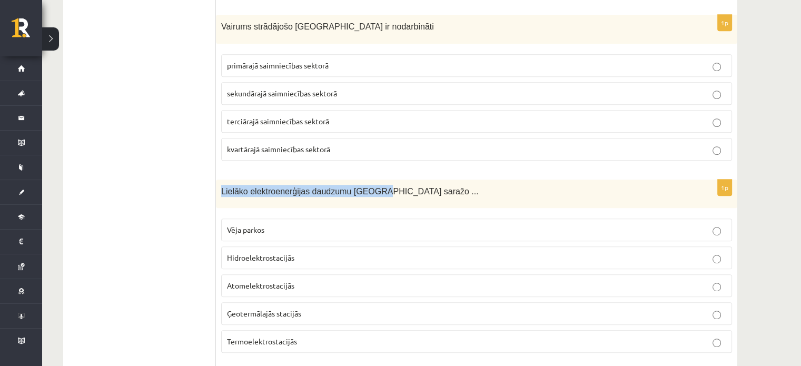
scroll to position [4565, 0]
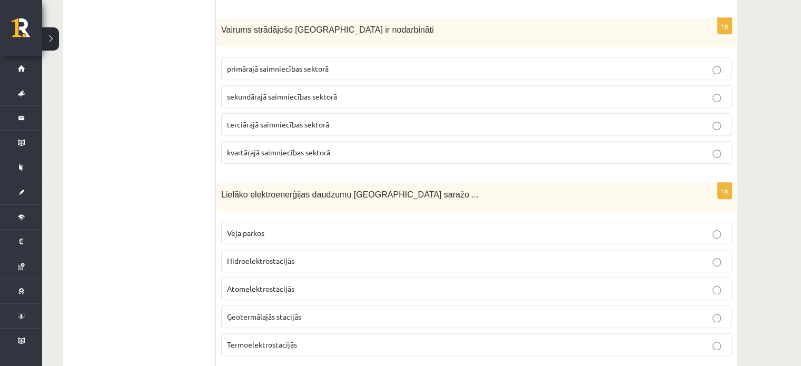
click at [250, 256] on span "Hidroelektrostacijās" at bounding box center [260, 260] width 67 height 9
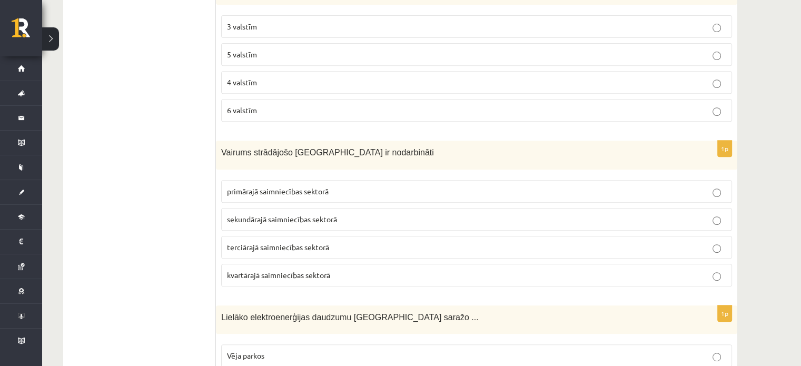
scroll to position [4442, 0]
drag, startPoint x: 221, startPoint y: 113, endPoint x: 309, endPoint y: 115, distance: 88.0
click at [309, 149] on span "Vairums strādājošo Latvijā ir nodarbināti" at bounding box center [327, 153] width 213 height 9
click at [387, 142] on div "Vairums strādājošo Latvijā ir nodarbināti" at bounding box center [476, 156] width 521 height 29
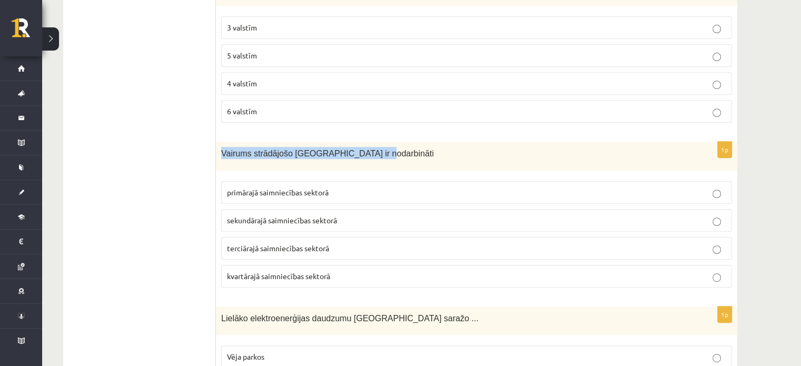
drag, startPoint x: 221, startPoint y: 115, endPoint x: 402, endPoint y: 116, distance: 181.2
click at [402, 147] on p "Vairums strādājošo Latvijā ir nodarbināti" at bounding box center [450, 153] width 458 height 12
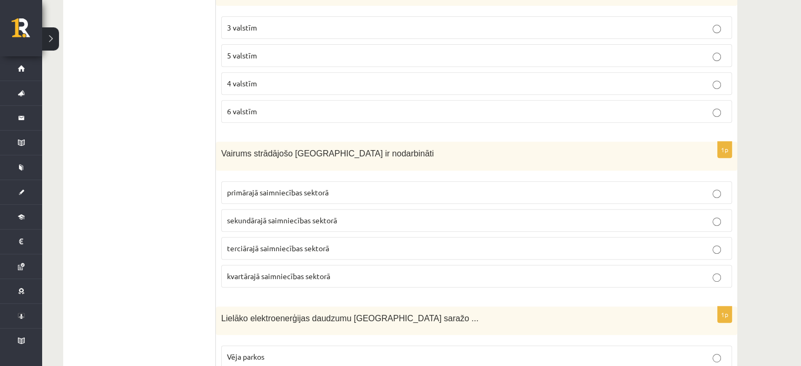
click at [259, 243] on p "terciārajā saimniecības sektorā" at bounding box center [476, 248] width 499 height 11
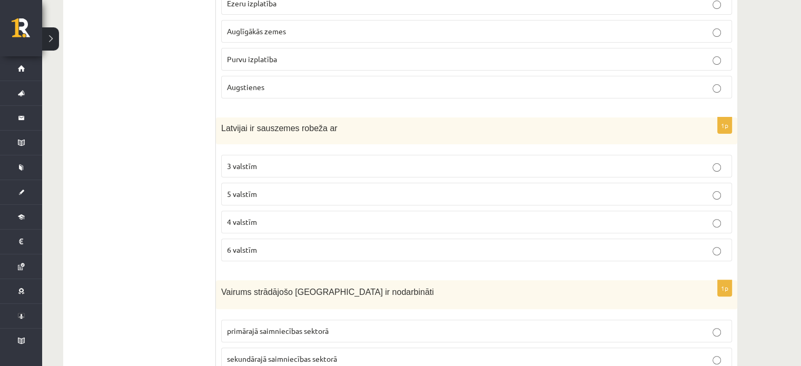
scroll to position [4303, 0]
drag, startPoint x: 224, startPoint y: 92, endPoint x: 315, endPoint y: 87, distance: 91.3
click at [315, 118] on div "Latvijai ir sauszemes robeža ar" at bounding box center [476, 131] width 521 height 27
click at [261, 123] on p "Latvijai ir sauszemes robeža ar" at bounding box center [450, 128] width 458 height 11
drag, startPoint x: 222, startPoint y: 91, endPoint x: 314, endPoint y: 82, distance: 92.1
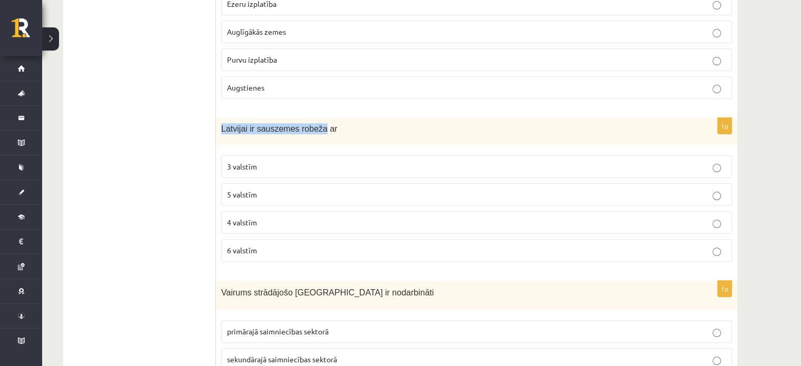
click at [314, 118] on div "Latvijai ir sauszemes robeža ar" at bounding box center [476, 131] width 521 height 27
click at [268, 217] on p "4 valstīm" at bounding box center [476, 222] width 499 height 11
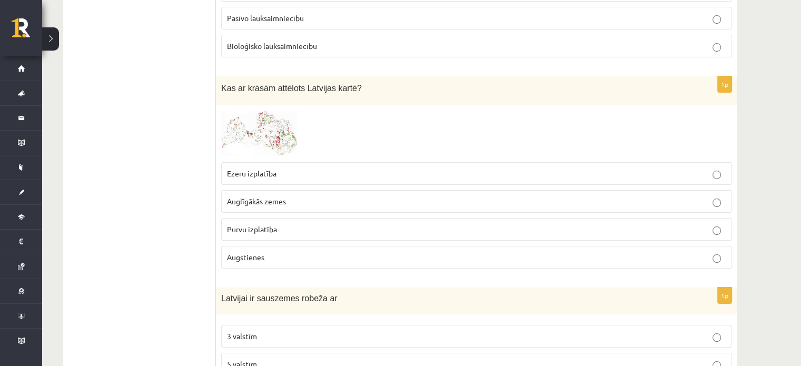
scroll to position [4128, 0]
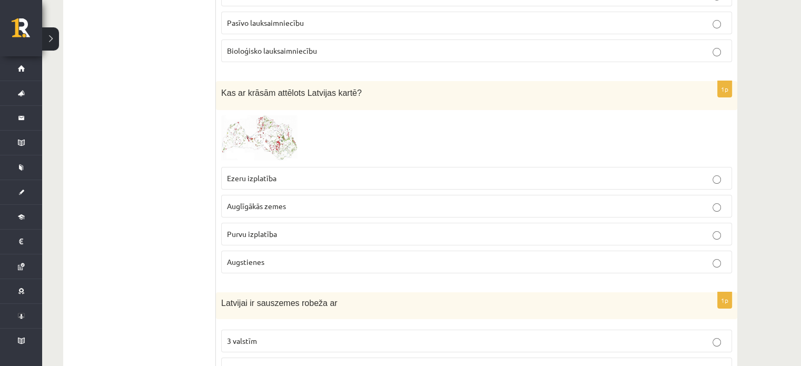
click at [269, 132] on span at bounding box center [261, 140] width 17 height 17
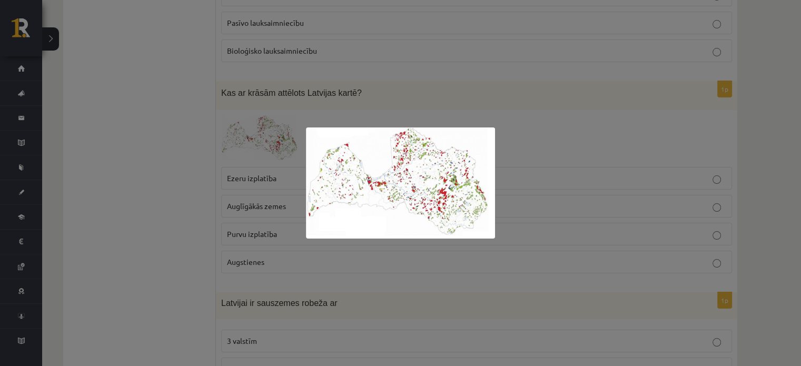
click at [541, 191] on div at bounding box center [400, 183] width 801 height 366
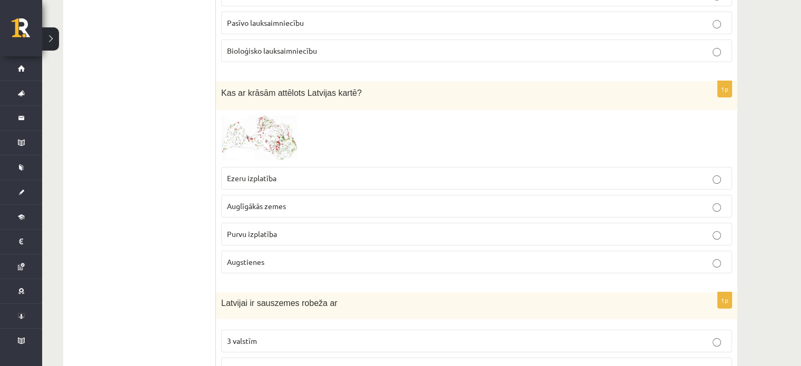
click at [279, 115] on img at bounding box center [260, 138] width 79 height 46
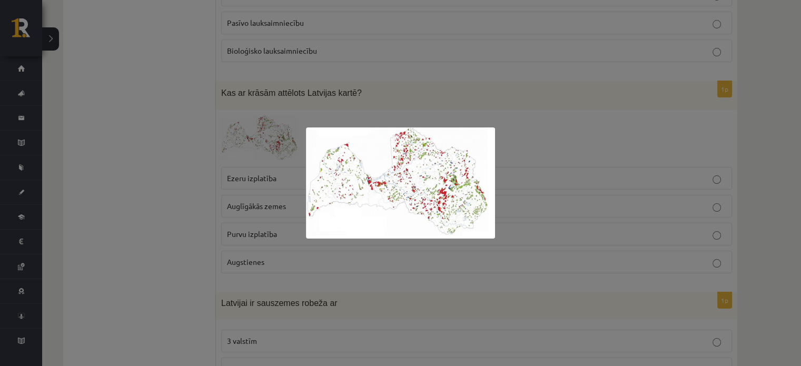
click at [491, 267] on div at bounding box center [400, 183] width 801 height 366
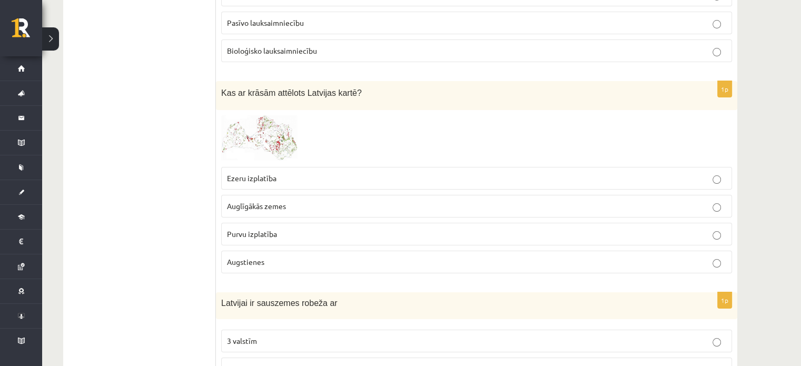
click at [339, 257] on p "Augstienes" at bounding box center [476, 262] width 499 height 11
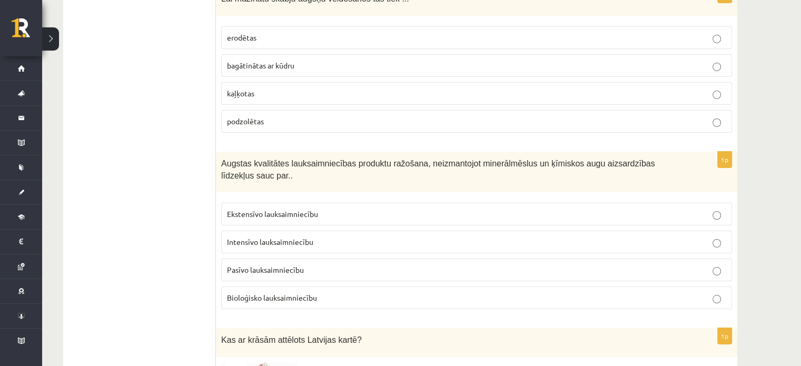
scroll to position [3881, 0]
click at [289, 259] on label "Pasīvo lauksaimniecību" at bounding box center [476, 270] width 511 height 23
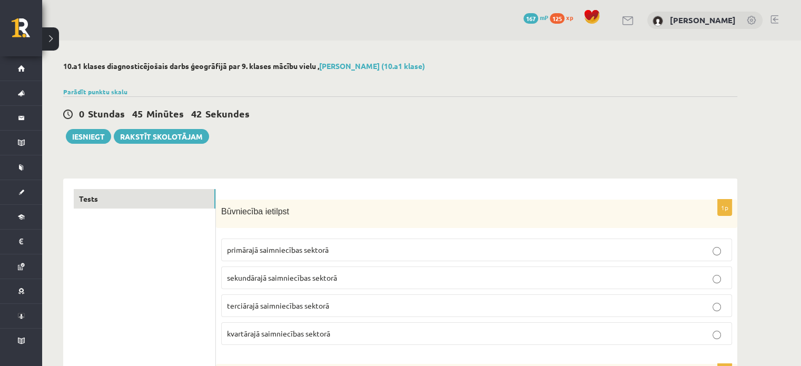
scroll to position [0, 0]
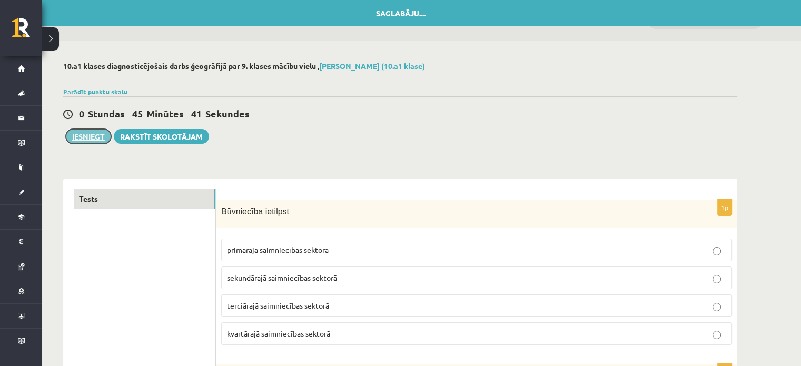
click at [86, 138] on button "Iesniegt" at bounding box center [88, 136] width 45 height 15
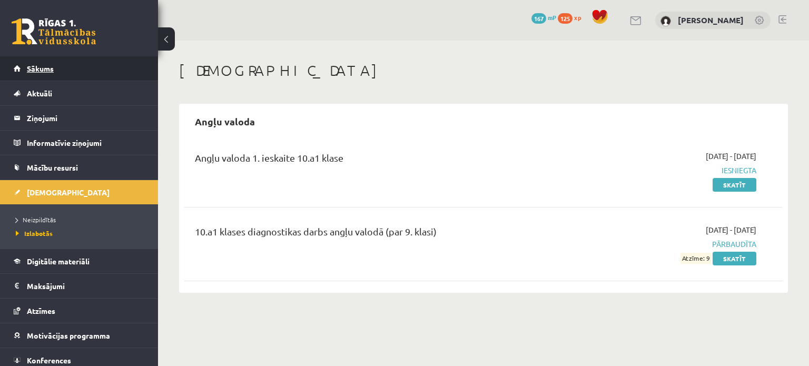
click at [39, 66] on span "Sākums" at bounding box center [40, 68] width 27 height 9
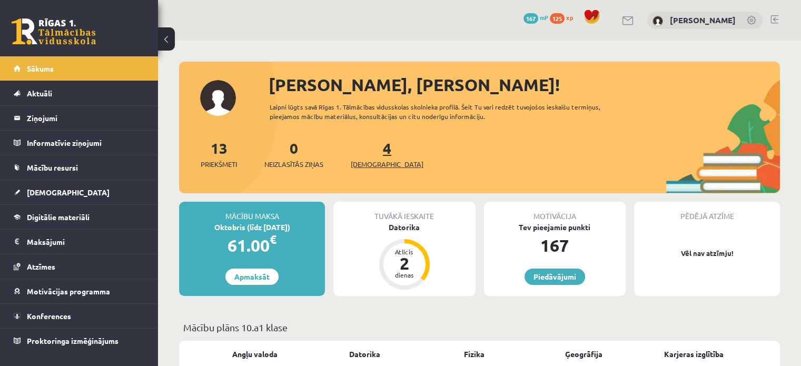
click at [368, 153] on link "4 Ieskaites" at bounding box center [387, 154] width 73 height 31
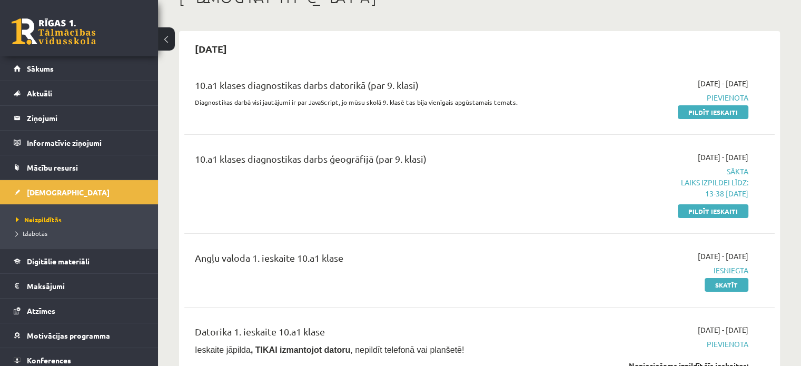
scroll to position [73, 0]
click at [688, 212] on link "Pildīt ieskaiti" at bounding box center [713, 211] width 71 height 14
click at [712, 202] on div "[DATE] - [DATE] Sākta Laiks izpildei līdz: 13-38 [DATE] Pildīt ieskaiti" at bounding box center [662, 183] width 190 height 65
click at [693, 208] on link "Pildīt ieskaiti" at bounding box center [713, 211] width 71 height 14
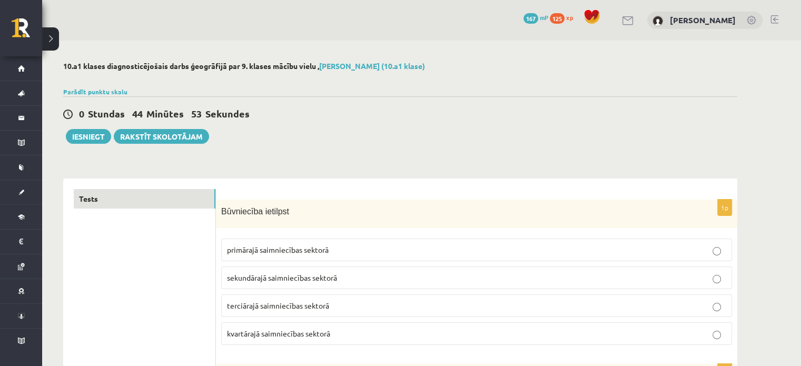
click at [82, 131] on button "Iesniegt" at bounding box center [88, 136] width 45 height 15
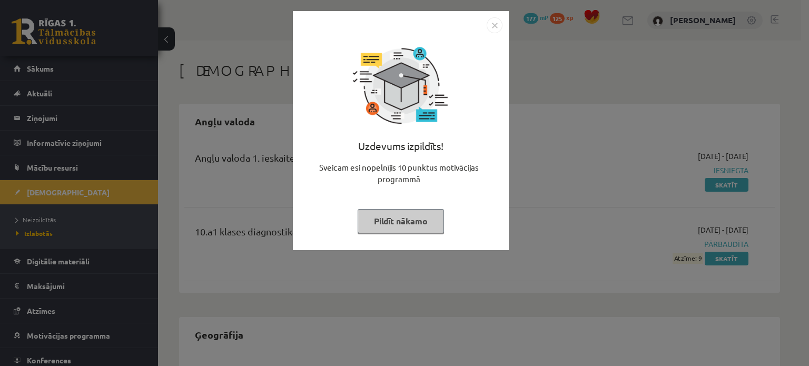
click at [407, 214] on button "Pildīt nākamo" at bounding box center [401, 221] width 86 height 24
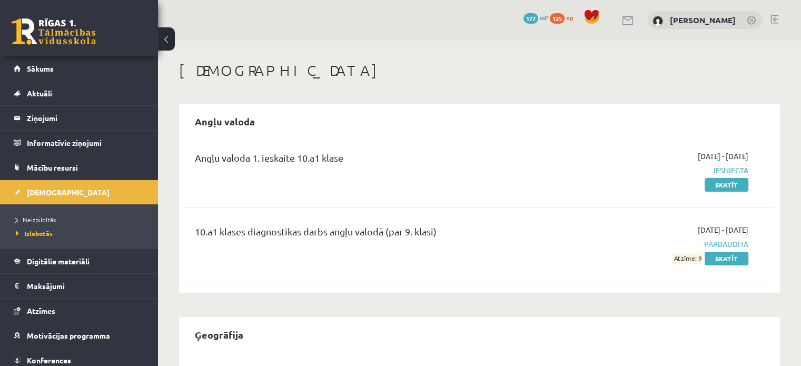
scroll to position [86, 0]
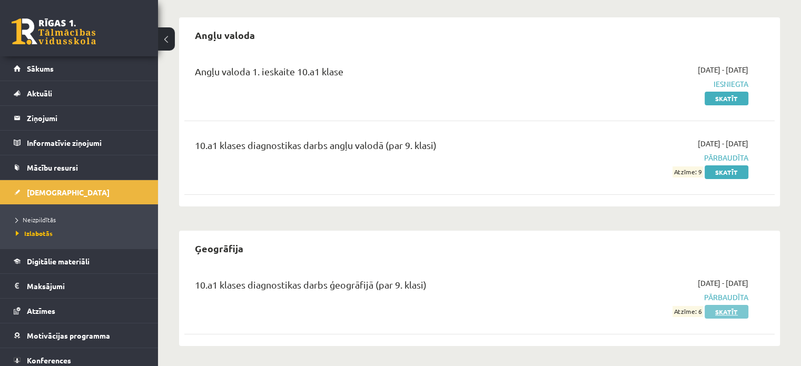
click at [719, 310] on link "Skatīt" at bounding box center [727, 312] width 44 height 14
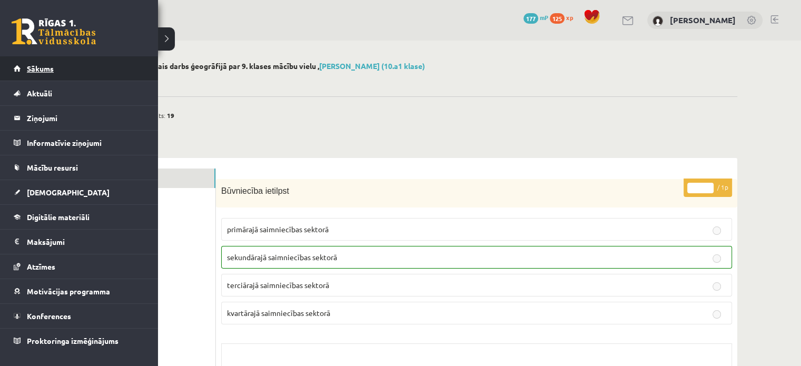
click at [36, 75] on link "Sākums" at bounding box center [79, 68] width 131 height 24
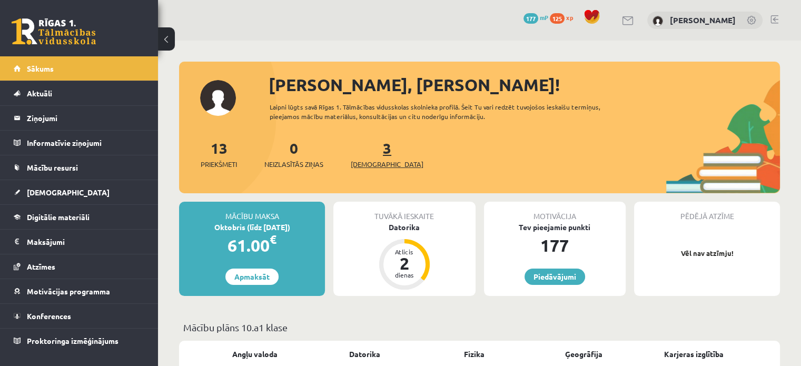
click at [370, 153] on link "3 Ieskaites" at bounding box center [387, 154] width 73 height 31
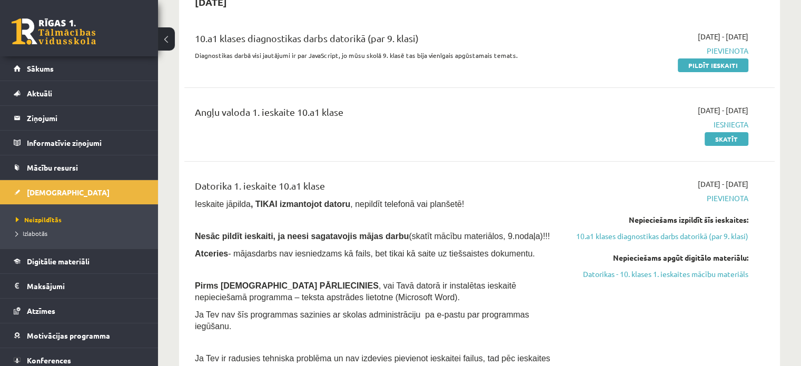
scroll to position [111, 0]
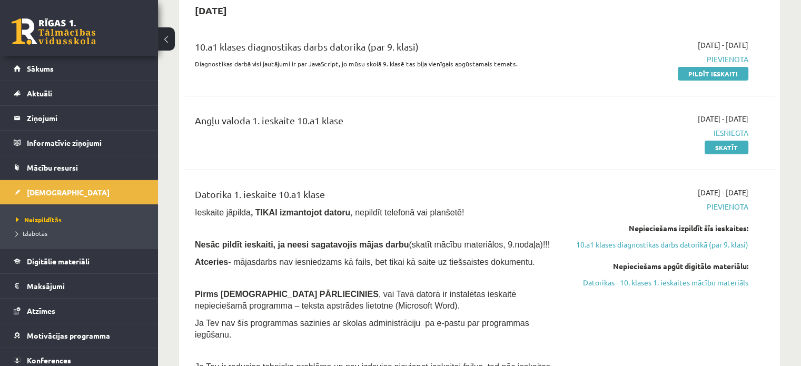
click at [475, 234] on div "Datorika 1. ieskaite 10.a1 klase Ieskaite jāpilda , TIKAI izmantojot datoru , n…" at bounding box center [377, 294] width 380 height 214
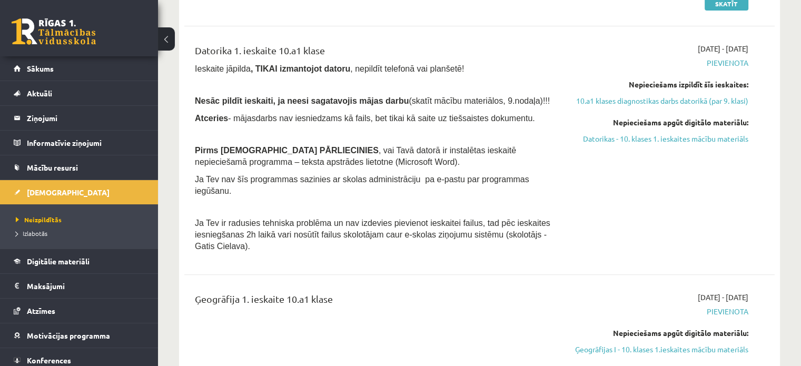
scroll to position [322, 0]
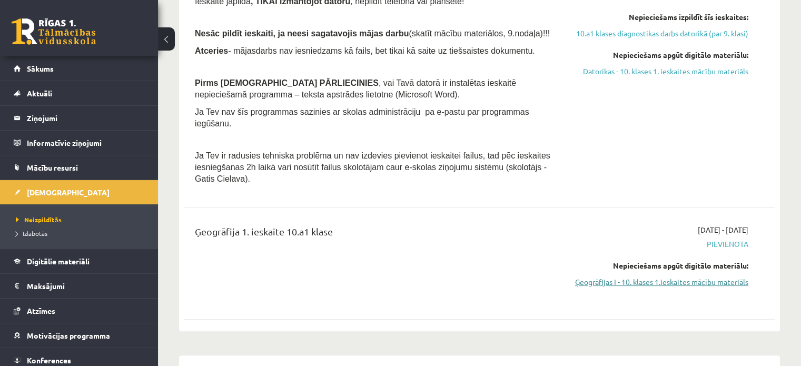
click at [711, 277] on link "Ģeogrāfijas I - 10. klases 1.ieskaites mācību materiāls" at bounding box center [662, 282] width 174 height 11
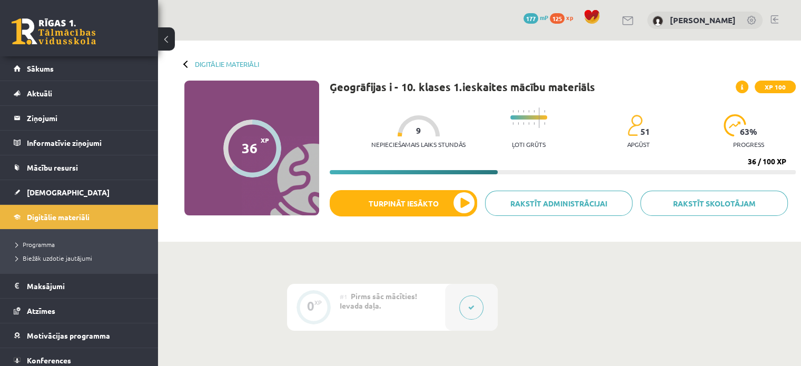
click at [392, 188] on div "Ģeogrāfijas i - 10. klases 1.ieskaites mācību materiāls XP 100 Nepieciešamais l…" at bounding box center [563, 159] width 466 height 156
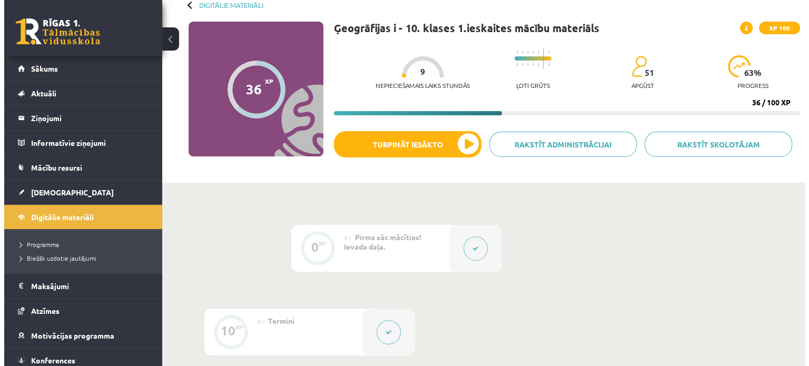
scroll to position [59, 0]
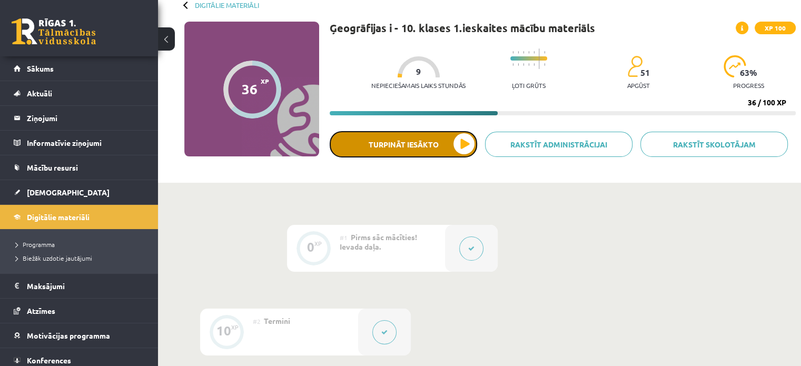
click at [464, 139] on button "Turpināt iesākto" at bounding box center [403, 144] width 147 height 26
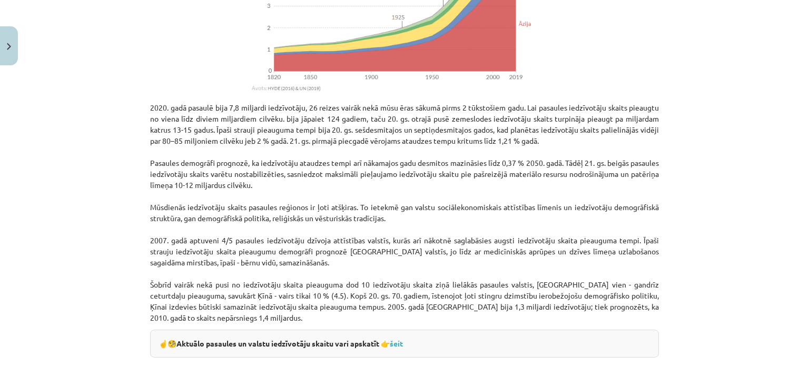
scroll to position [1304, 0]
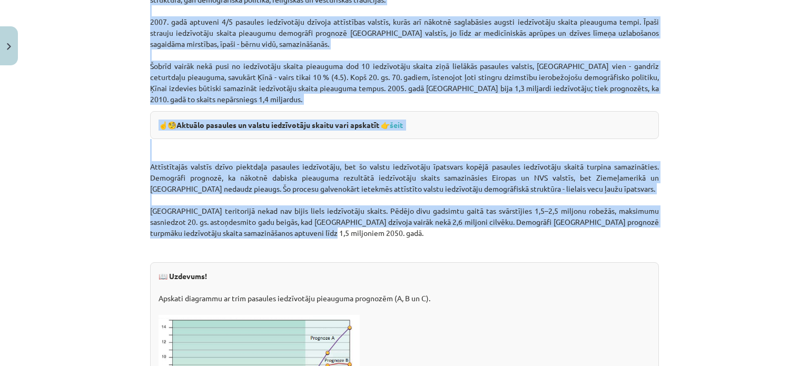
drag, startPoint x: 146, startPoint y: 31, endPoint x: 364, endPoint y: 237, distance: 300.3
copy div "Lore ipsumdolo sitamet consectetur ad Elits doeiusm tempo 859-634 incididunt ut…"
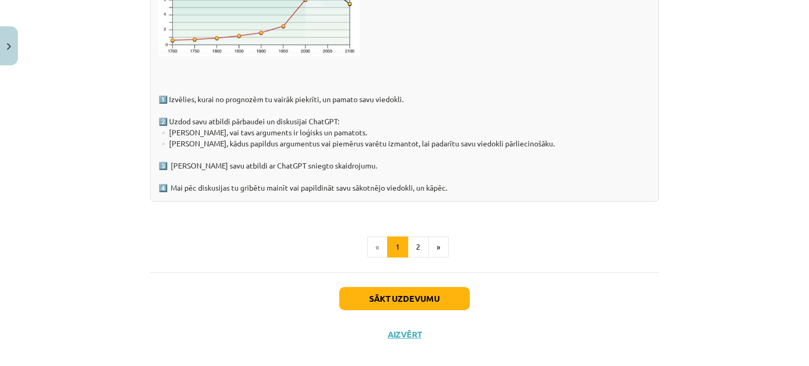
scroll to position [1693, 0]
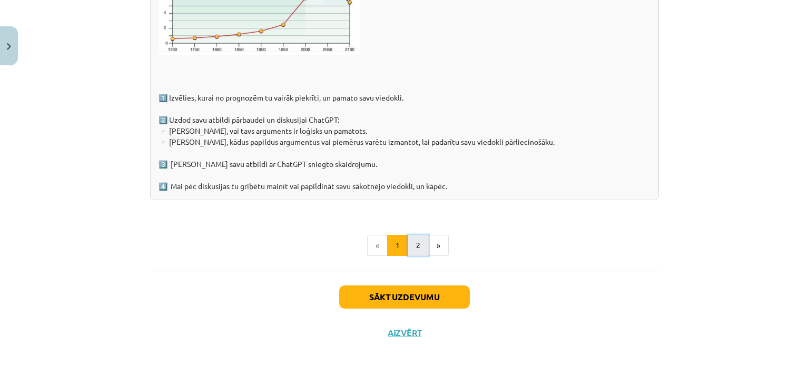
click at [413, 244] on button "2" at bounding box center [418, 245] width 21 height 21
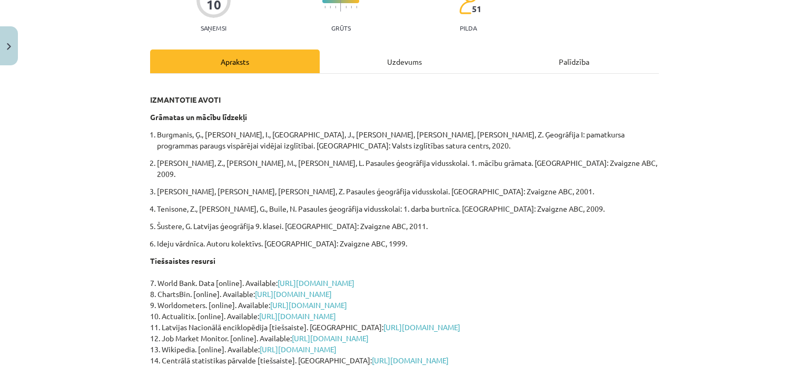
scroll to position [98, 0]
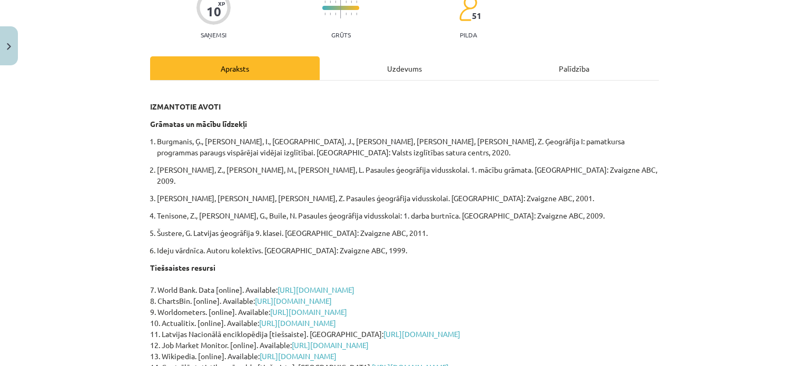
click at [385, 70] on div "Uzdevums" at bounding box center [405, 68] width 170 height 24
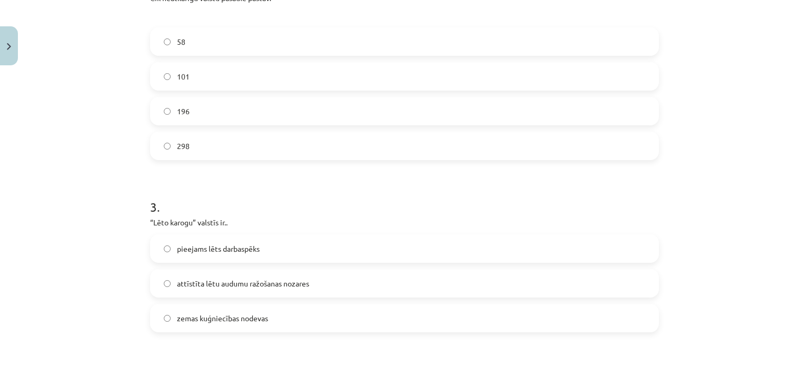
scroll to position [393, 0]
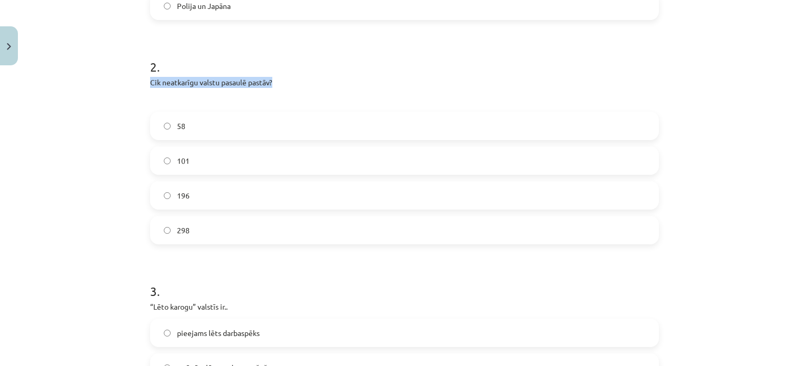
drag, startPoint x: 145, startPoint y: 83, endPoint x: 342, endPoint y: 80, distance: 196.5
click at [342, 80] on div "10 XP Saņemsi Grūts 51 pilda Apraksts Uzdevums Palīdzība 1 . Kuras no minētajām…" at bounding box center [404, 310] width 521 height 1267
copy p "Cik neatkarīgu valstu pasaulē pastāv?"
click at [144, 150] on div "10 XP Saņemsi Grūts 51 pilda Apraksts Uzdevums Palīdzība 1 . Kuras no minētajām…" at bounding box center [404, 310] width 521 height 1267
click at [169, 204] on label "196" at bounding box center [404, 195] width 507 height 26
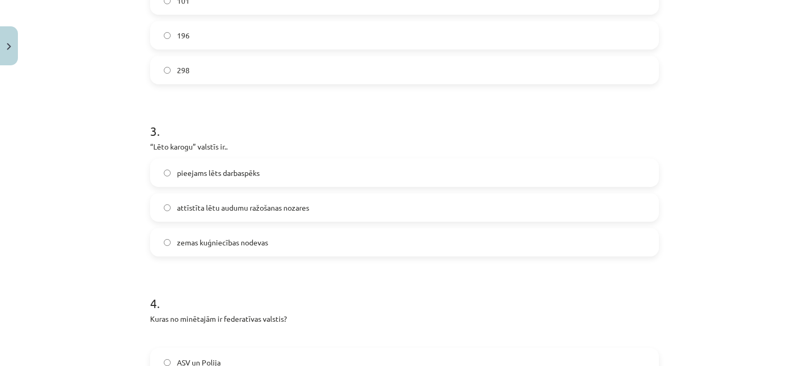
scroll to position [553, 0]
drag, startPoint x: 145, startPoint y: 141, endPoint x: 214, endPoint y: 140, distance: 68.5
click at [214, 140] on div "10 XP Saņemsi Grūts 51 pilda Apraksts Uzdevums Palīdzība 1 . Kuras no minētajām…" at bounding box center [404, 150] width 521 height 1267
copy p "“Lēto karogu” valstīs"
click at [132, 179] on div "Mācību tēma: Ģeogrāfijas i - 10. klases 1.ieskaites mācību materiāls #6 4. tēma…" at bounding box center [404, 183] width 809 height 366
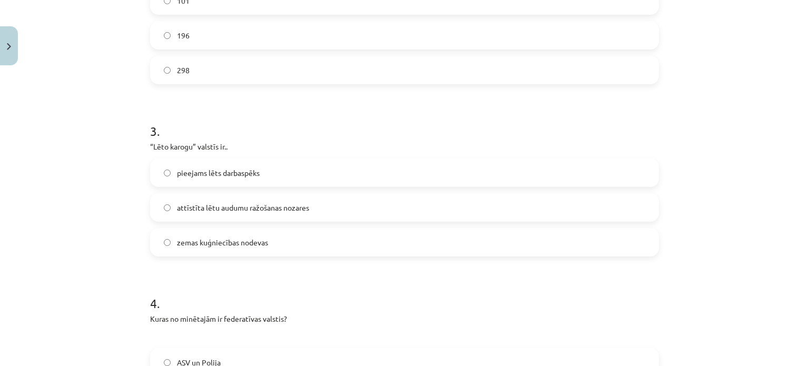
click at [205, 251] on label "zemas kuģniecības nodevas" at bounding box center [404, 242] width 507 height 26
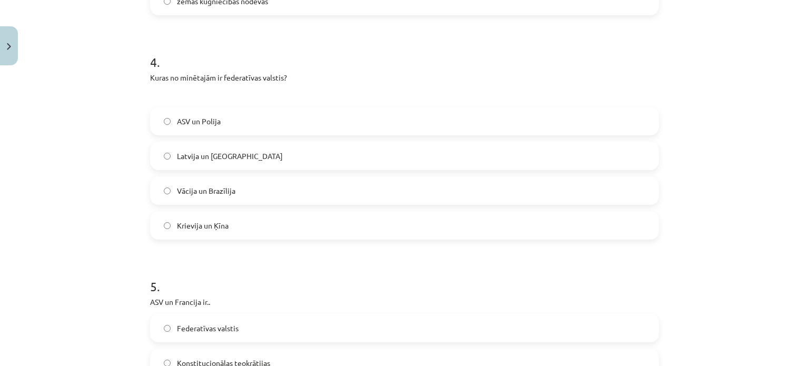
scroll to position [997, 0]
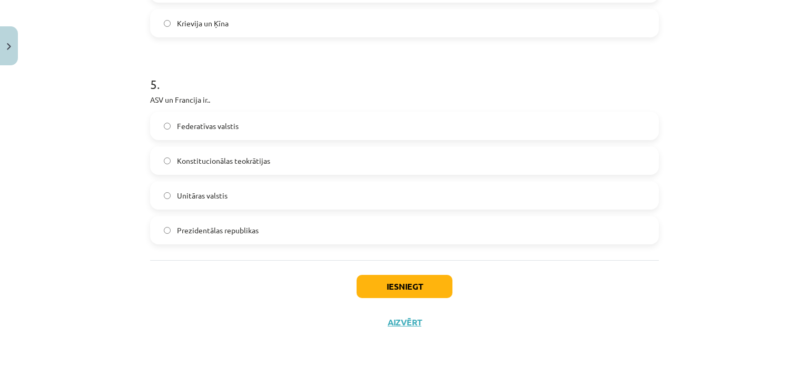
click at [179, 120] on label "Federatīvas valstis" at bounding box center [404, 126] width 507 height 26
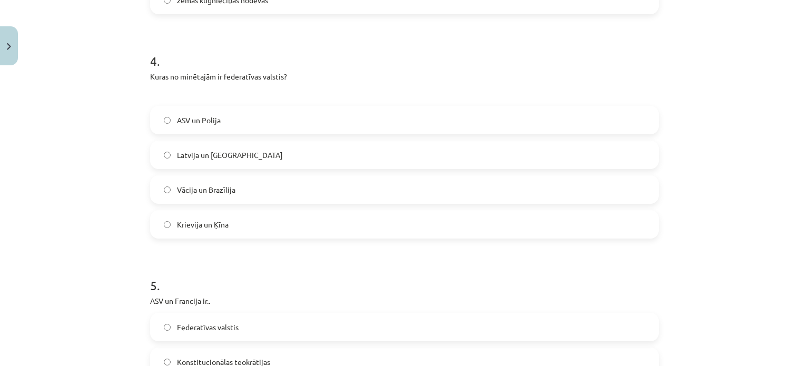
scroll to position [790, 0]
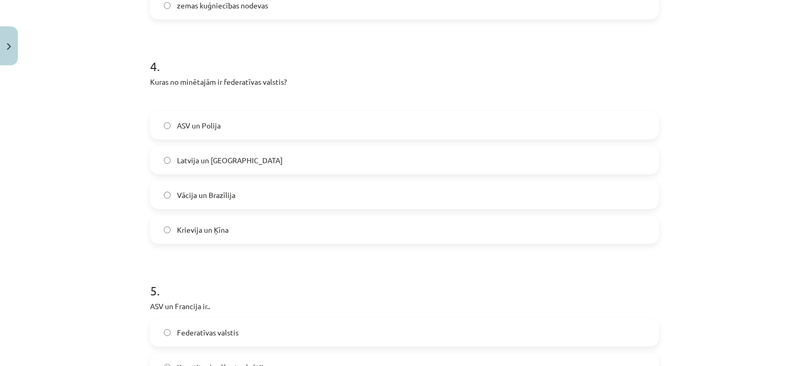
click at [198, 190] on span "Vācija un Brazīlija" at bounding box center [206, 195] width 58 height 11
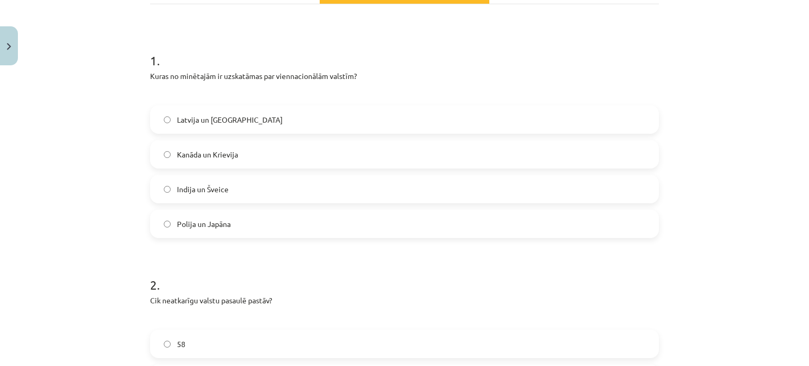
scroll to position [175, 0]
click at [166, 123] on label "Latvija un [GEOGRAPHIC_DATA]" at bounding box center [404, 119] width 507 height 26
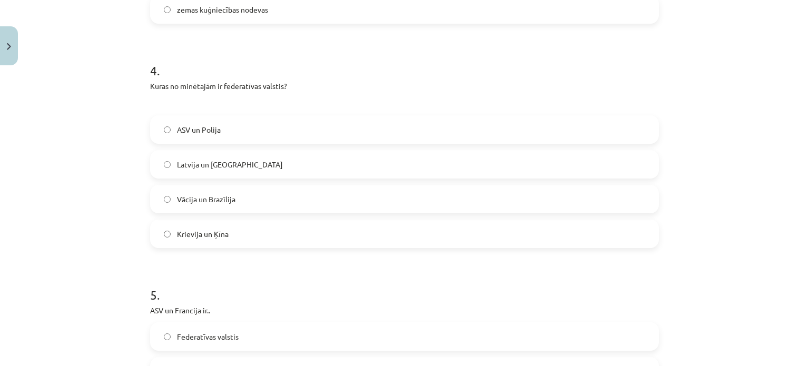
scroll to position [997, 0]
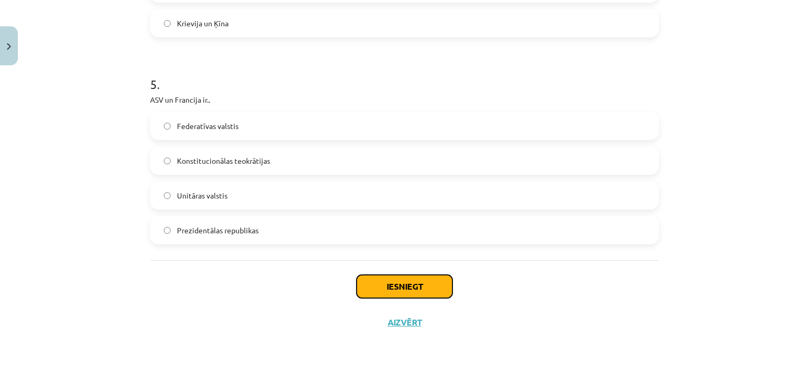
click at [381, 291] on button "Iesniegt" at bounding box center [405, 286] width 96 height 23
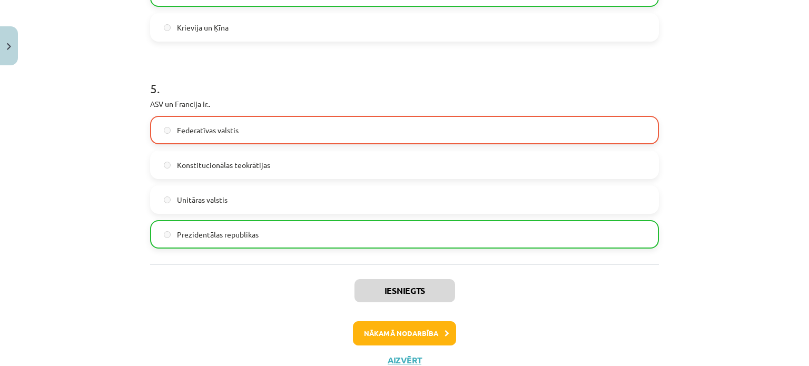
scroll to position [1030, 0]
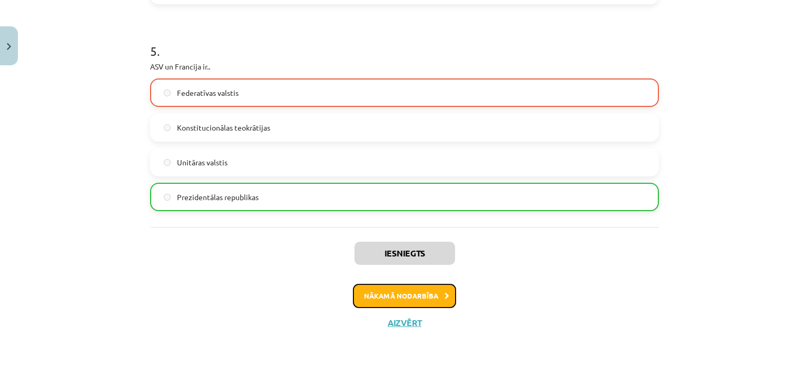
click at [369, 300] on button "Nākamā nodarbība" at bounding box center [404, 296] width 103 height 24
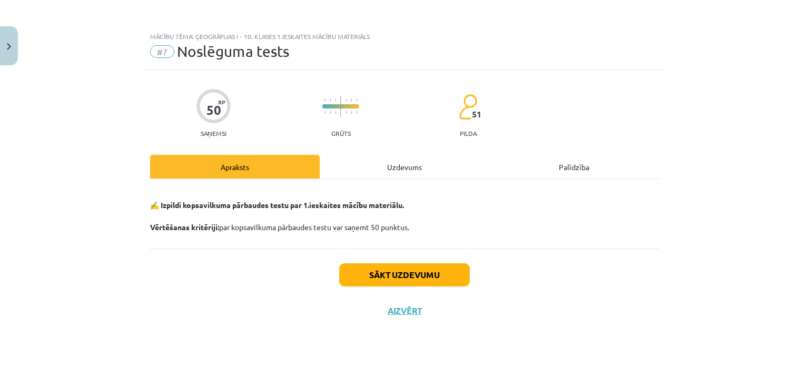
scroll to position [0, 0]
click at [359, 275] on button "Sākt uzdevumu" at bounding box center [404, 274] width 131 height 23
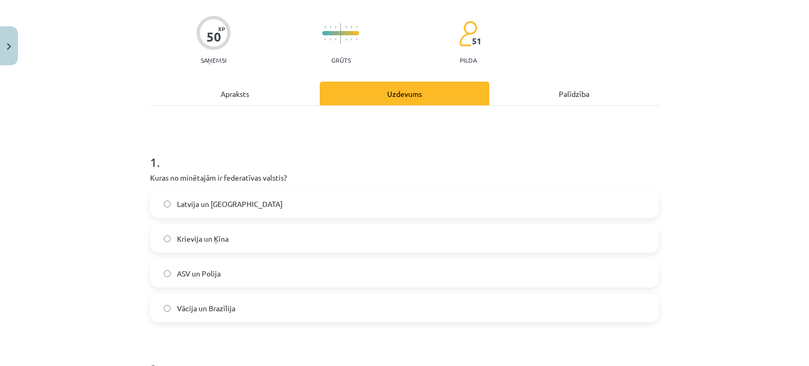
scroll to position [74, 0]
click at [335, 307] on label "Vācija un Brazīlija" at bounding box center [404, 307] width 507 height 26
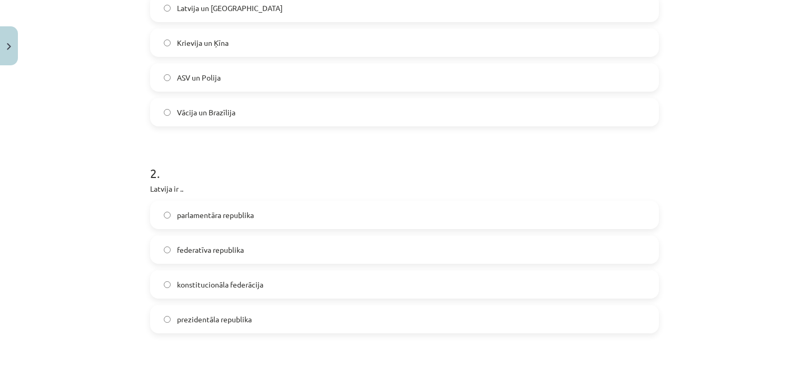
scroll to position [324, 0]
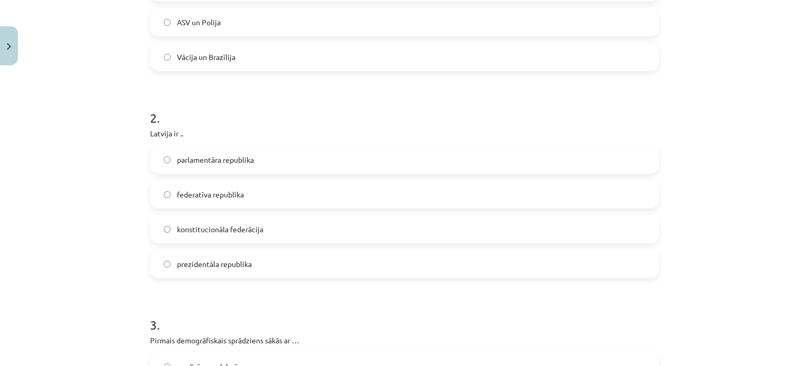
click at [188, 162] on span "parlamentāra republika" at bounding box center [215, 159] width 77 height 11
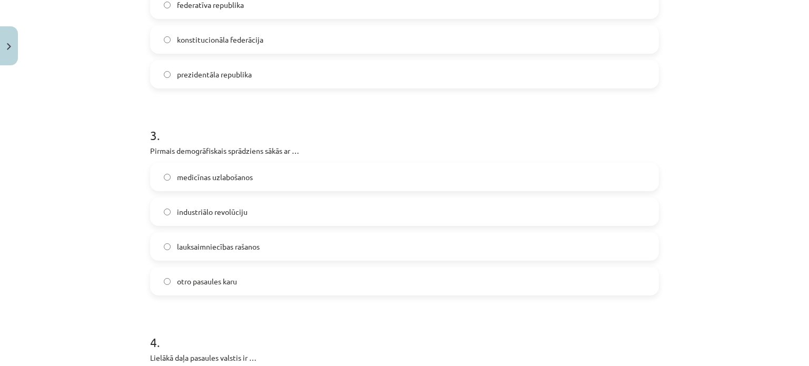
scroll to position [543, 0]
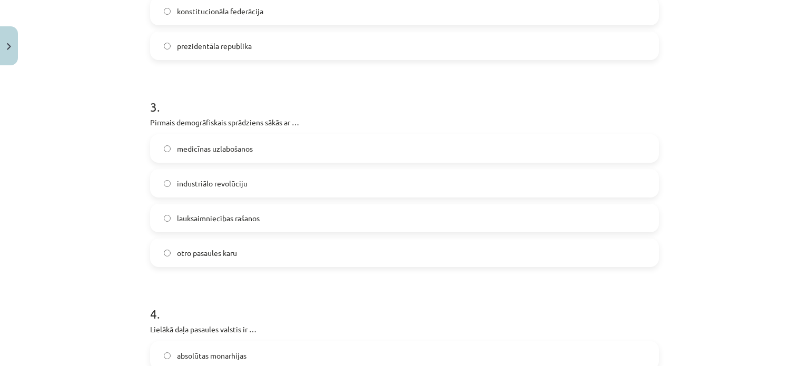
click at [225, 213] on span "lauksaimniecības rašanos" at bounding box center [218, 218] width 83 height 11
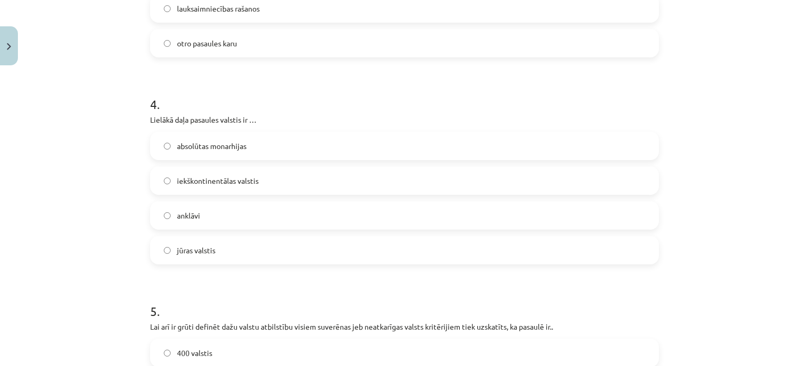
scroll to position [752, 0]
click at [191, 253] on span "jūras valstis" at bounding box center [196, 250] width 38 height 11
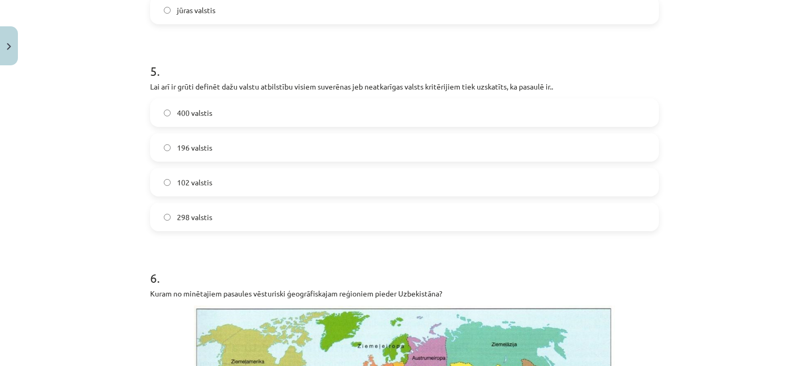
click at [268, 139] on label "196 valstis" at bounding box center [404, 147] width 507 height 26
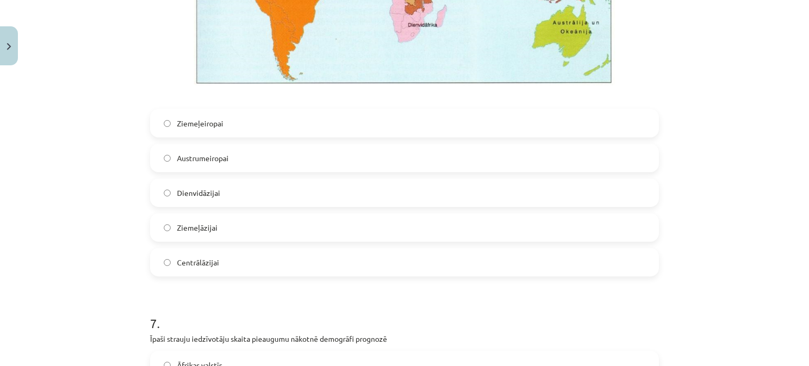
scroll to position [1464, 0]
click at [204, 188] on span "Dienvidāzijai" at bounding box center [198, 193] width 43 height 11
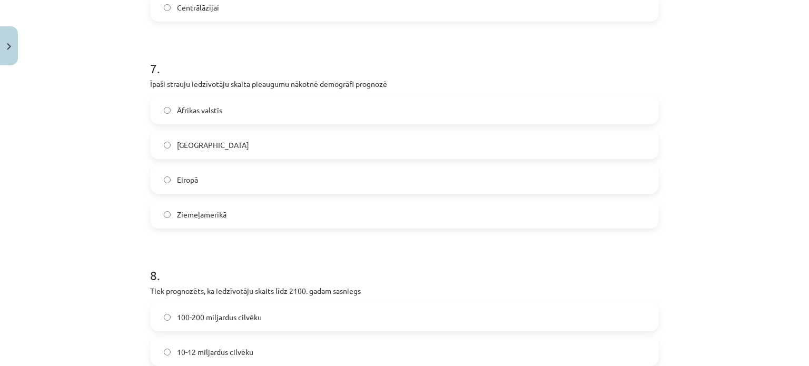
scroll to position [1548, 0]
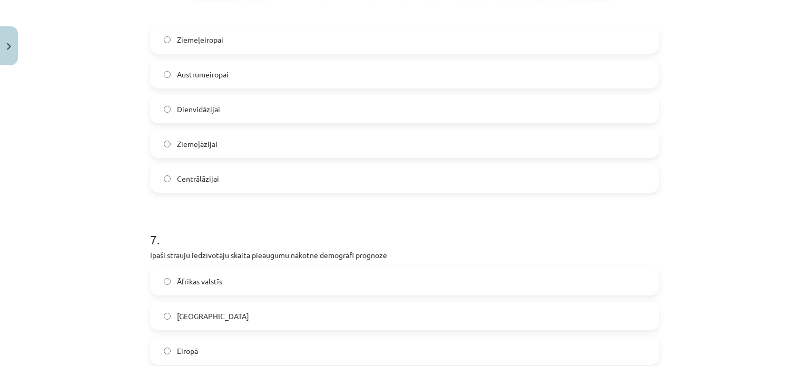
click at [219, 173] on label "Centrālāzijai" at bounding box center [404, 178] width 507 height 26
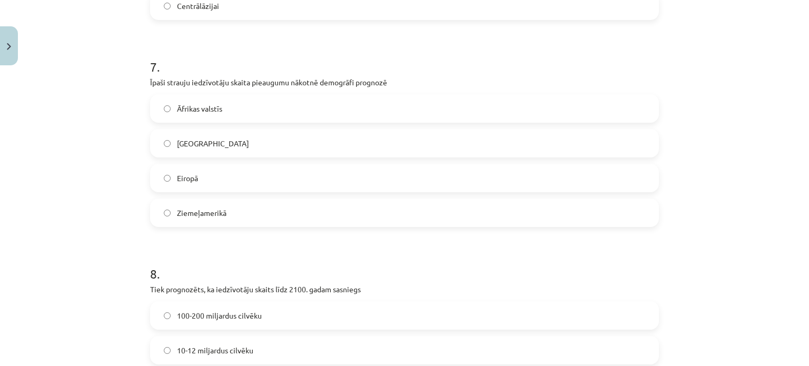
drag, startPoint x: 143, startPoint y: 77, endPoint x: 398, endPoint y: 75, distance: 254.4
copy p "Īpaši strauju iedzīvotāju skaita pieaugumu nākotnē demogrāfi prognozē"
click at [189, 225] on label "Ziemeļamerikā" at bounding box center [404, 213] width 507 height 26
click at [203, 110] on span "Āfrikas valstīs" at bounding box center [199, 108] width 45 height 11
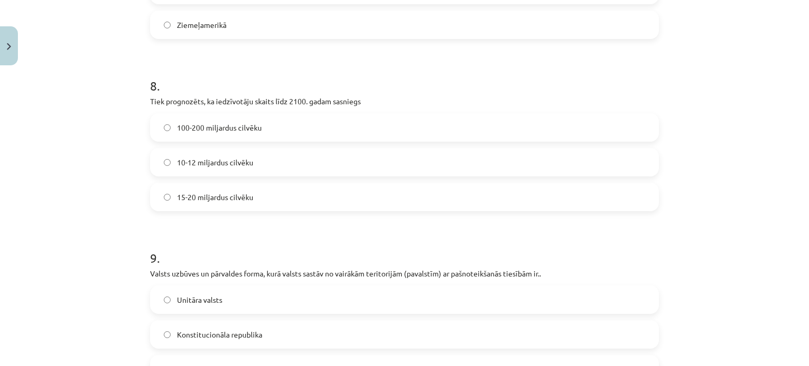
scroll to position [1909, 0]
drag, startPoint x: 144, startPoint y: 96, endPoint x: 394, endPoint y: 102, distance: 250.2
copy p "Tiek prognozēts, ka iedzīvotāju skaits līdz 2100. gadam sasniegs"
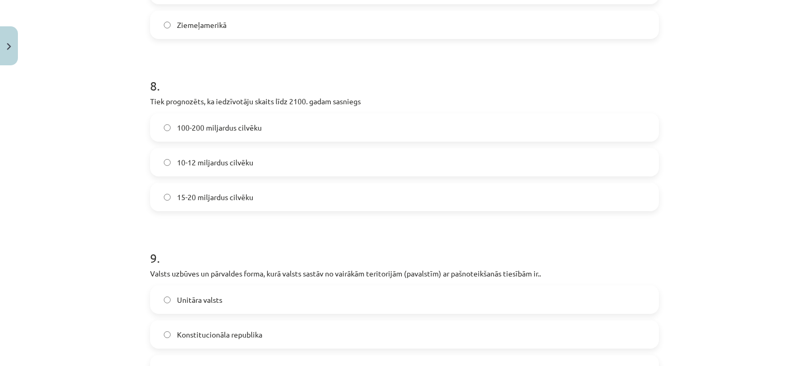
click at [206, 149] on label "10-12 miljardus cilvēku" at bounding box center [404, 162] width 507 height 26
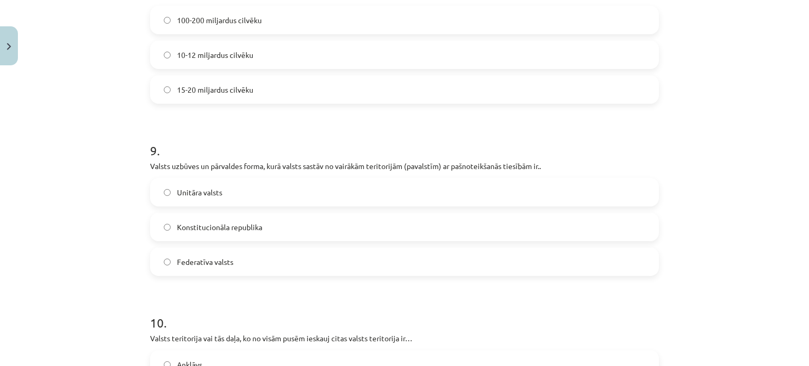
scroll to position [2016, 0]
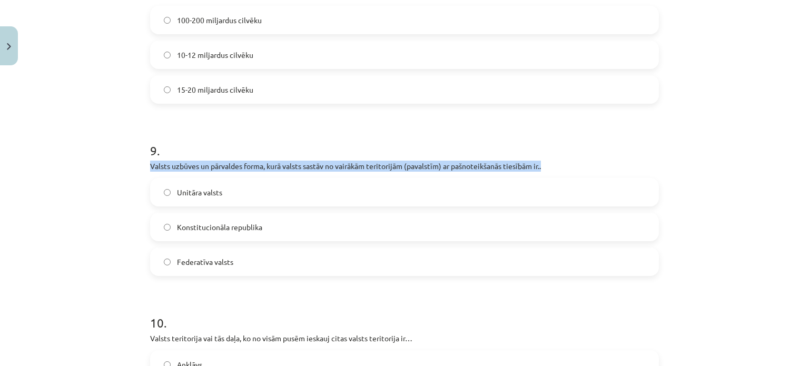
drag, startPoint x: 144, startPoint y: 166, endPoint x: 559, endPoint y: 162, distance: 414.5
copy p "Valsts uzbūves un pārvaldes forma, kurā valsts sastāv no vairākām teritorijām (…"
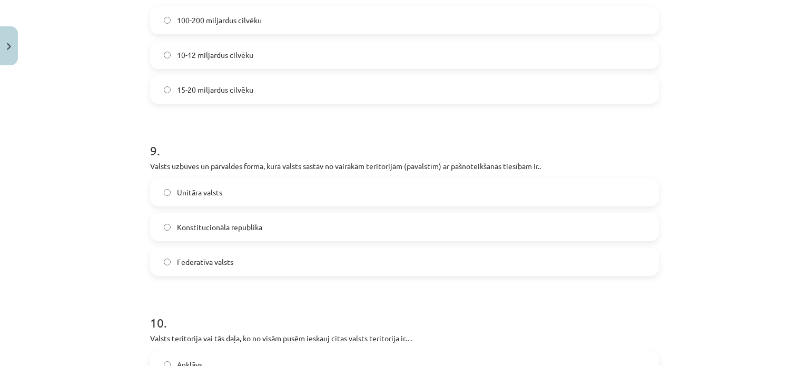
click at [112, 223] on div "Mācību tēma: Ģeogrāfijas i - 10. klases 1.ieskaites mācību materiāls #7 Noslēgu…" at bounding box center [404, 183] width 809 height 366
click at [204, 265] on span "Federatīva valsts" at bounding box center [205, 262] width 56 height 11
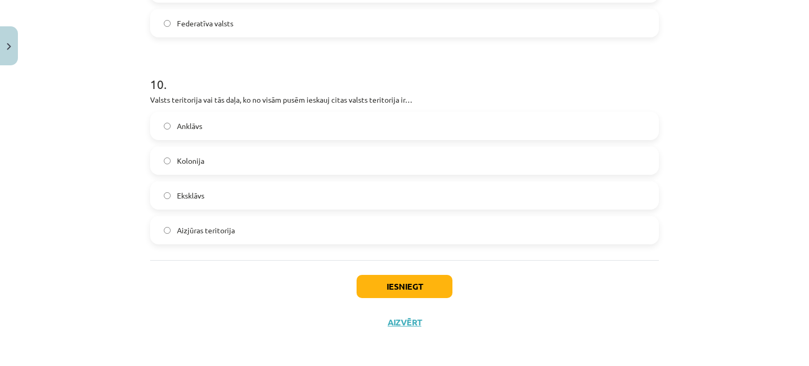
scroll to position [2254, 0]
click at [186, 121] on span "Anklāvs" at bounding box center [189, 126] width 25 height 11
click at [363, 284] on button "Iesniegt" at bounding box center [405, 286] width 96 height 23
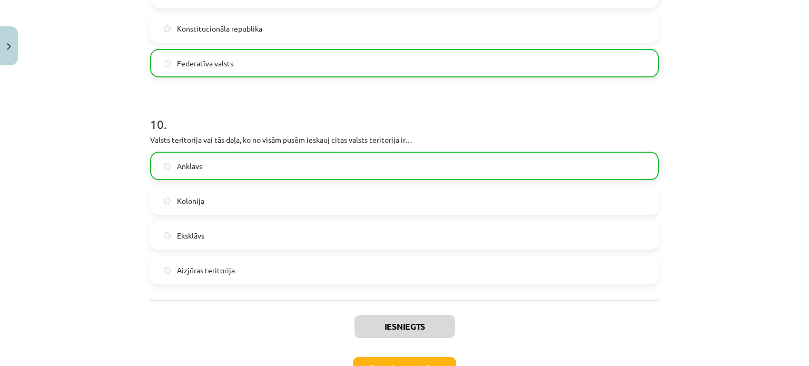
scroll to position [2249, 0]
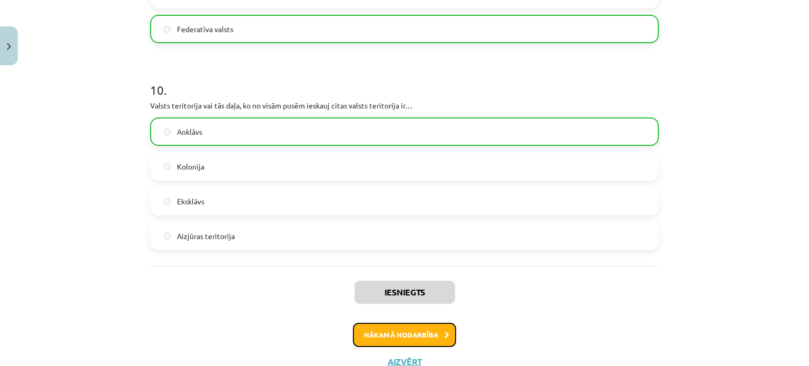
click at [360, 335] on button "Nākamā nodarbība" at bounding box center [404, 335] width 103 height 24
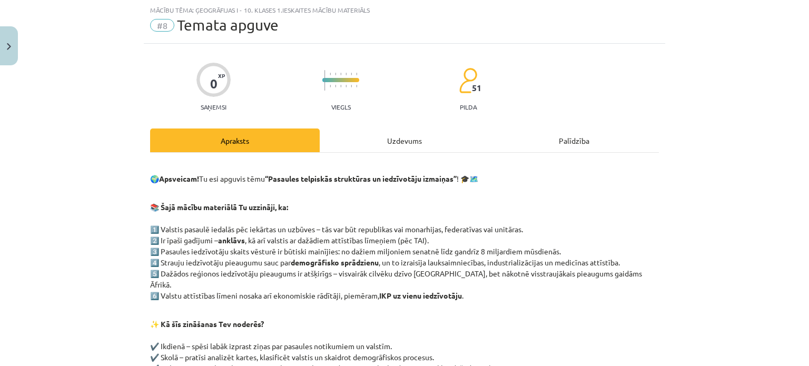
scroll to position [197, 0]
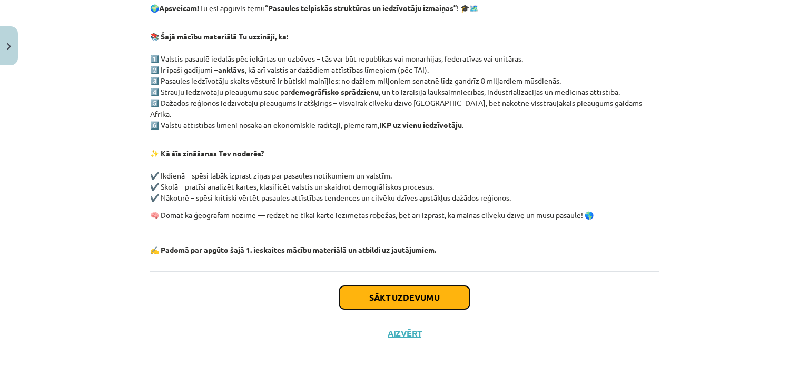
click at [353, 286] on button "Sākt uzdevumu" at bounding box center [404, 297] width 131 height 23
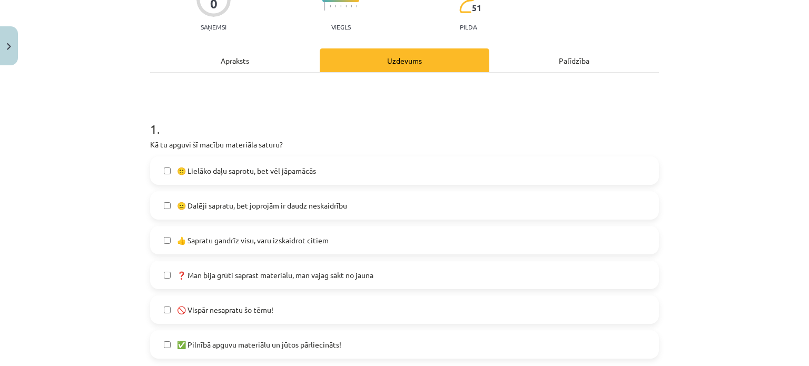
scroll to position [115, 0]
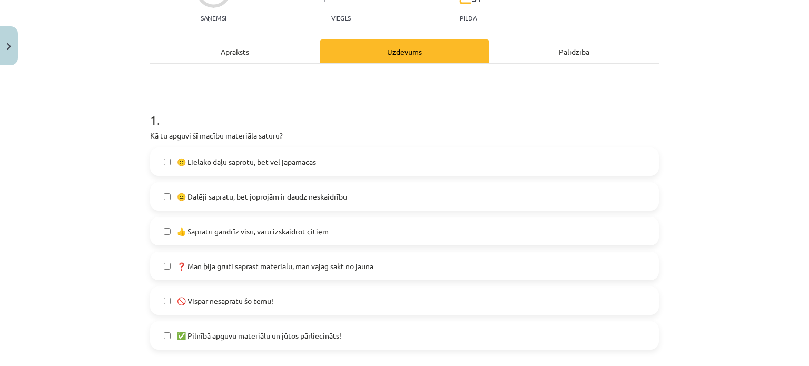
click at [243, 155] on label "🙂 Lielāko daļu saprotu, bet vēl jāpamācās" at bounding box center [404, 162] width 507 height 26
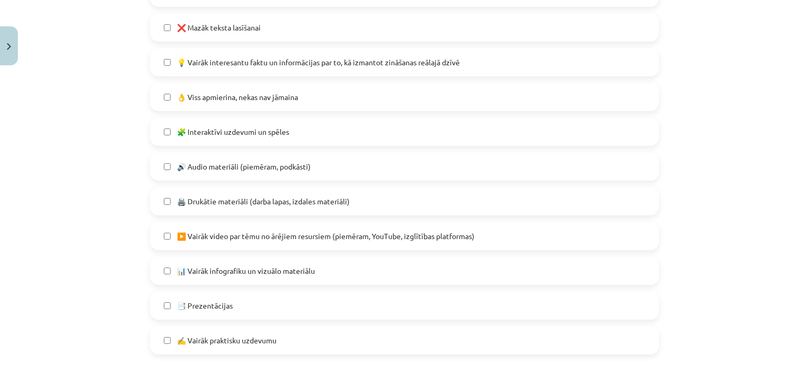
scroll to position [569, 0]
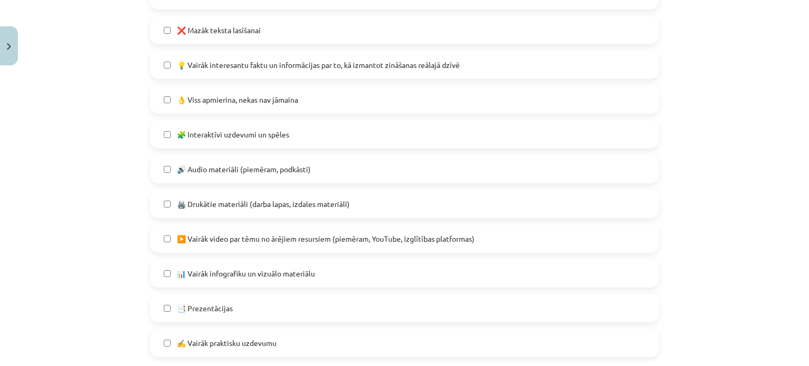
click at [179, 100] on span "👌 Viss apmierina, nekas nav jāmaina" at bounding box center [237, 99] width 121 height 11
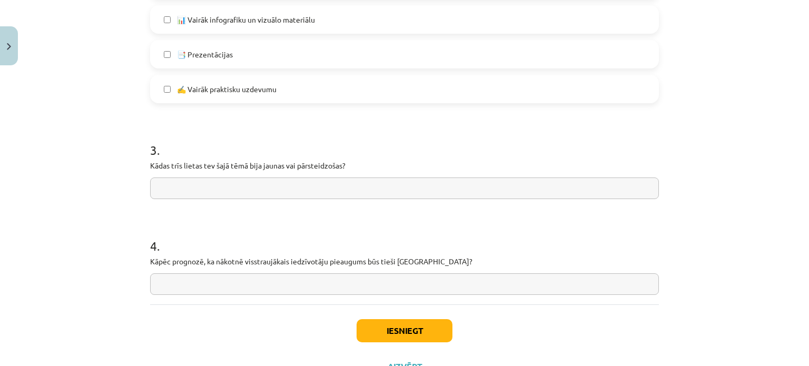
scroll to position [824, 0]
click at [252, 265] on p "Kāpēc prognozē, ka nākotnē visstraujākais iedzīvotāju pieaugums būs tieši [GEOG…" at bounding box center [404, 260] width 509 height 11
click at [249, 280] on input "text" at bounding box center [404, 284] width 509 height 22
paste input "**********"
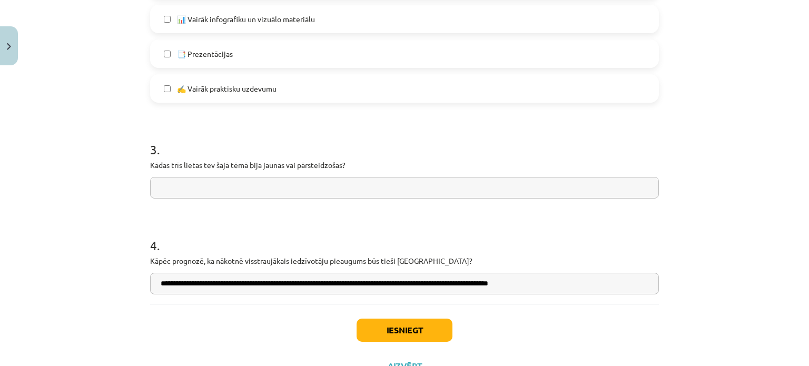
click at [318, 280] on input "**********" at bounding box center [404, 284] width 509 height 22
click at [320, 281] on input "**********" at bounding box center [404, 284] width 509 height 22
click at [440, 279] on input "**********" at bounding box center [404, 284] width 509 height 22
type input "**********"
click at [293, 184] on input "text" at bounding box center [404, 188] width 509 height 22
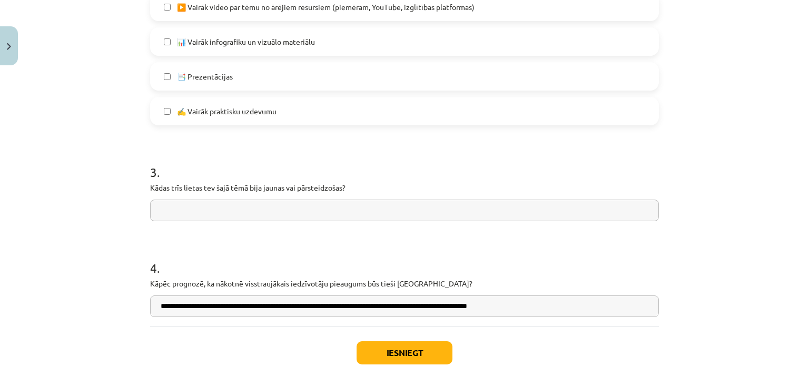
scroll to position [778, 0]
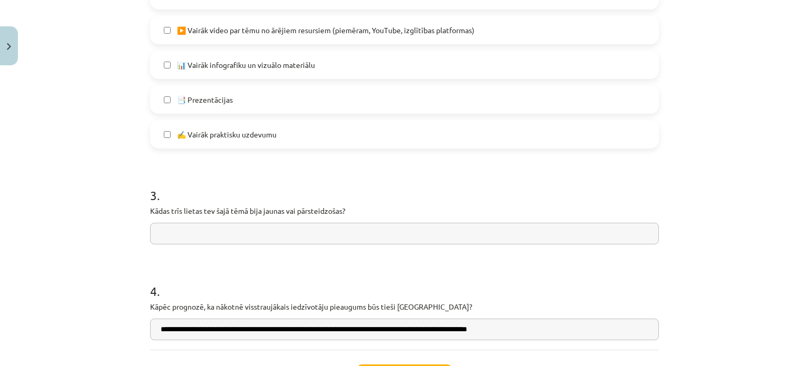
click at [199, 227] on input "text" at bounding box center [404, 234] width 509 height 22
click at [341, 234] on input "**********" at bounding box center [404, 234] width 509 height 22
click at [405, 229] on input "**********" at bounding box center [404, 234] width 509 height 22
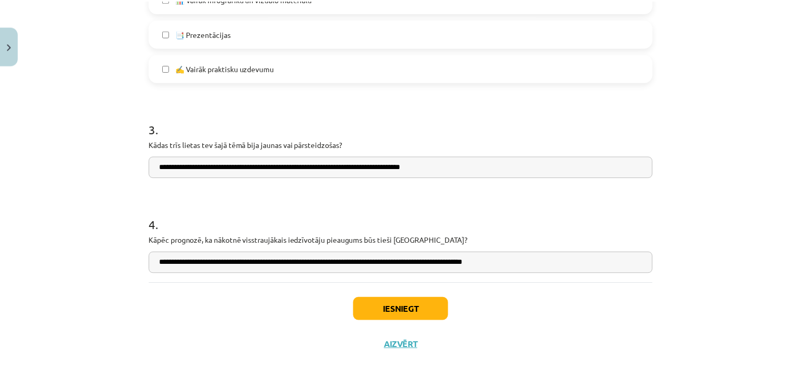
scroll to position [867, 0]
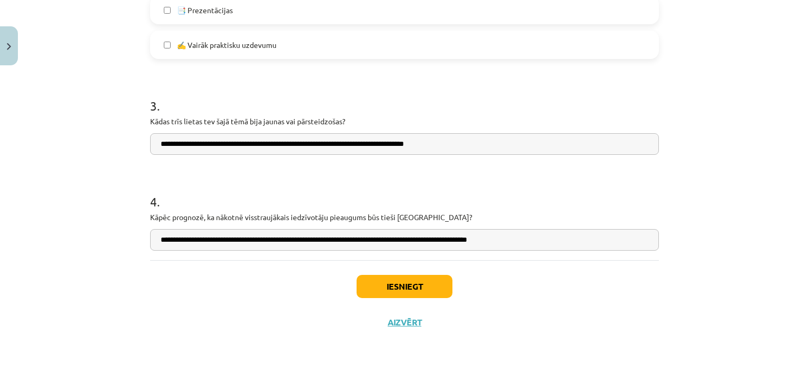
type input "**********"
click at [399, 277] on button "Iesniegt" at bounding box center [405, 286] width 96 height 23
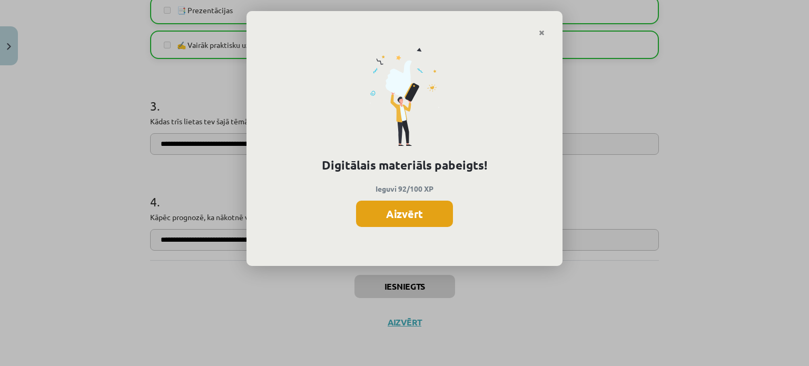
click at [413, 204] on button "Aizvērt" at bounding box center [404, 214] width 97 height 26
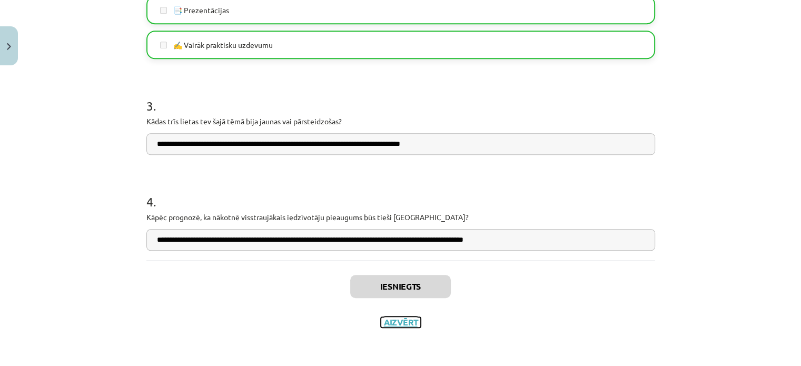
click at [392, 324] on button "Aizvērt" at bounding box center [401, 322] width 40 height 11
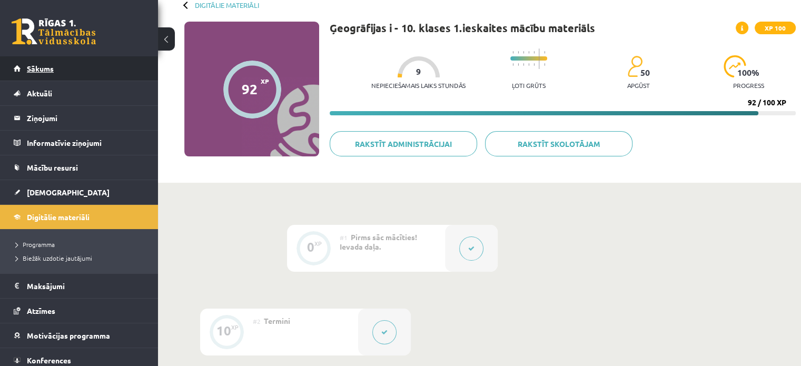
click at [52, 63] on link "Sākums" at bounding box center [79, 68] width 131 height 24
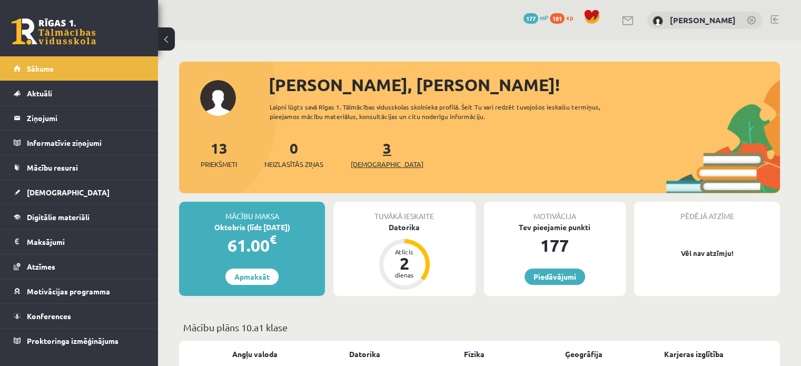
click at [370, 151] on link "3 Ieskaites" at bounding box center [387, 154] width 73 height 31
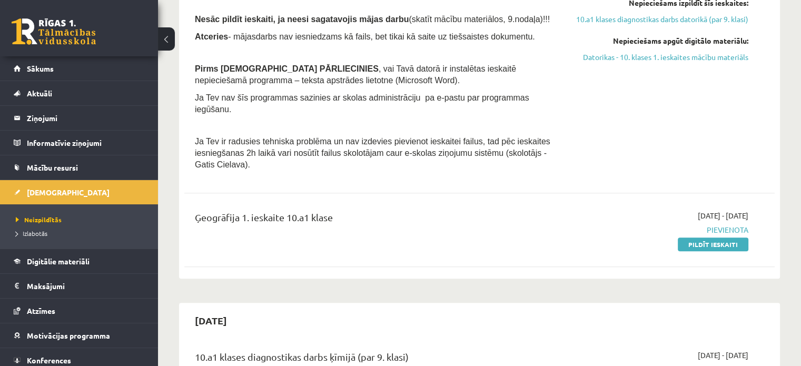
scroll to position [337, 0]
